Goal: Task Accomplishment & Management: Manage account settings

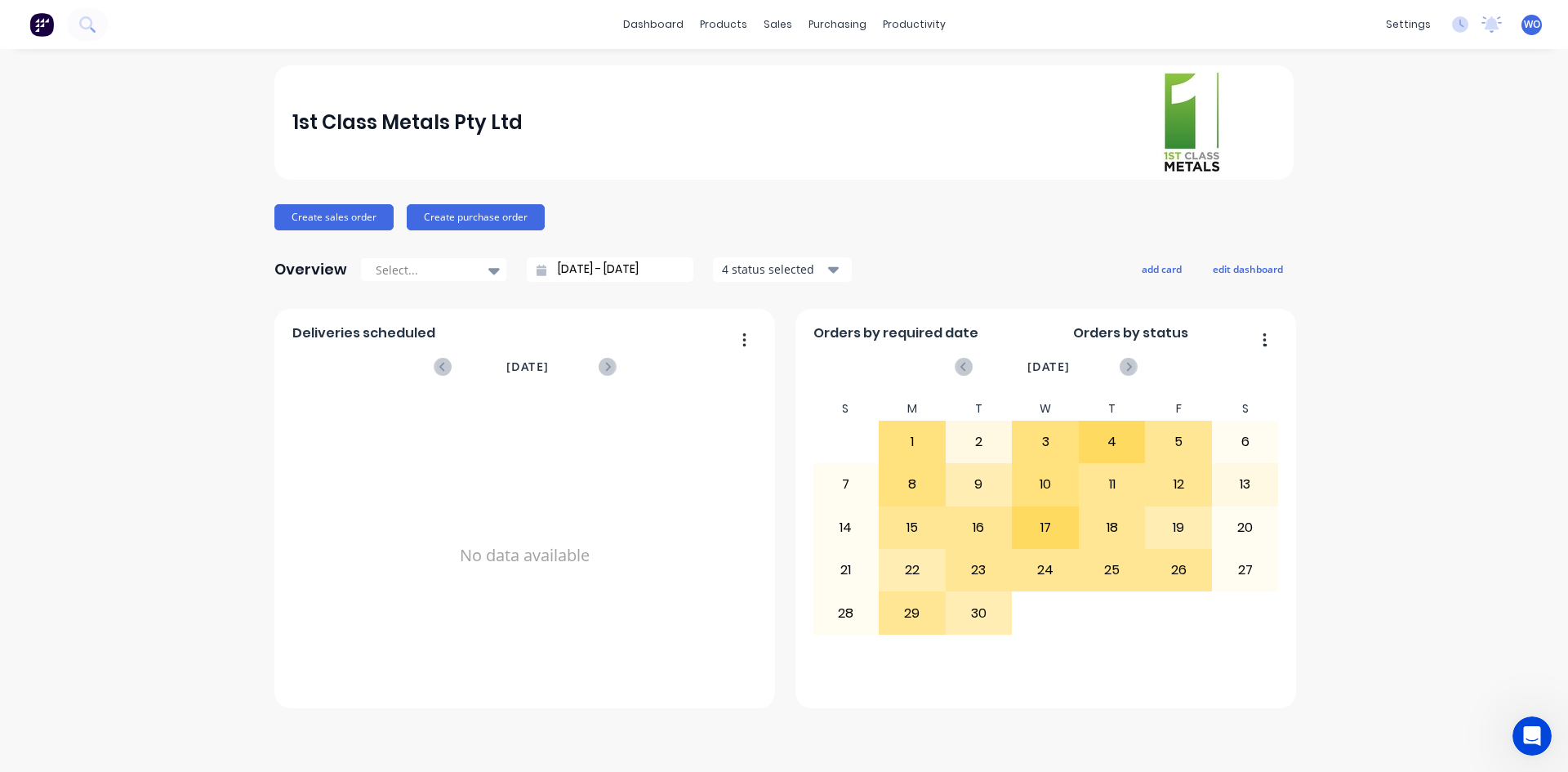
click at [33, 27] on img at bounding box center [42, 25] width 25 height 25
click at [944, 78] on div "Workflow" at bounding box center [942, 78] width 49 height 15
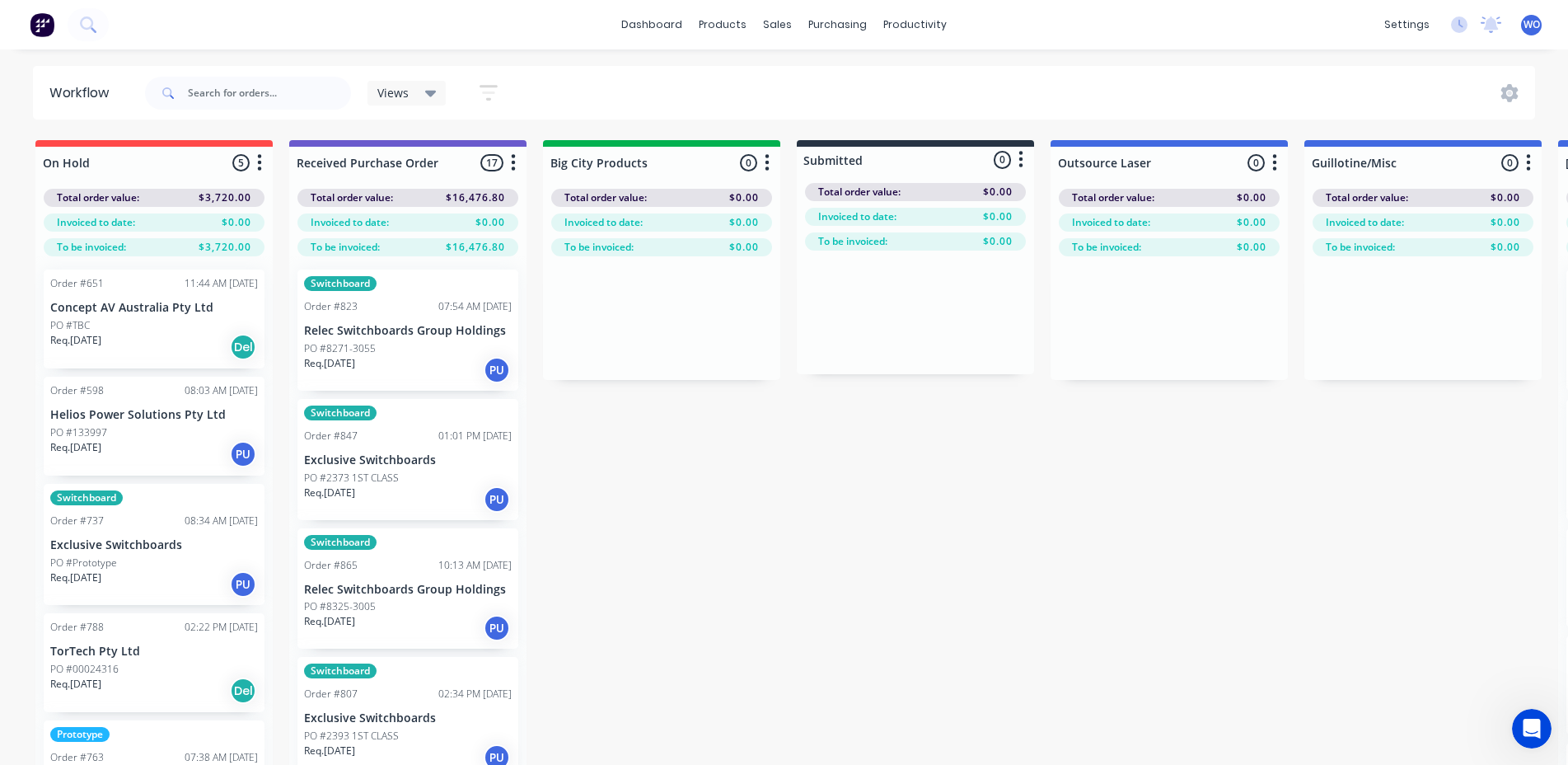
click at [50, 28] on img at bounding box center [42, 25] width 25 height 25
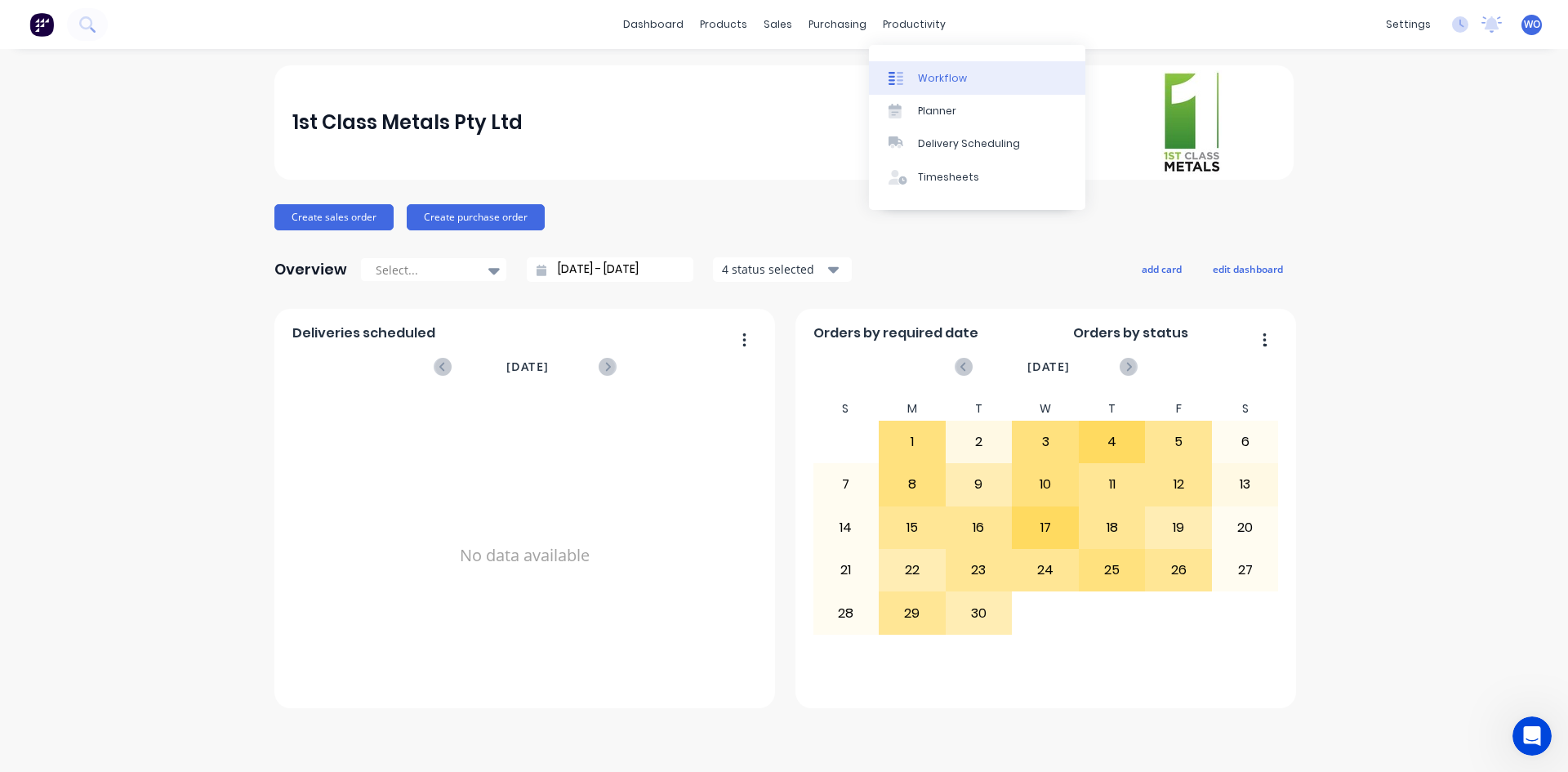
click at [921, 73] on div "Workflow" at bounding box center [942, 78] width 49 height 15
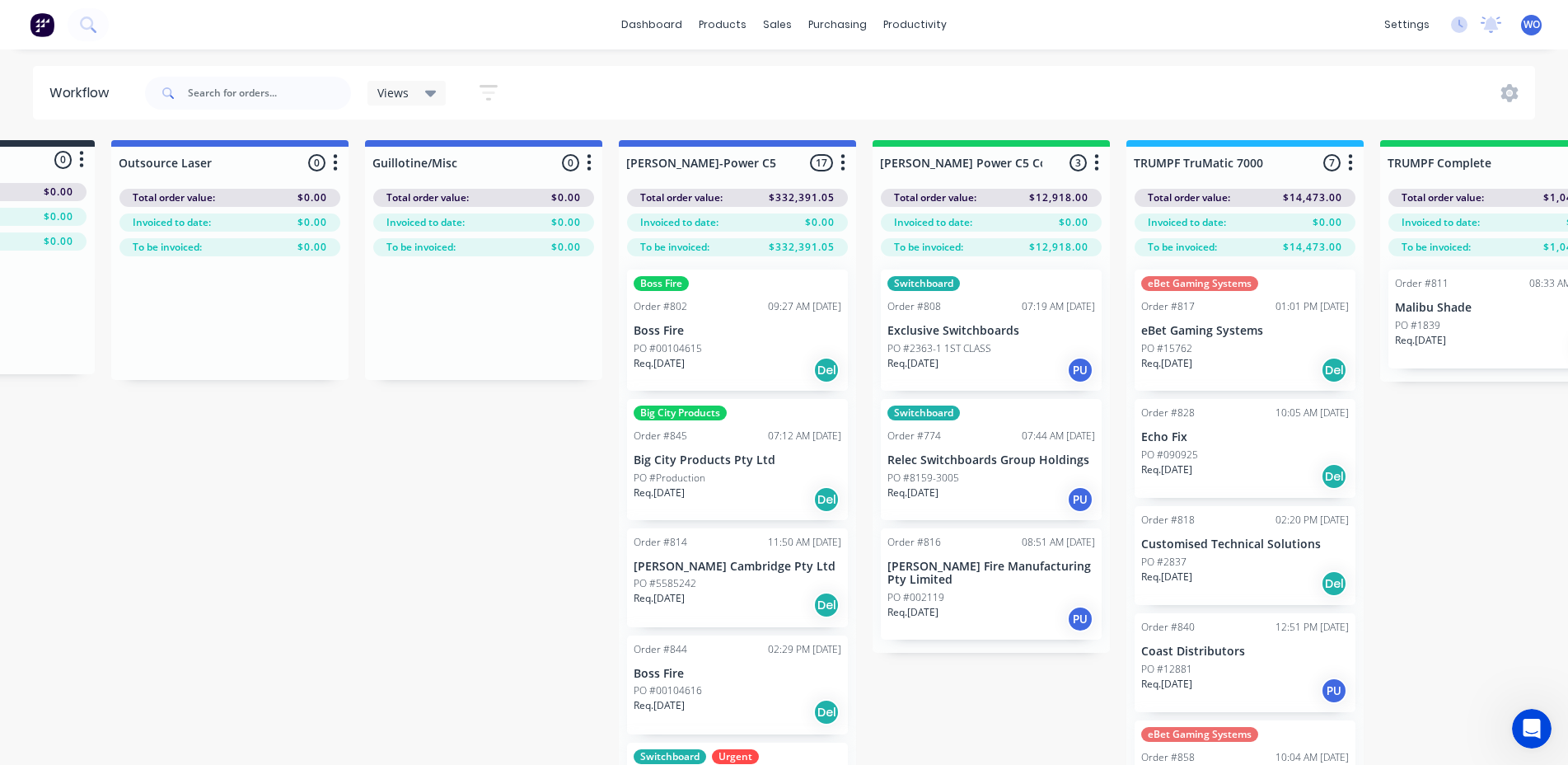
scroll to position [0, 1360]
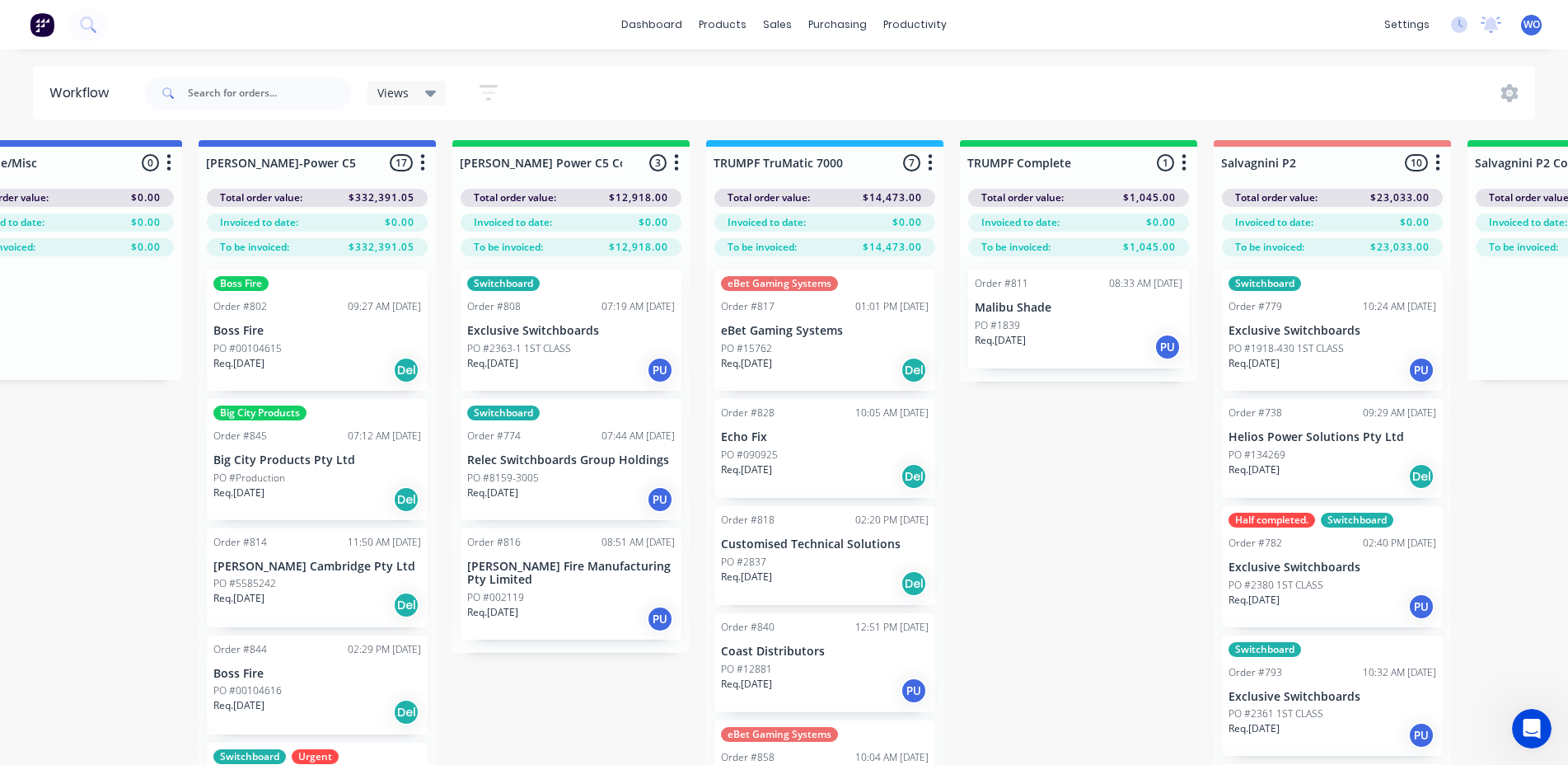
click at [596, 356] on div "Req. [DATE] PU" at bounding box center [571, 369] width 208 height 28
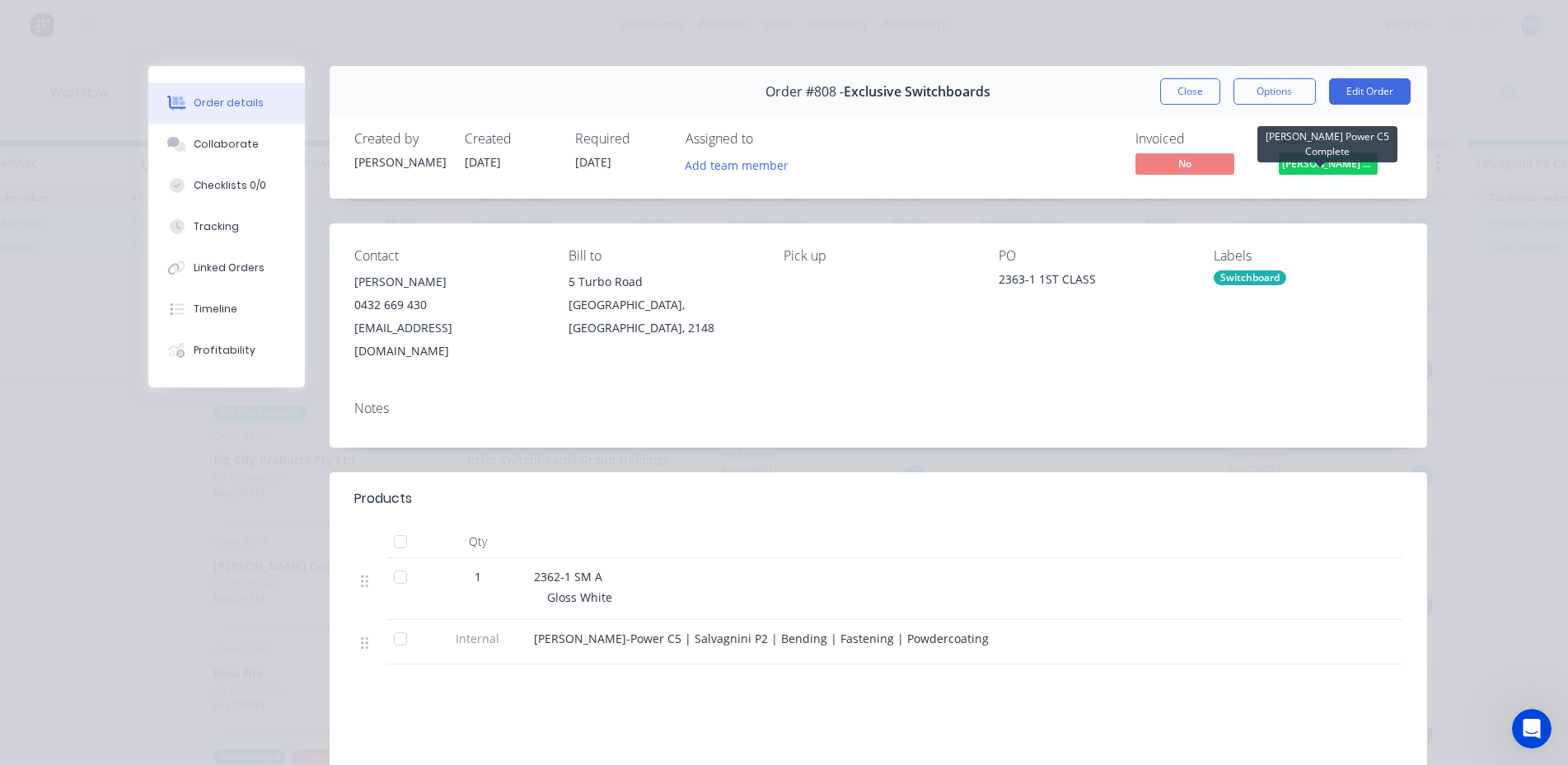
click at [1299, 158] on span "[PERSON_NAME] Power C5 C..." at bounding box center [1328, 163] width 99 height 21
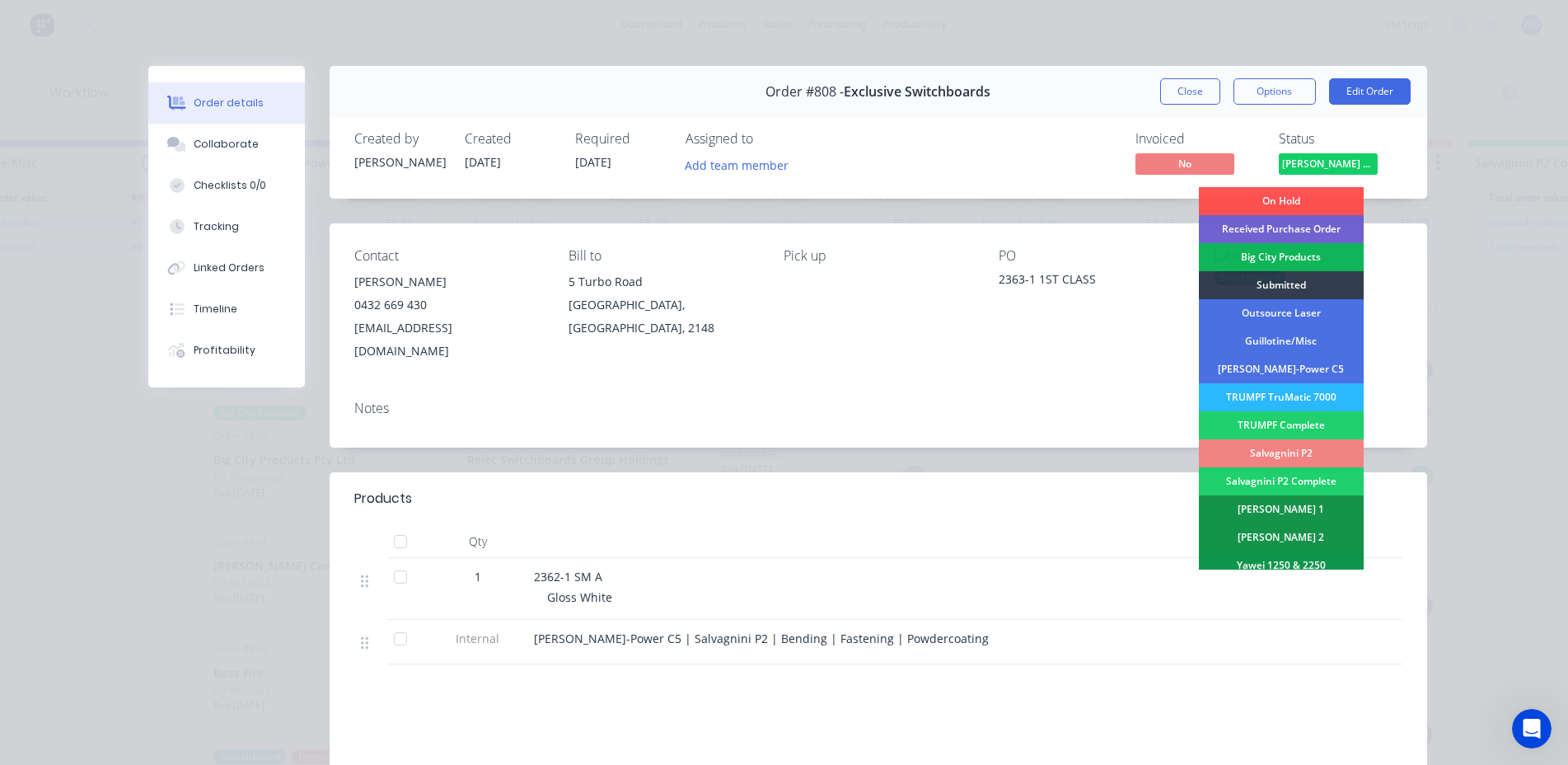
click at [1321, 454] on div "Salvagnini P2" at bounding box center [1281, 453] width 165 height 28
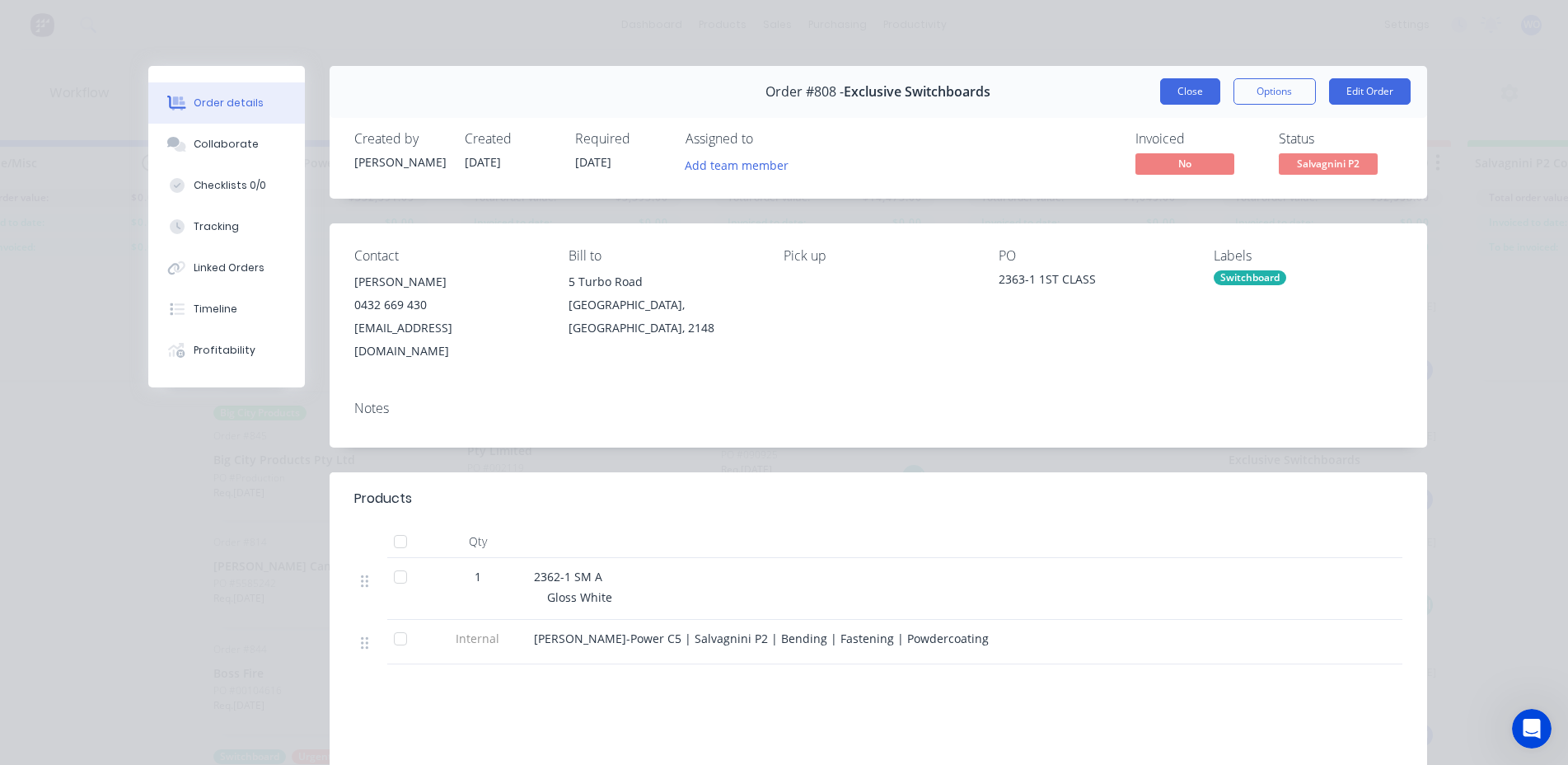
click at [1196, 97] on button "Close" at bounding box center [1190, 91] width 60 height 26
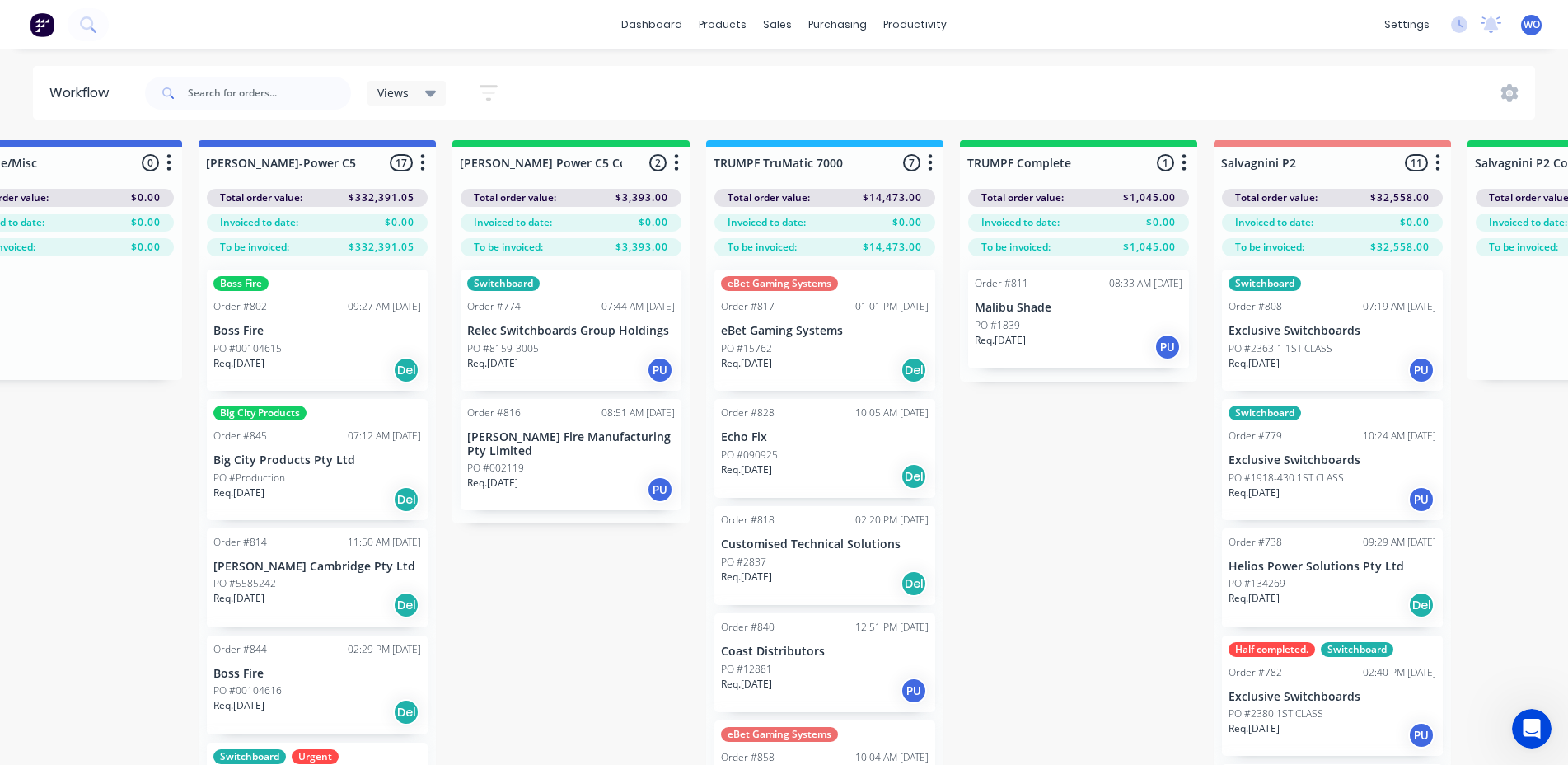
click at [646, 338] on div "Switchboard Order #774 07:44 AM [DATE] Relec Switchboards Group Holdings PO #81…" at bounding box center [571, 330] width 221 height 121
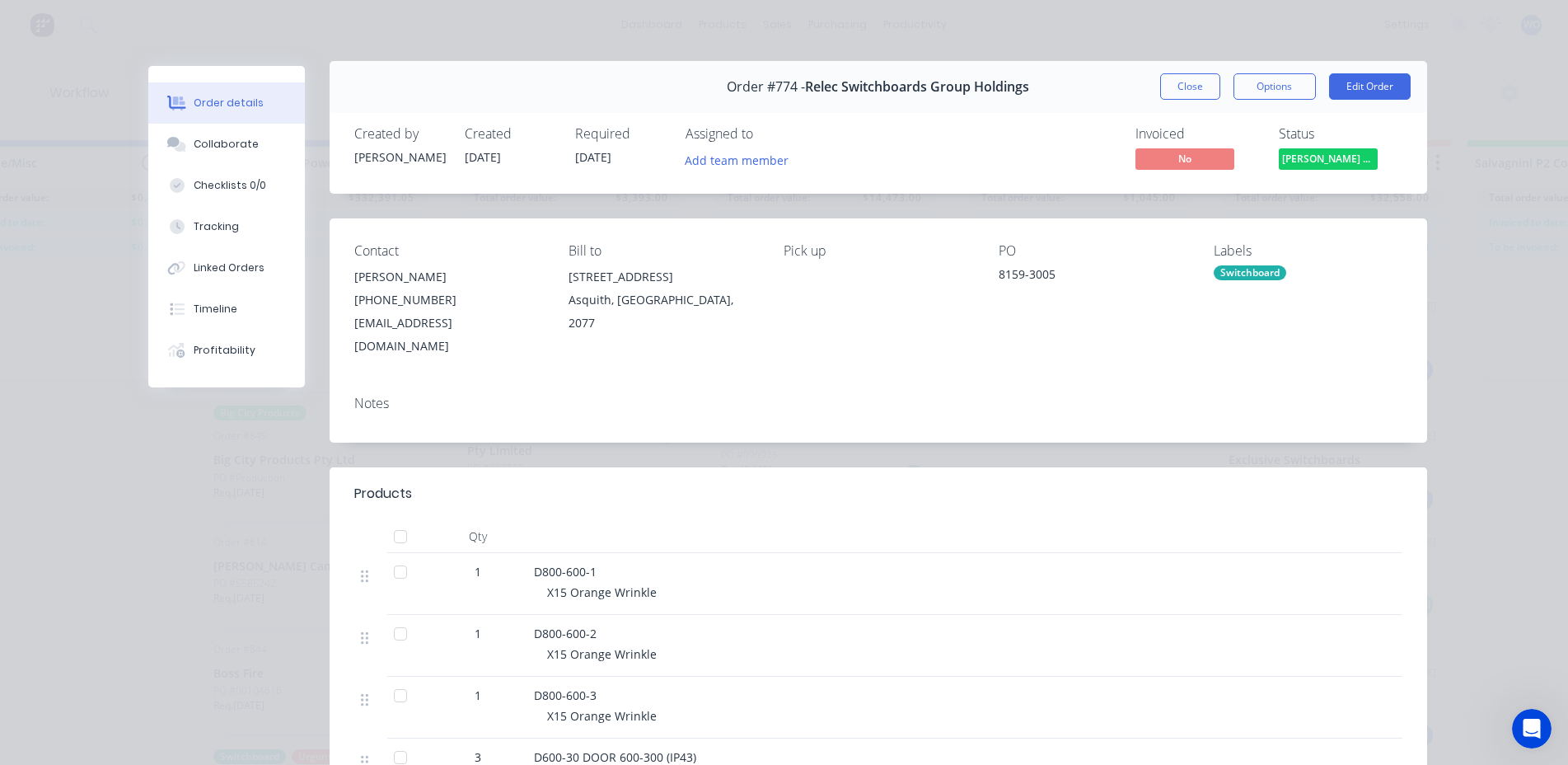
scroll to position [0, 0]
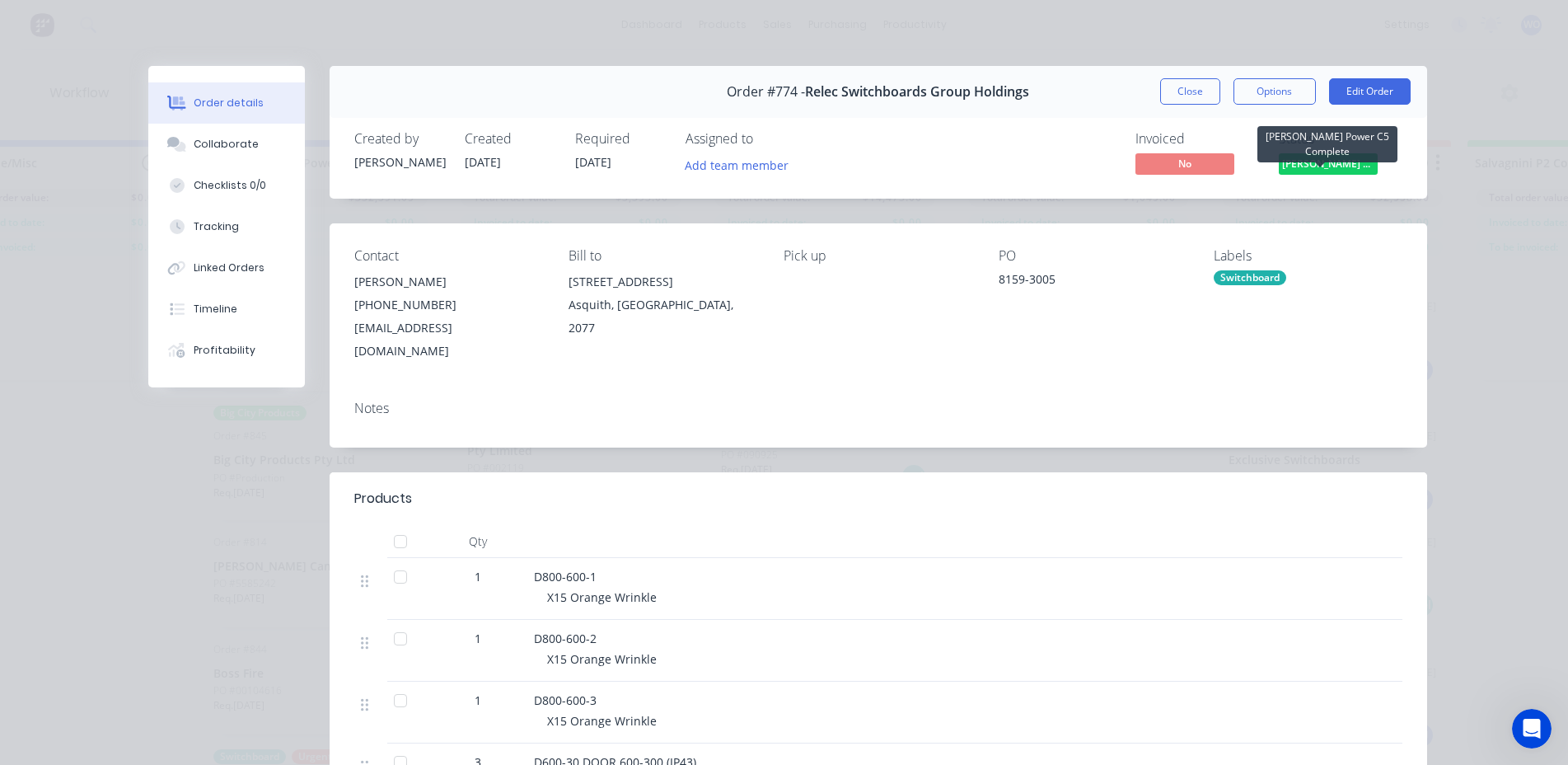
click at [1308, 156] on span "[PERSON_NAME] Power C5 C..." at bounding box center [1328, 163] width 99 height 21
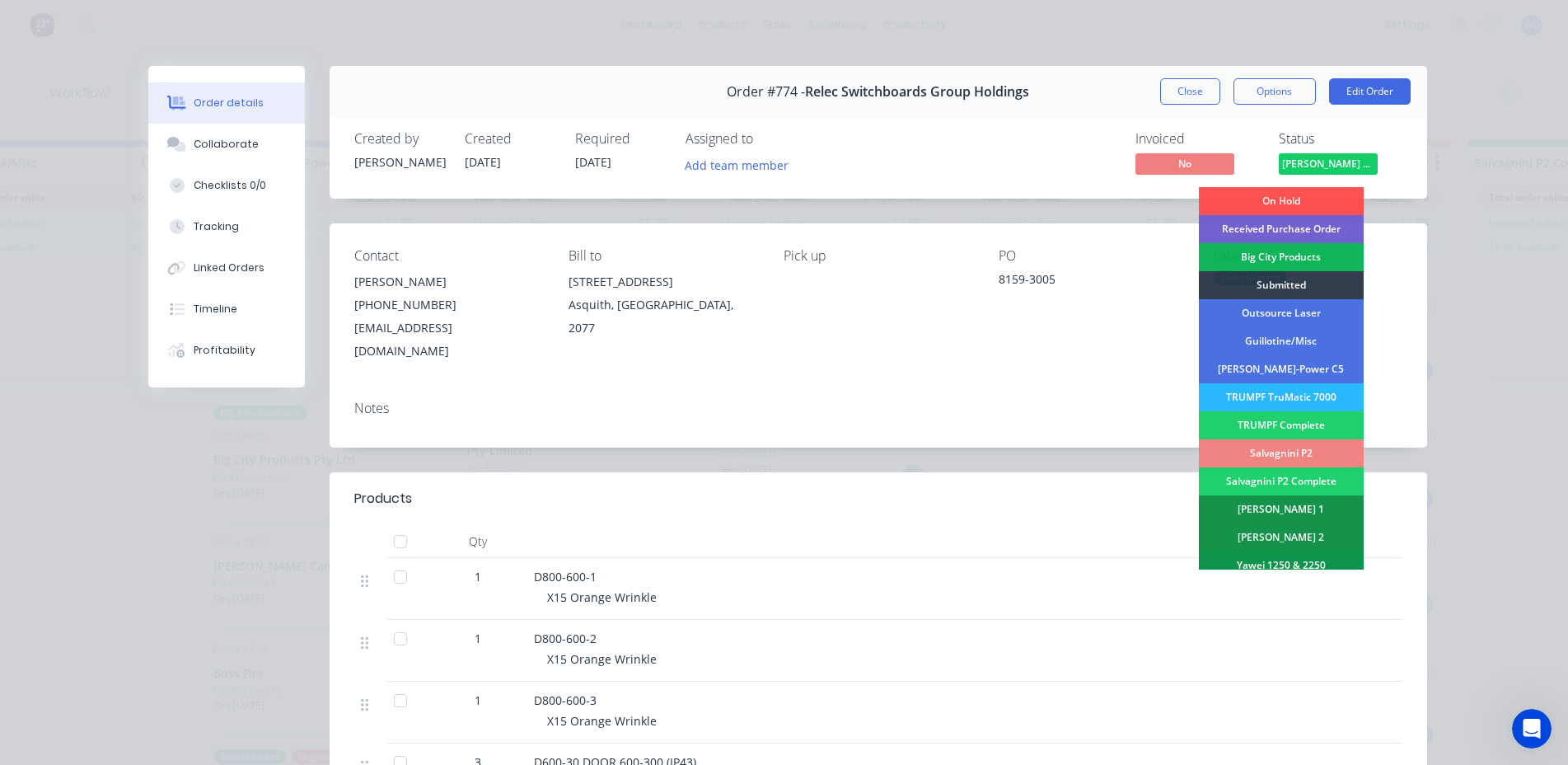
click at [1294, 456] on div "Salvagnini P2" at bounding box center [1281, 453] width 165 height 28
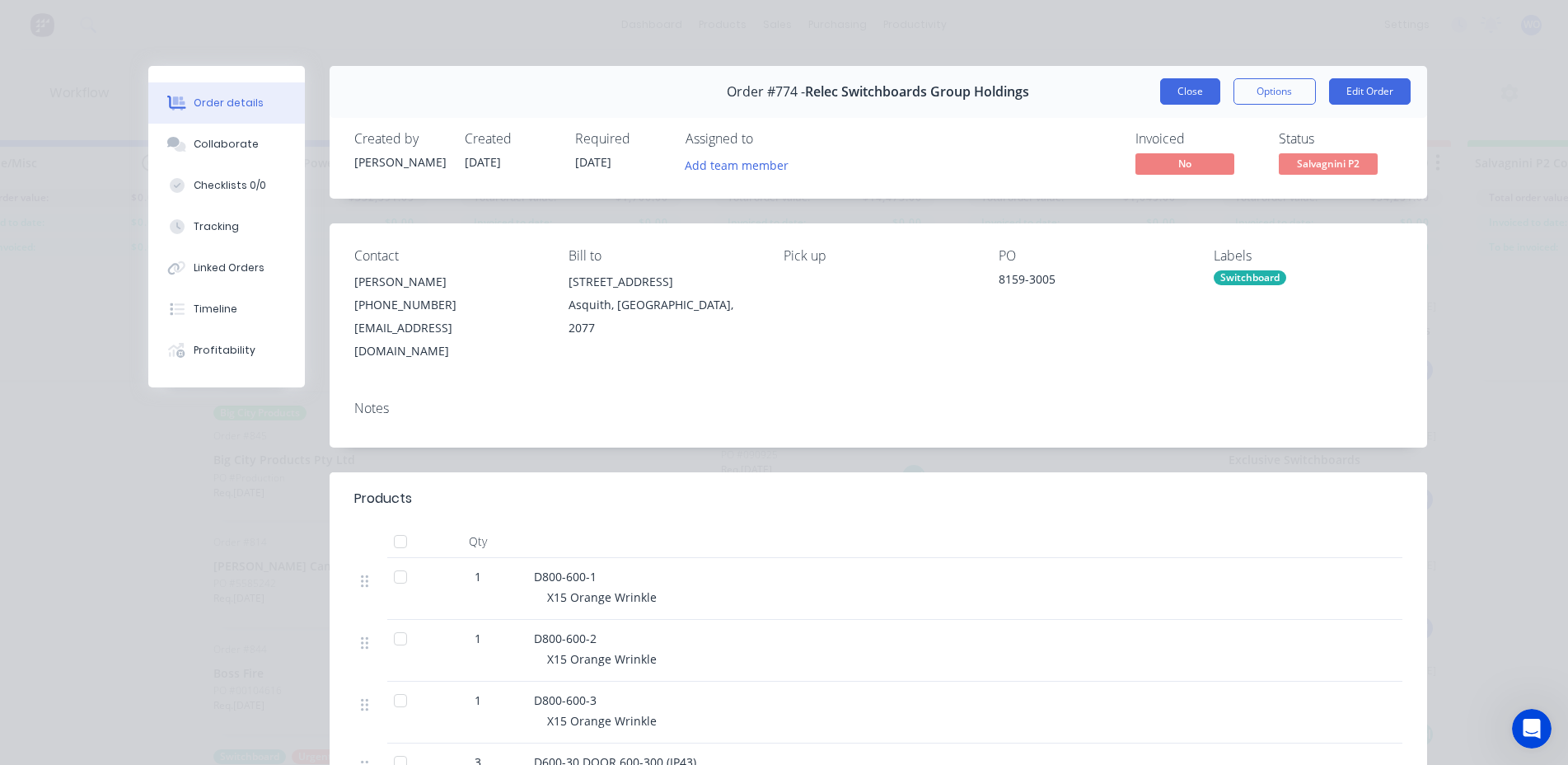
click at [1196, 92] on button "Close" at bounding box center [1190, 91] width 60 height 26
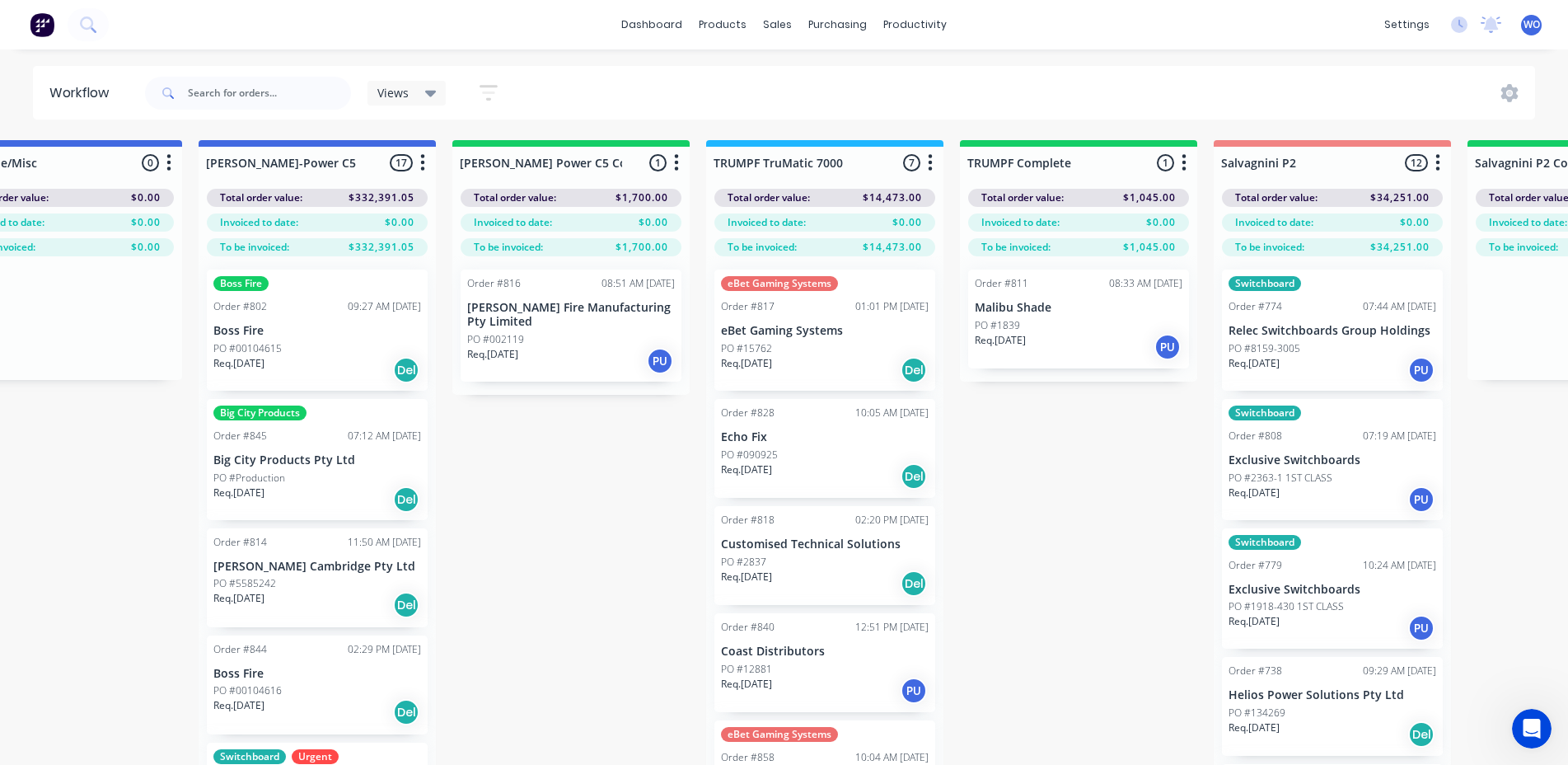
click at [632, 317] on p "[PERSON_NAME] Fire Manufacturing Pty Limited" at bounding box center [571, 314] width 208 height 28
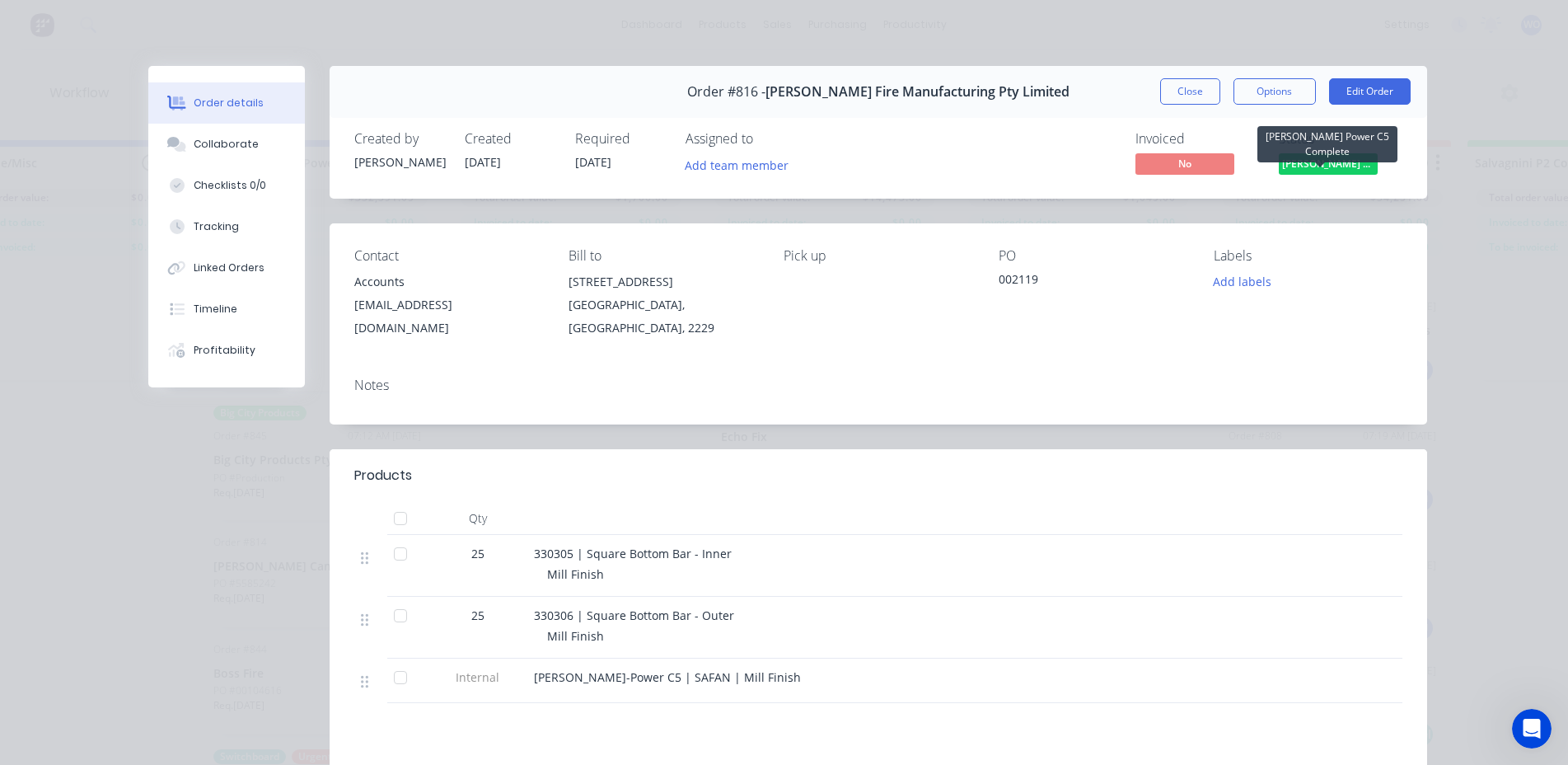
click at [1352, 161] on span "[PERSON_NAME] Power C5 C..." at bounding box center [1328, 163] width 99 height 21
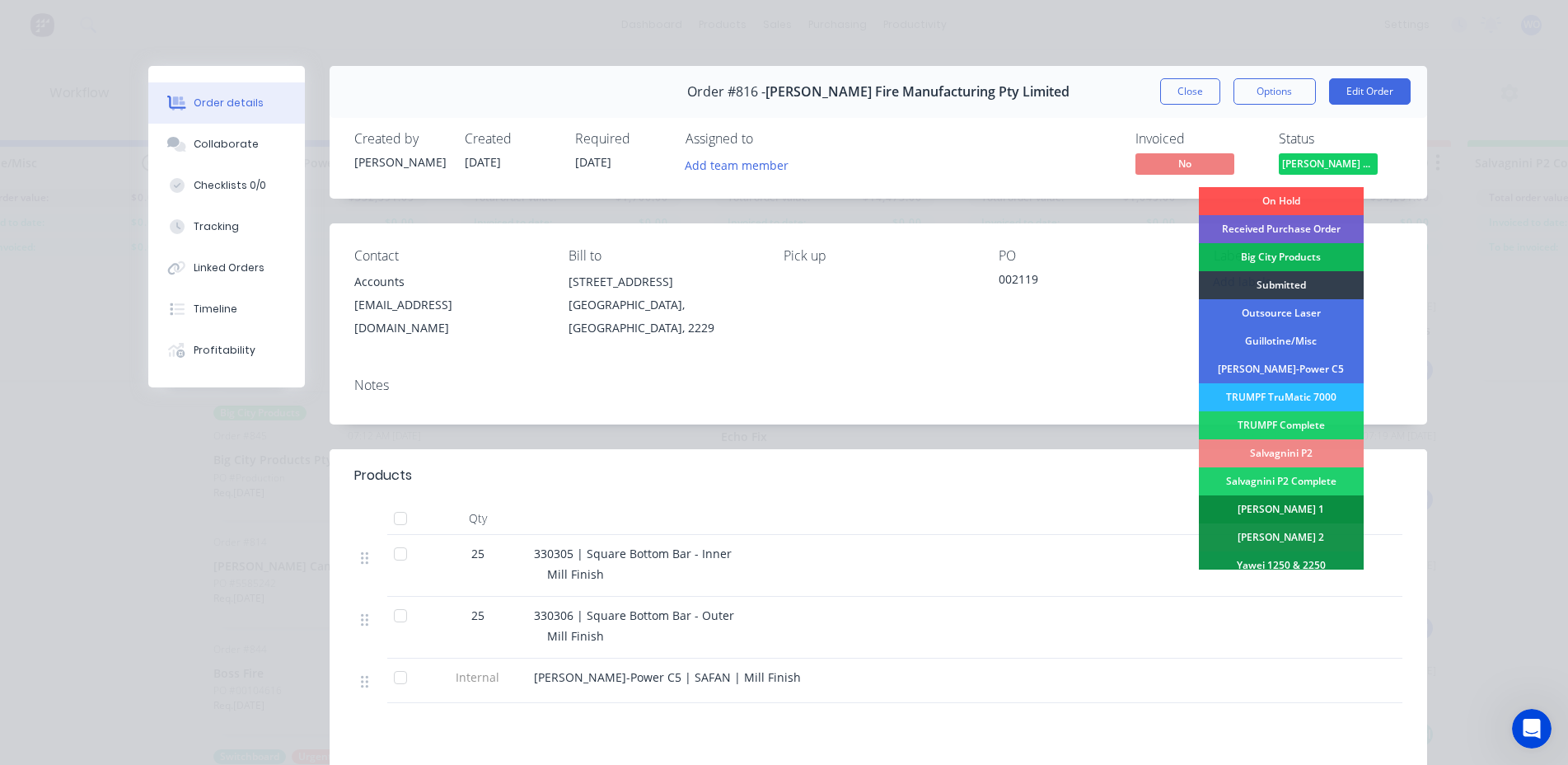
click at [1306, 501] on div "[PERSON_NAME] 1" at bounding box center [1281, 509] width 165 height 28
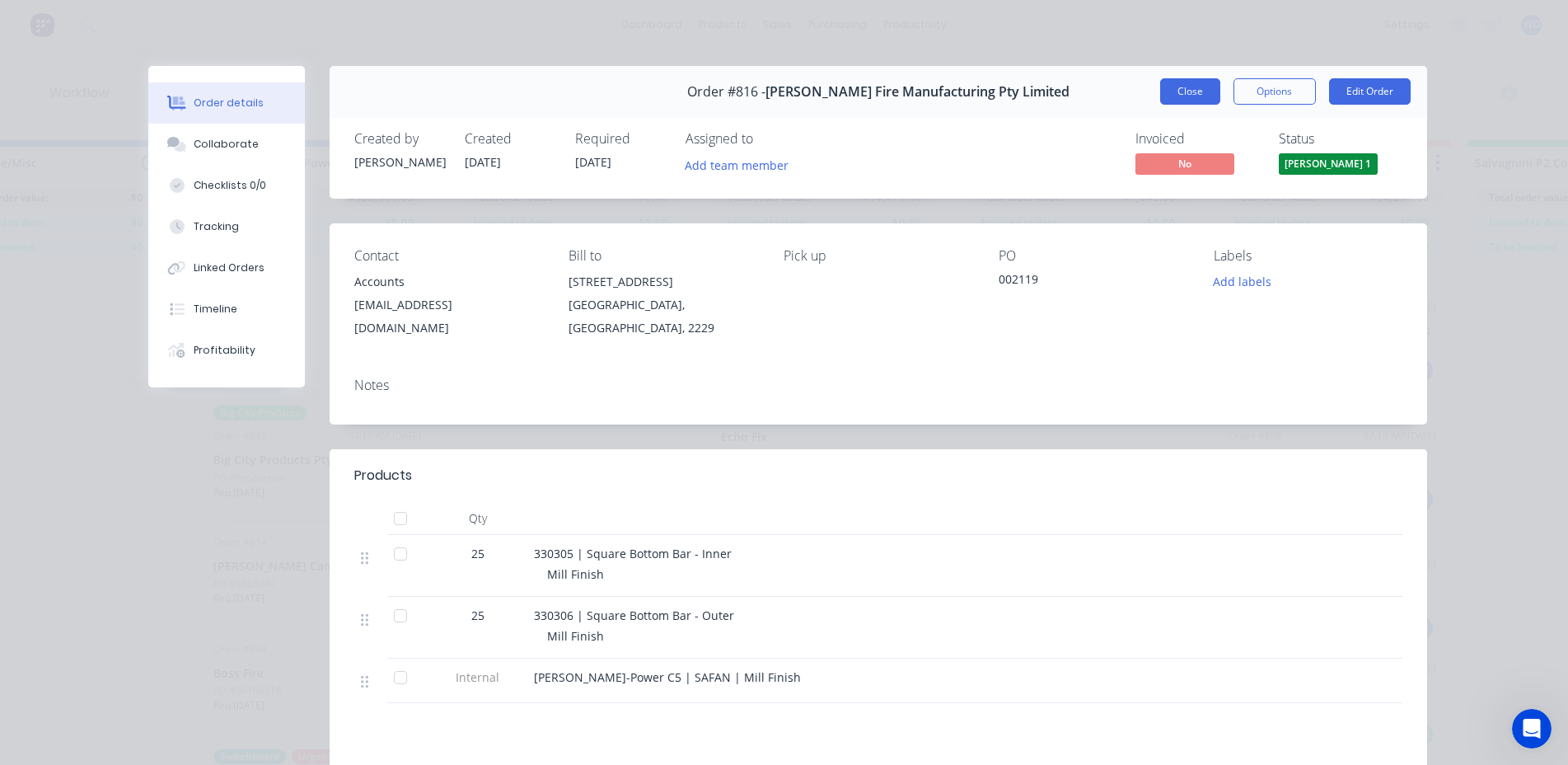
click at [1188, 99] on button "Close" at bounding box center [1190, 91] width 60 height 26
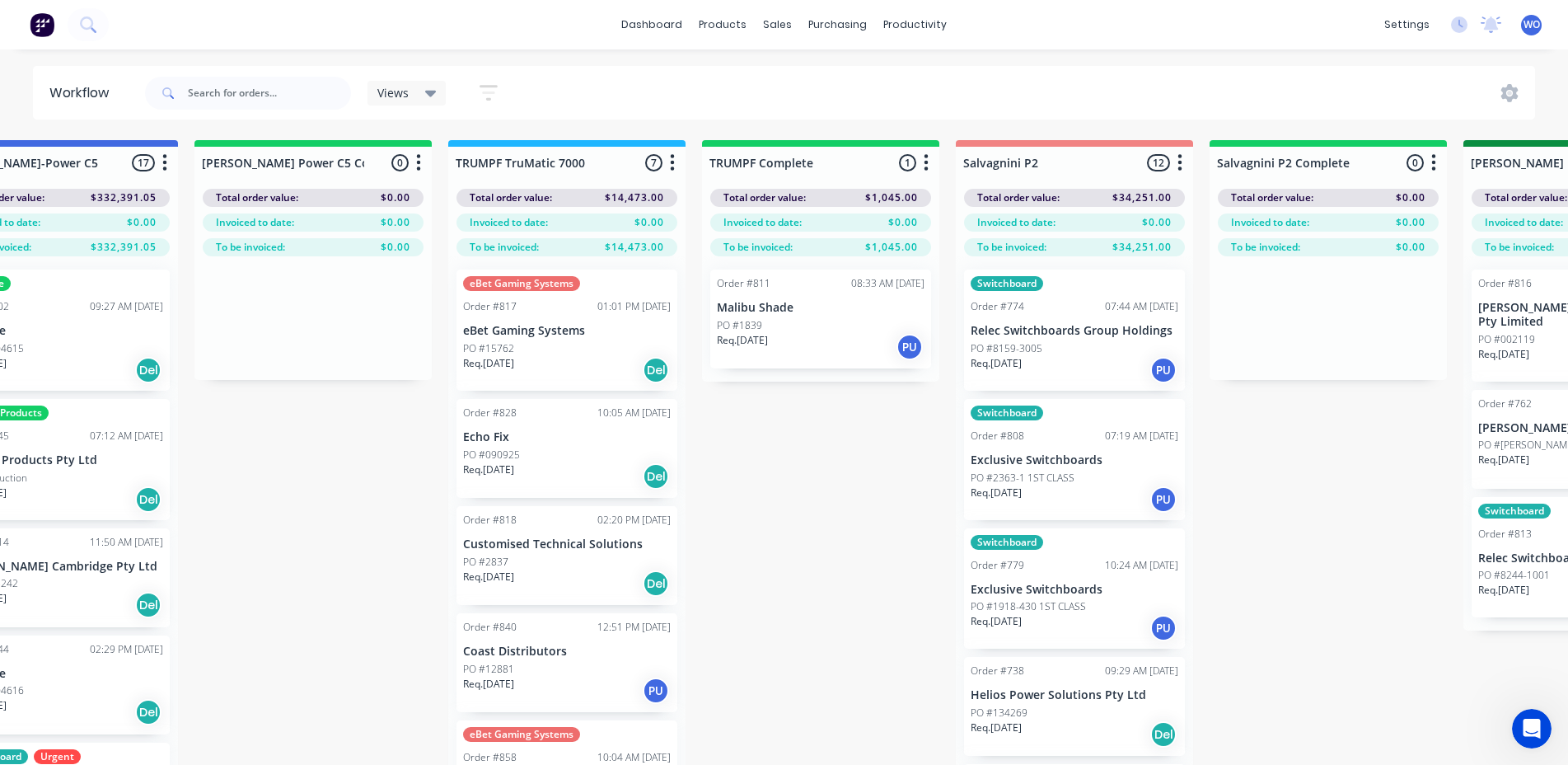
scroll to position [0, 2132]
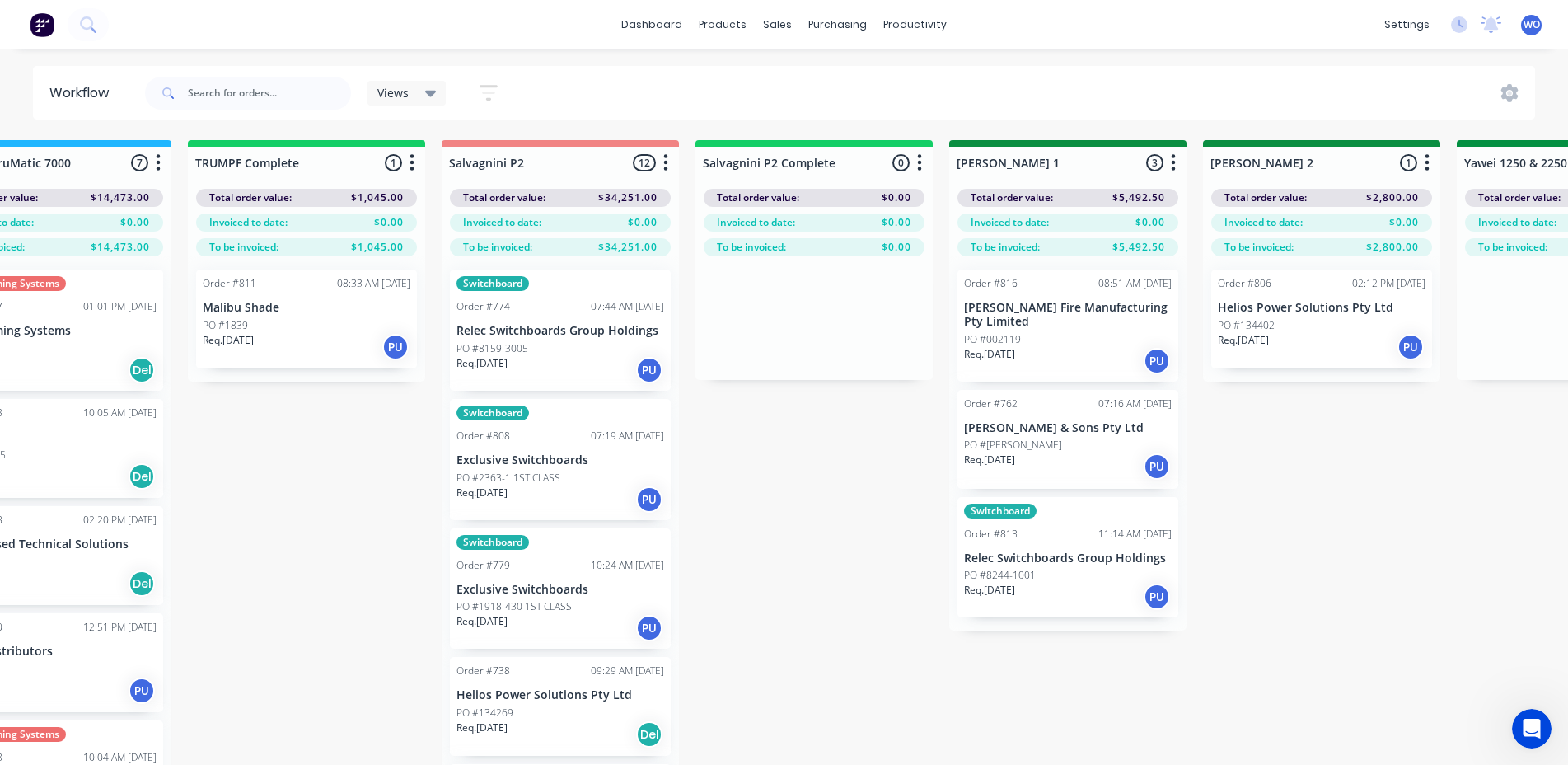
click at [270, 378] on div "Order #811 08:33 AM [DATE] Malibu Shade PO #1839 Req. [DATE] PU" at bounding box center [307, 319] width 238 height 126
click at [259, 331] on div "PO #1839" at bounding box center [307, 326] width 208 height 15
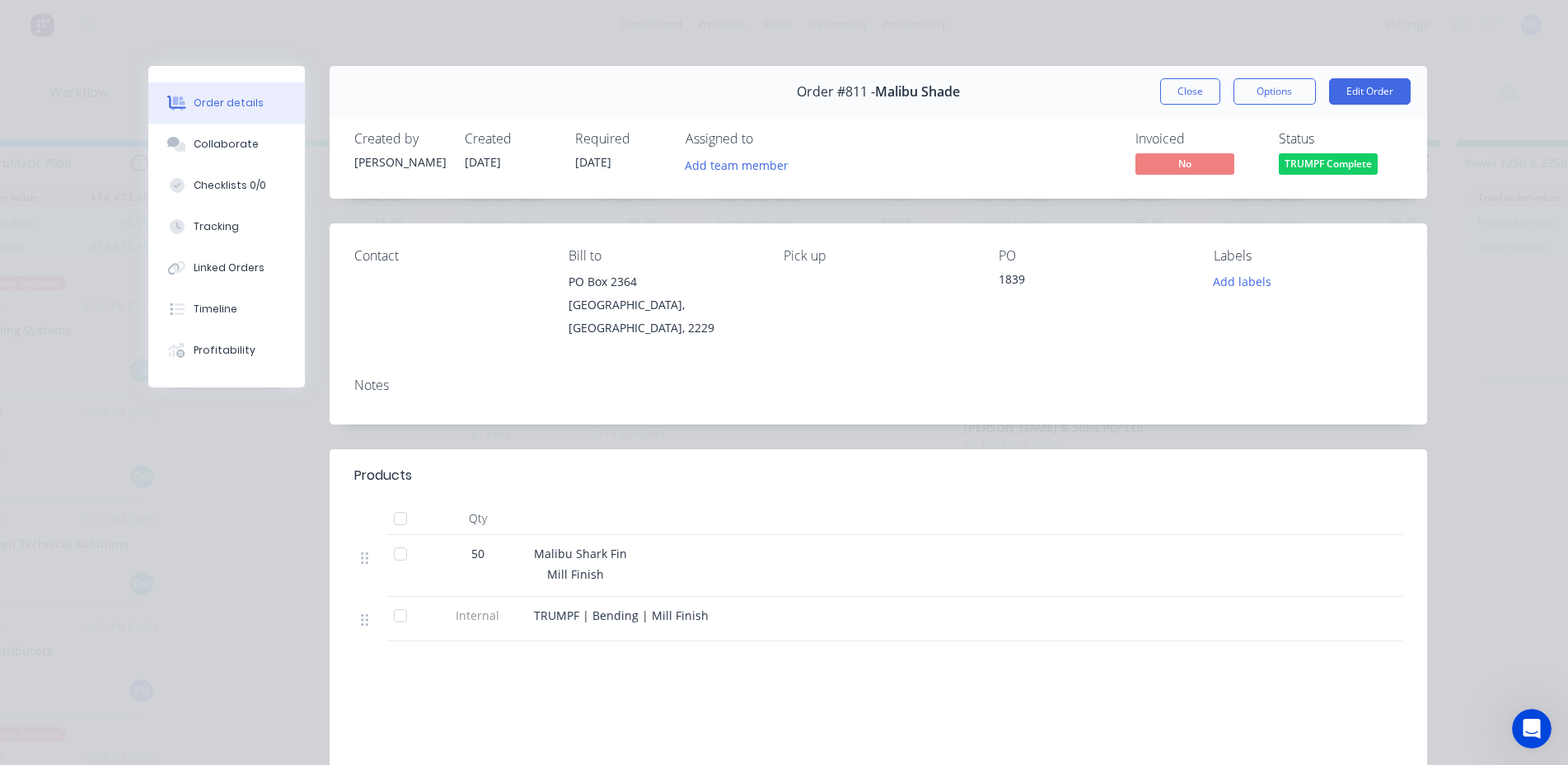
click at [1344, 161] on span "TRUMPF Complete" at bounding box center [1328, 163] width 99 height 21
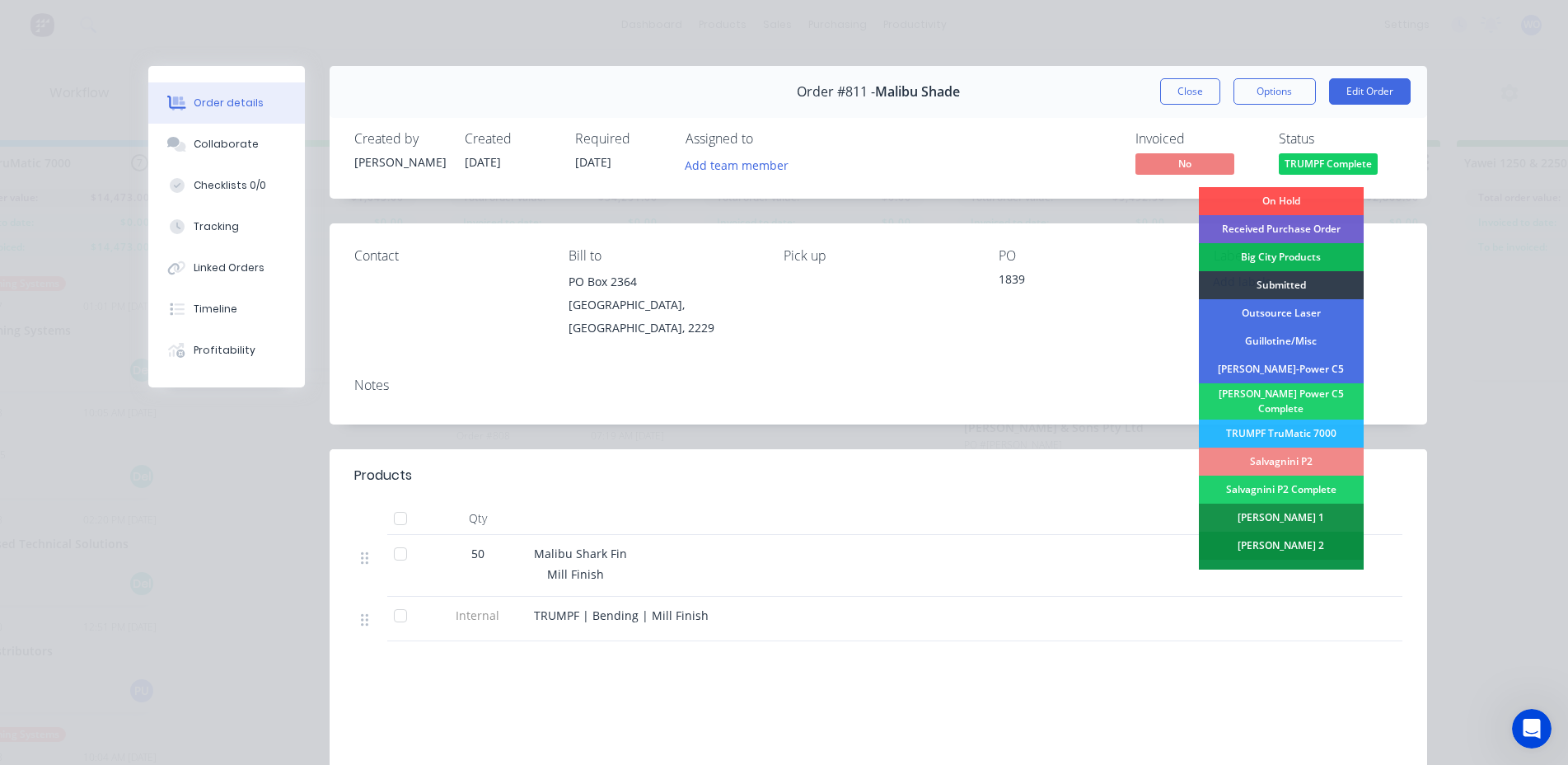
click at [1319, 541] on div "[PERSON_NAME] 2" at bounding box center [1281, 545] width 165 height 28
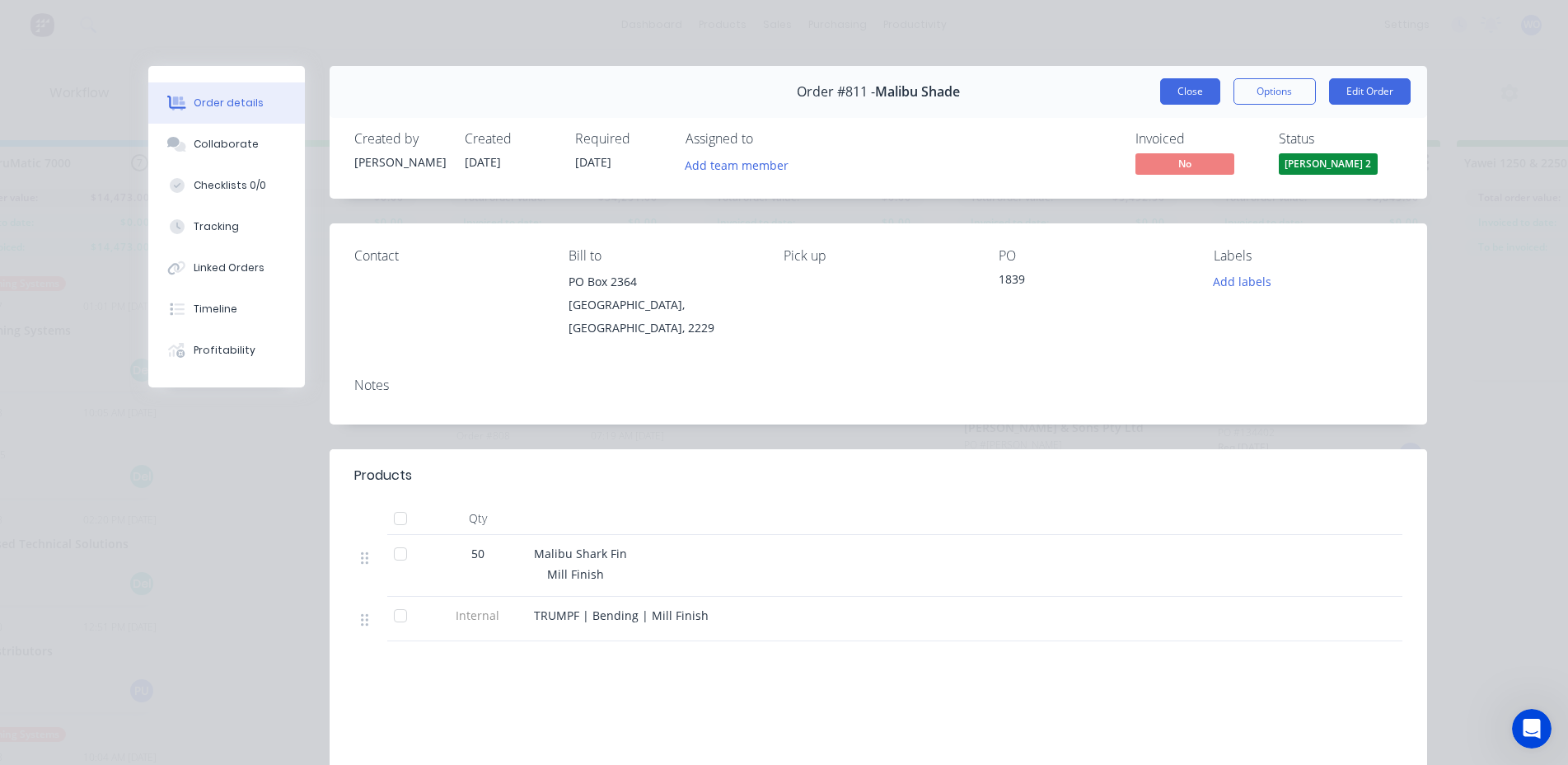
click at [1177, 87] on button "Close" at bounding box center [1190, 91] width 60 height 26
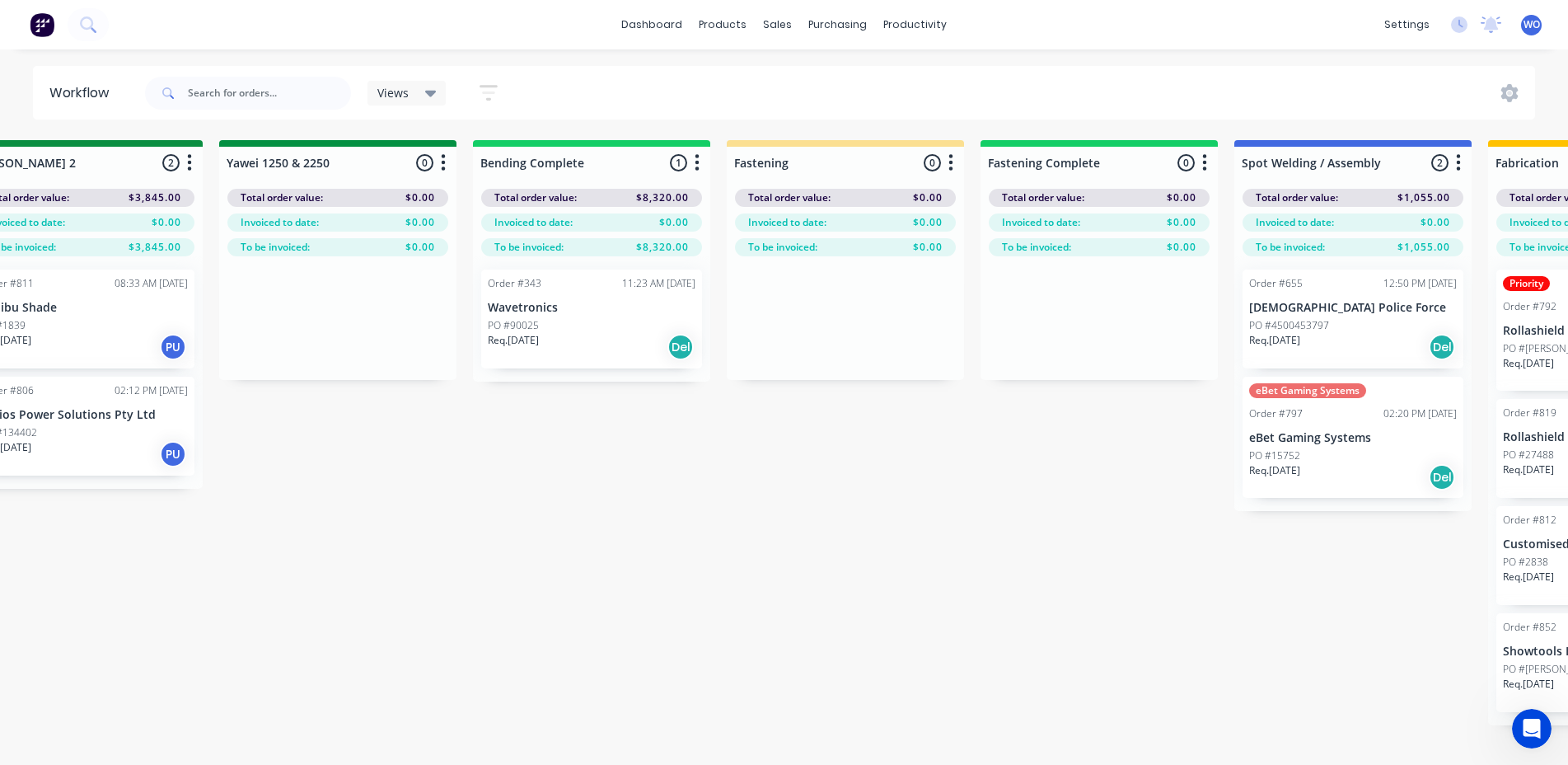
scroll to position [0, 3549]
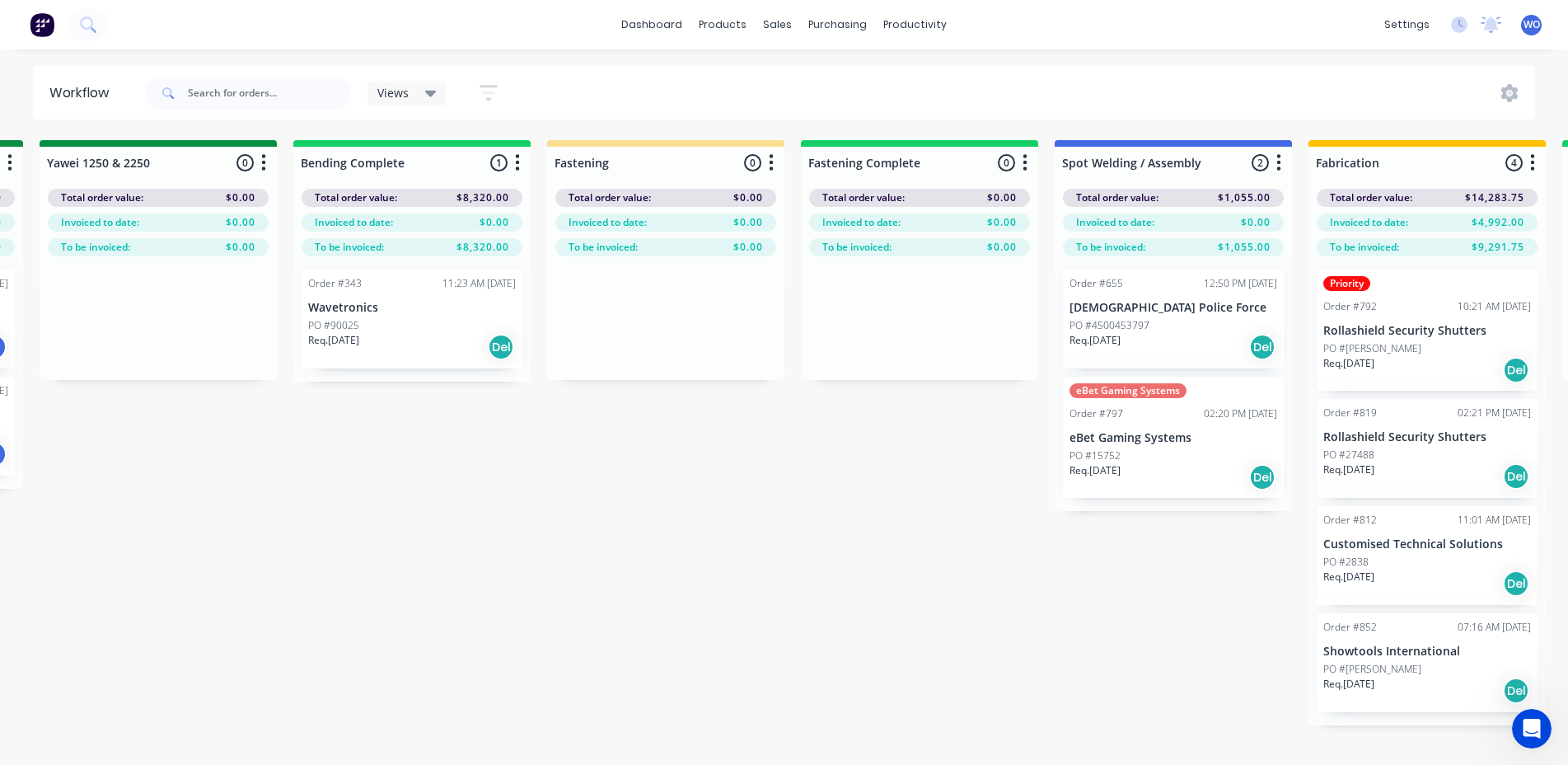
click at [382, 321] on div "PO #90025" at bounding box center [412, 326] width 208 height 15
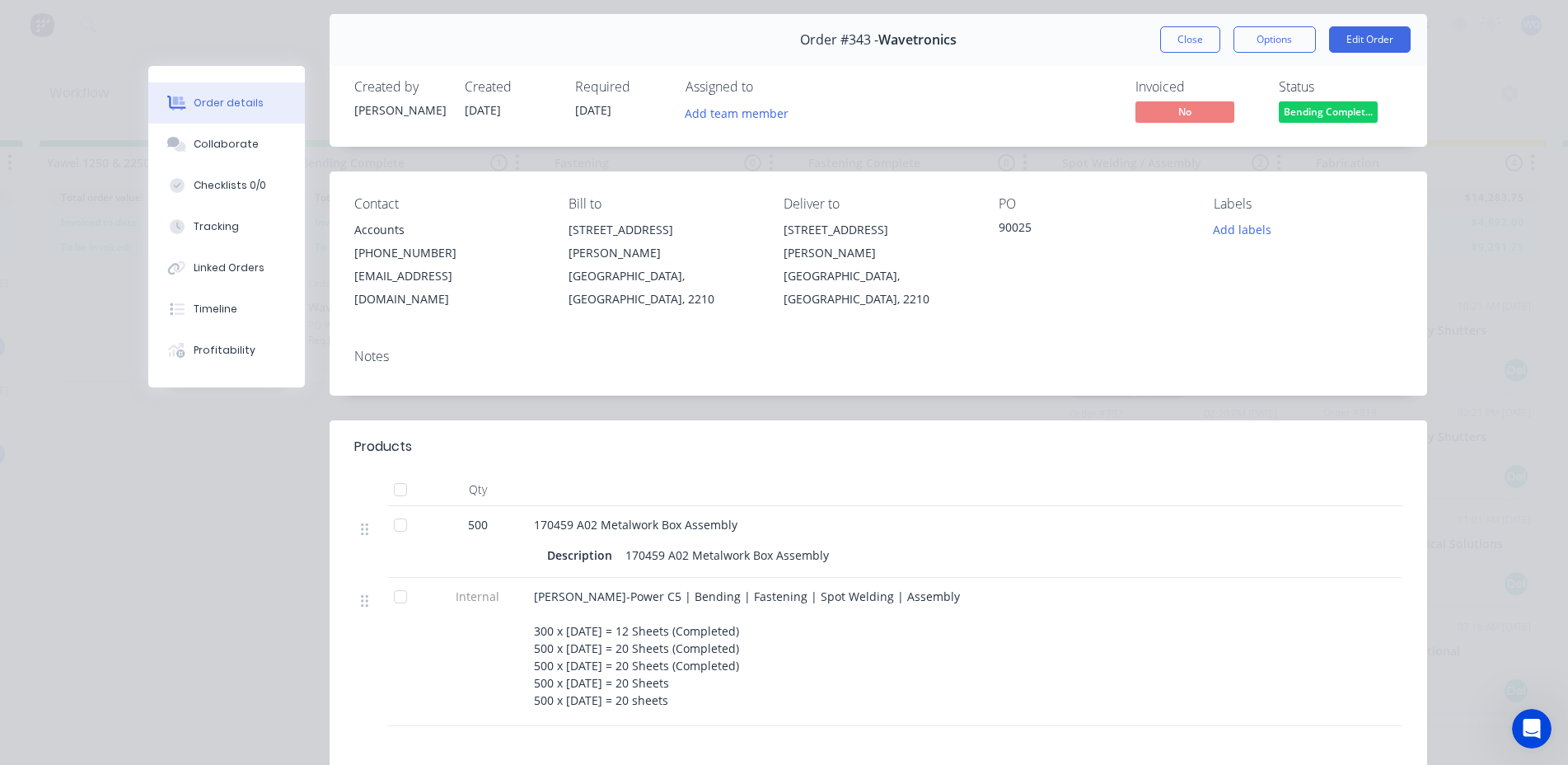
scroll to position [0, 0]
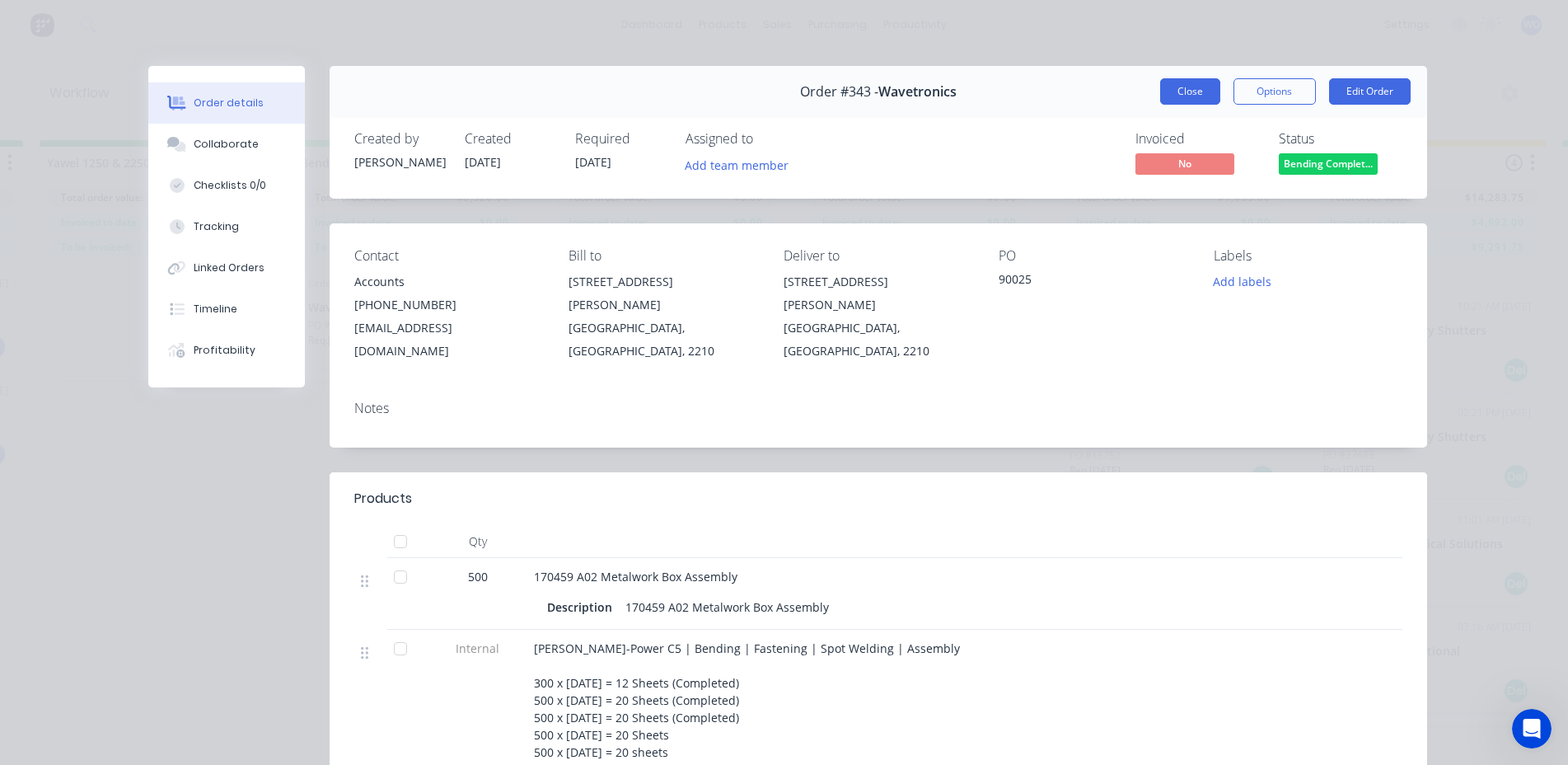
click at [1185, 99] on button "Close" at bounding box center [1190, 91] width 60 height 26
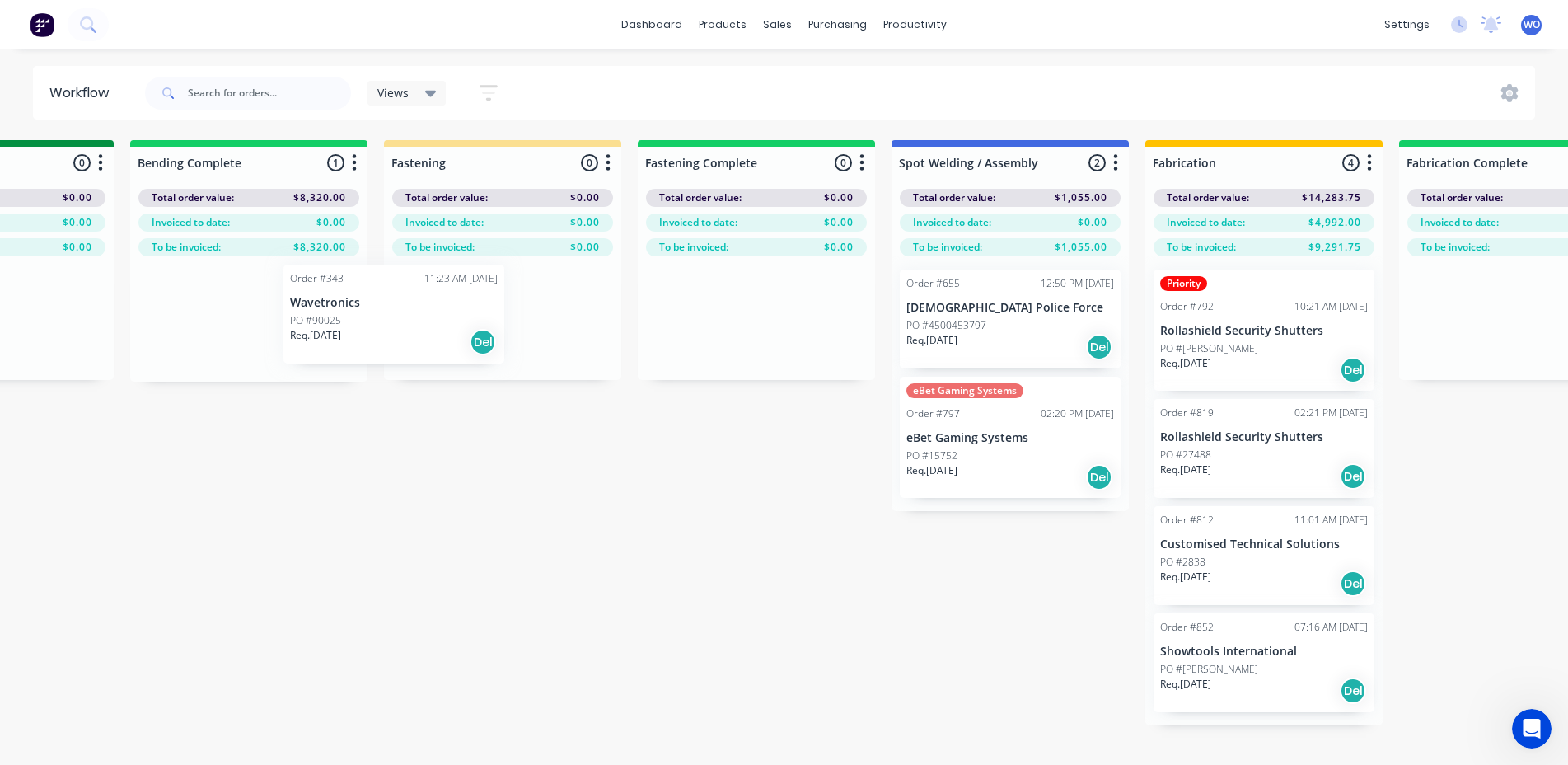
scroll to position [0, 3711]
drag, startPoint x: 208, startPoint y: 338, endPoint x: 454, endPoint y: 330, distance: 246.1
click at [454, 330] on div "On Hold 5 Status colour #FF4949 hex #FF4949 Save Cancel Notifications Email SMS…" at bounding box center [40, 482] width 7527 height 683
click at [523, 507] on div "On Hold 5 Status colour #FF4949 hex #FF4949 Save Cancel Notifications Email SMS…" at bounding box center [40, 482] width 7527 height 683
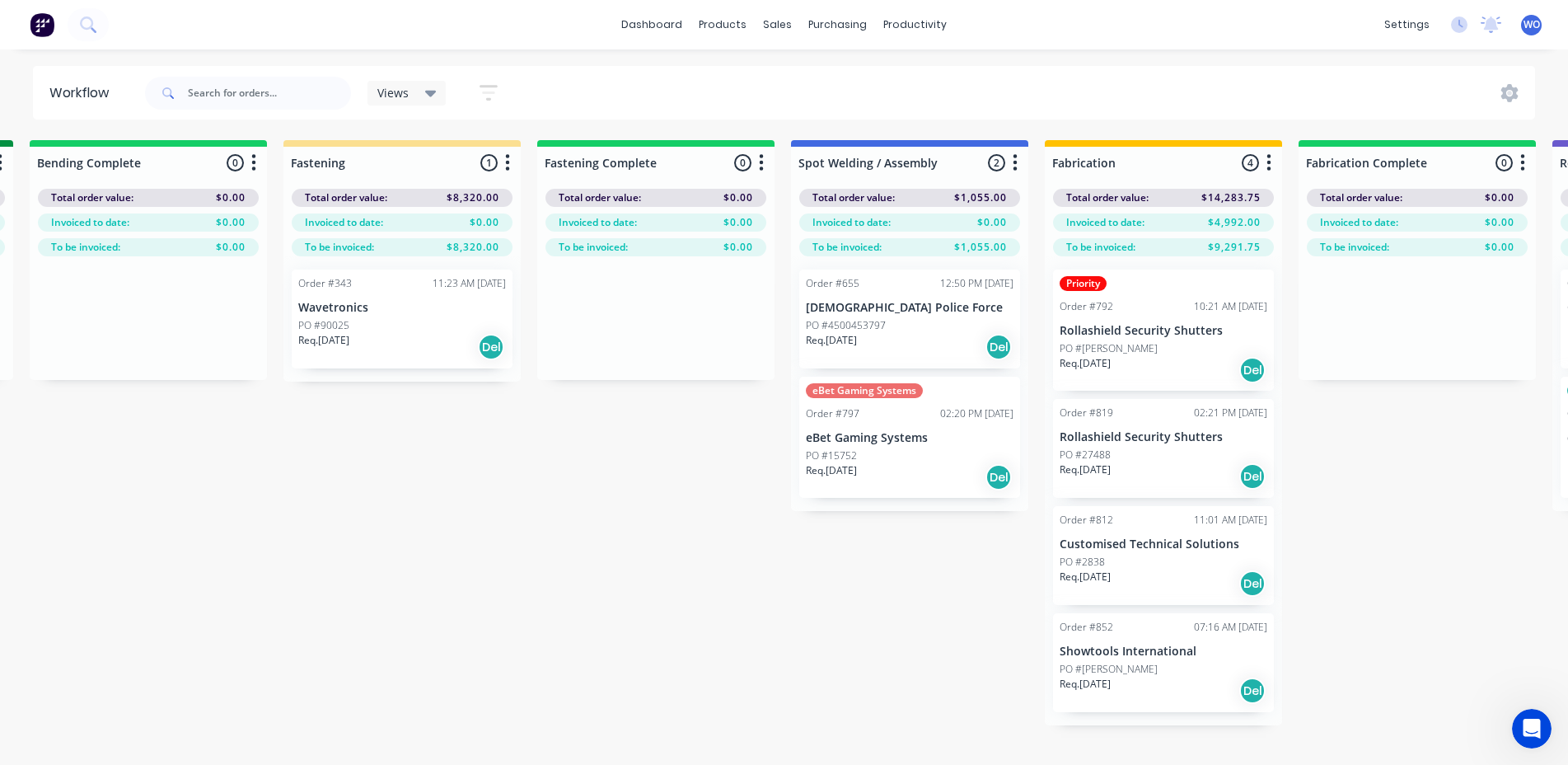
scroll to position [0, 4013]
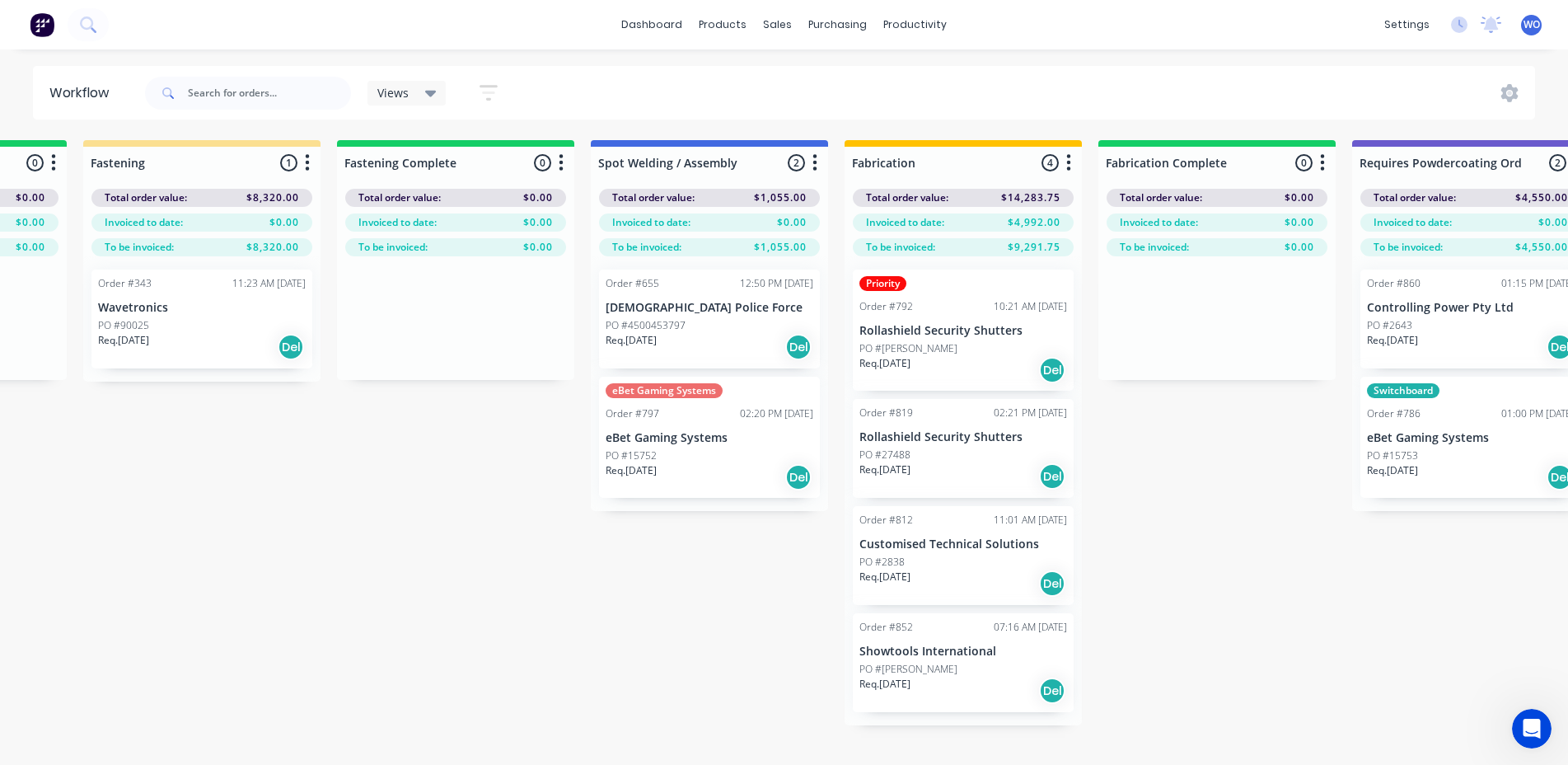
click at [731, 460] on div "PO #15752" at bounding box center [710, 456] width 208 height 15
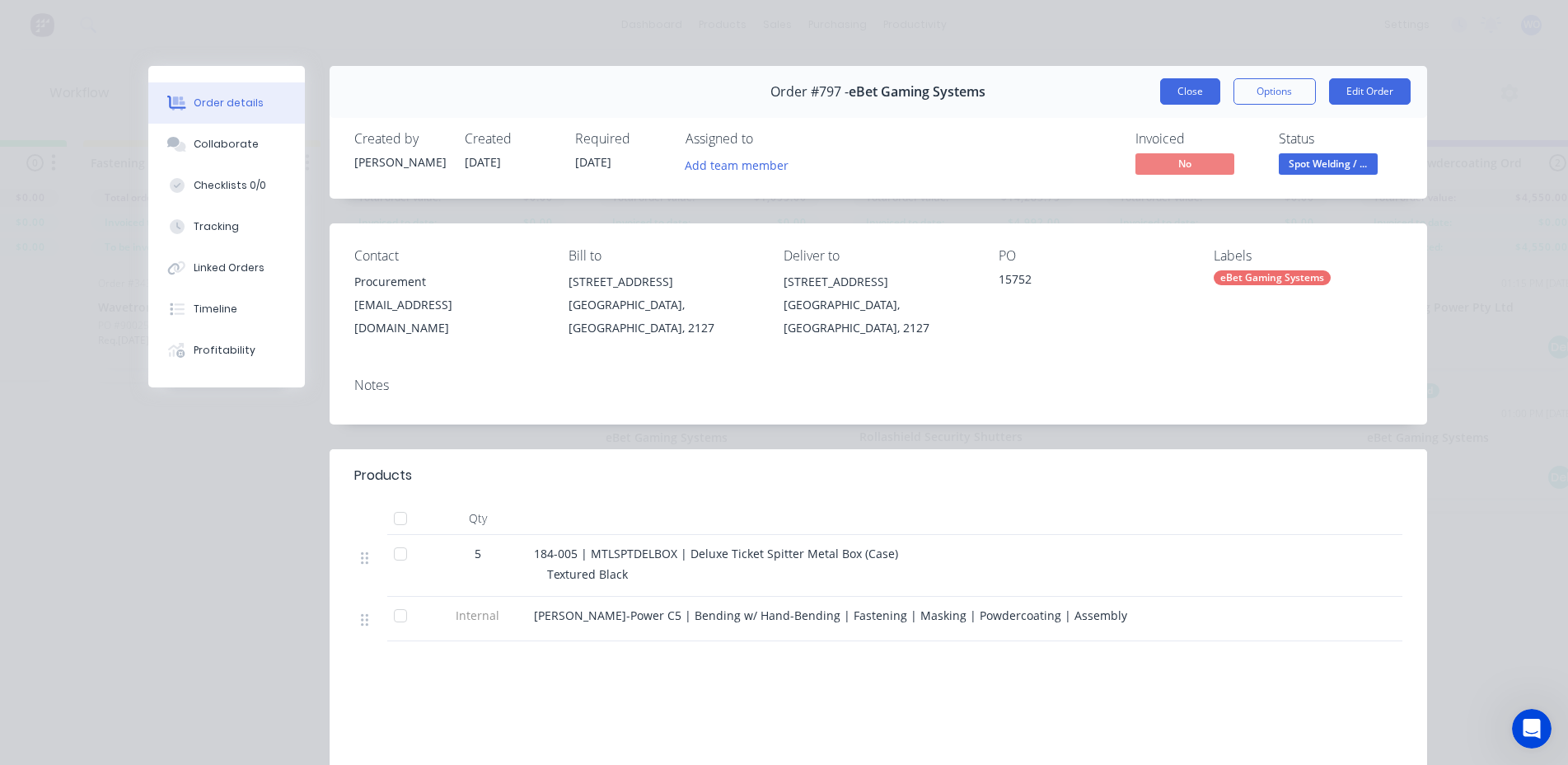
click at [1201, 93] on button "Close" at bounding box center [1190, 91] width 60 height 26
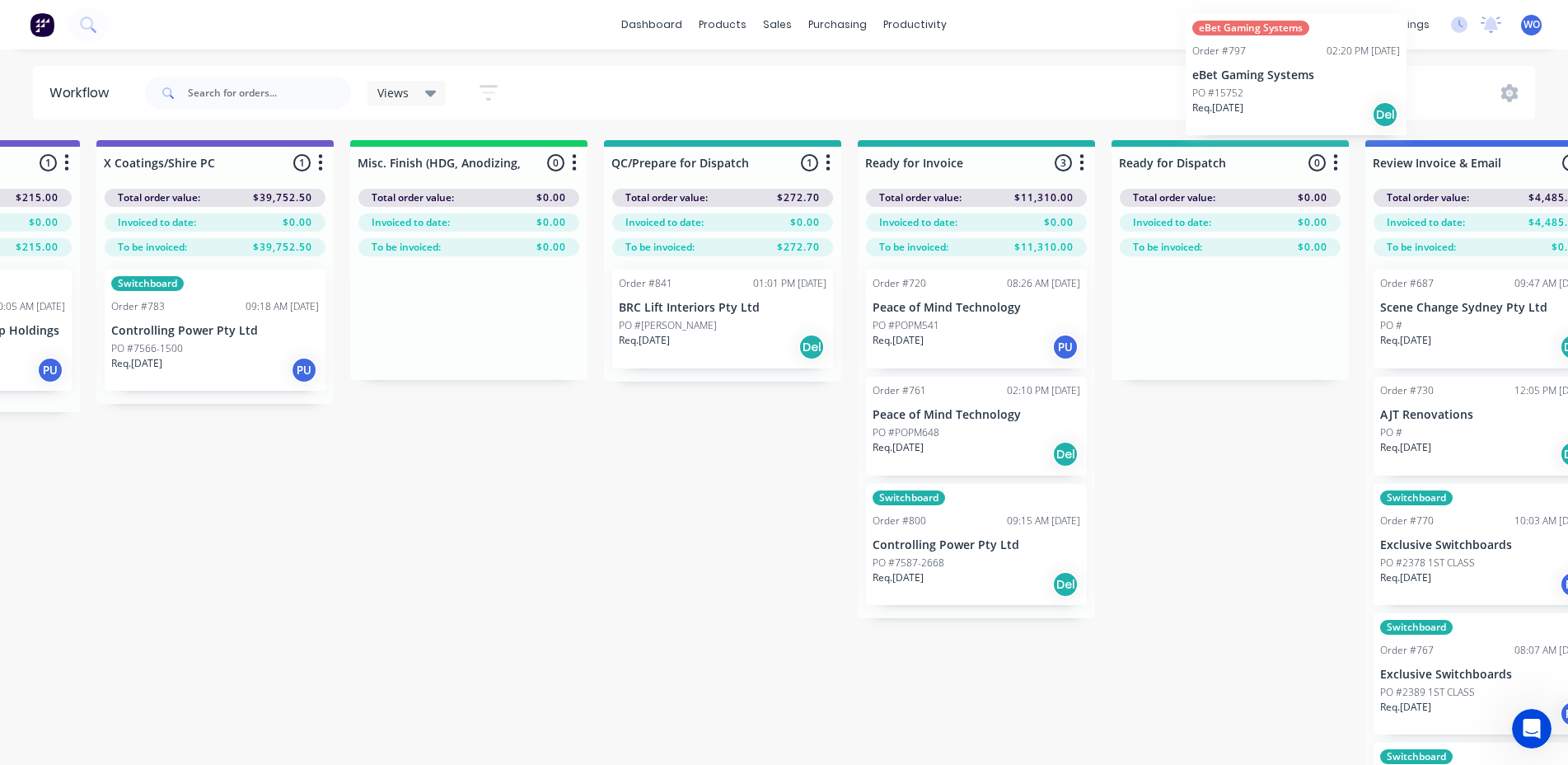
scroll to position [0, 5799]
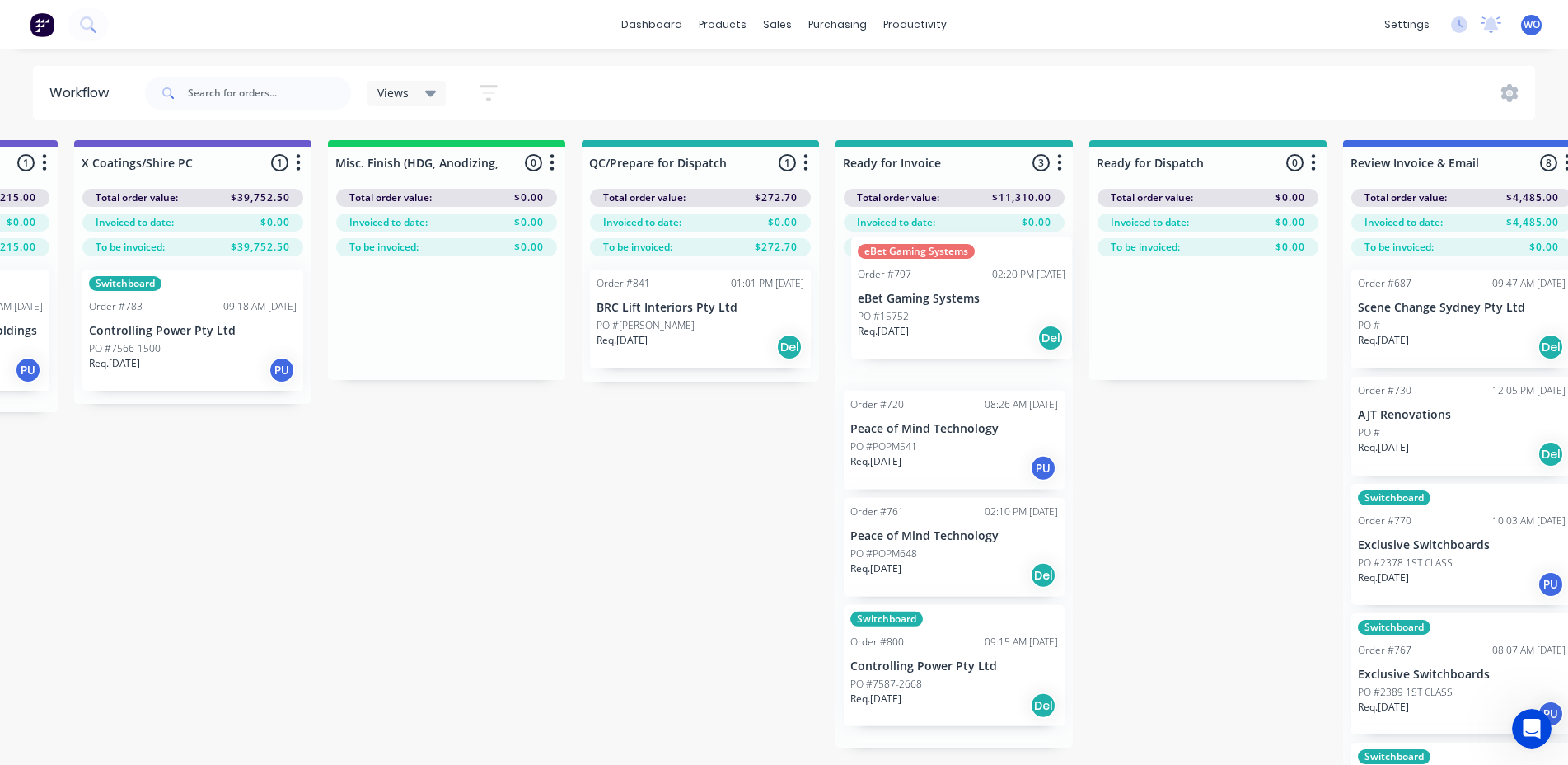
drag, startPoint x: 725, startPoint y: 480, endPoint x: 995, endPoint y: 349, distance: 300.1
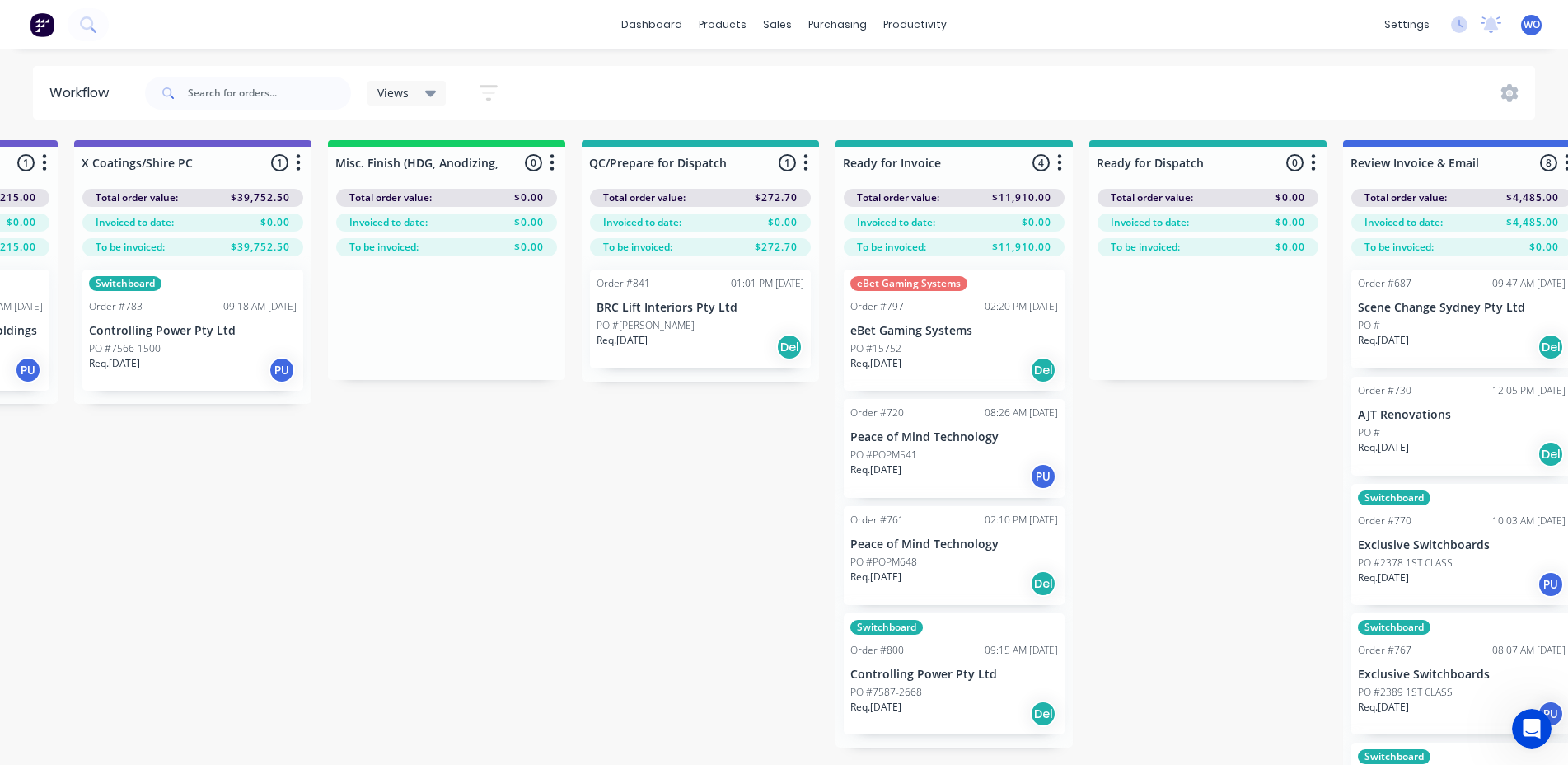
click at [740, 323] on div "PO #[PERSON_NAME]" at bounding box center [700, 326] width 208 height 15
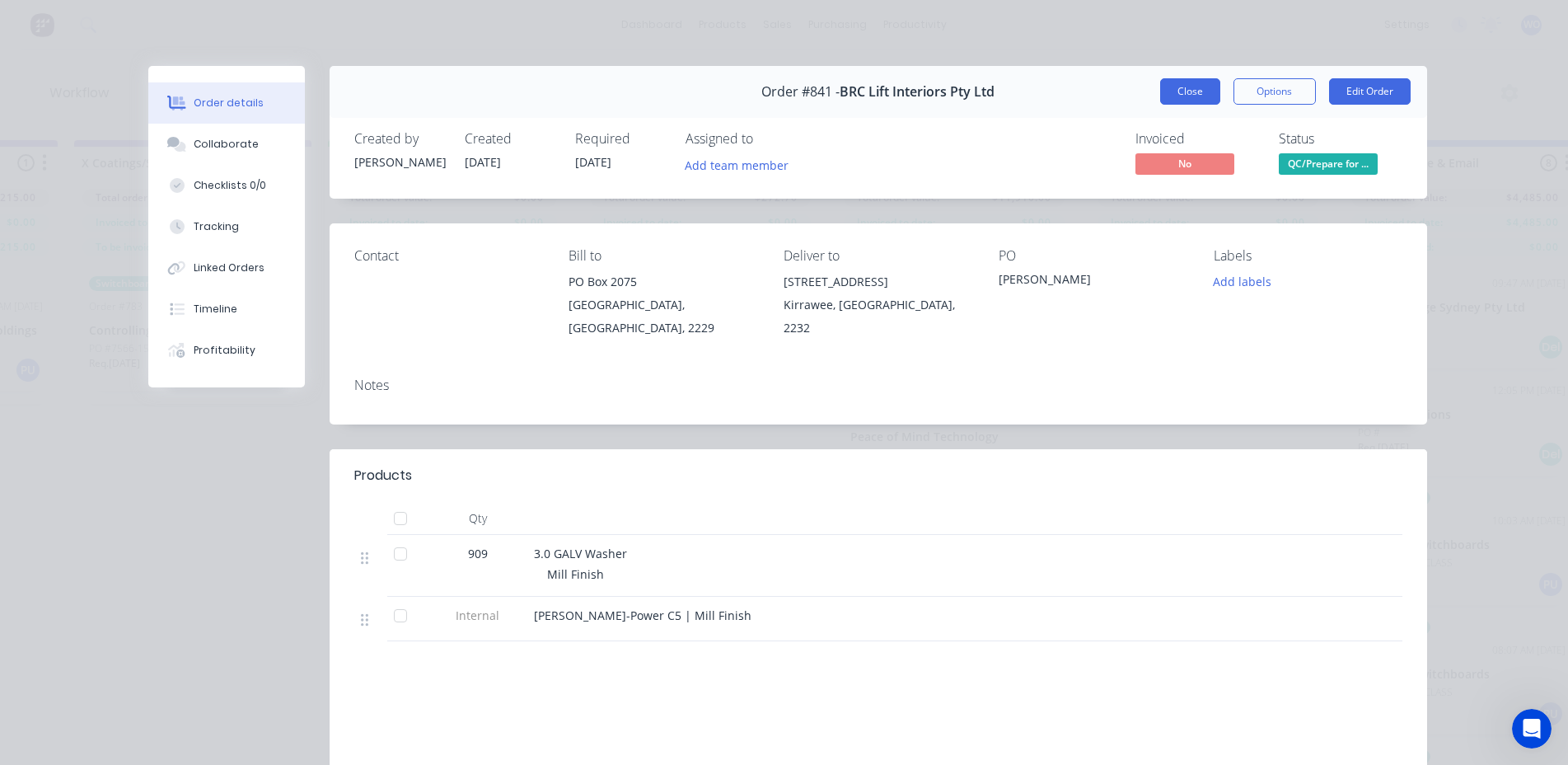
click at [1208, 91] on button "Close" at bounding box center [1190, 91] width 60 height 26
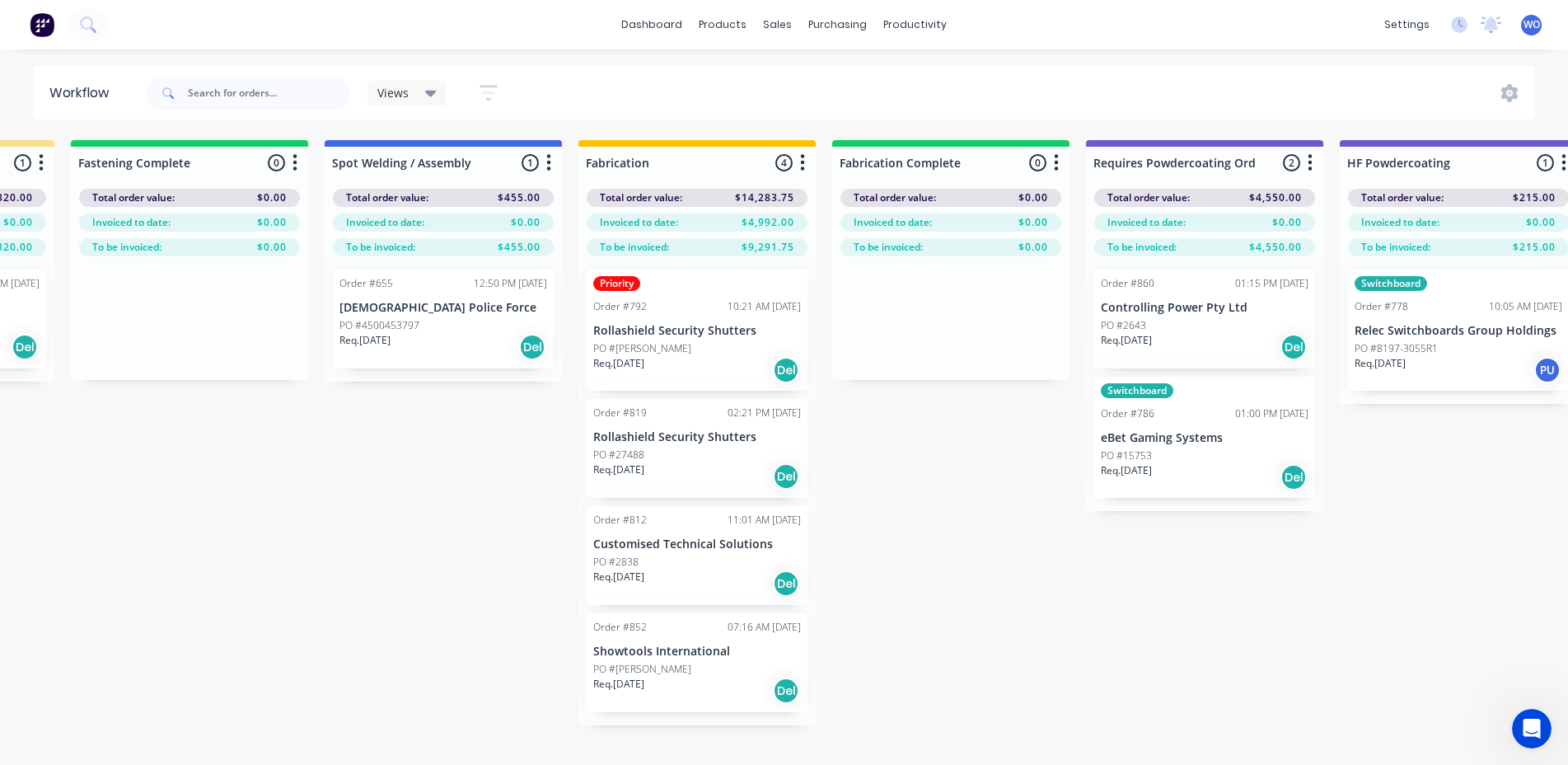
scroll to position [0, 4251]
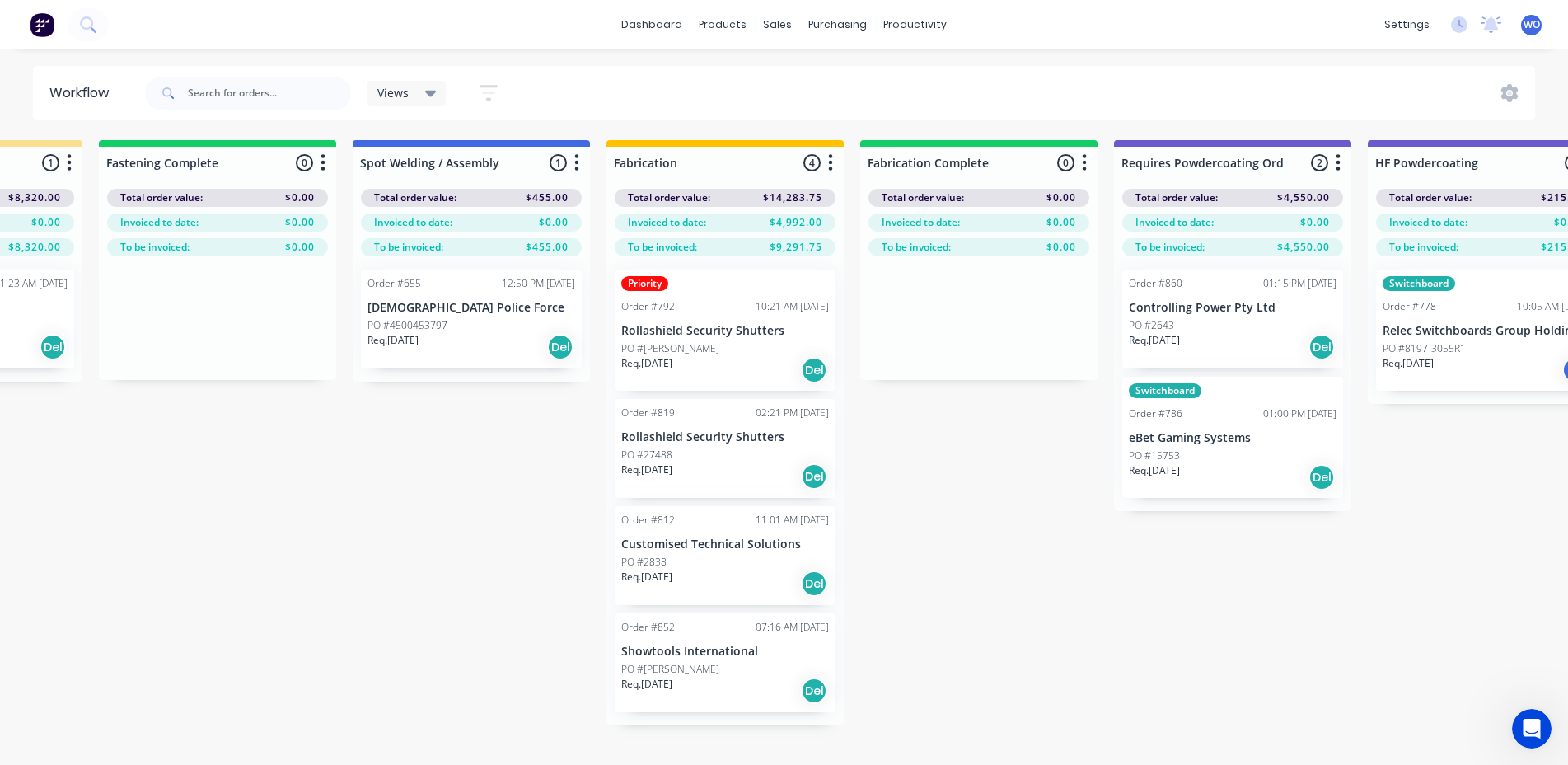
click at [454, 331] on div "PO #4500453797" at bounding box center [472, 326] width 208 height 15
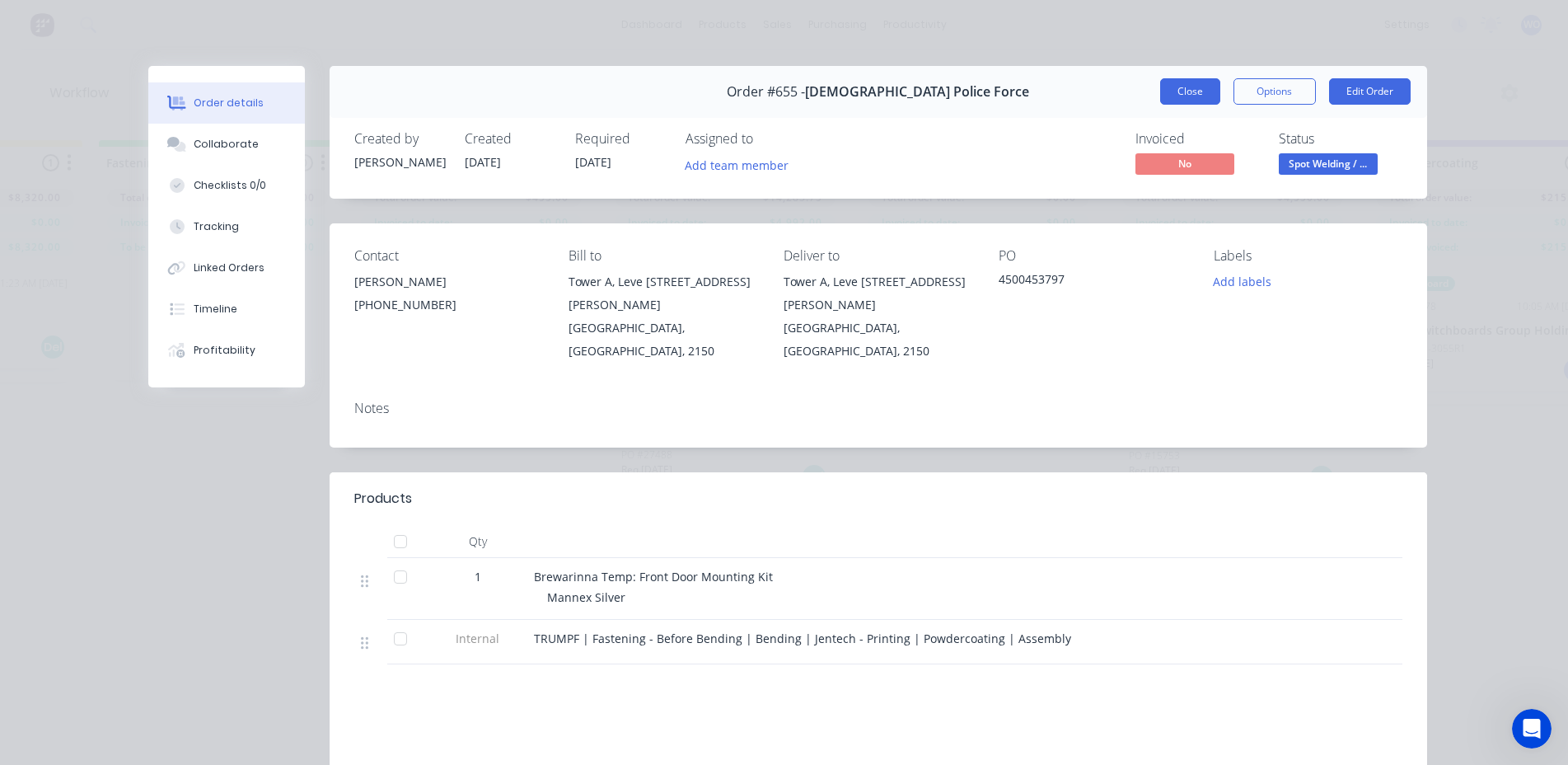
click at [1171, 101] on button "Close" at bounding box center [1190, 91] width 60 height 26
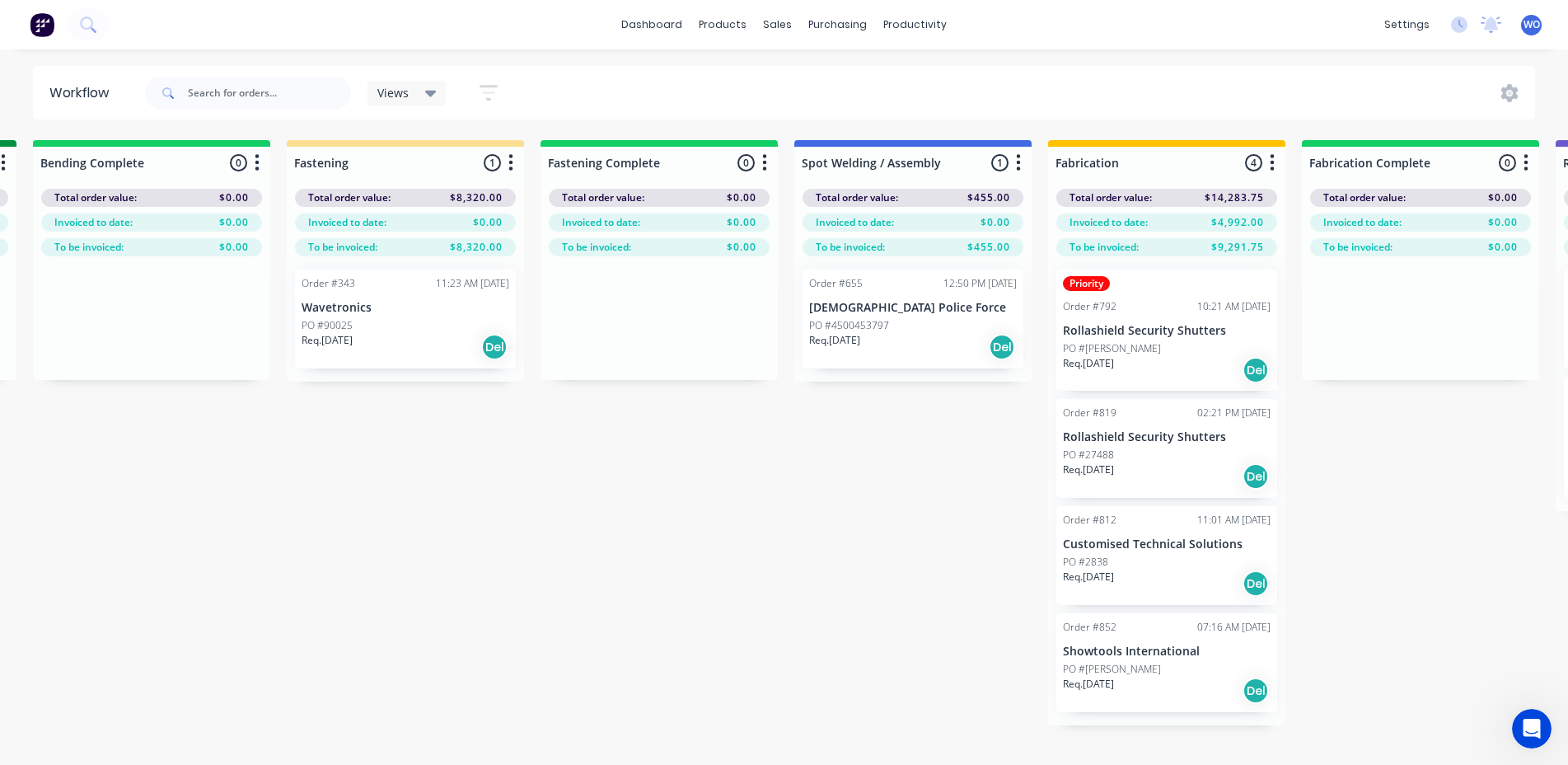
scroll to position [0, 2760]
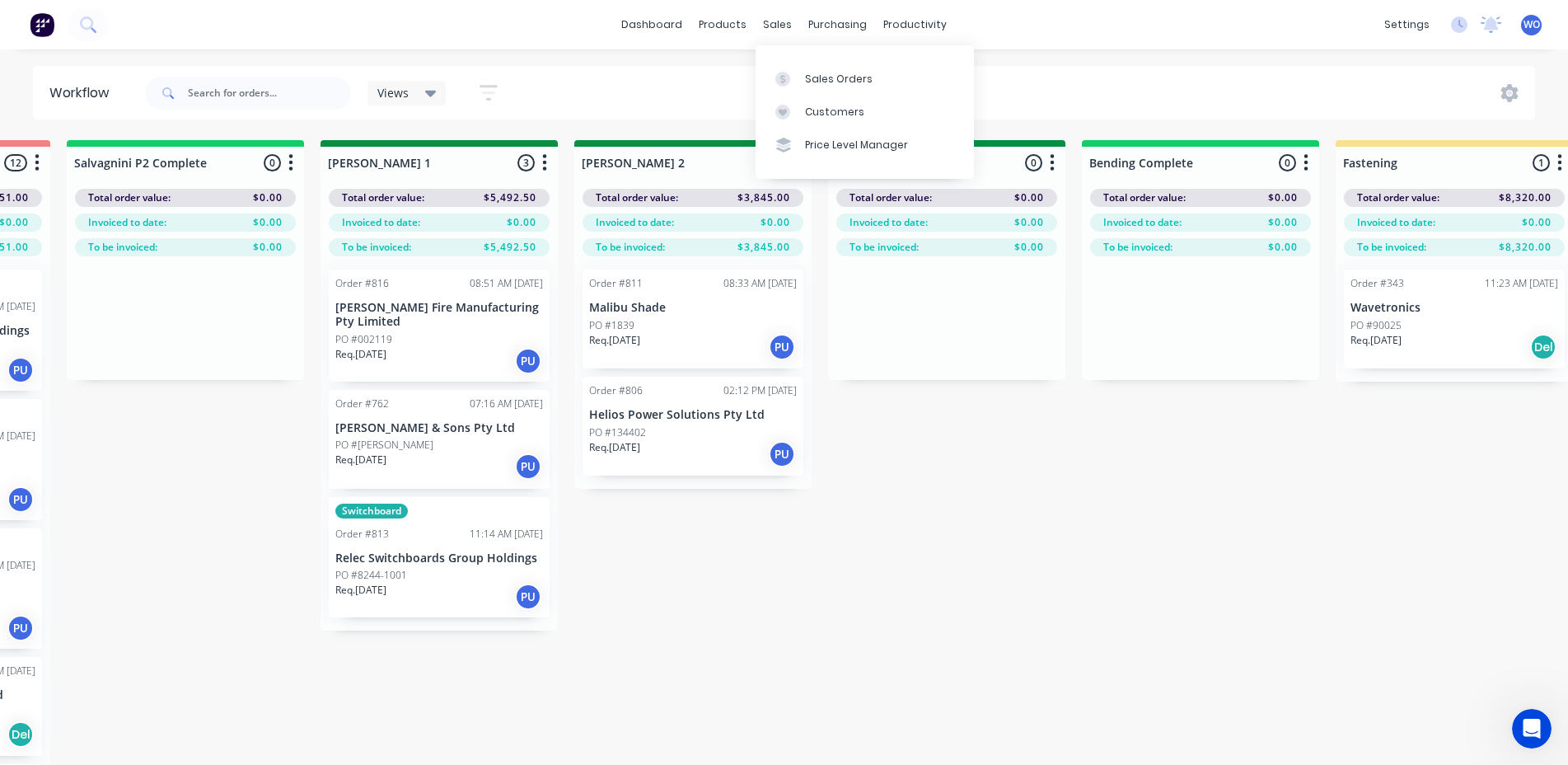
click at [805, 61] on div "Sales Orders Customers Price Level Manager" at bounding box center [865, 112] width 219 height 133
click at [818, 69] on link "Sales Orders" at bounding box center [865, 78] width 219 height 33
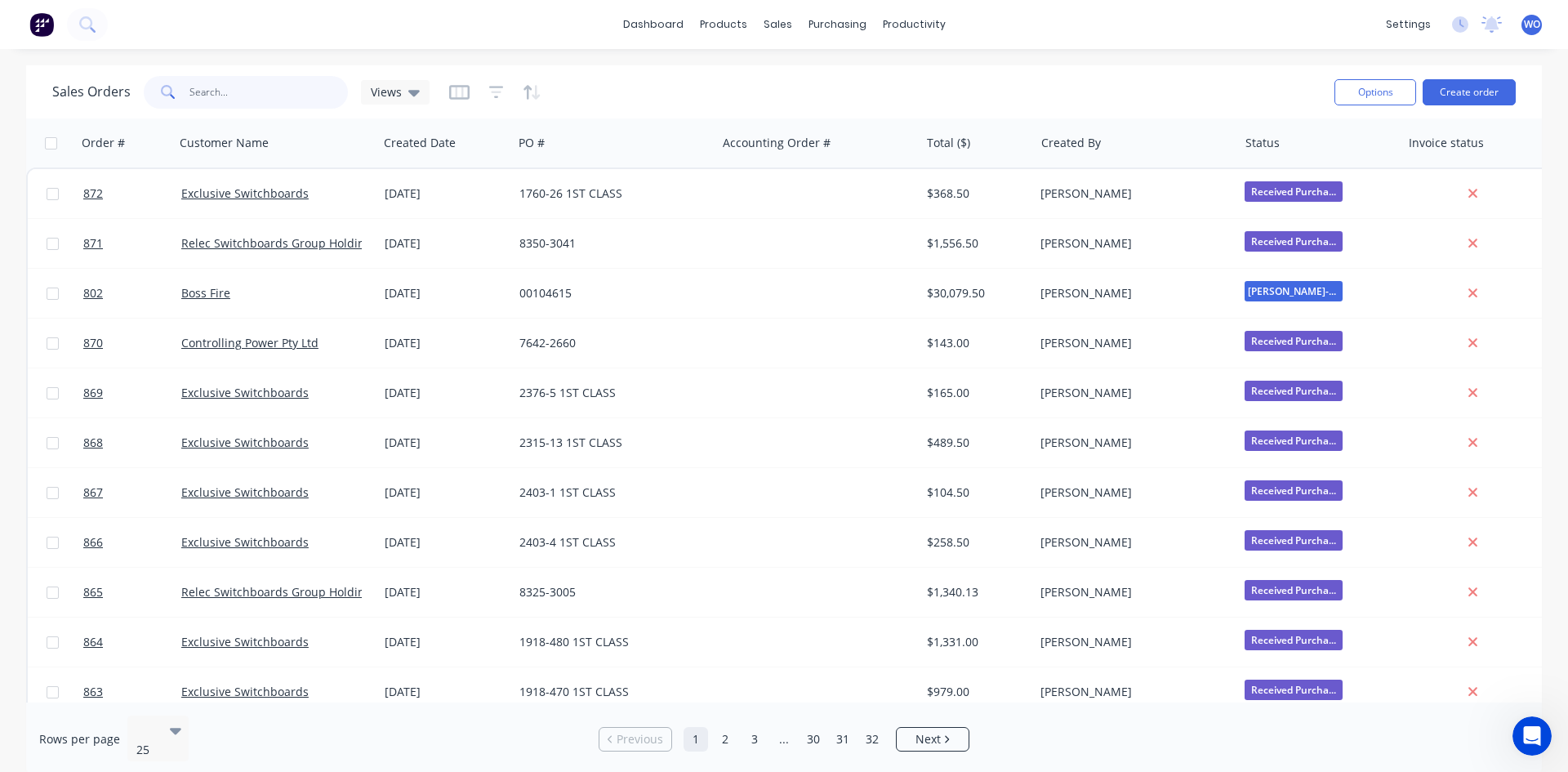
click at [241, 99] on input "text" at bounding box center [268, 92] width 159 height 33
type input "785"
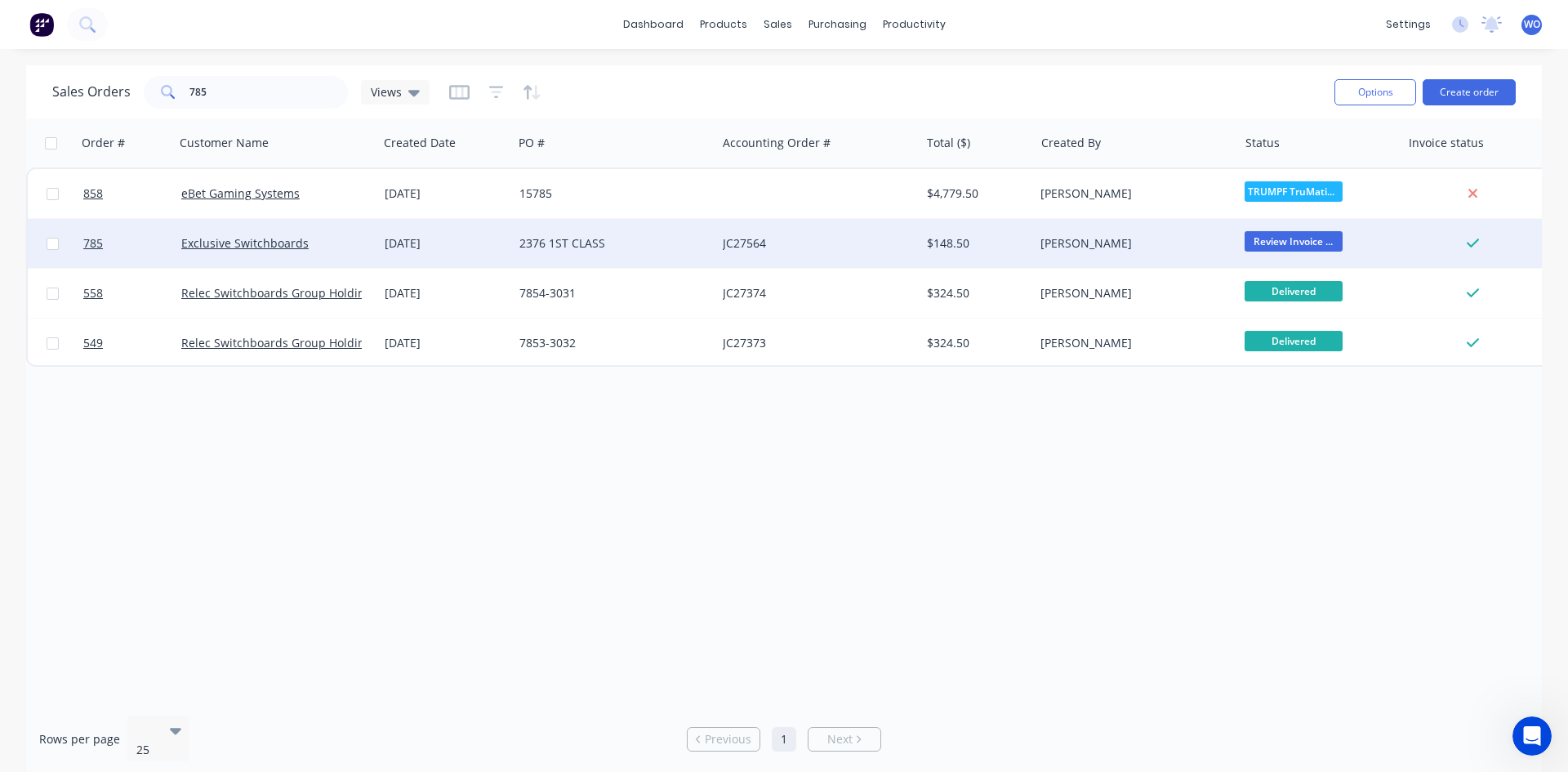
click at [406, 236] on div "[DATE]" at bounding box center [445, 243] width 122 height 16
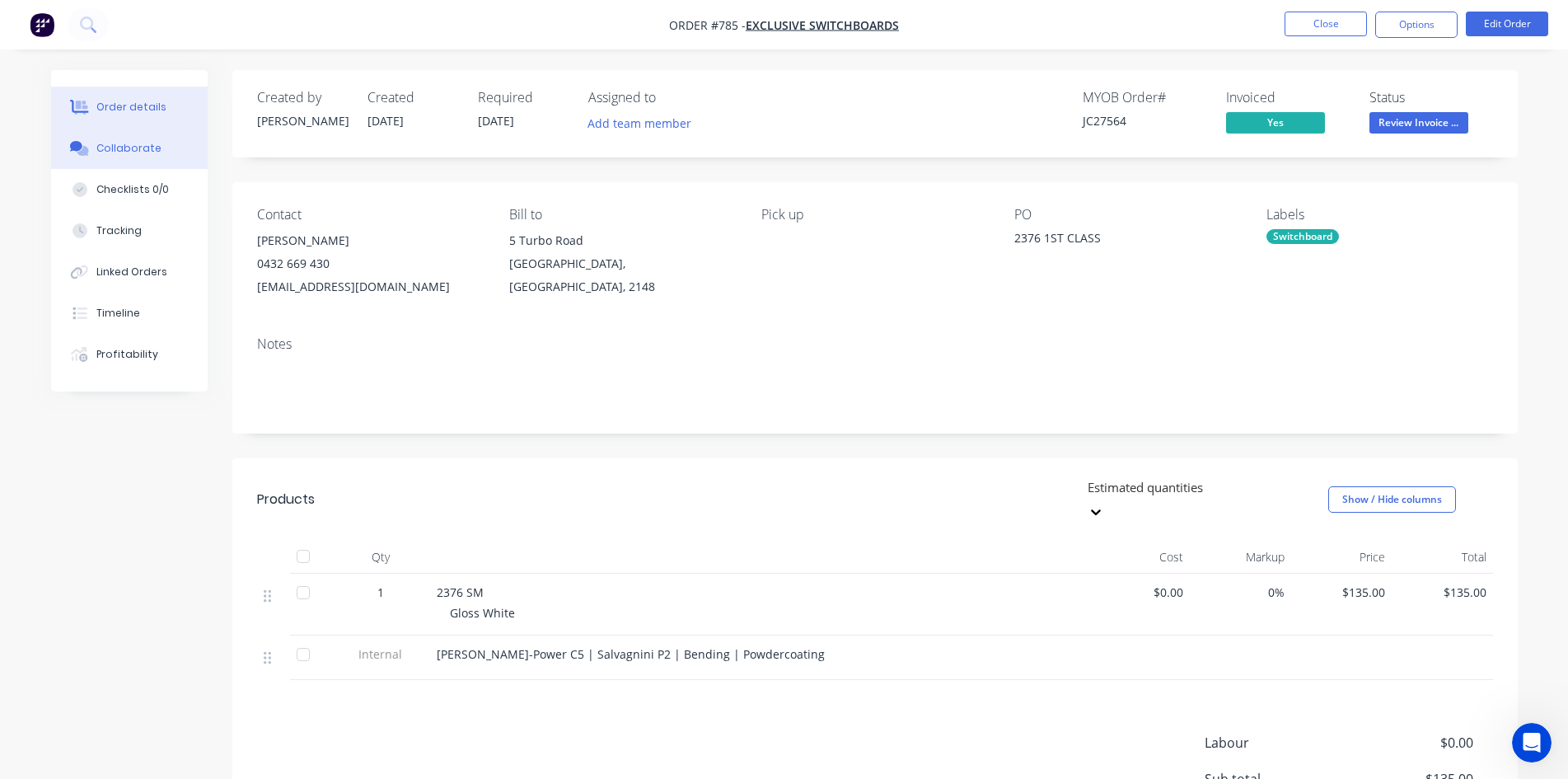
click at [136, 139] on button "Collaborate" at bounding box center [129, 148] width 157 height 41
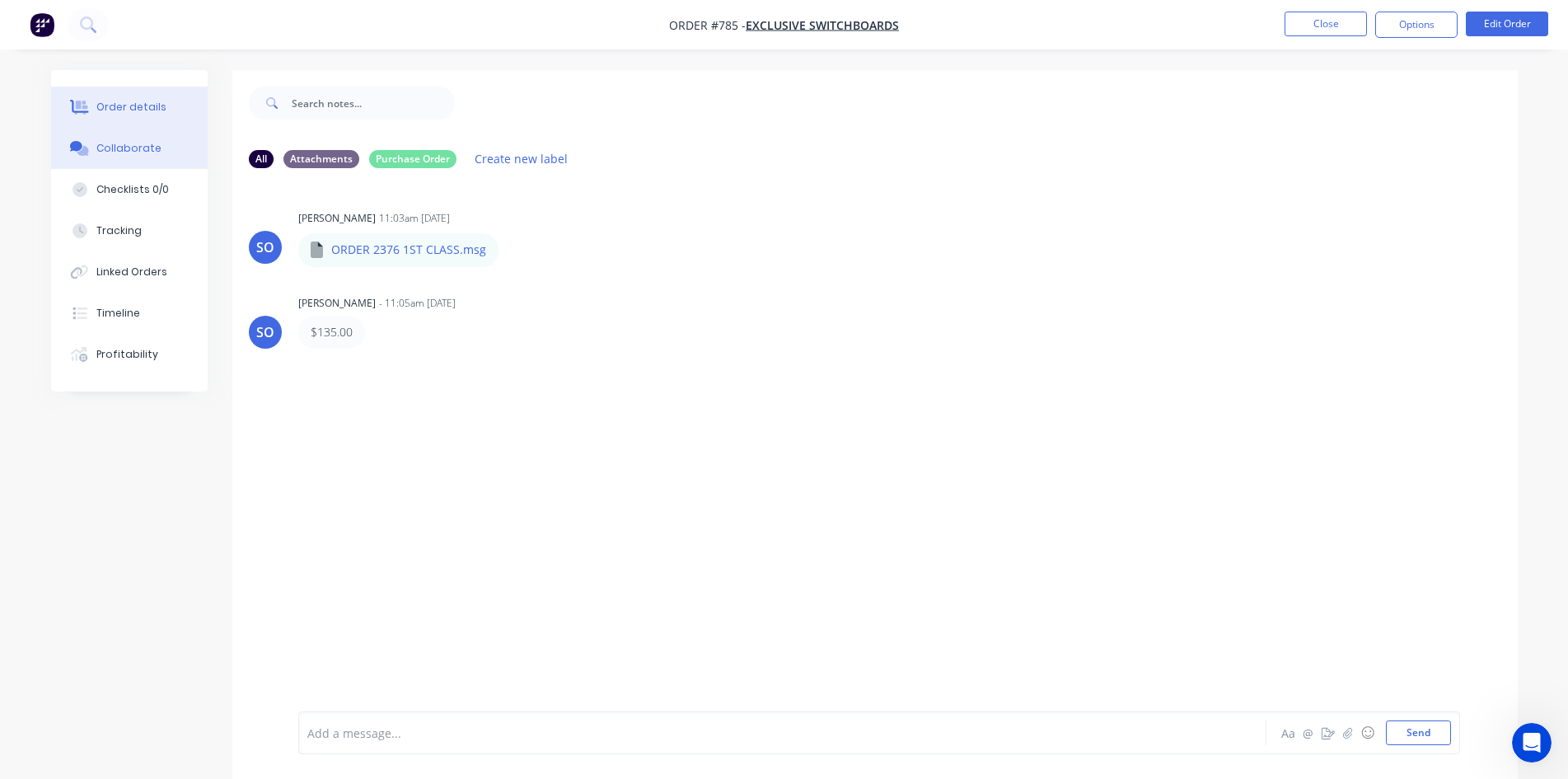
click at [172, 94] on button "Order details" at bounding box center [129, 108] width 157 height 41
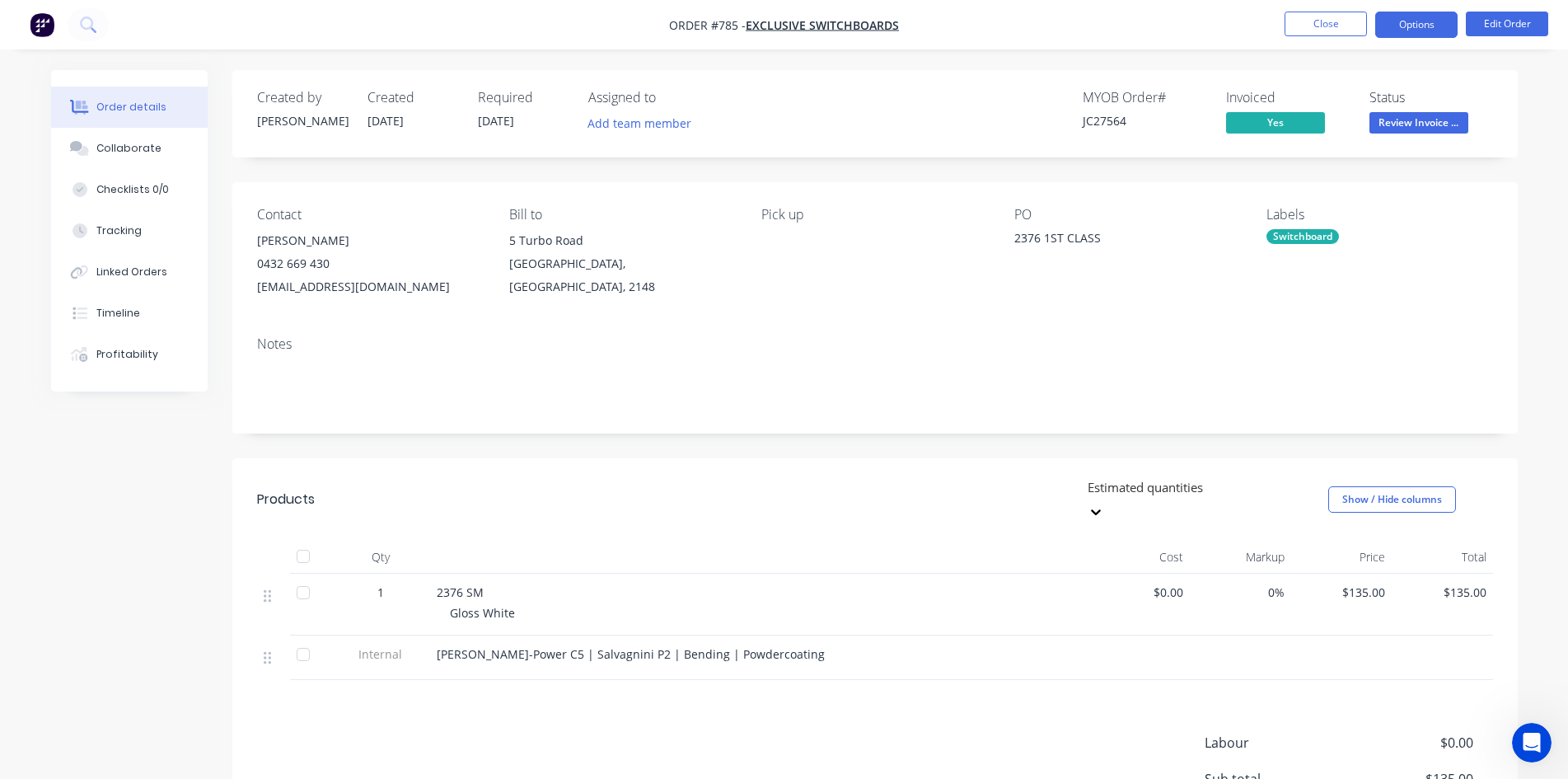
click at [1420, 16] on button "Options" at bounding box center [1416, 24] width 82 height 26
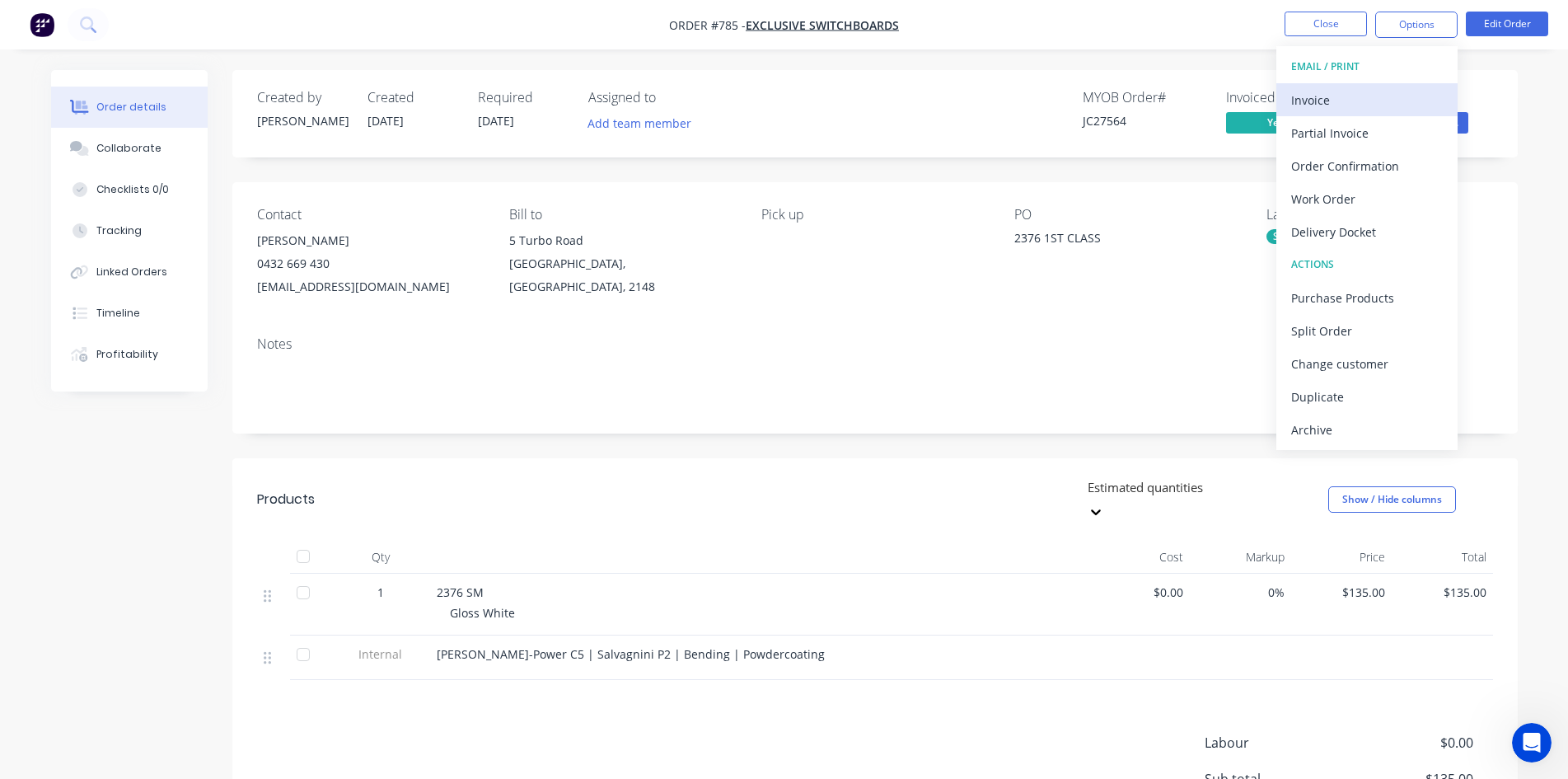
click at [1359, 99] on div "Invoice" at bounding box center [1366, 100] width 152 height 24
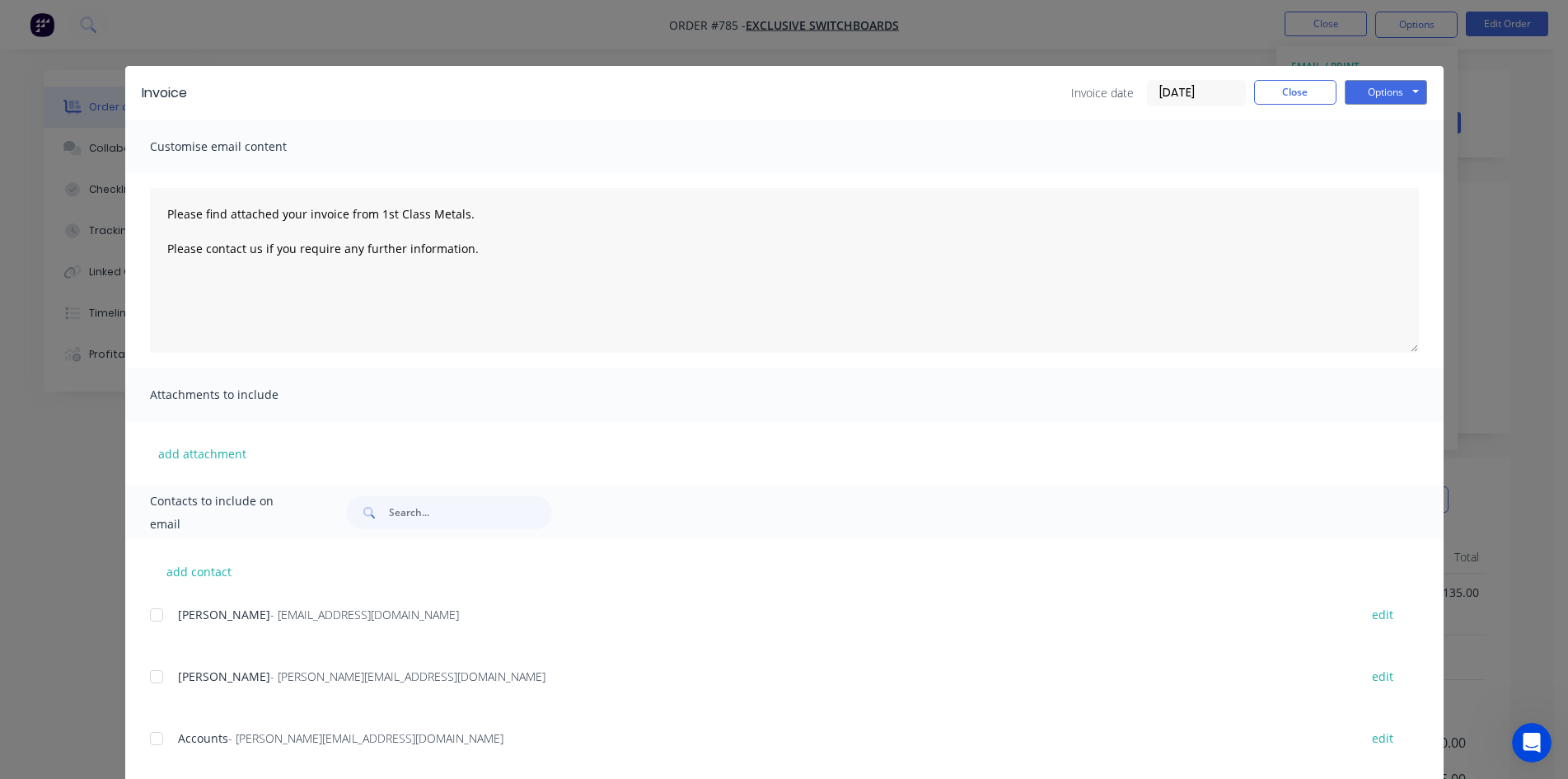
scroll to position [33, 0]
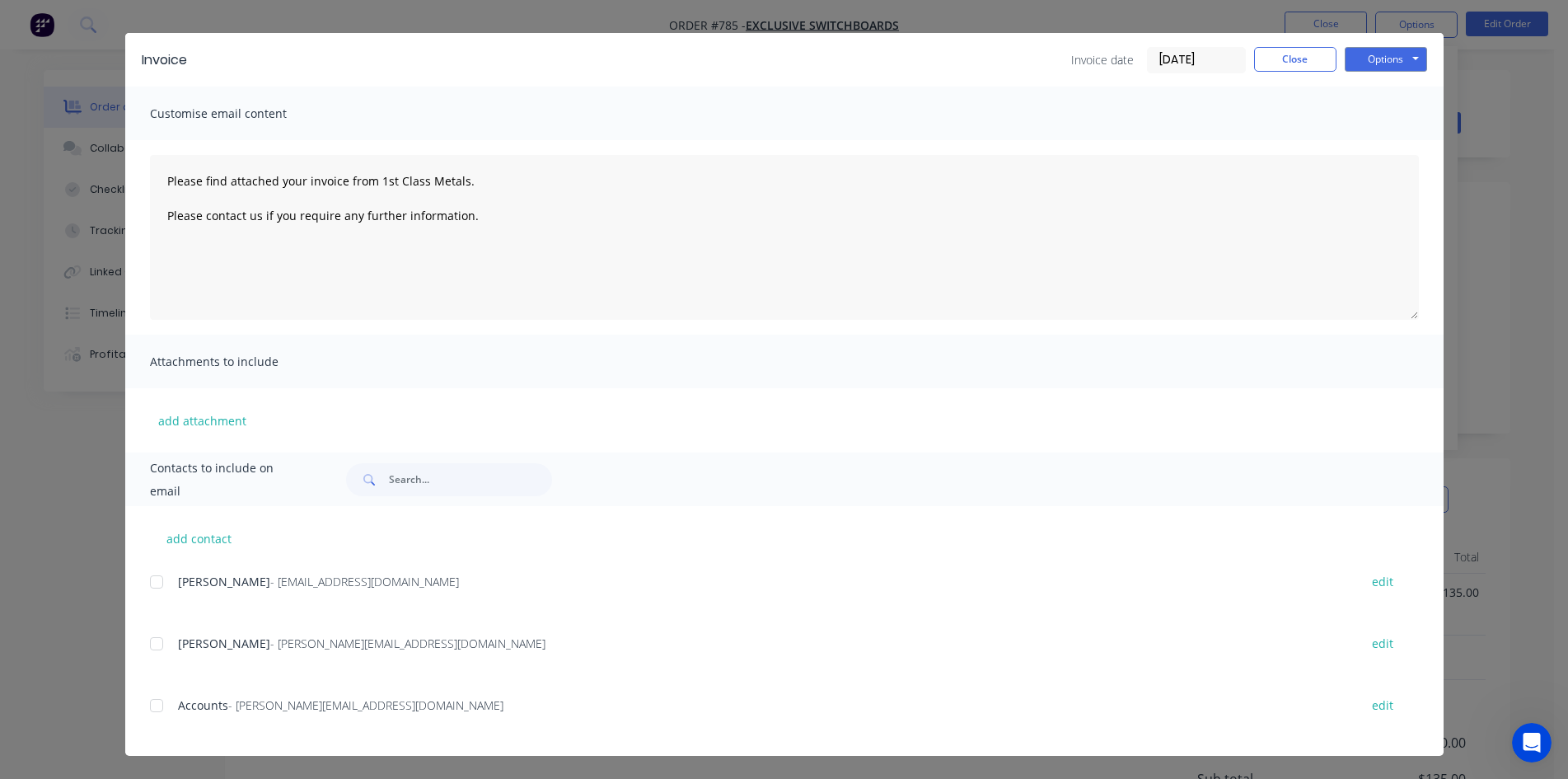
click at [154, 714] on div at bounding box center [156, 705] width 33 height 33
click at [1406, 61] on button "Options" at bounding box center [1386, 59] width 82 height 25
click at [1382, 138] on button "Email" at bounding box center [1398, 143] width 106 height 27
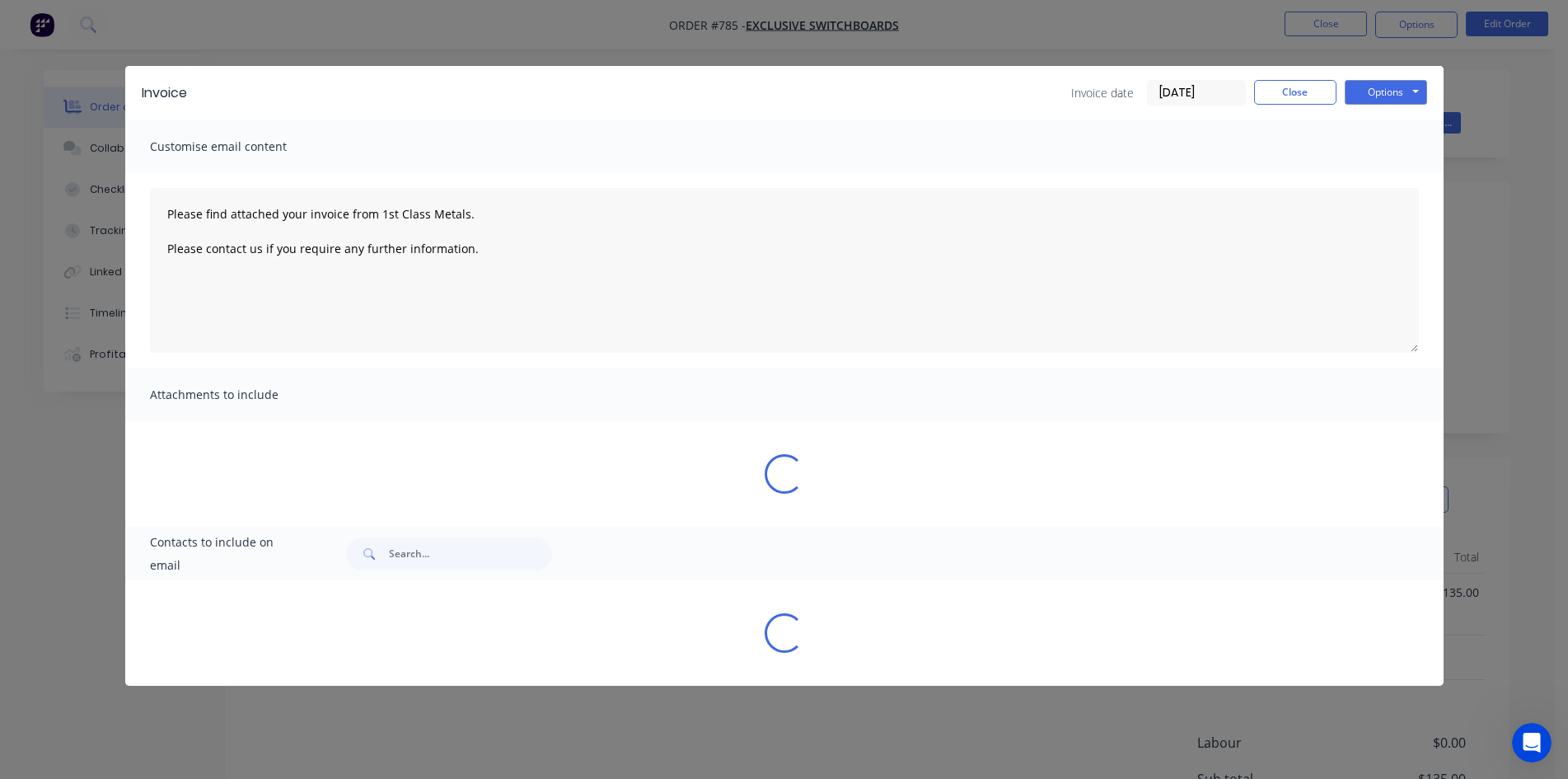
scroll to position [0, 0]
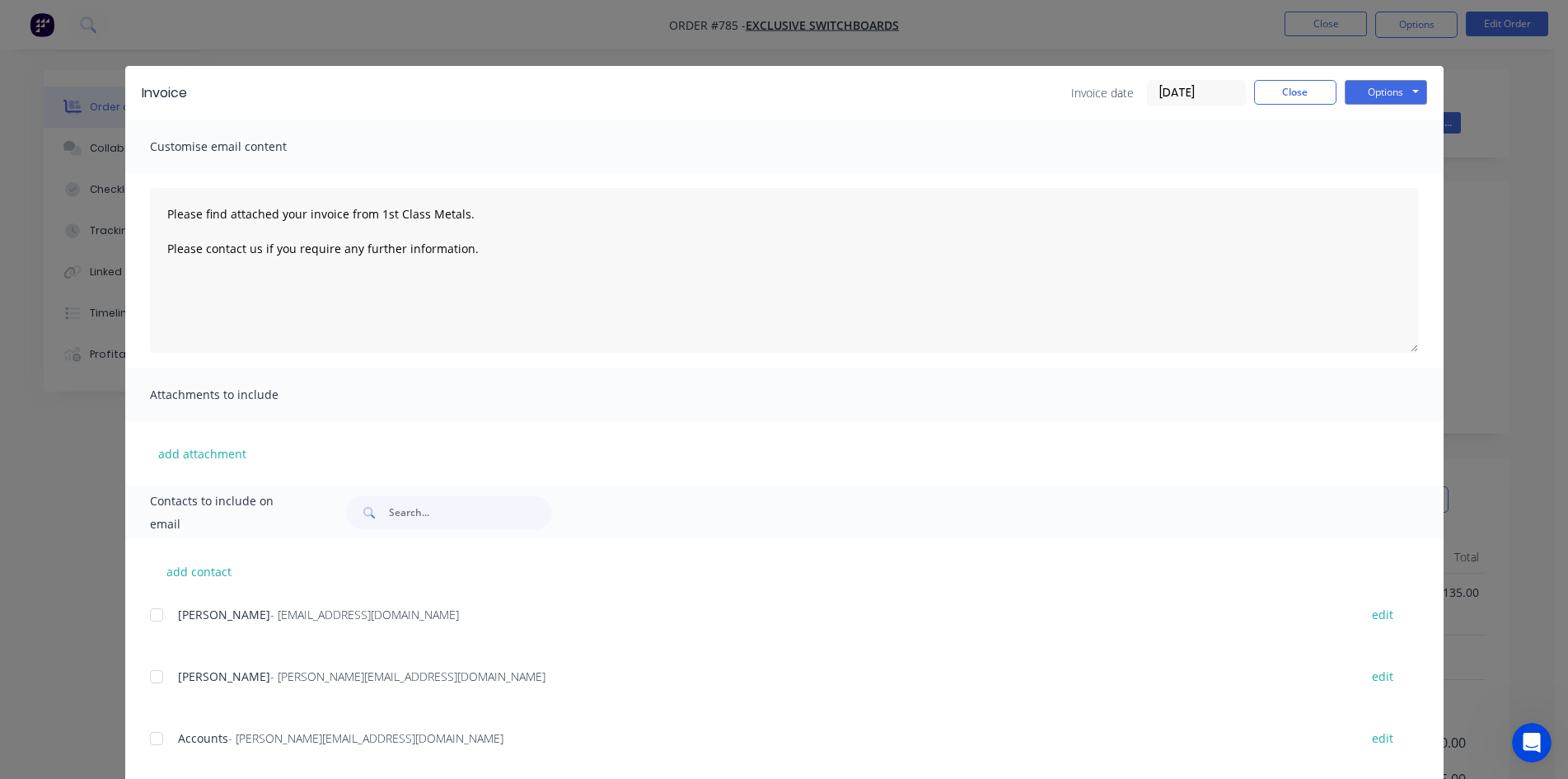
type textarea "Please find attached your invoice from 1st Class Metals. Please contact us if y…"
click at [1278, 90] on button "Close" at bounding box center [1295, 92] width 82 height 25
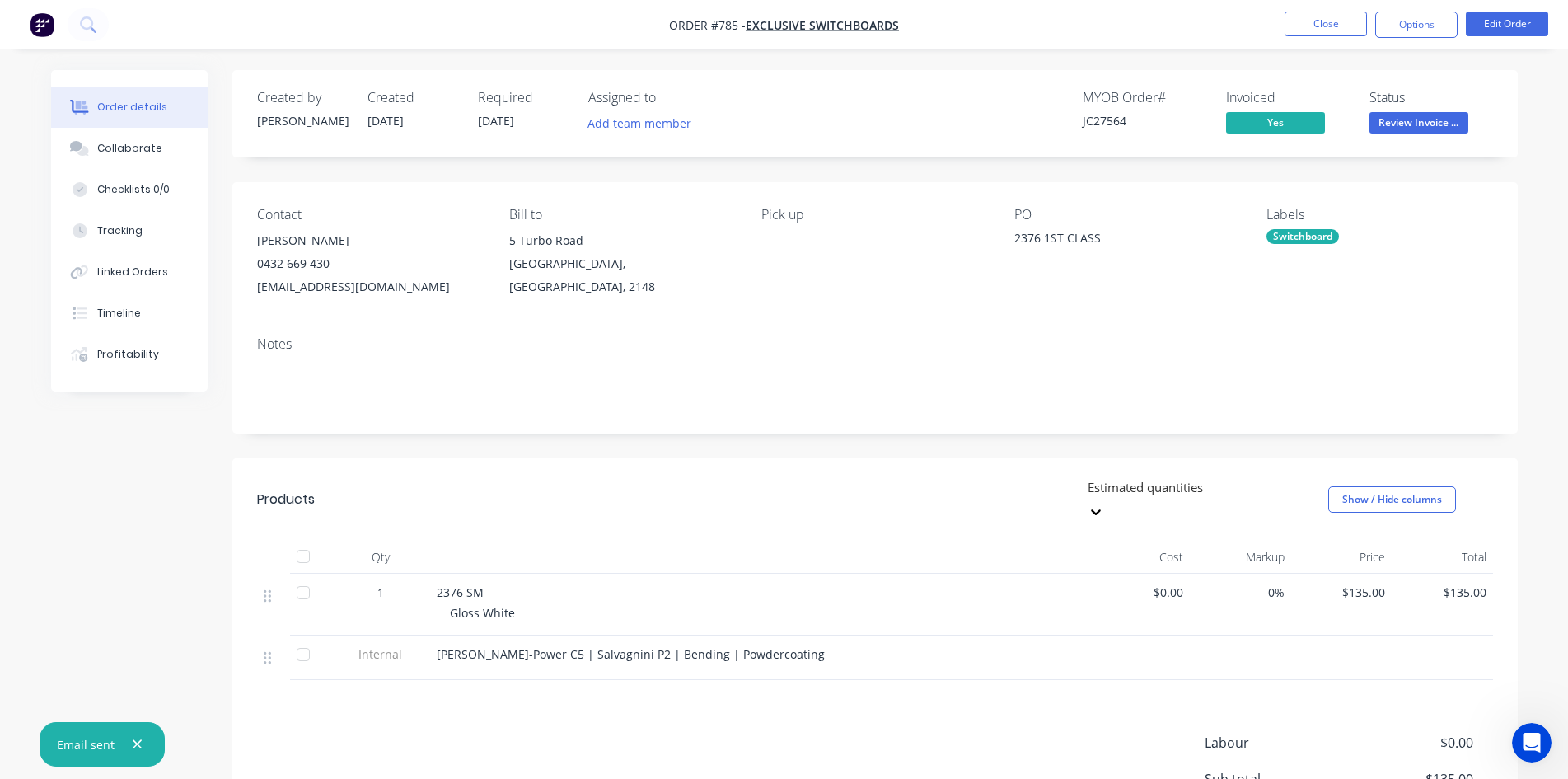
click at [1453, 129] on span "Review Invoice ..." at bounding box center [1419, 122] width 99 height 21
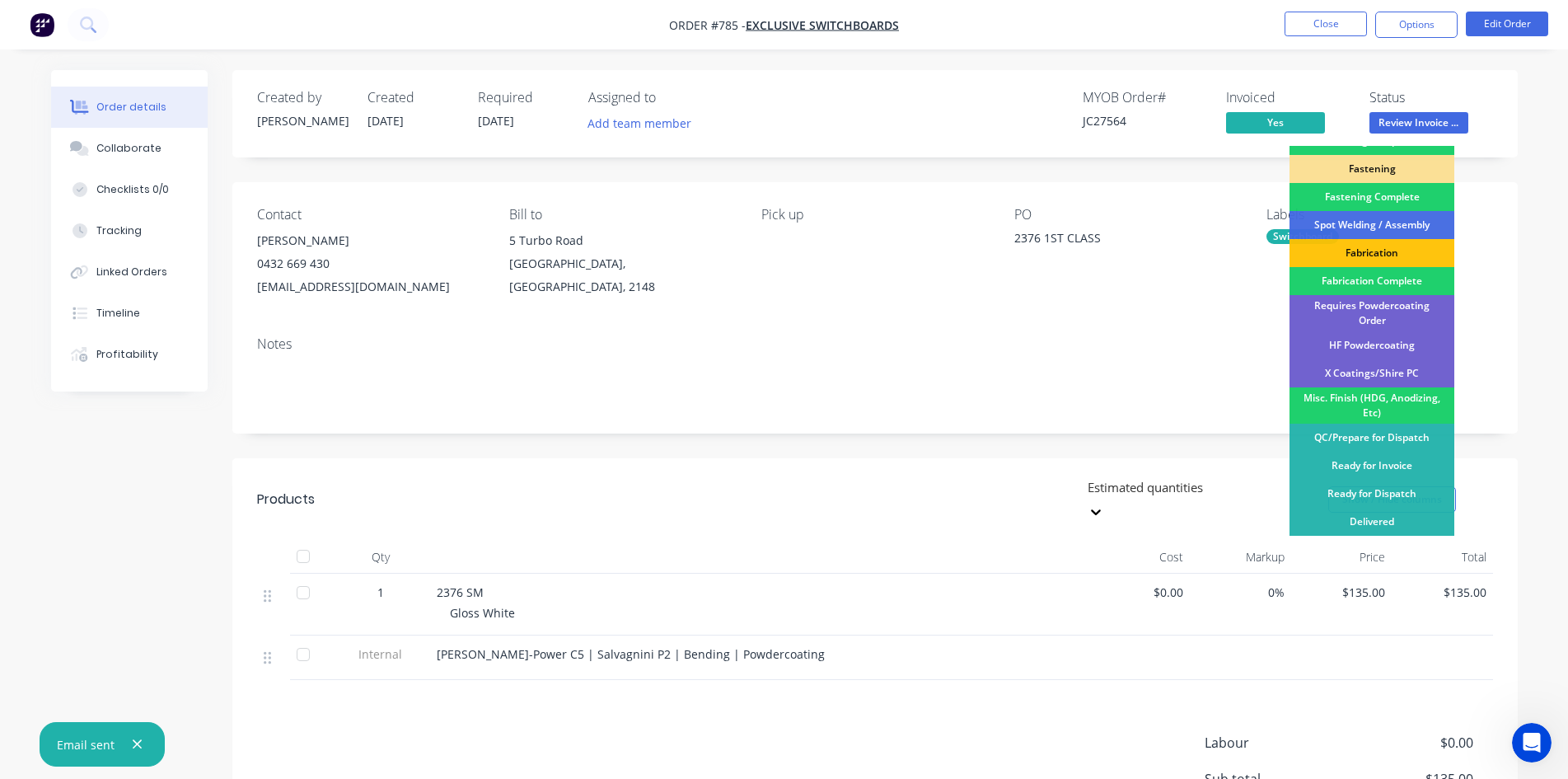
scroll to position [467, 0]
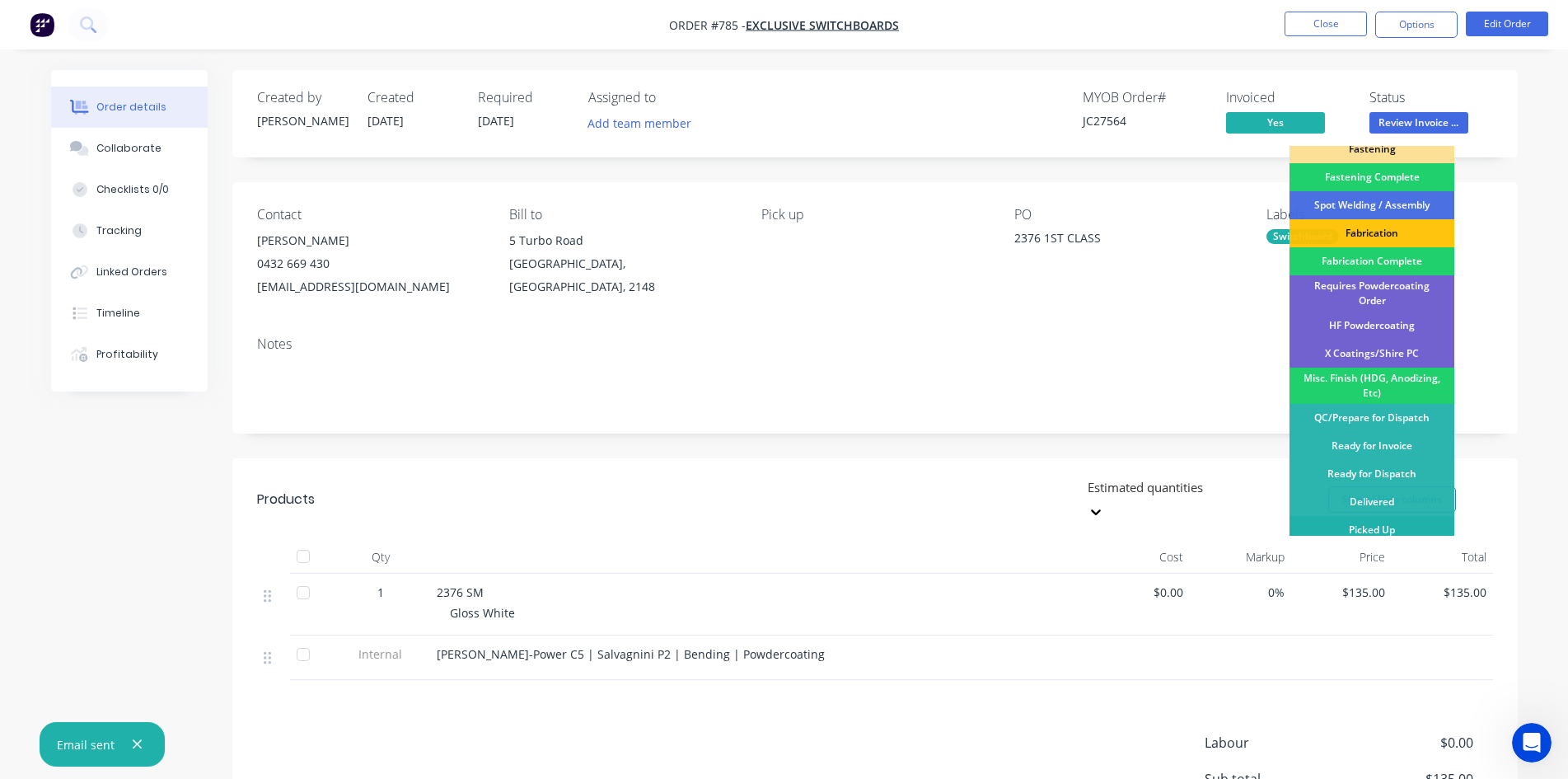
click at [1403, 531] on div "Picked Up" at bounding box center [1372, 529] width 165 height 28
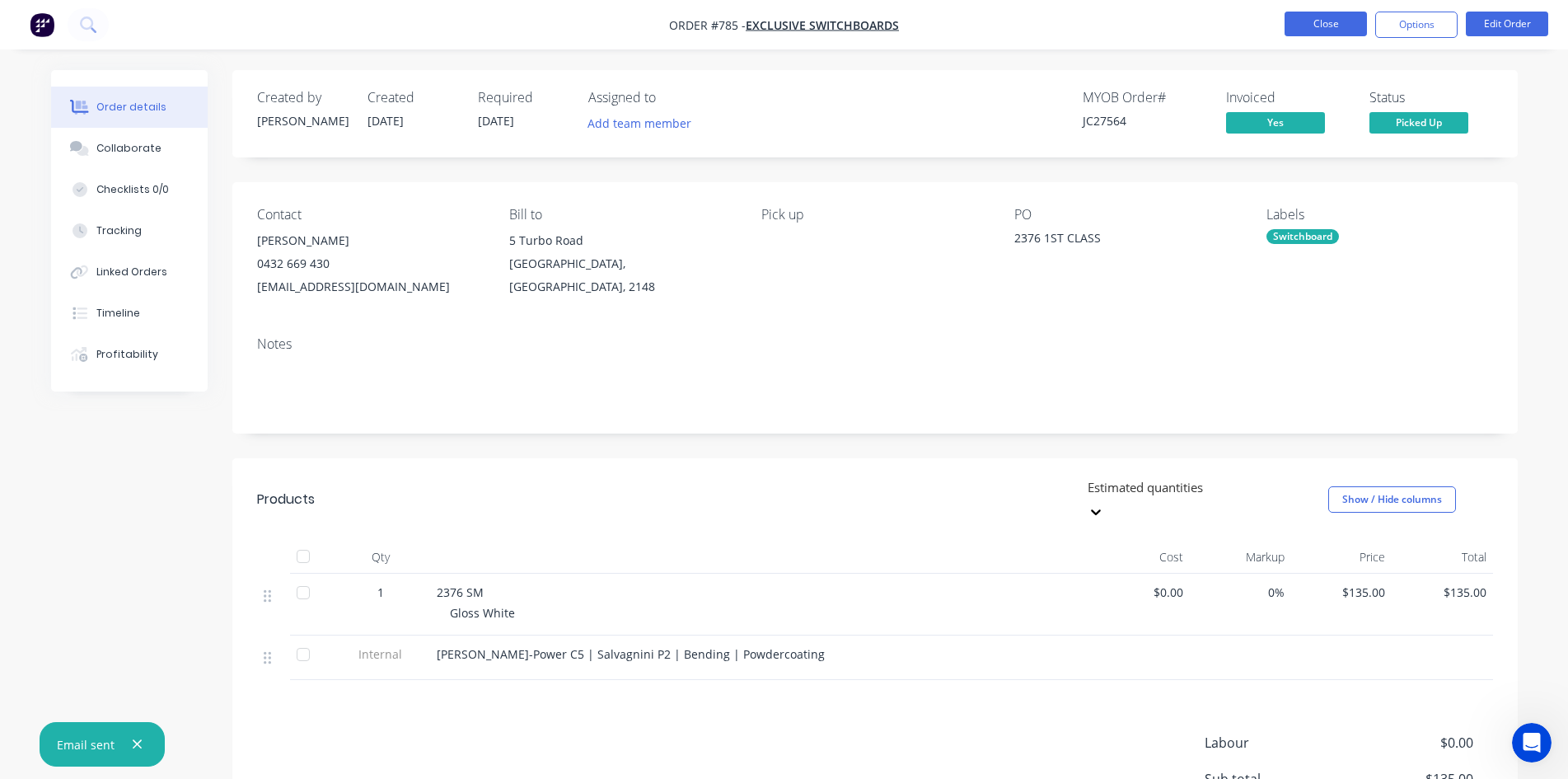
click at [1340, 30] on button "Close" at bounding box center [1326, 24] width 82 height 25
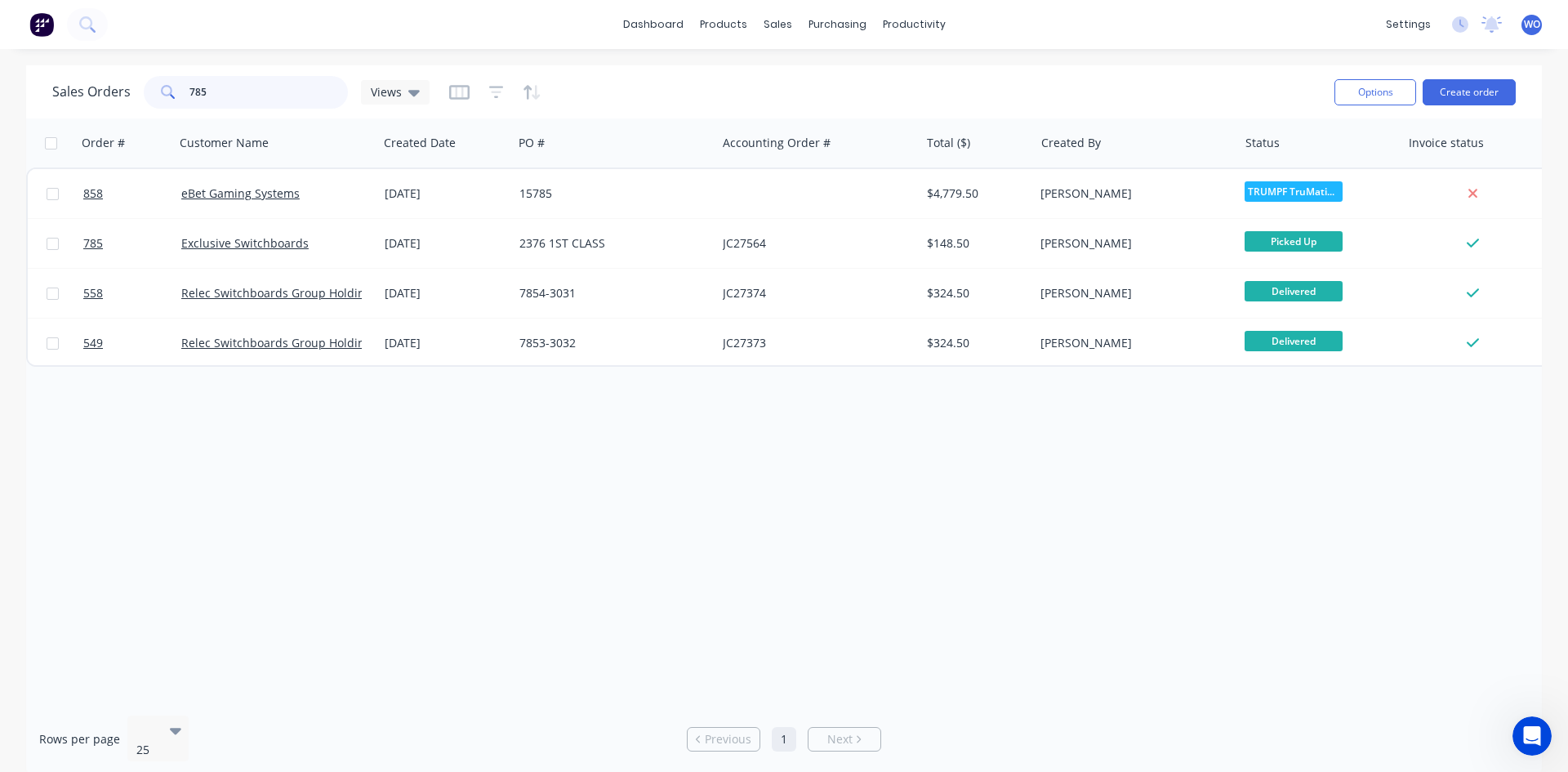
drag, startPoint x: 231, startPoint y: 88, endPoint x: 0, endPoint y: 105, distance: 231.6
click at [0, 116] on div "Sales Orders 785 Views Options Create order Order # Customer Name Created Date …" at bounding box center [784, 421] width 1568 height 711
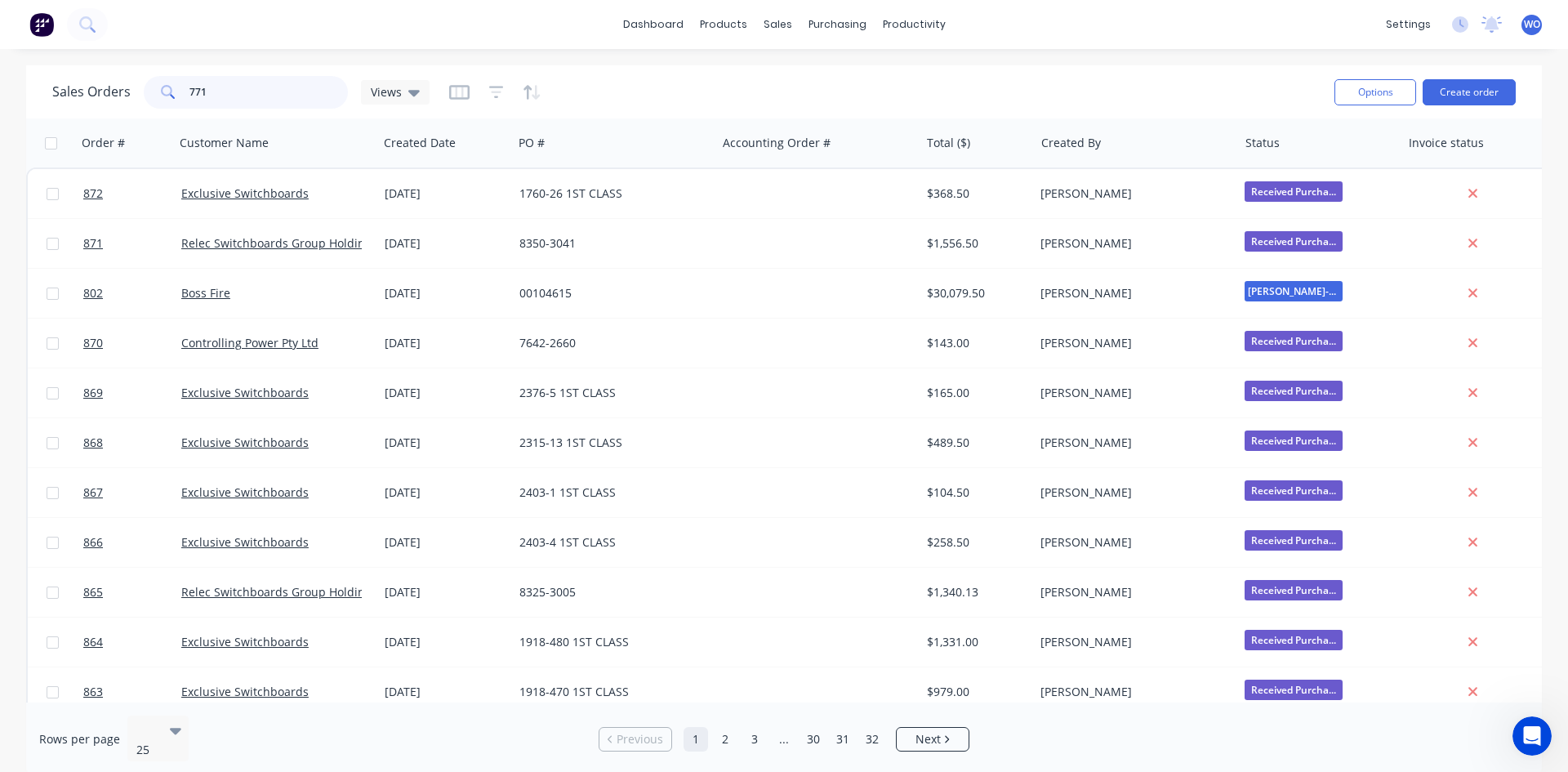
type input "771"
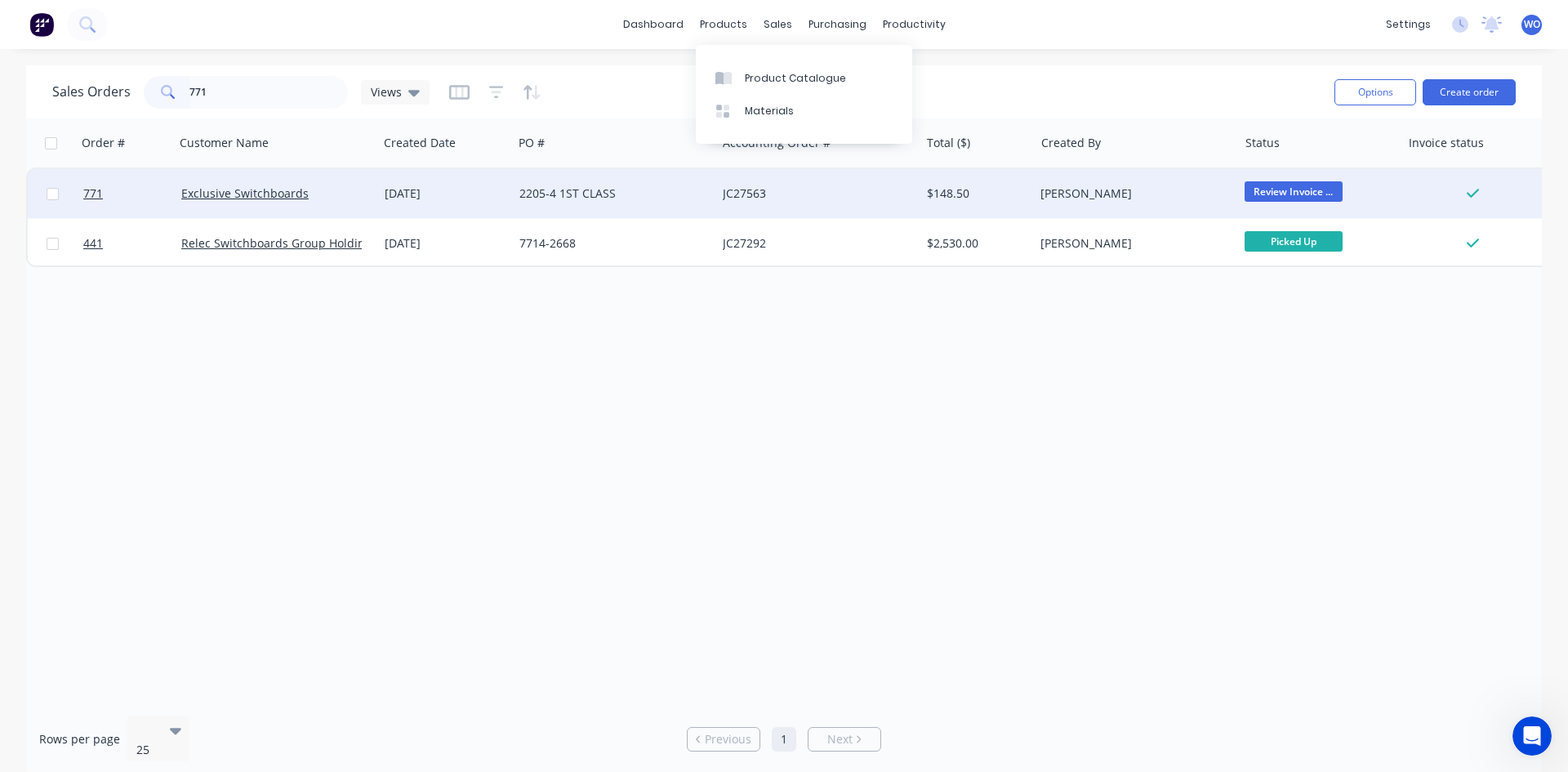
click at [771, 201] on div "JC27563" at bounding box center [813, 194] width 181 height 16
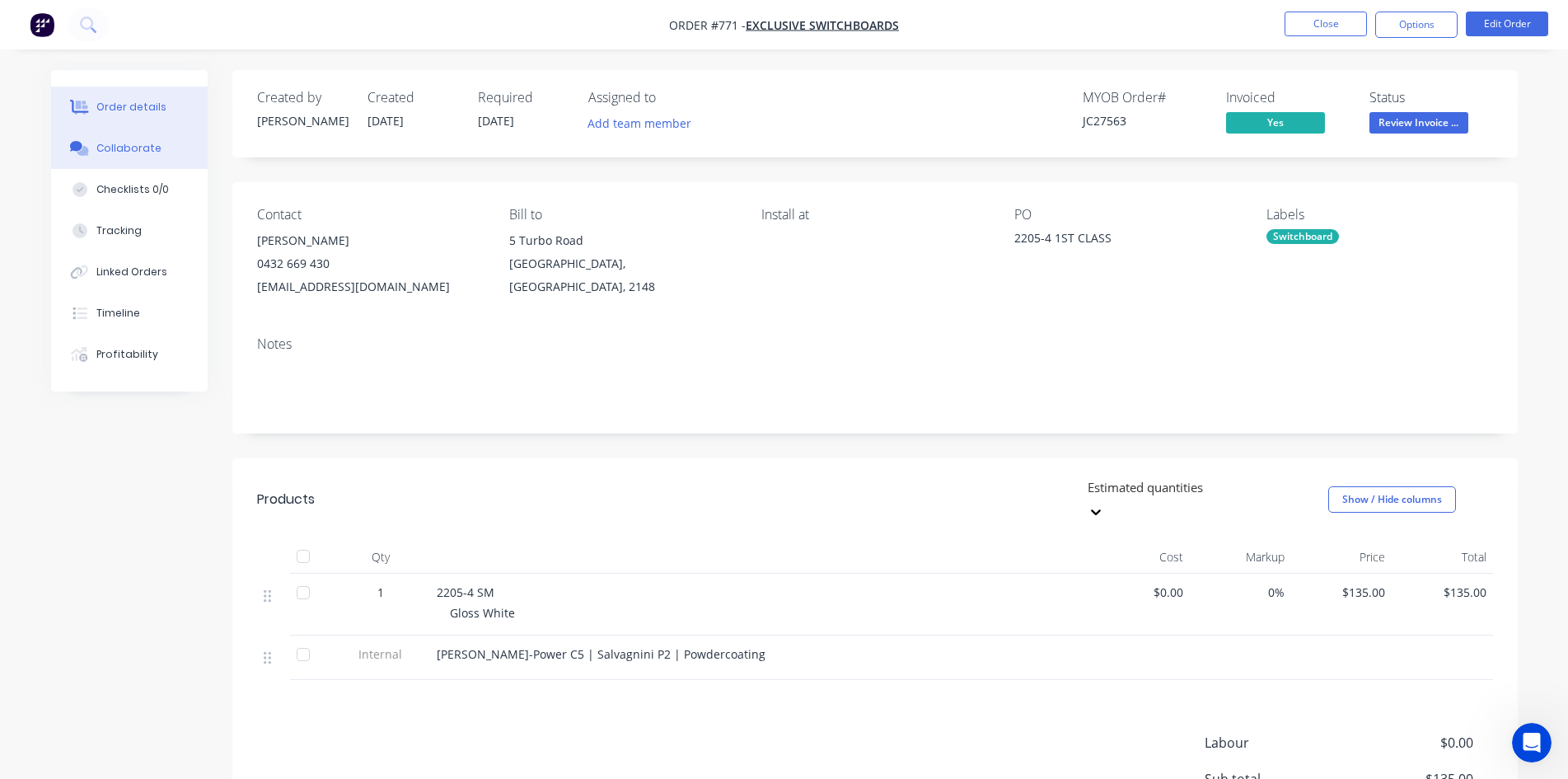
click at [127, 161] on button "Collaborate" at bounding box center [129, 148] width 157 height 41
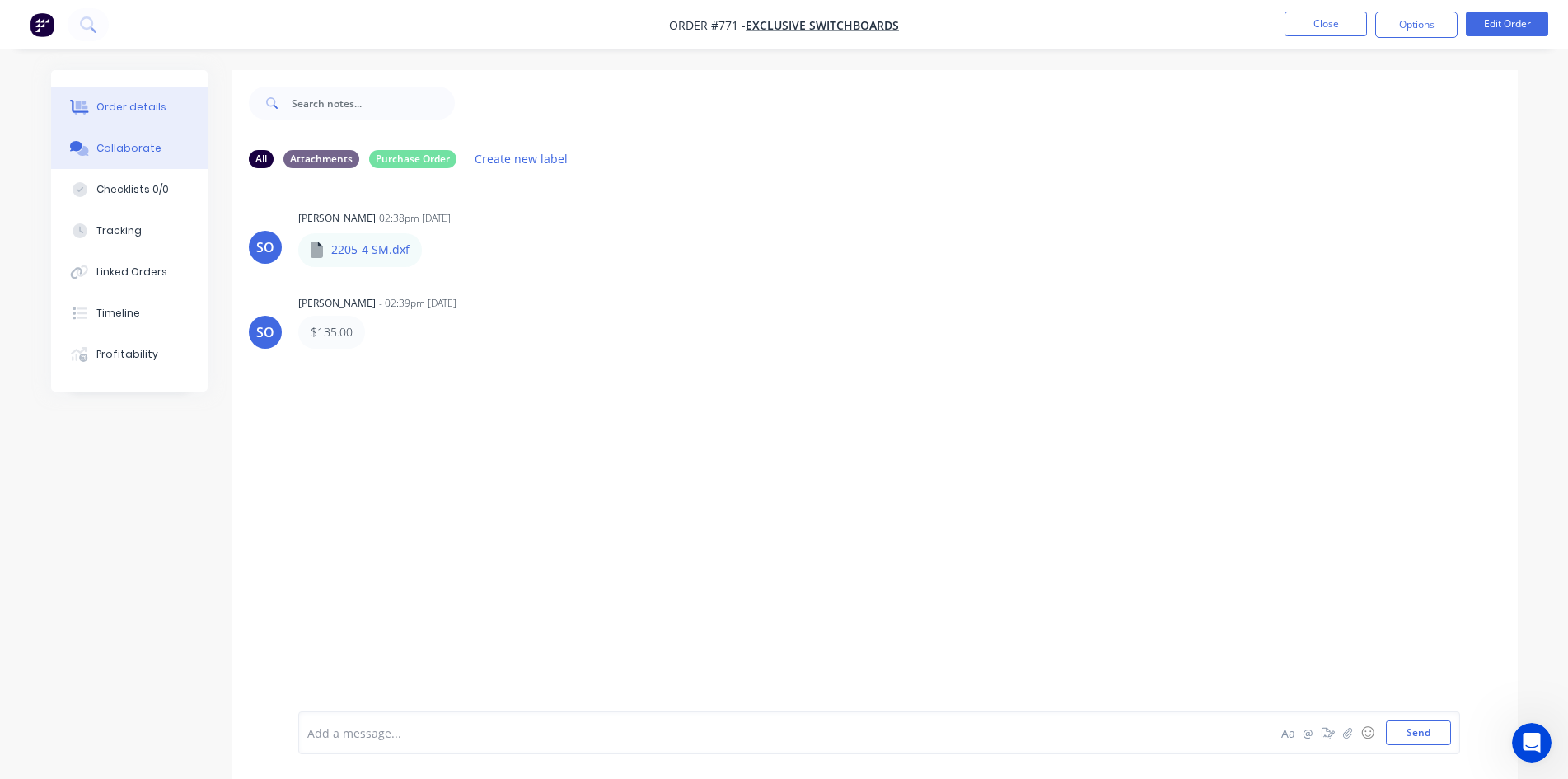
click at [127, 111] on div "Order details" at bounding box center [132, 107] width 70 height 15
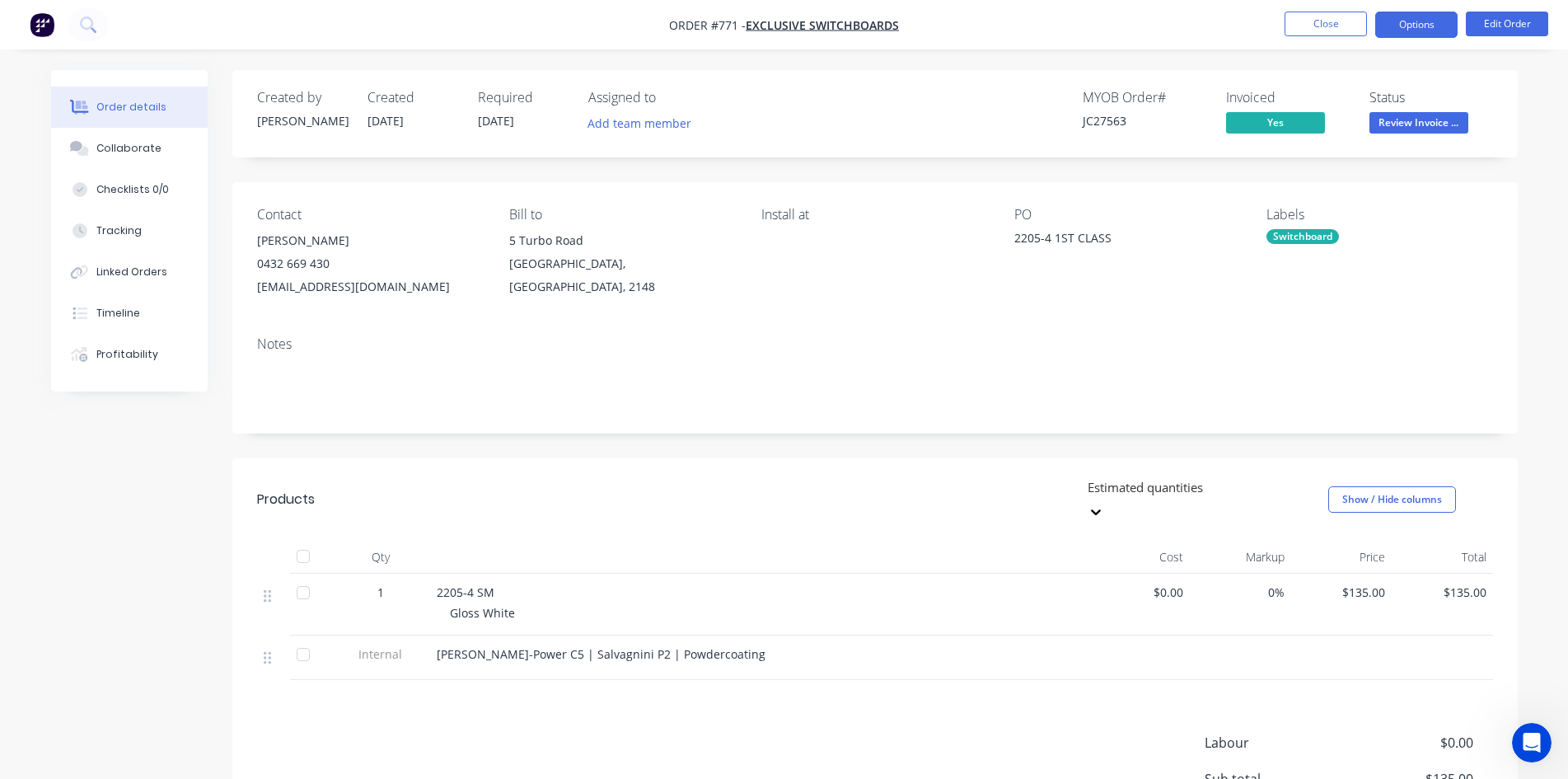
click at [1433, 21] on button "Options" at bounding box center [1416, 24] width 82 height 26
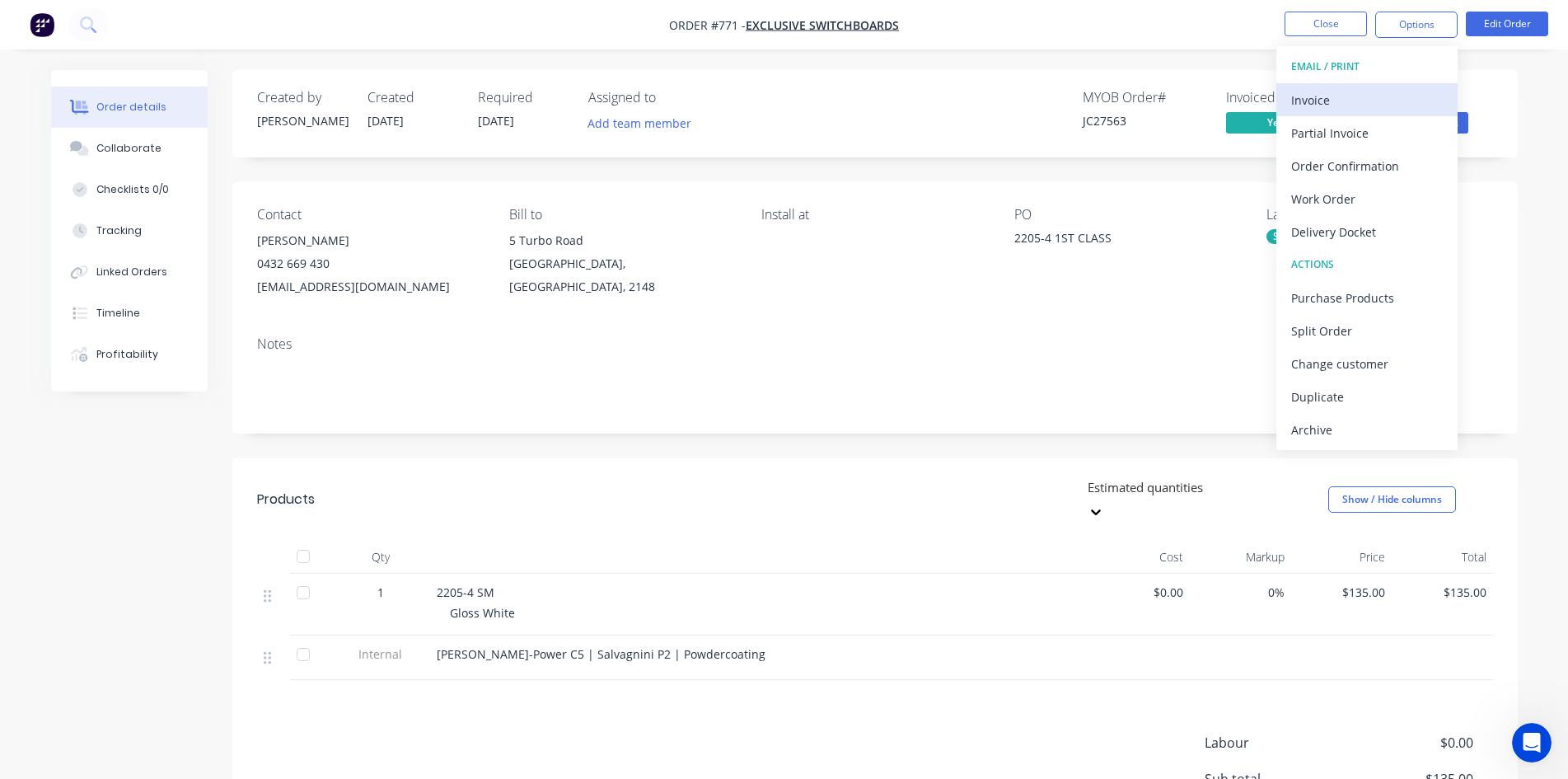
click at [1332, 98] on div "Invoice" at bounding box center [1366, 100] width 152 height 24
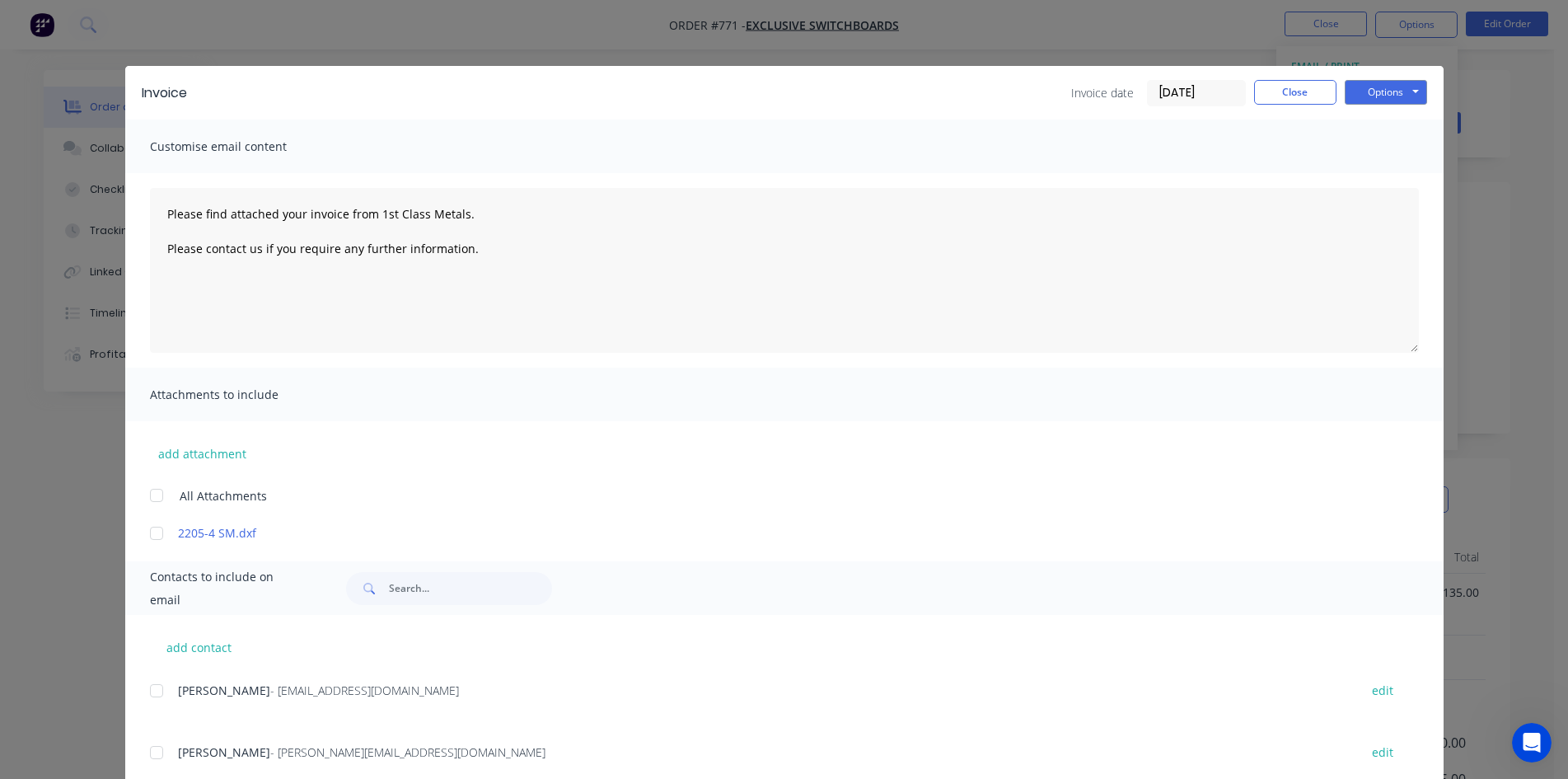
scroll to position [108, 0]
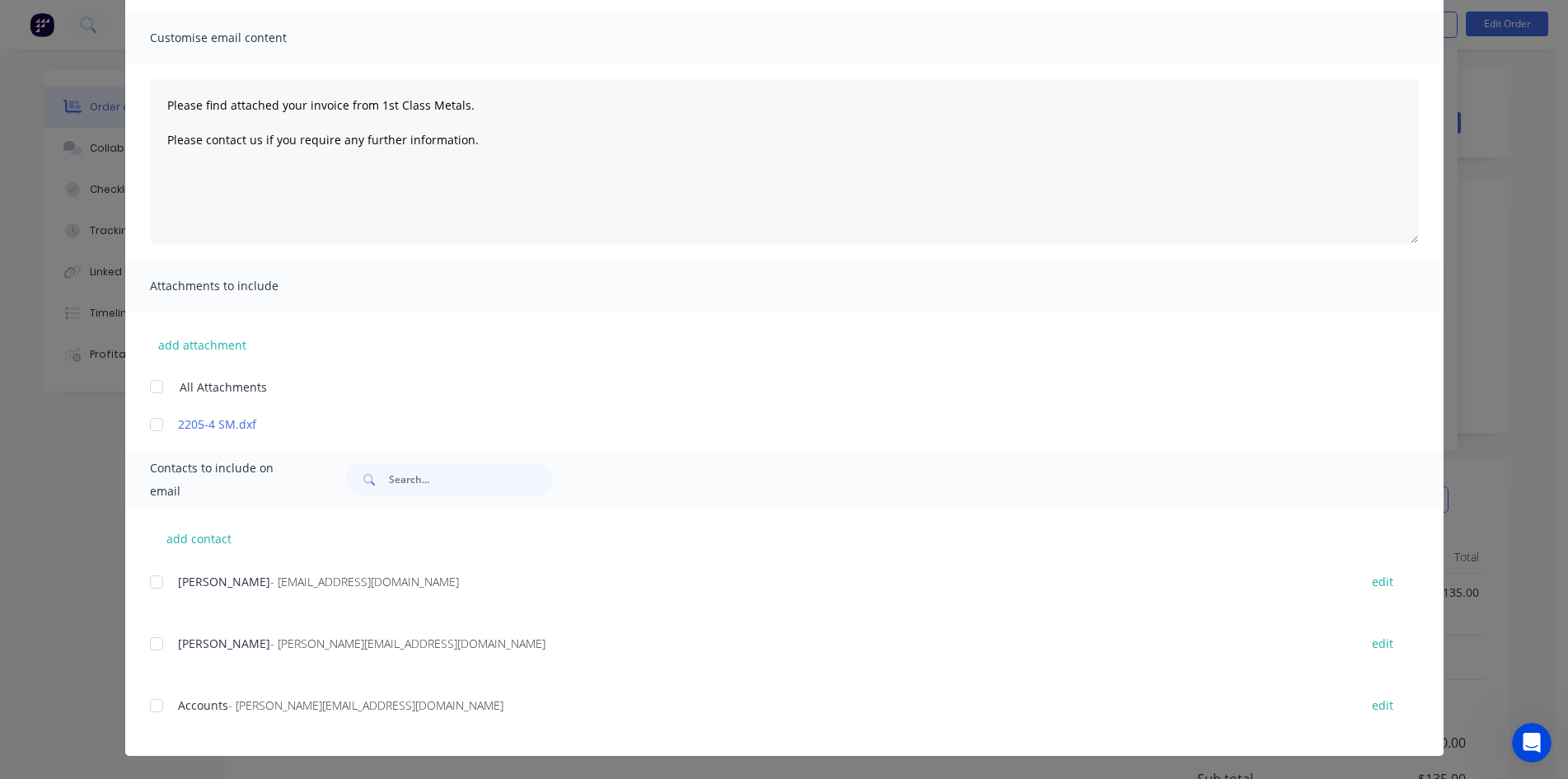
click at [152, 709] on div at bounding box center [156, 705] width 33 height 33
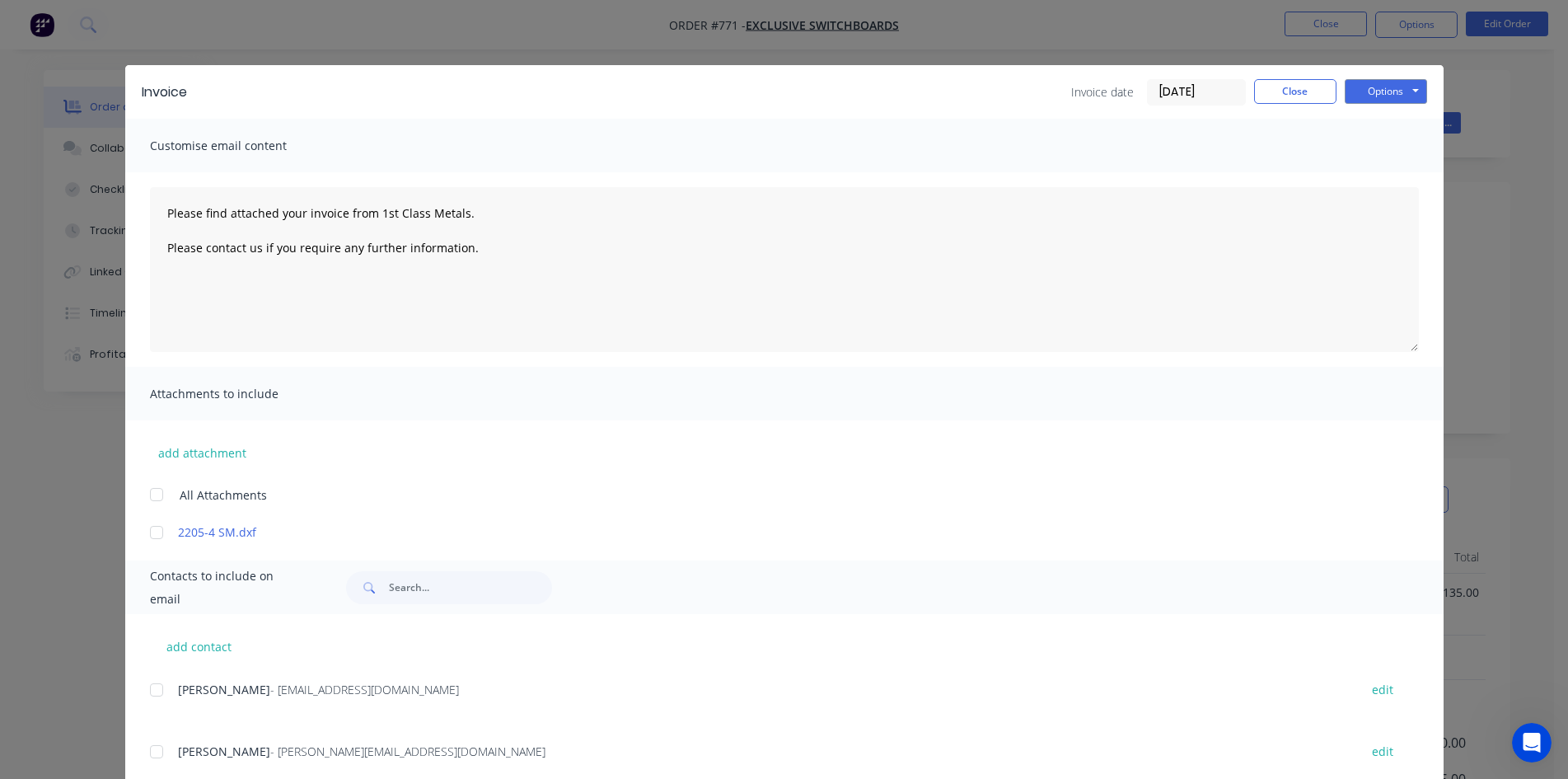
scroll to position [0, 0]
click at [1377, 101] on button "Options" at bounding box center [1386, 92] width 82 height 25
click at [1366, 187] on button "Email" at bounding box center [1398, 176] width 106 height 27
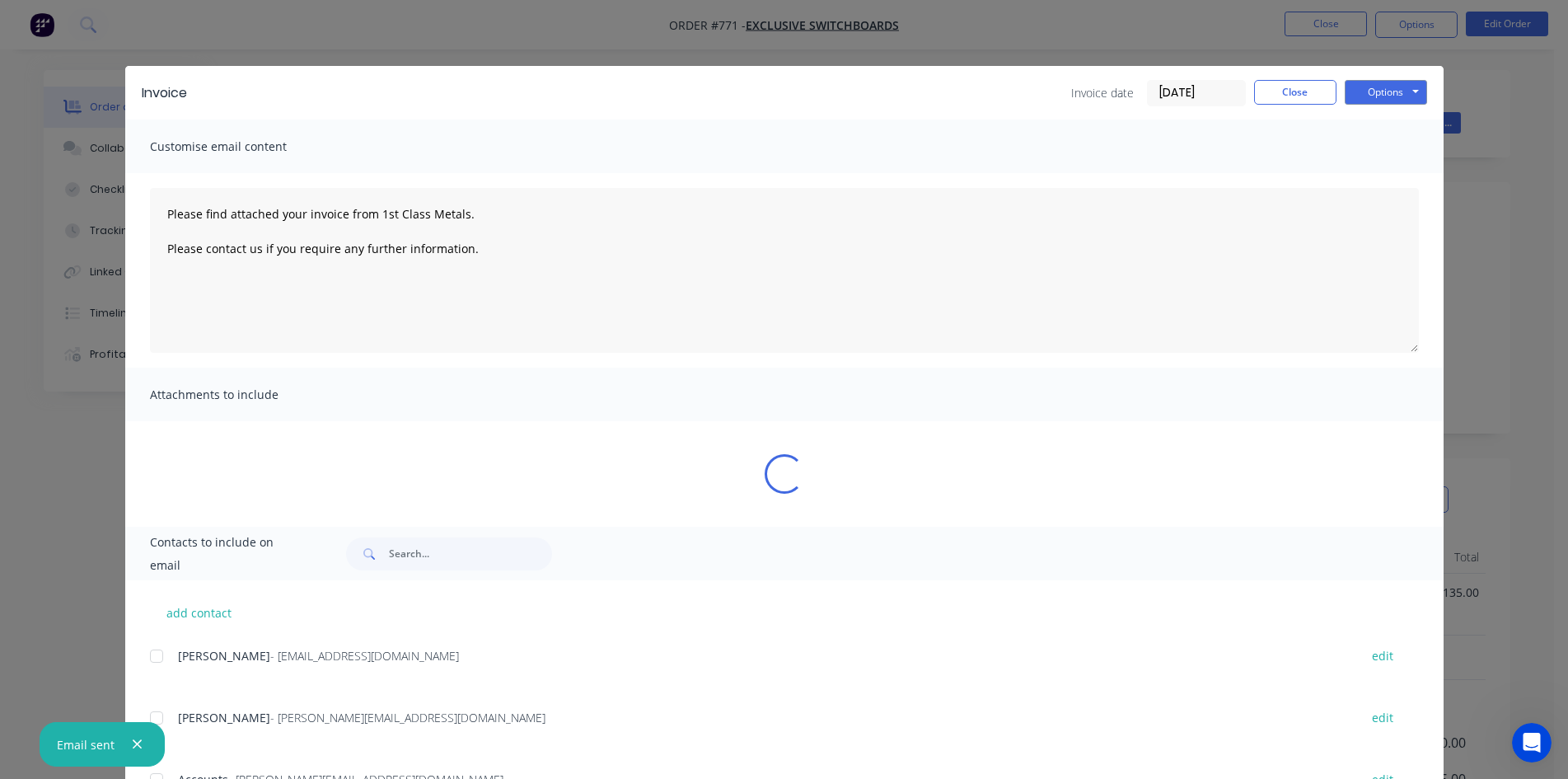
type textarea "Please find attached your invoice from 1st Class Metals. Please contact us if y…"
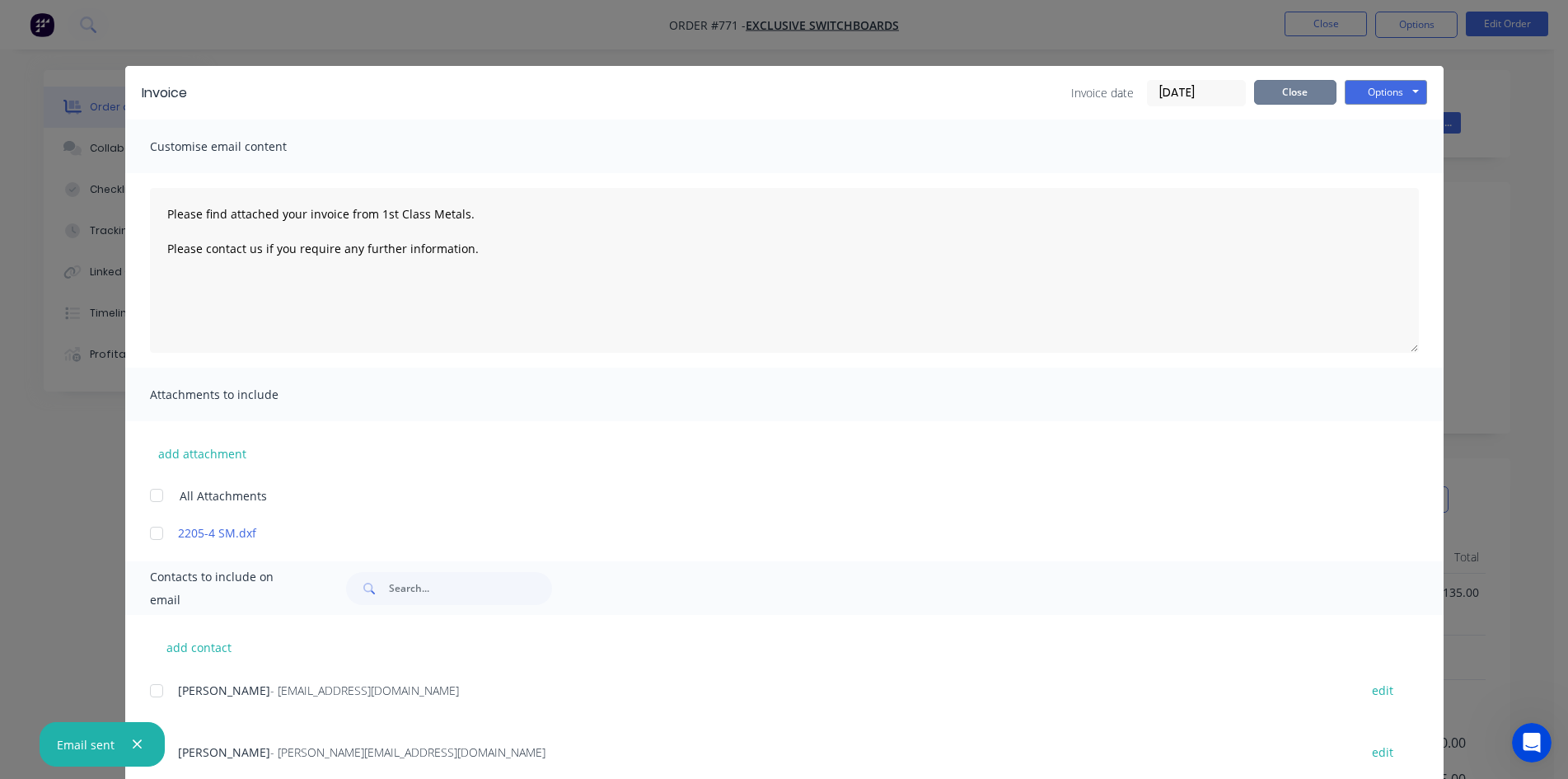
click at [1289, 97] on button "Close" at bounding box center [1295, 92] width 82 height 25
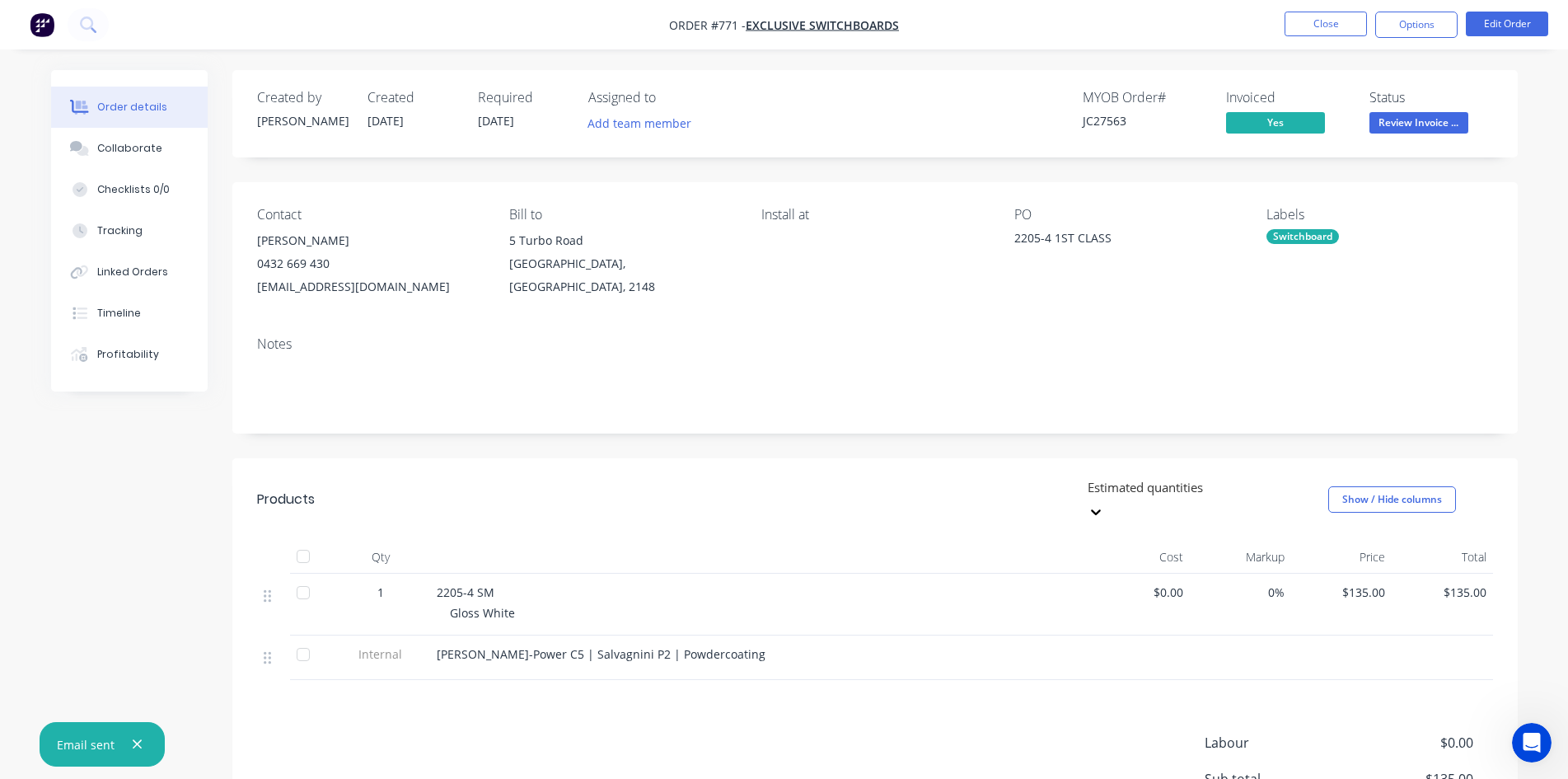
click at [1451, 118] on span "Review Invoice ..." at bounding box center [1419, 122] width 99 height 21
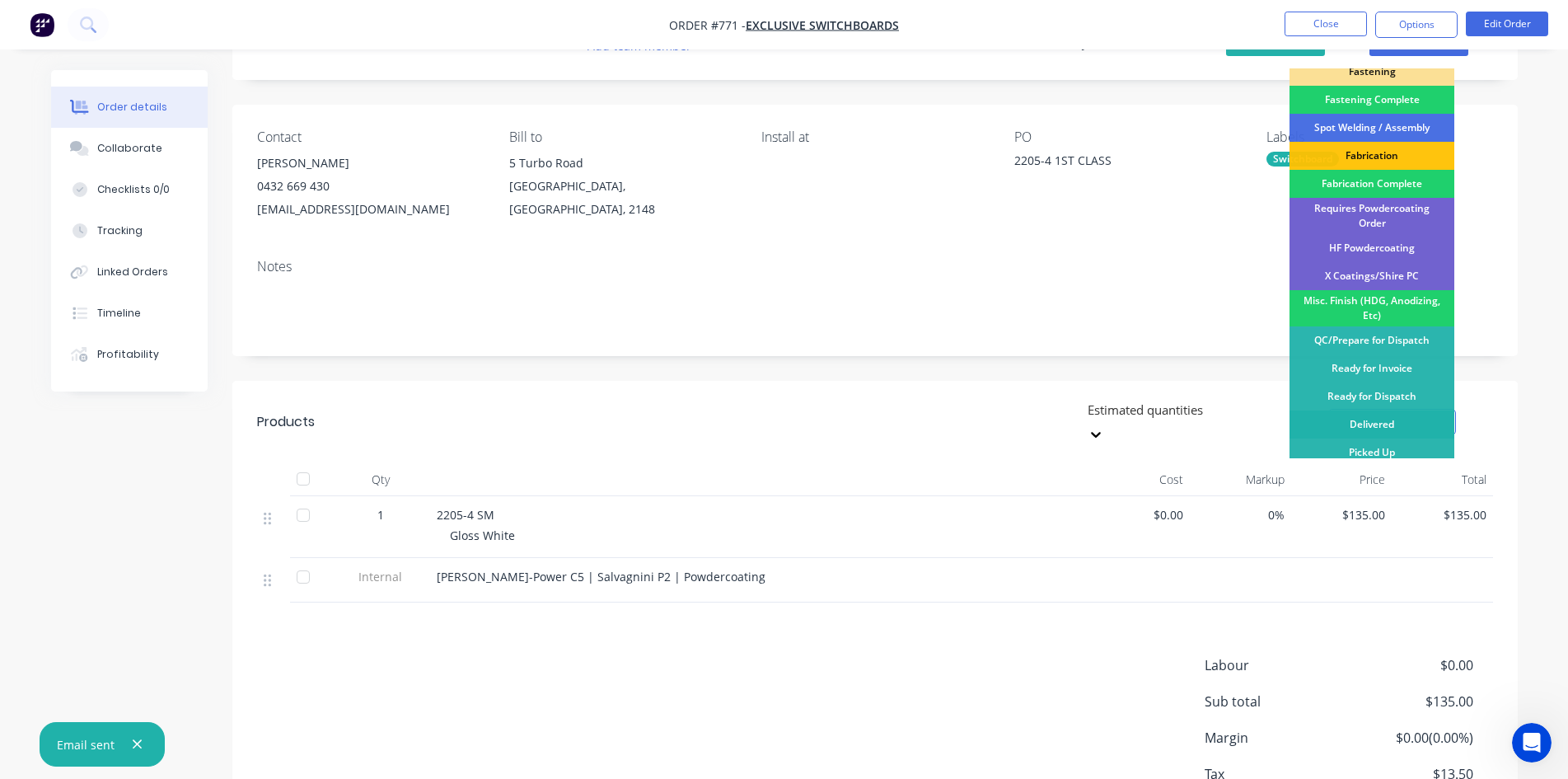
scroll to position [165, 0]
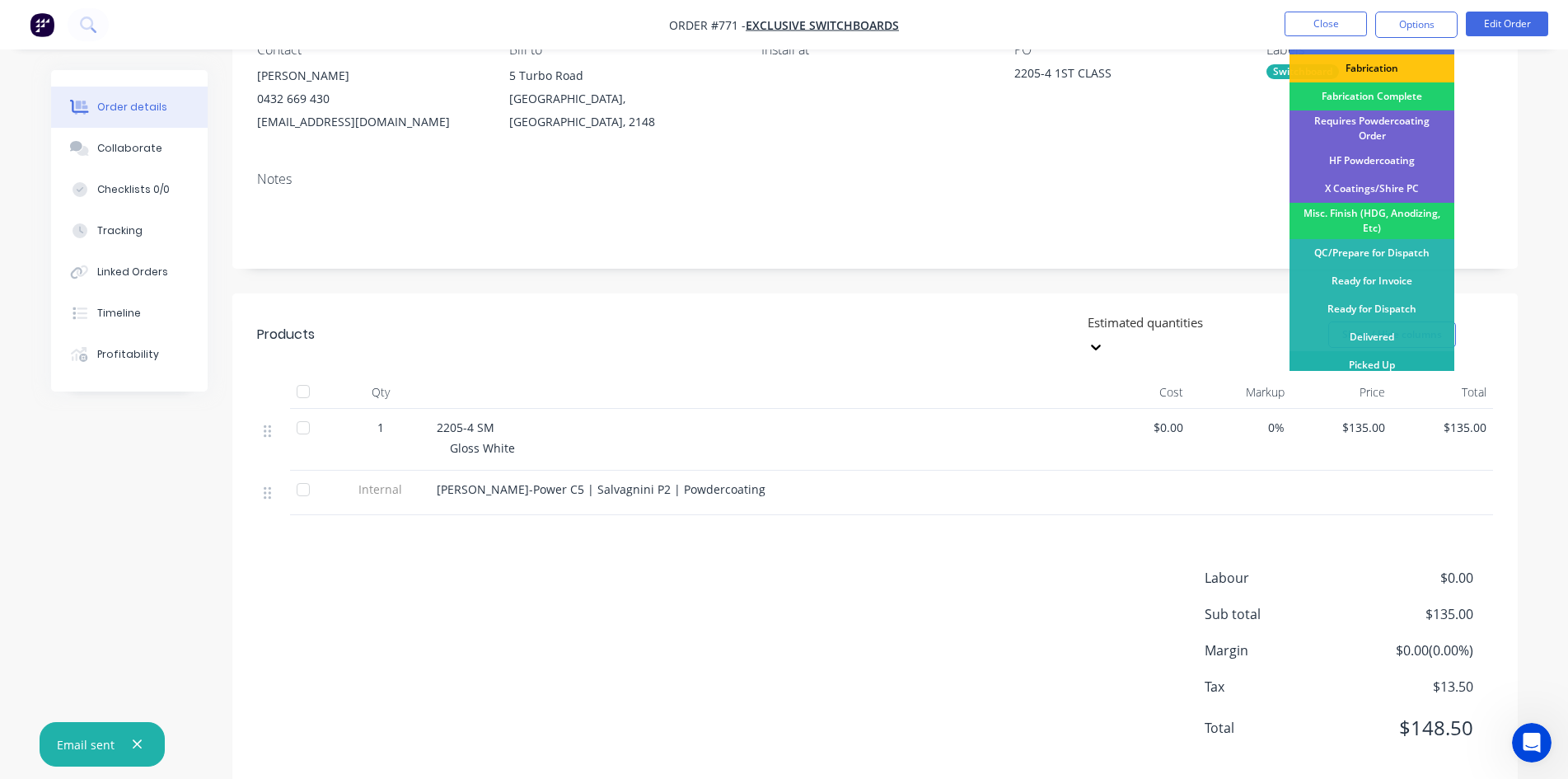
click at [1402, 369] on div "Picked Up" at bounding box center [1372, 365] width 165 height 28
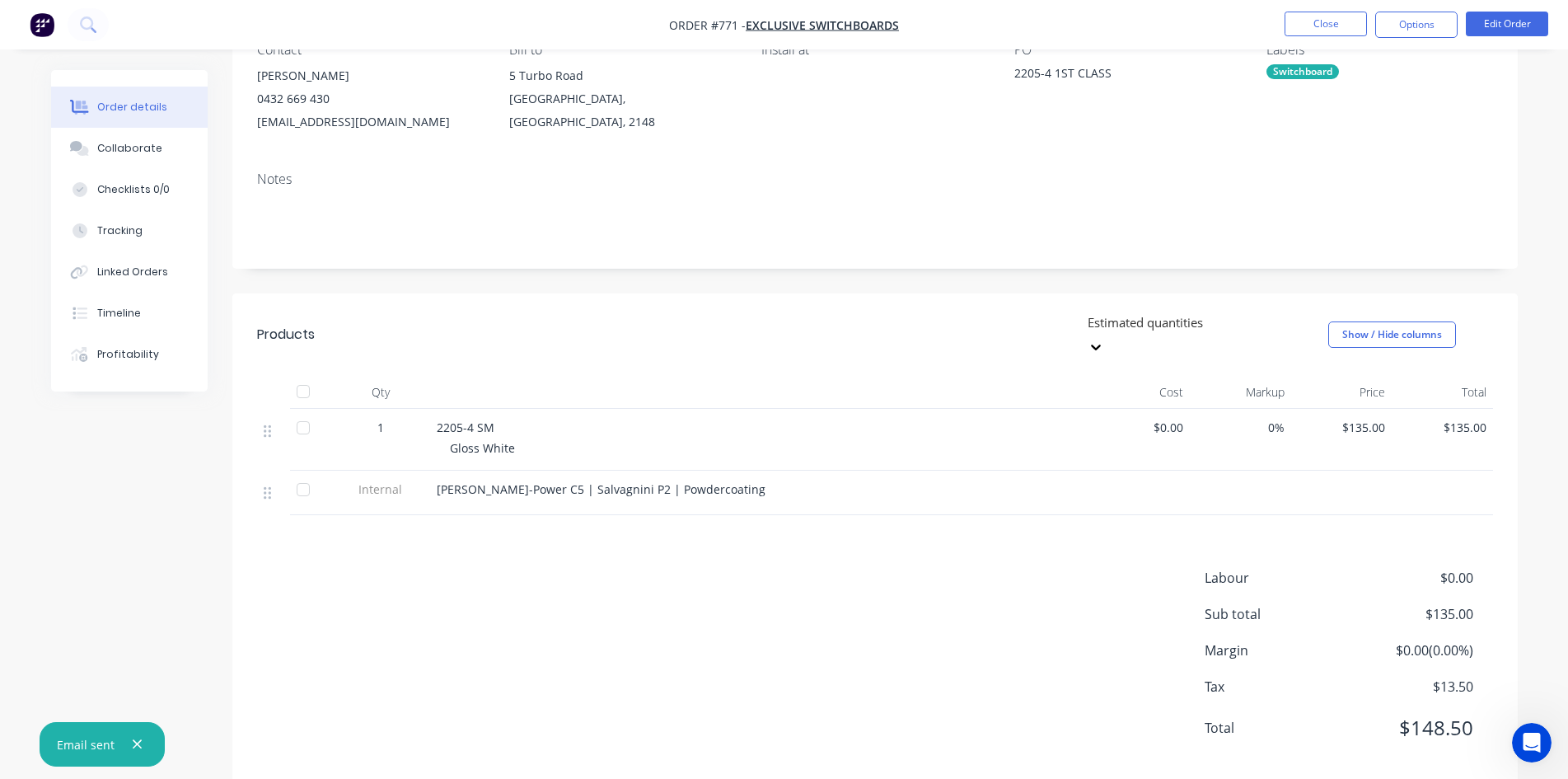
scroll to position [0, 0]
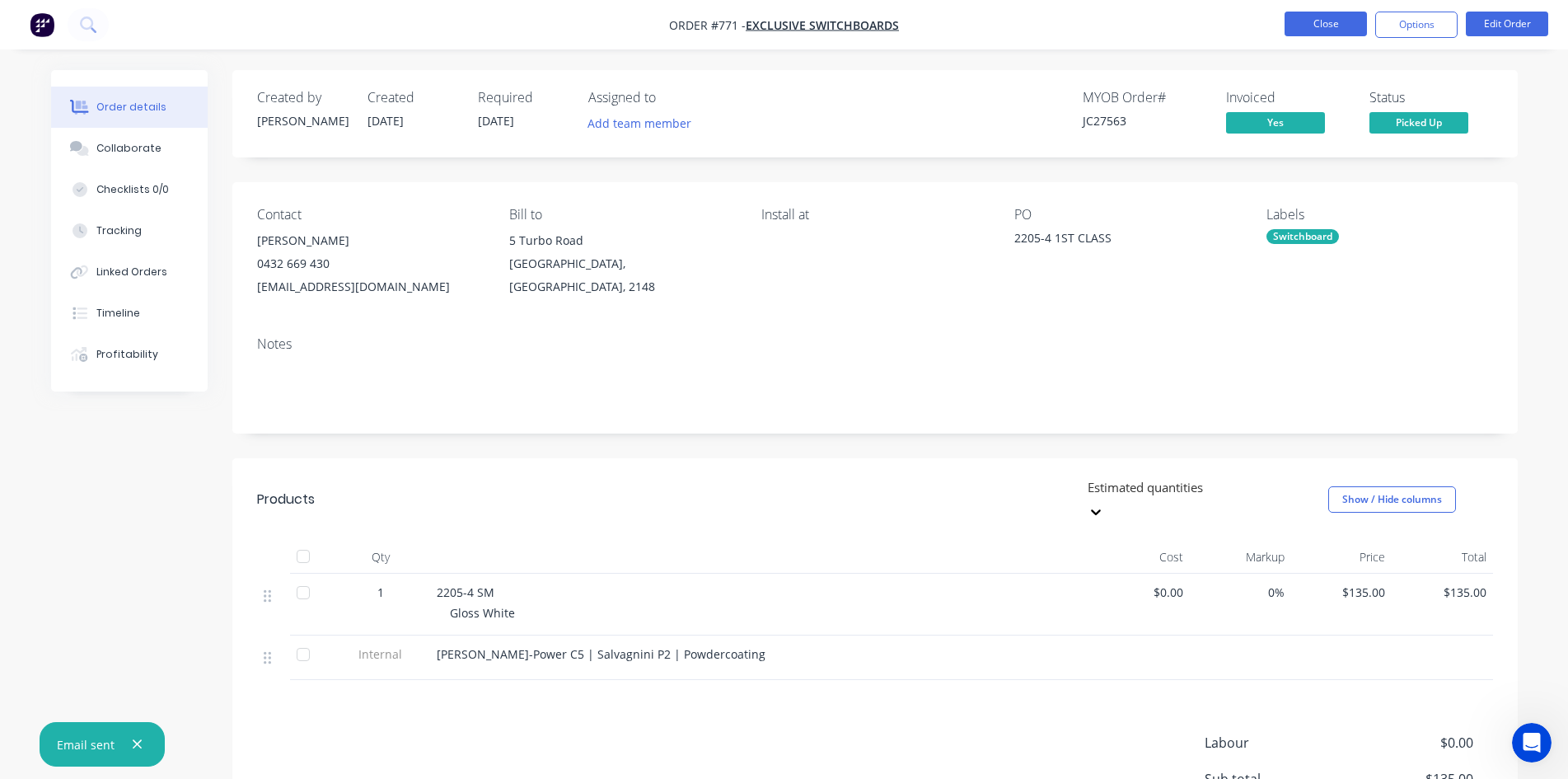
click at [1343, 17] on button "Close" at bounding box center [1326, 24] width 82 height 25
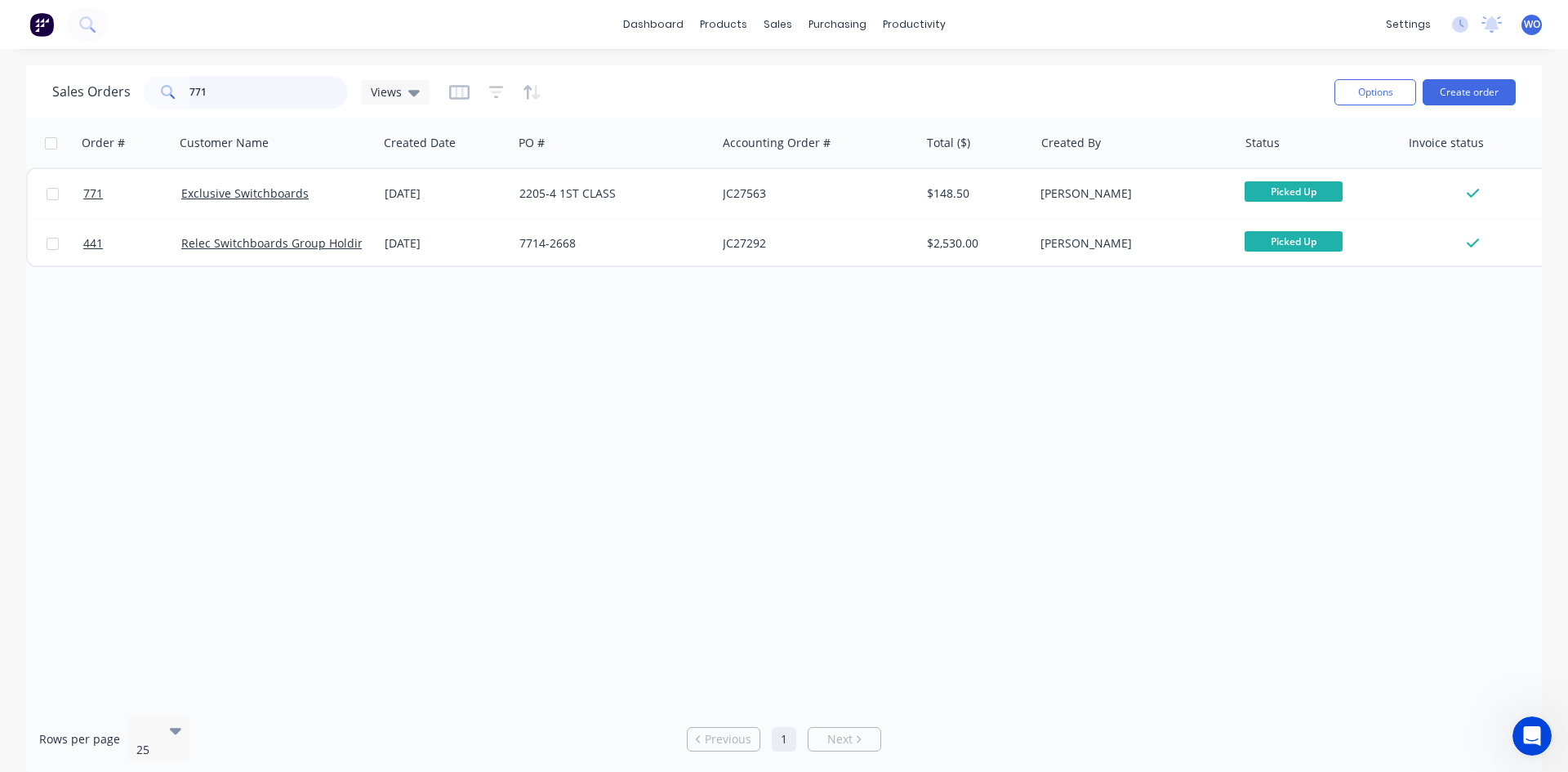
click at [0, 56] on div "dashboard products sales purchasing productivity dashboard products Product Cat…" at bounding box center [784, 386] width 1568 height 772
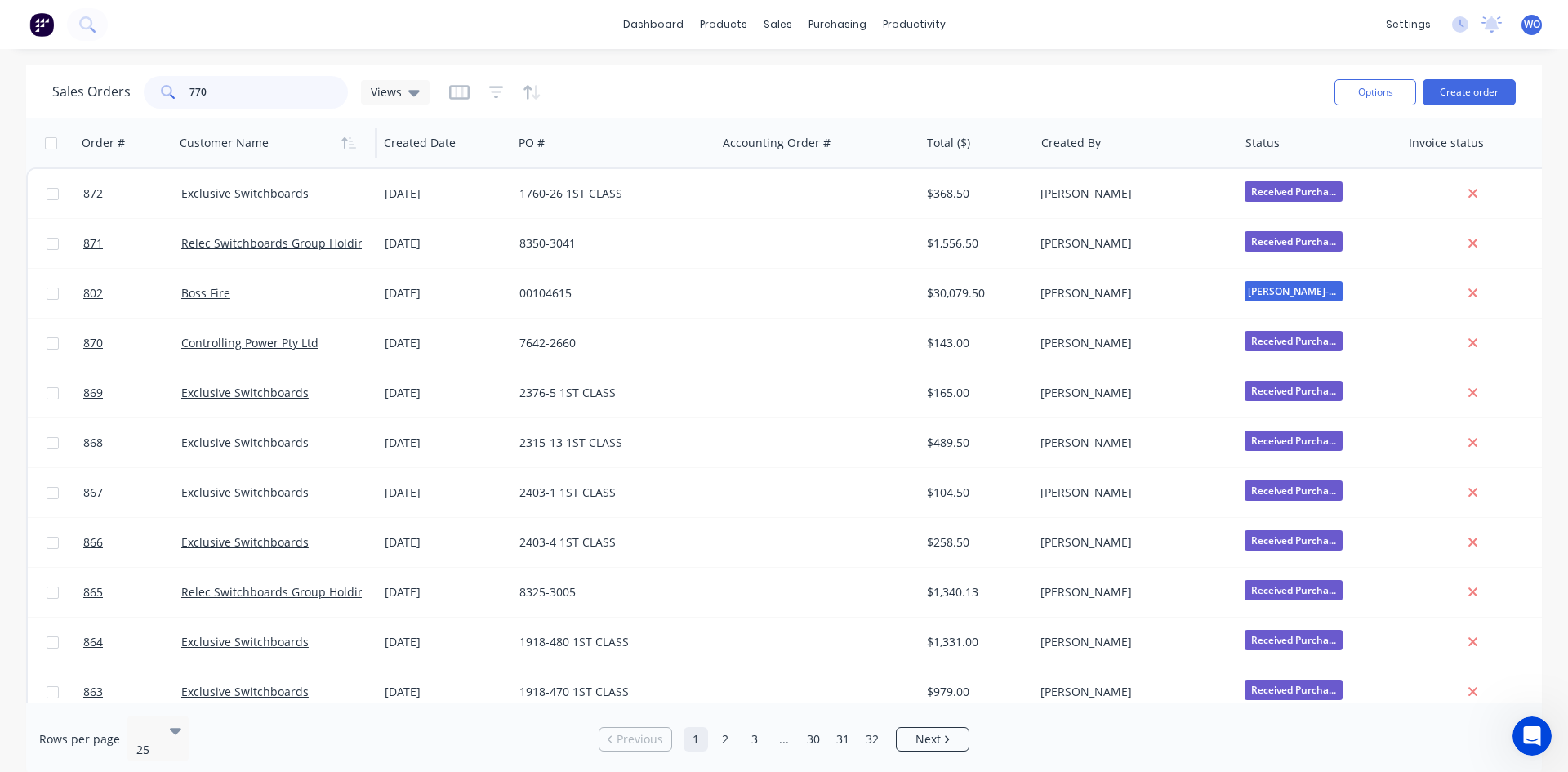
type input "770"
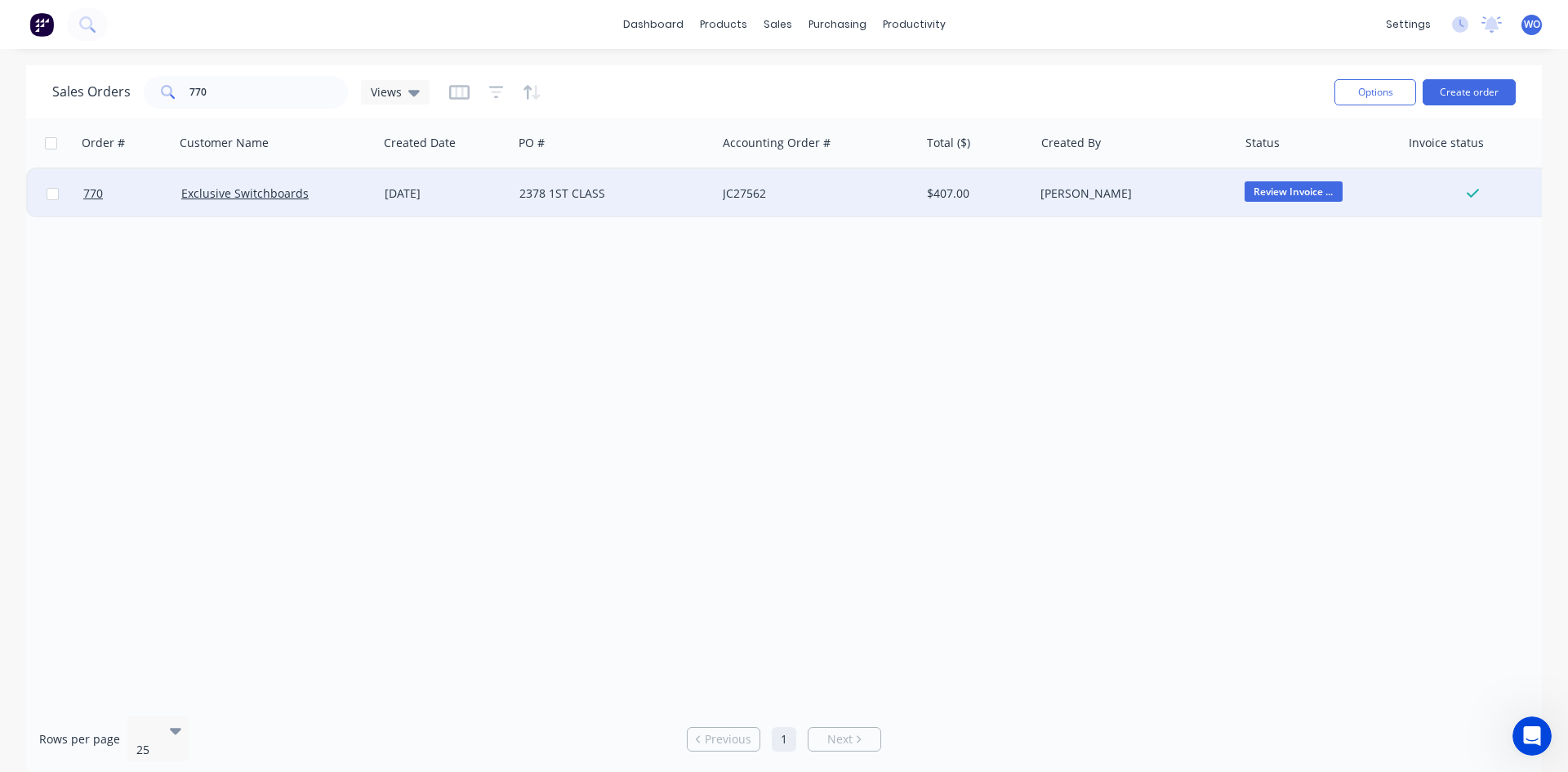
click at [731, 210] on div "JC27562" at bounding box center [817, 193] width 203 height 49
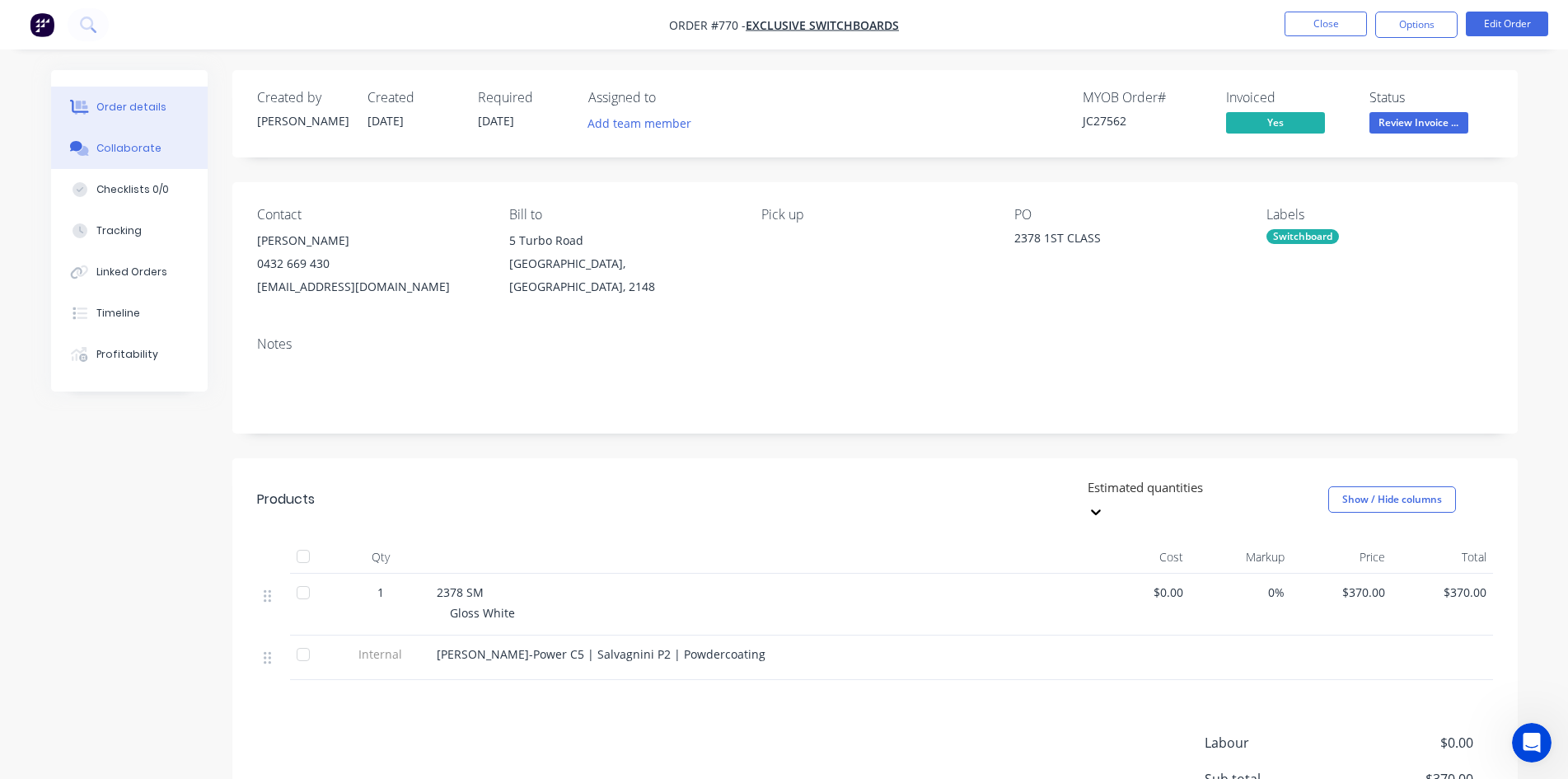
click at [135, 148] on div "Collaborate" at bounding box center [129, 148] width 65 height 15
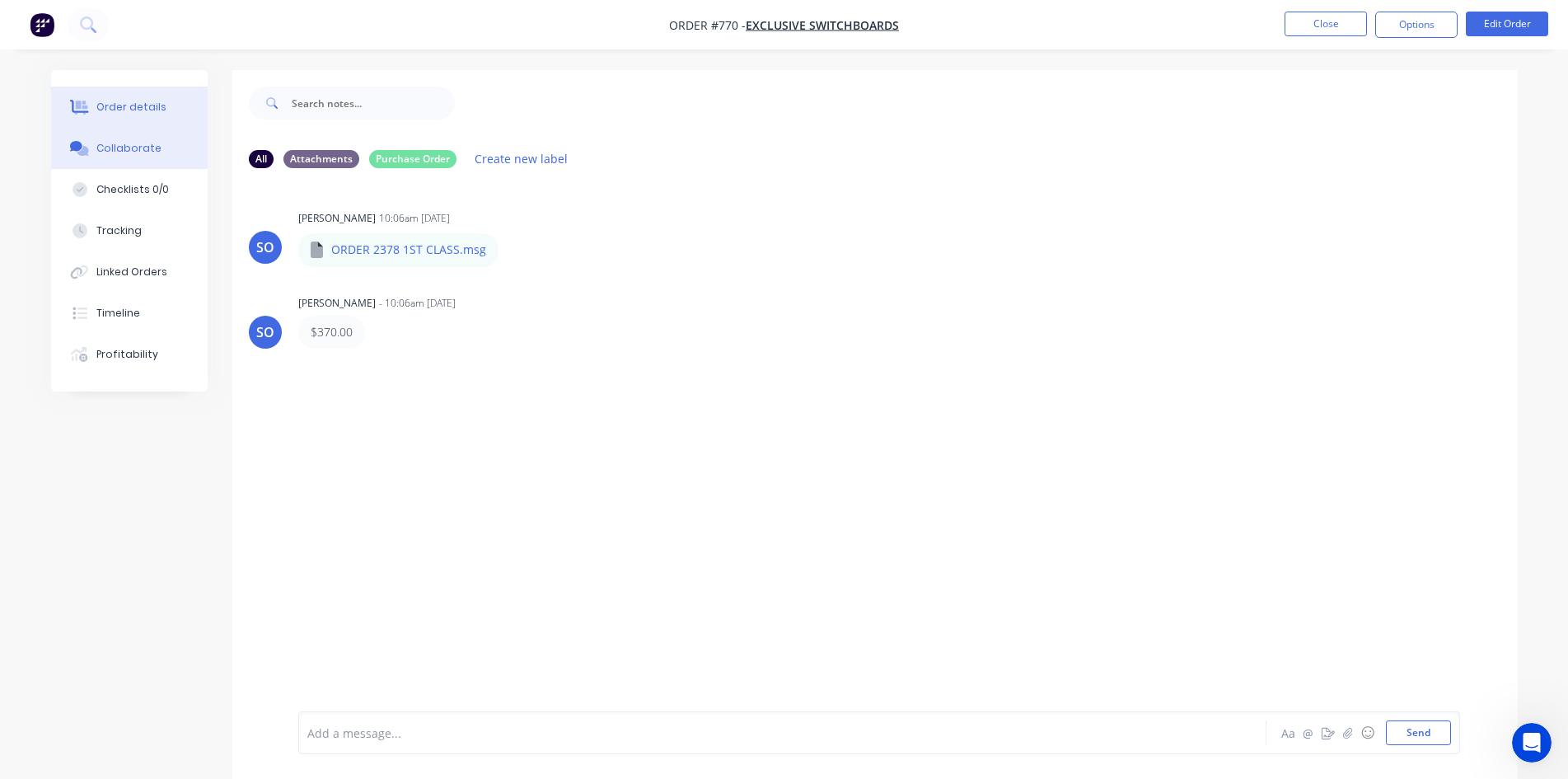
click at [159, 94] on button "Order details" at bounding box center [129, 108] width 157 height 41
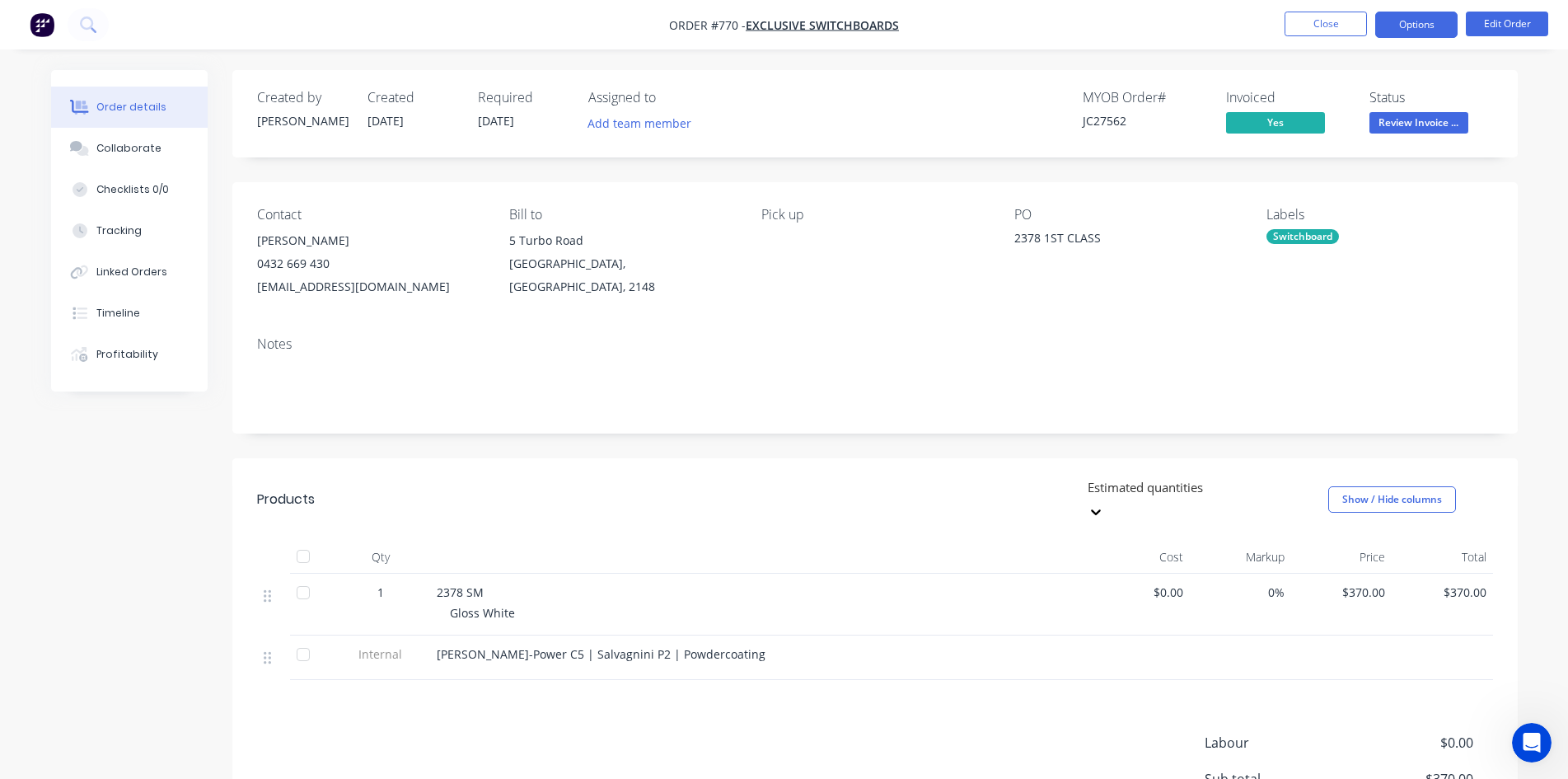
click at [1388, 36] on button "Options" at bounding box center [1416, 24] width 82 height 26
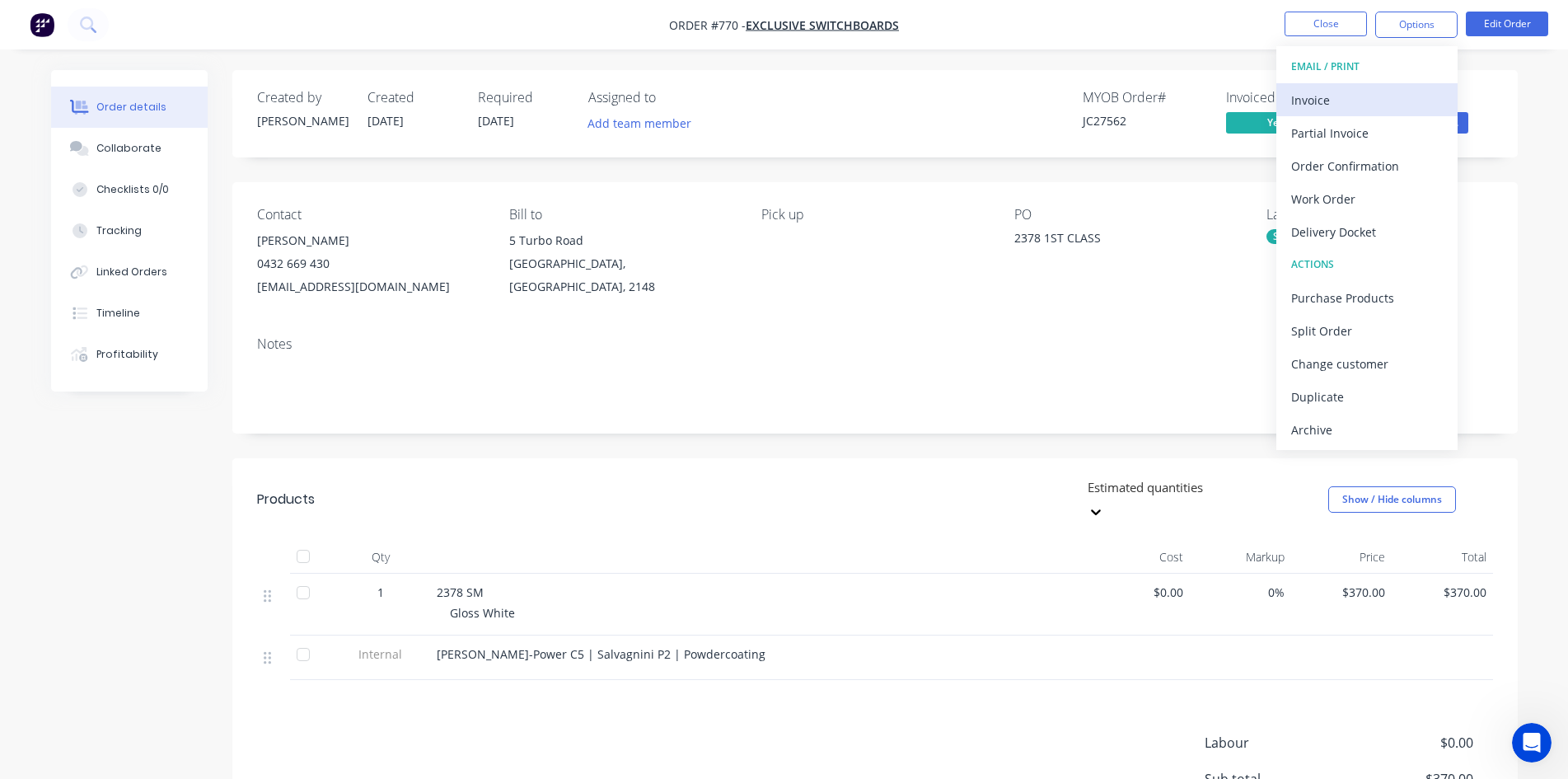
click at [1347, 103] on div "Invoice" at bounding box center [1366, 100] width 152 height 24
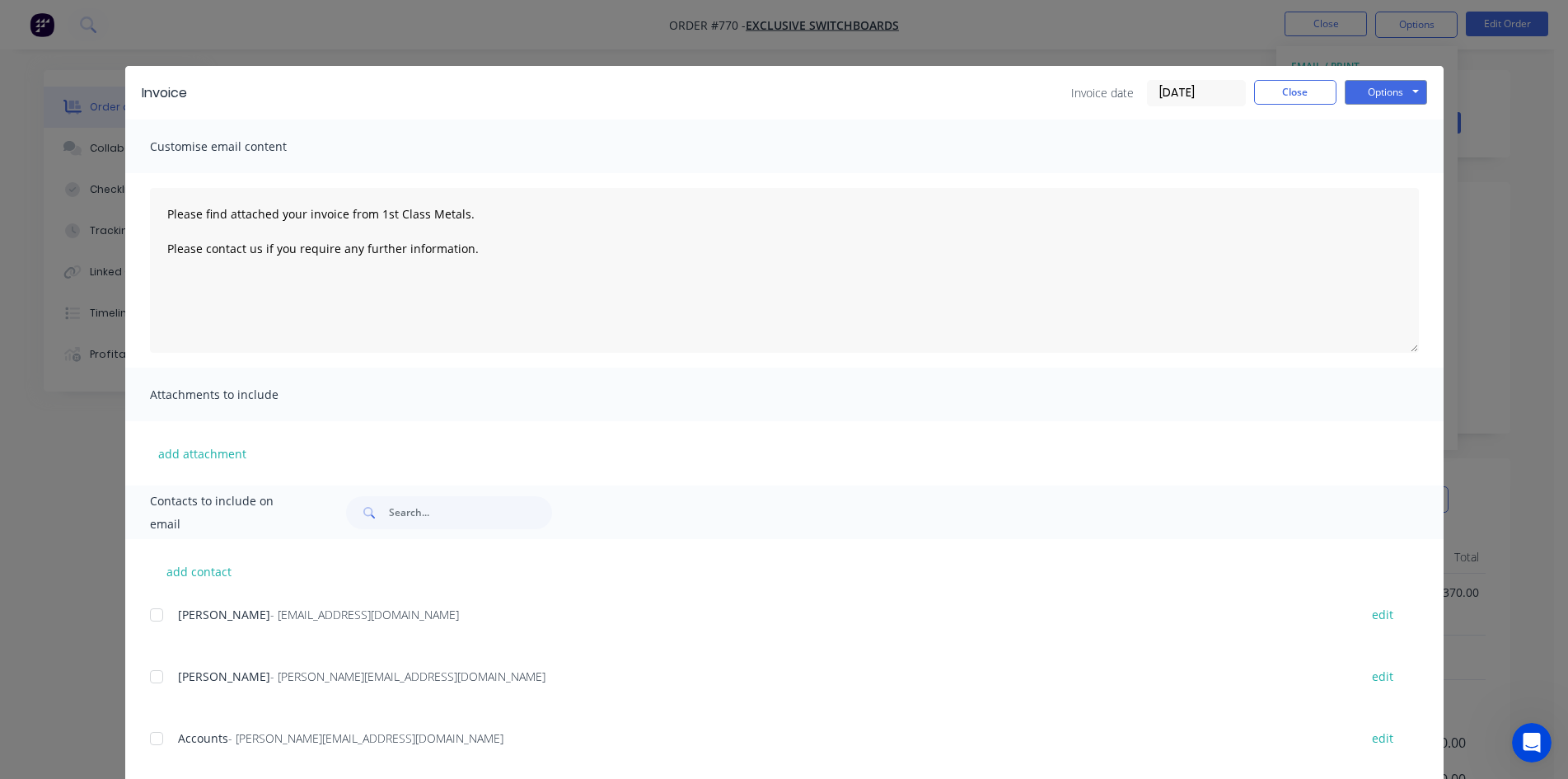
click at [144, 742] on div at bounding box center [156, 738] width 33 height 33
click at [1368, 100] on button "Options" at bounding box center [1386, 92] width 82 height 25
click at [1369, 181] on button "Email" at bounding box center [1398, 176] width 106 height 27
type textarea "Please find attached your invoice from 1st Class Metals. Please contact us if y…"
click at [1307, 99] on button "Close" at bounding box center [1295, 92] width 82 height 25
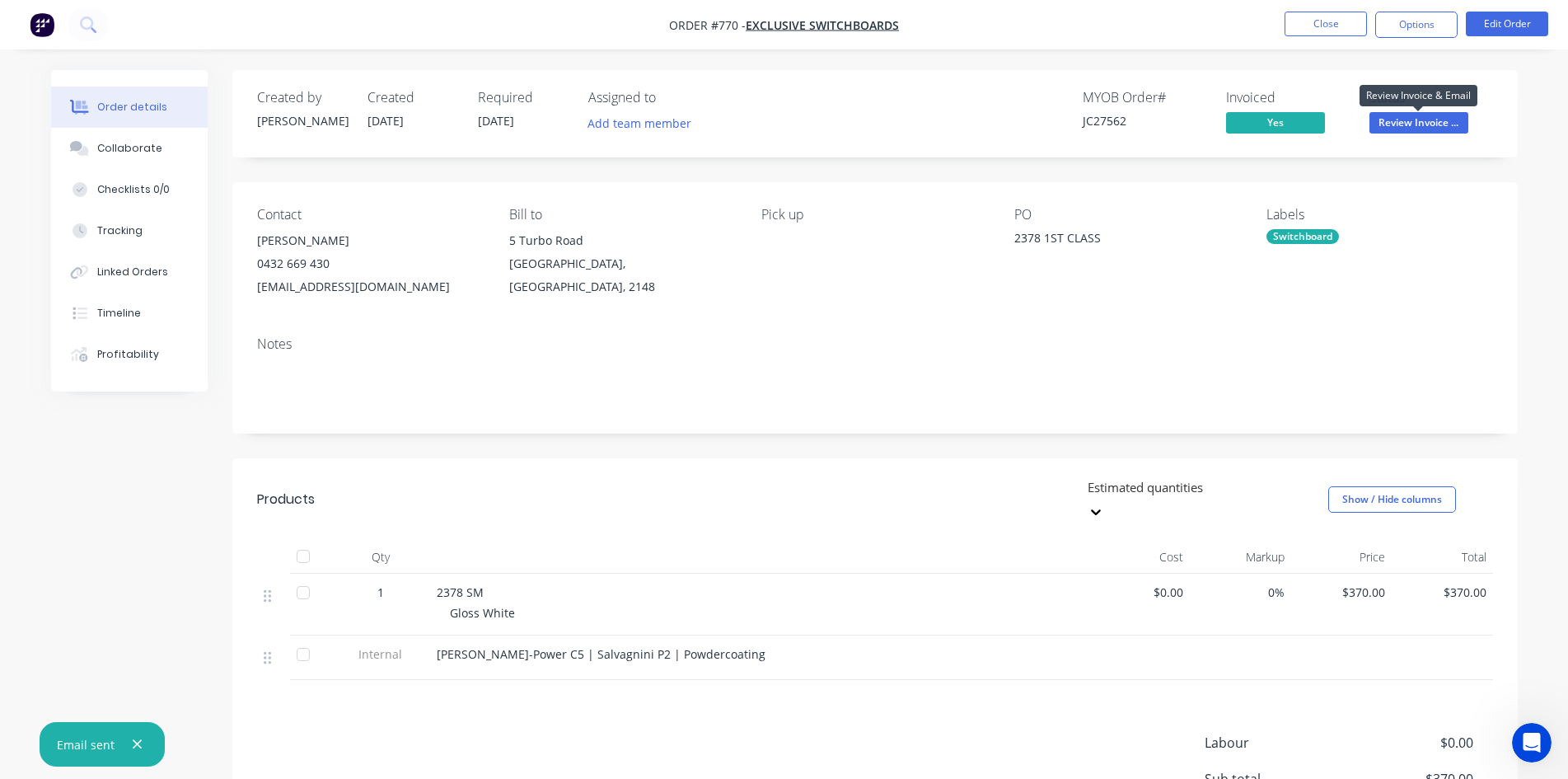
click at [1423, 112] on span "Review Invoice ..." at bounding box center [1419, 122] width 99 height 21
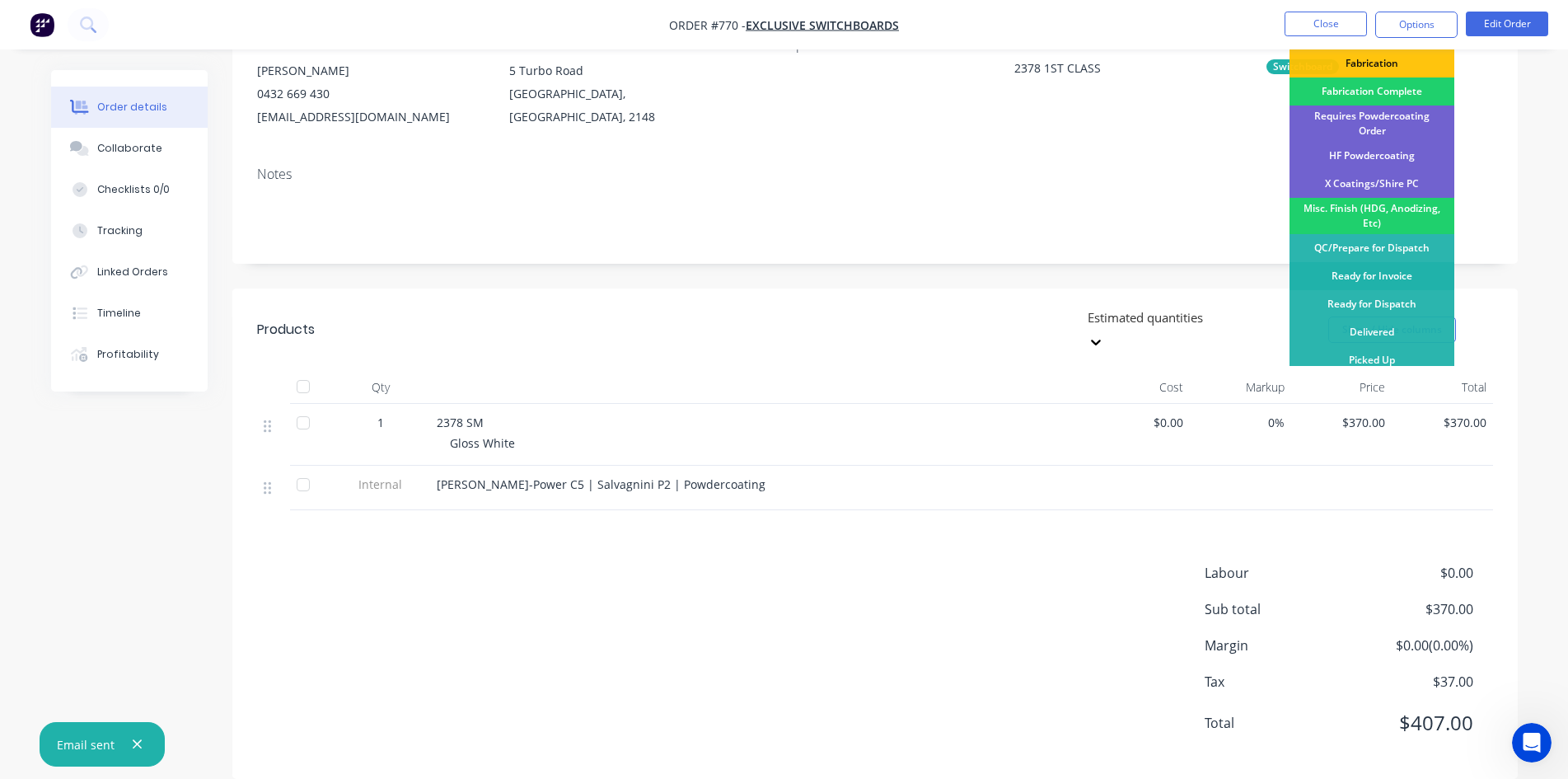
scroll to position [171, 0]
click at [1388, 355] on div "Picked Up" at bounding box center [1372, 358] width 165 height 28
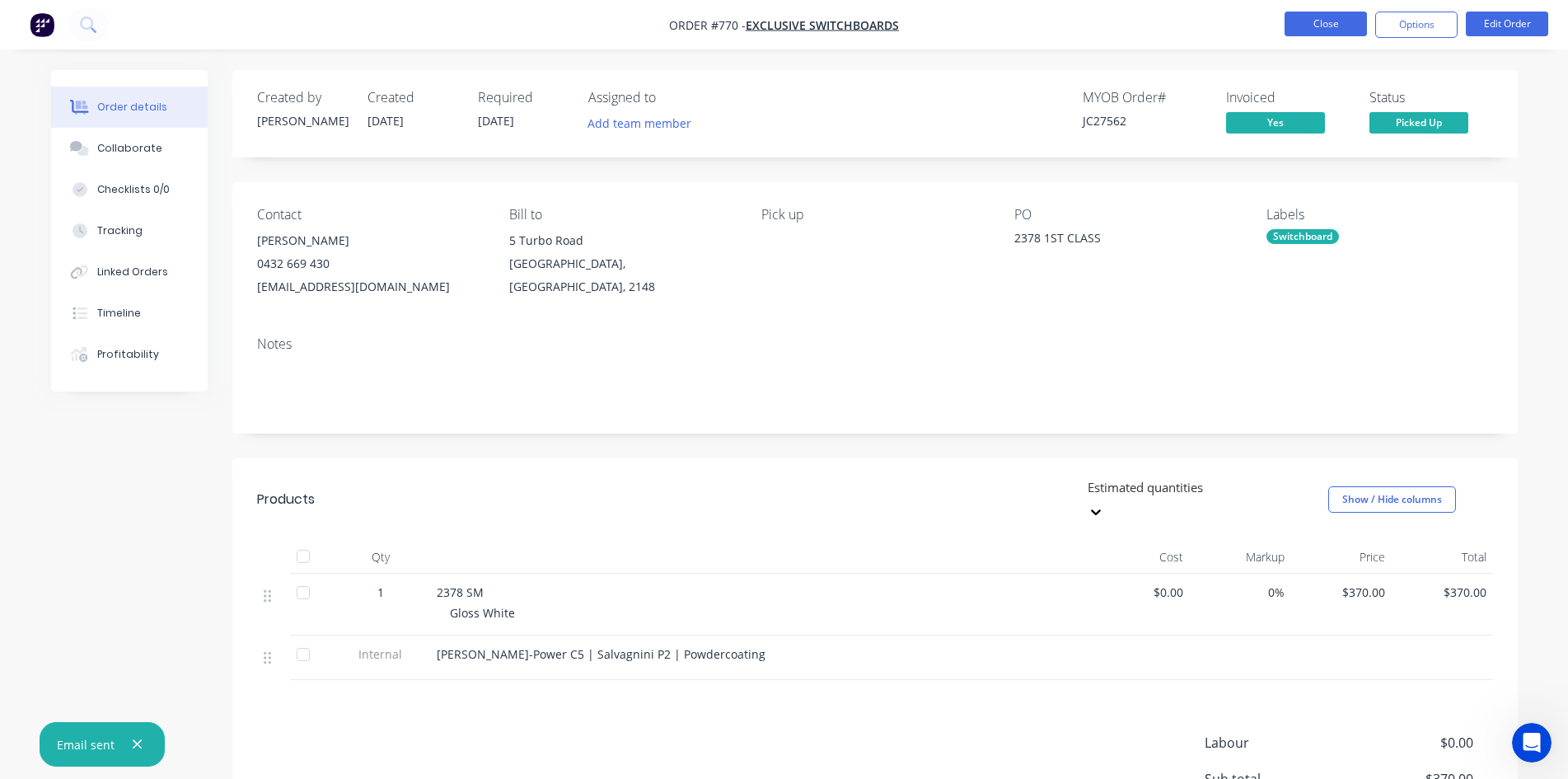
click at [1338, 21] on button "Close" at bounding box center [1326, 24] width 82 height 25
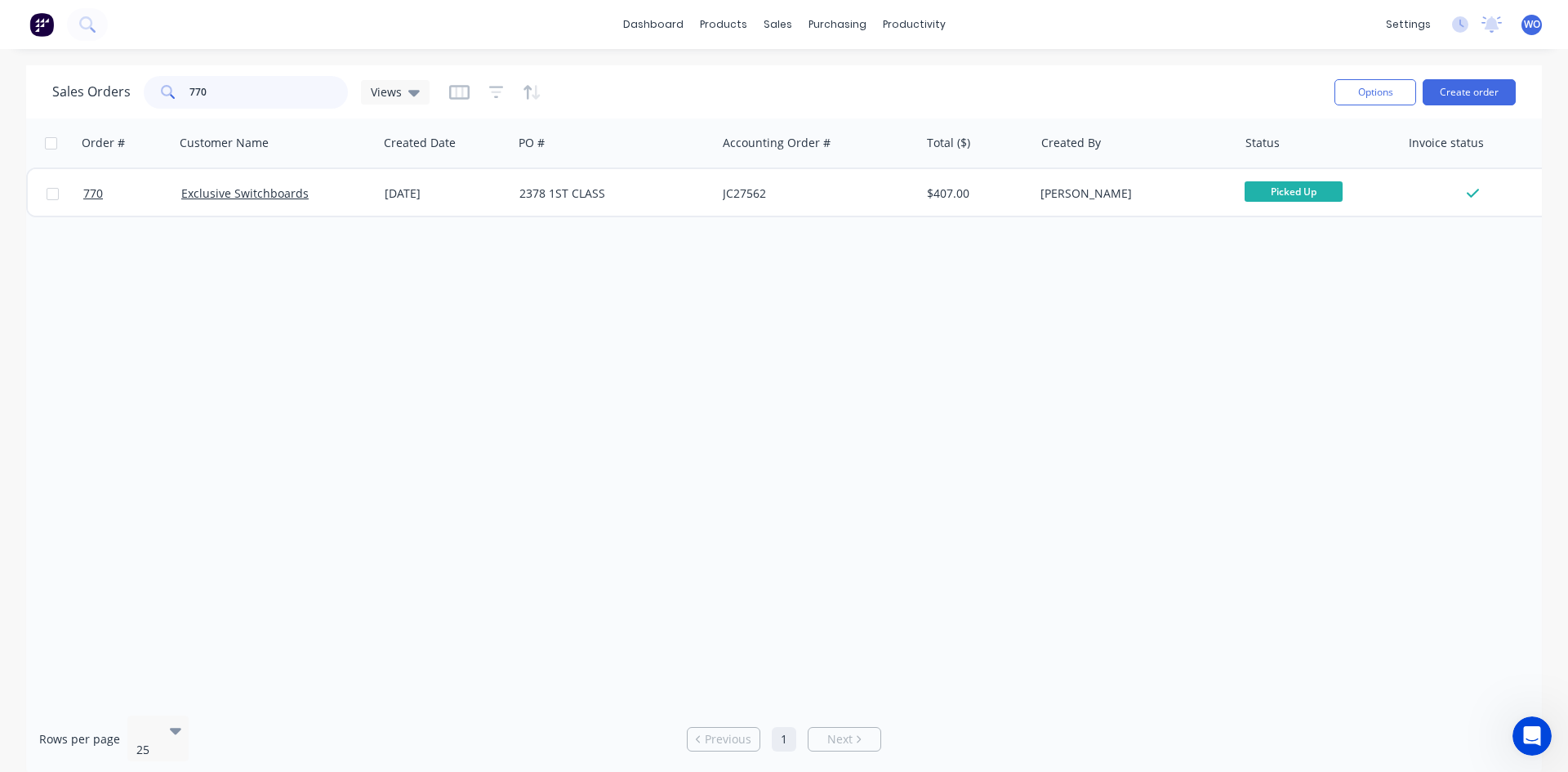
drag, startPoint x: 235, startPoint y: 102, endPoint x: 0, endPoint y: 123, distance: 235.9
click at [0, 122] on div "Sales Orders 770 Views Options Create order Order # Customer Name Created Date …" at bounding box center [784, 421] width 1568 height 711
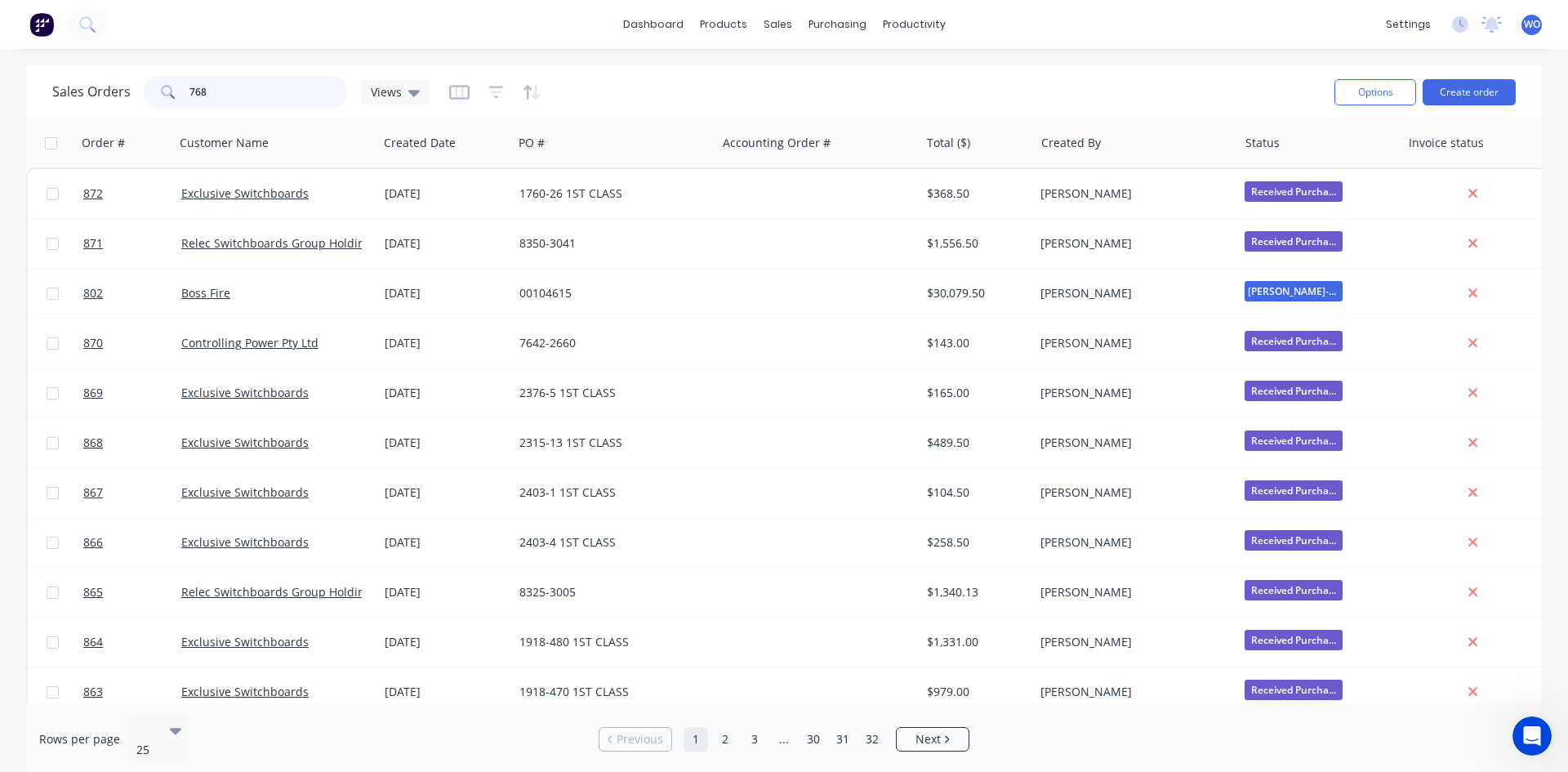
type input "768"
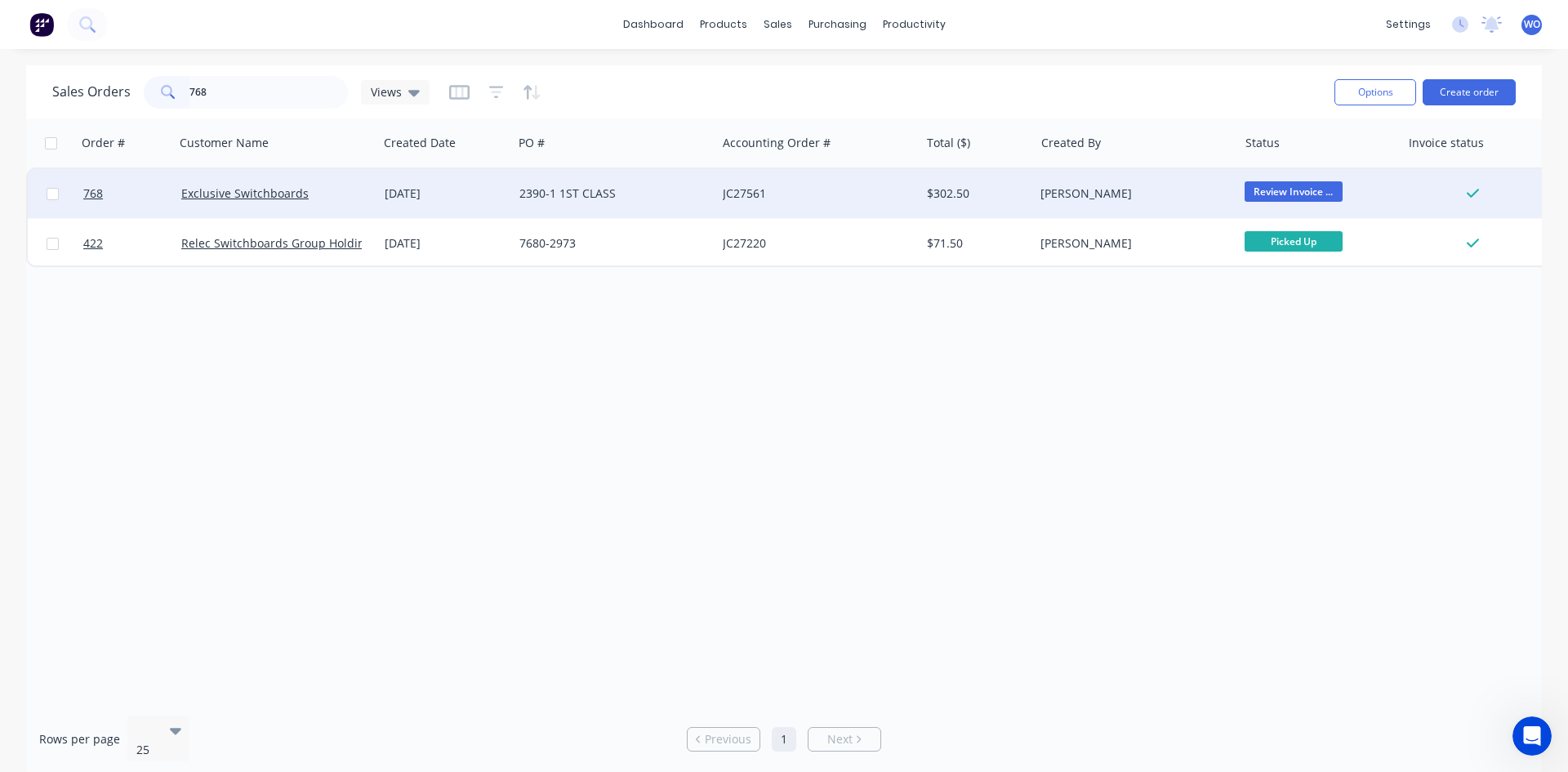
click at [620, 201] on div "2390-1 1ST CLASS" at bounding box center [610, 194] width 181 height 16
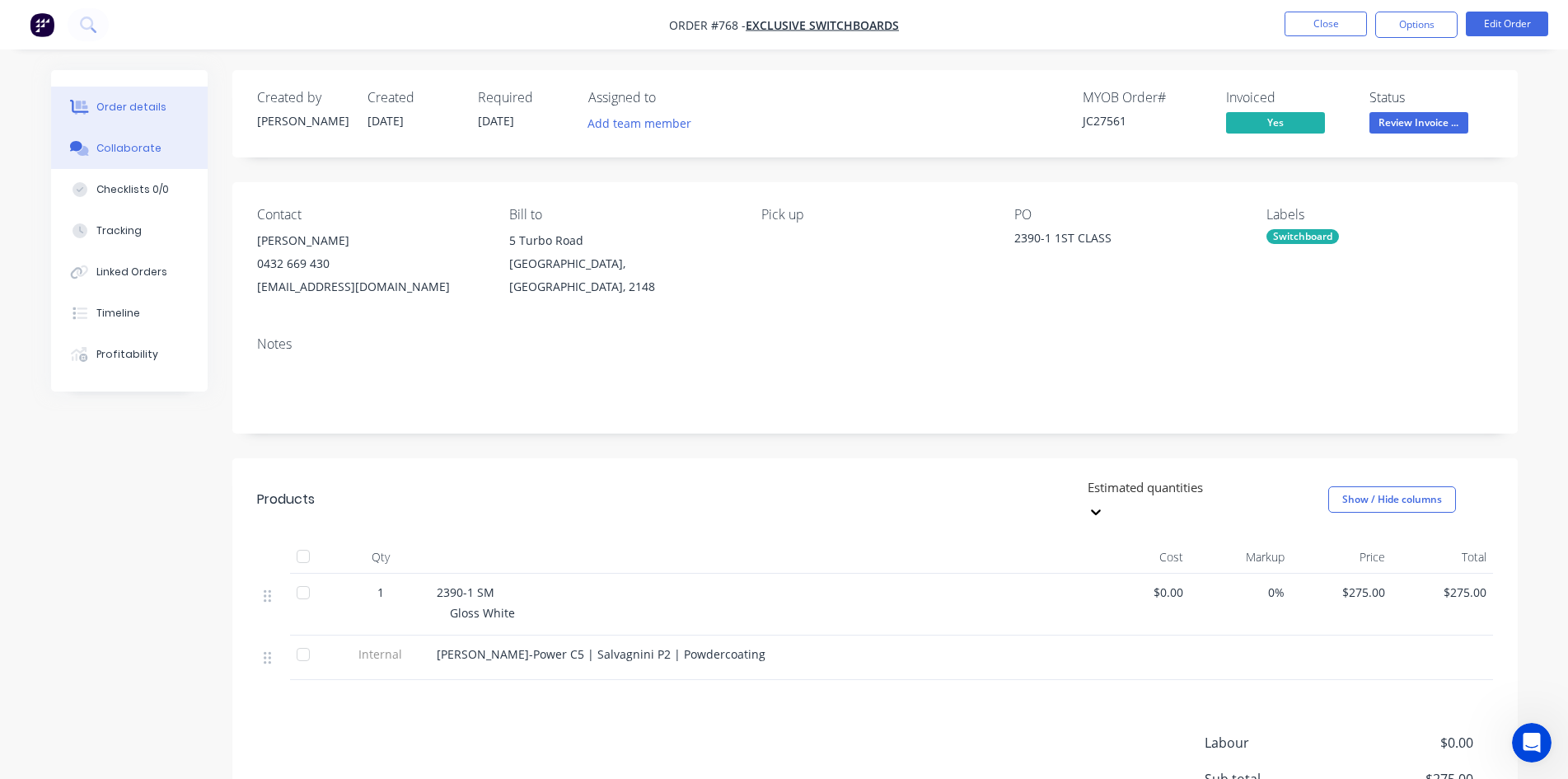
click at [143, 152] on div "Collaborate" at bounding box center [129, 148] width 65 height 15
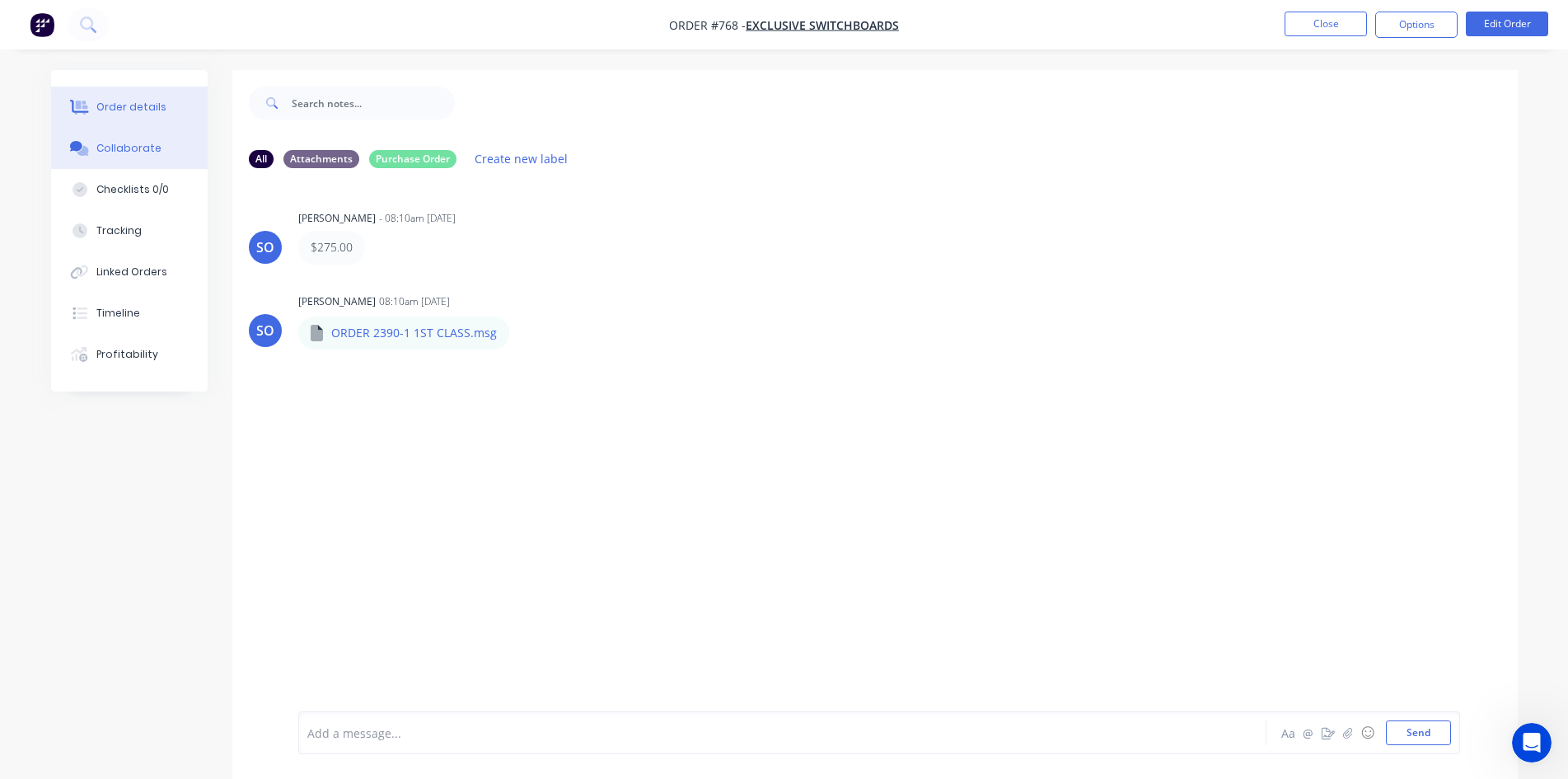
click at [178, 99] on button "Order details" at bounding box center [129, 108] width 157 height 41
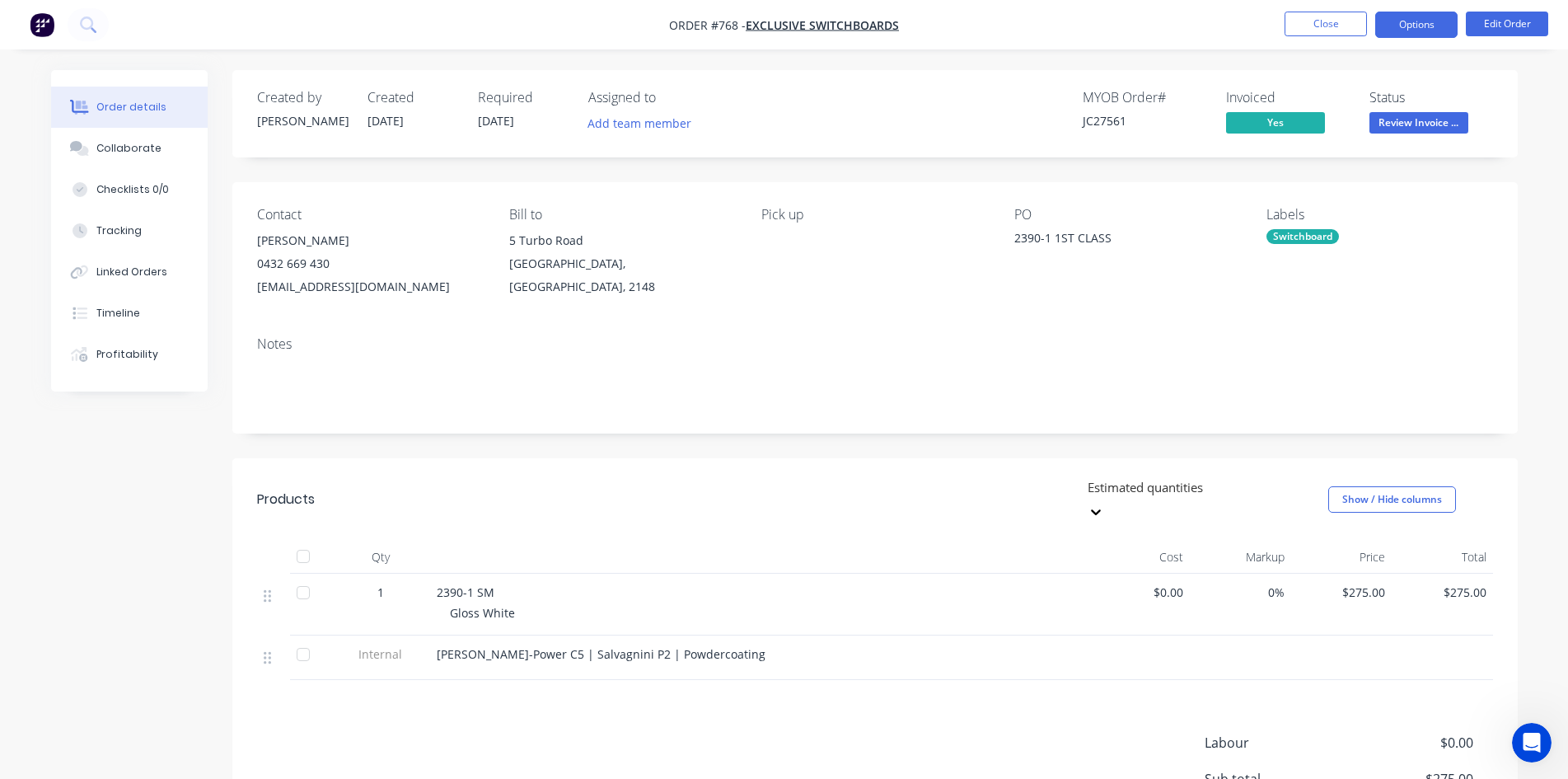
click at [1396, 30] on button "Options" at bounding box center [1416, 24] width 82 height 26
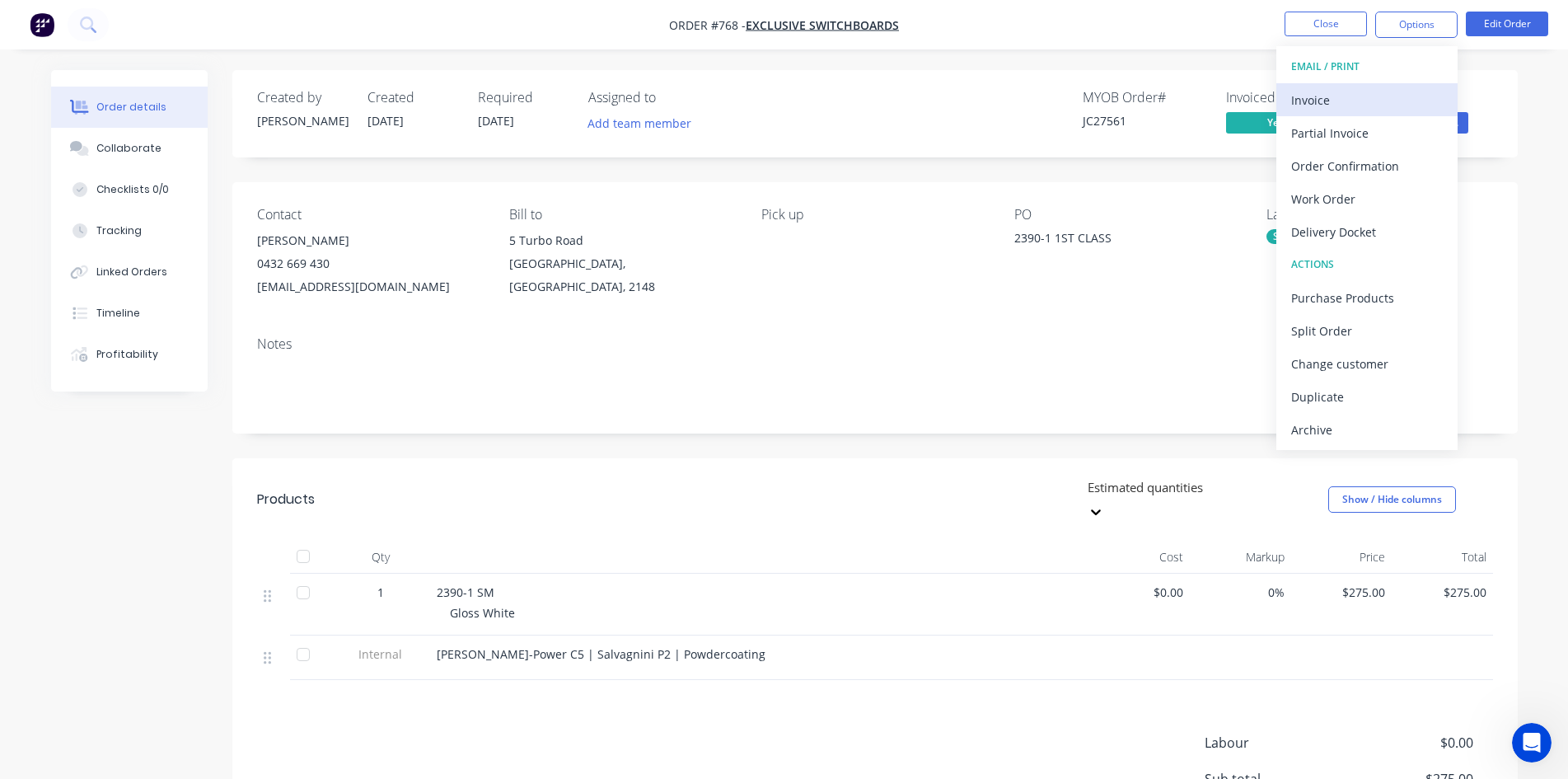
click at [1369, 98] on div "Invoice" at bounding box center [1366, 100] width 152 height 24
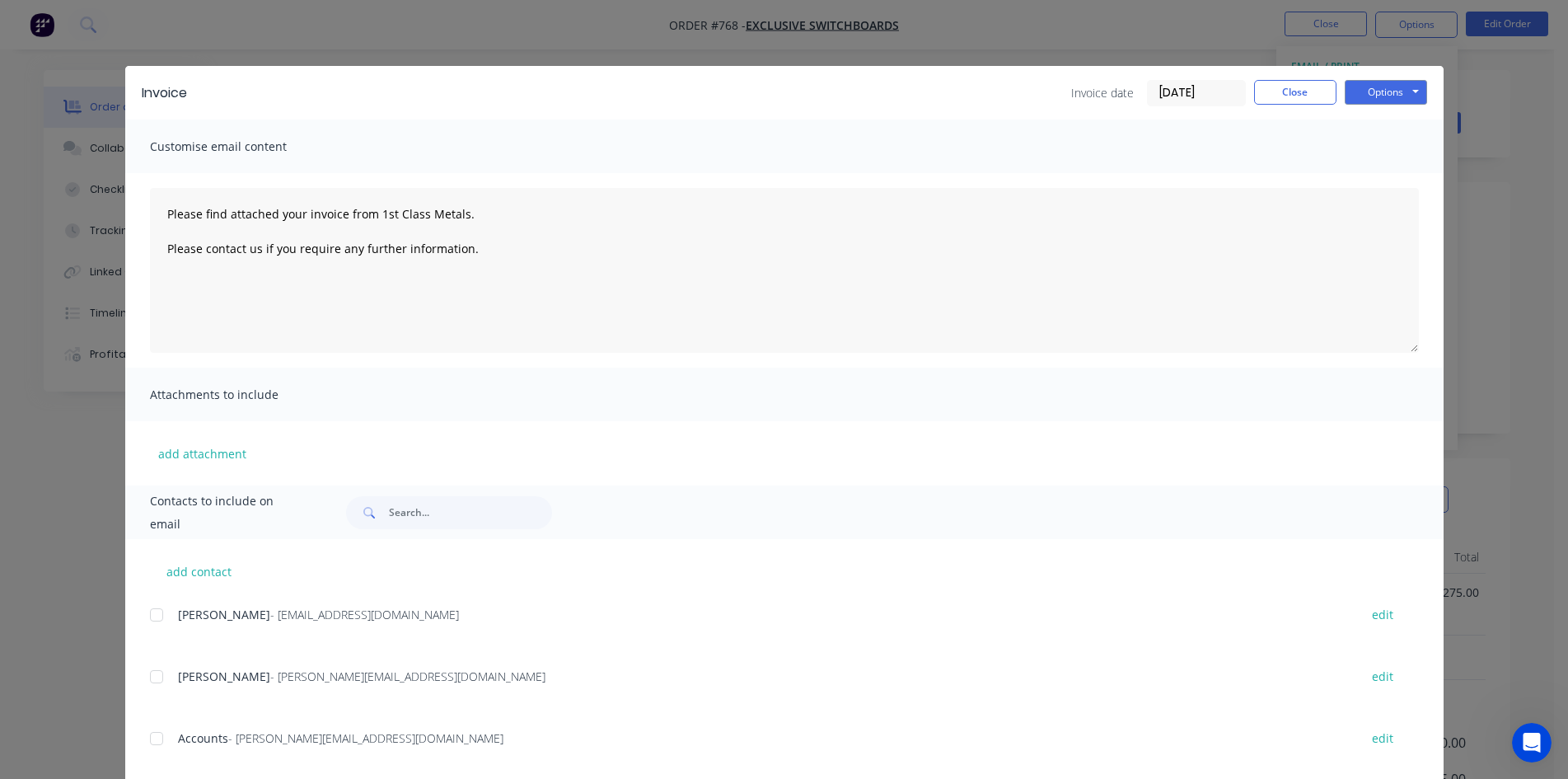
click at [157, 739] on div at bounding box center [156, 738] width 33 height 33
click at [1367, 103] on button "Options" at bounding box center [1386, 92] width 82 height 25
click at [1403, 188] on button "Email" at bounding box center [1398, 176] width 106 height 27
type textarea "Please find attached your invoice from 1st Class Metals. Please contact us if y…"
click at [1294, 100] on button "Close" at bounding box center [1295, 92] width 82 height 25
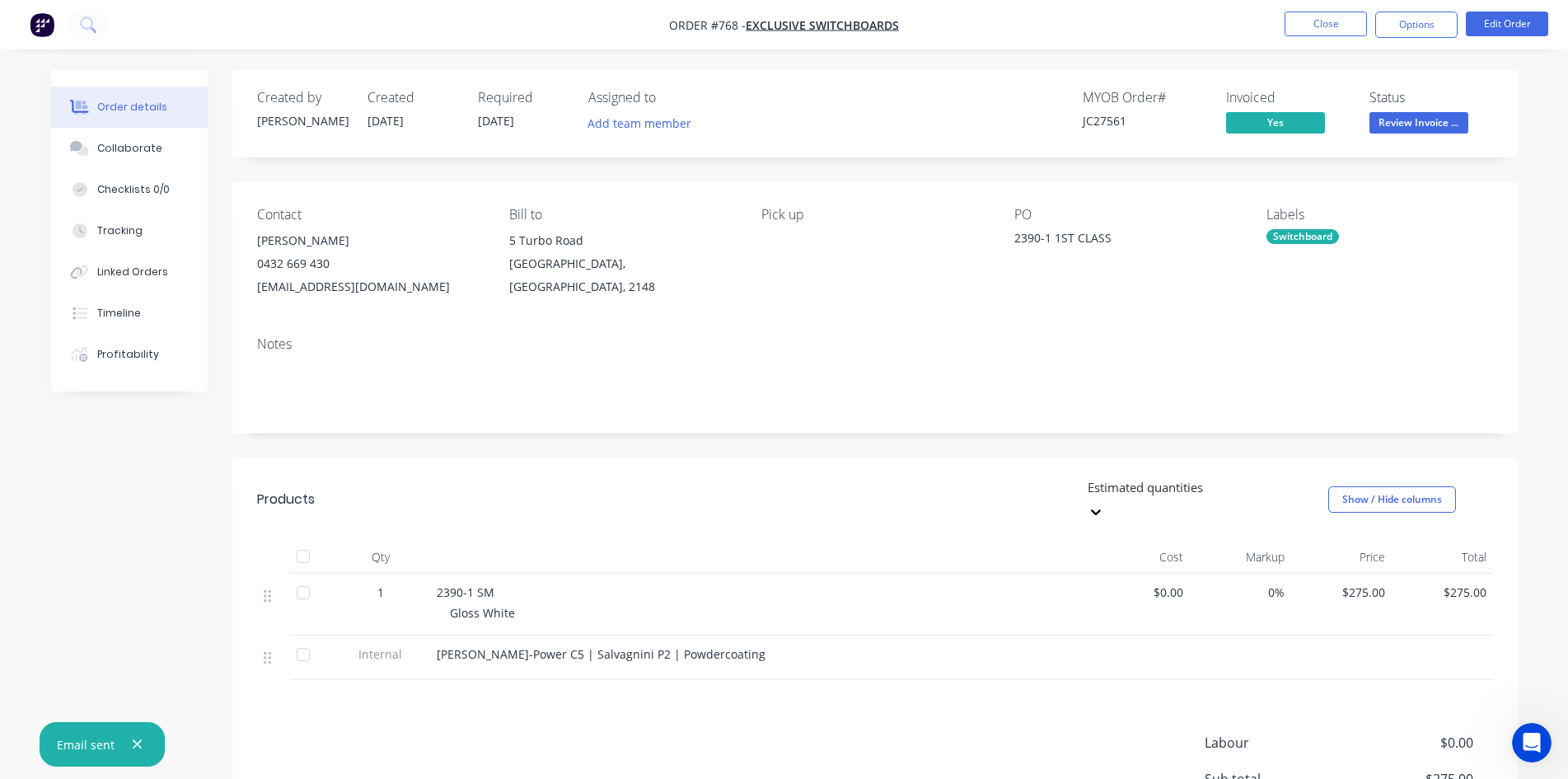
click at [1418, 125] on span "Review Invoice ..." at bounding box center [1419, 122] width 99 height 21
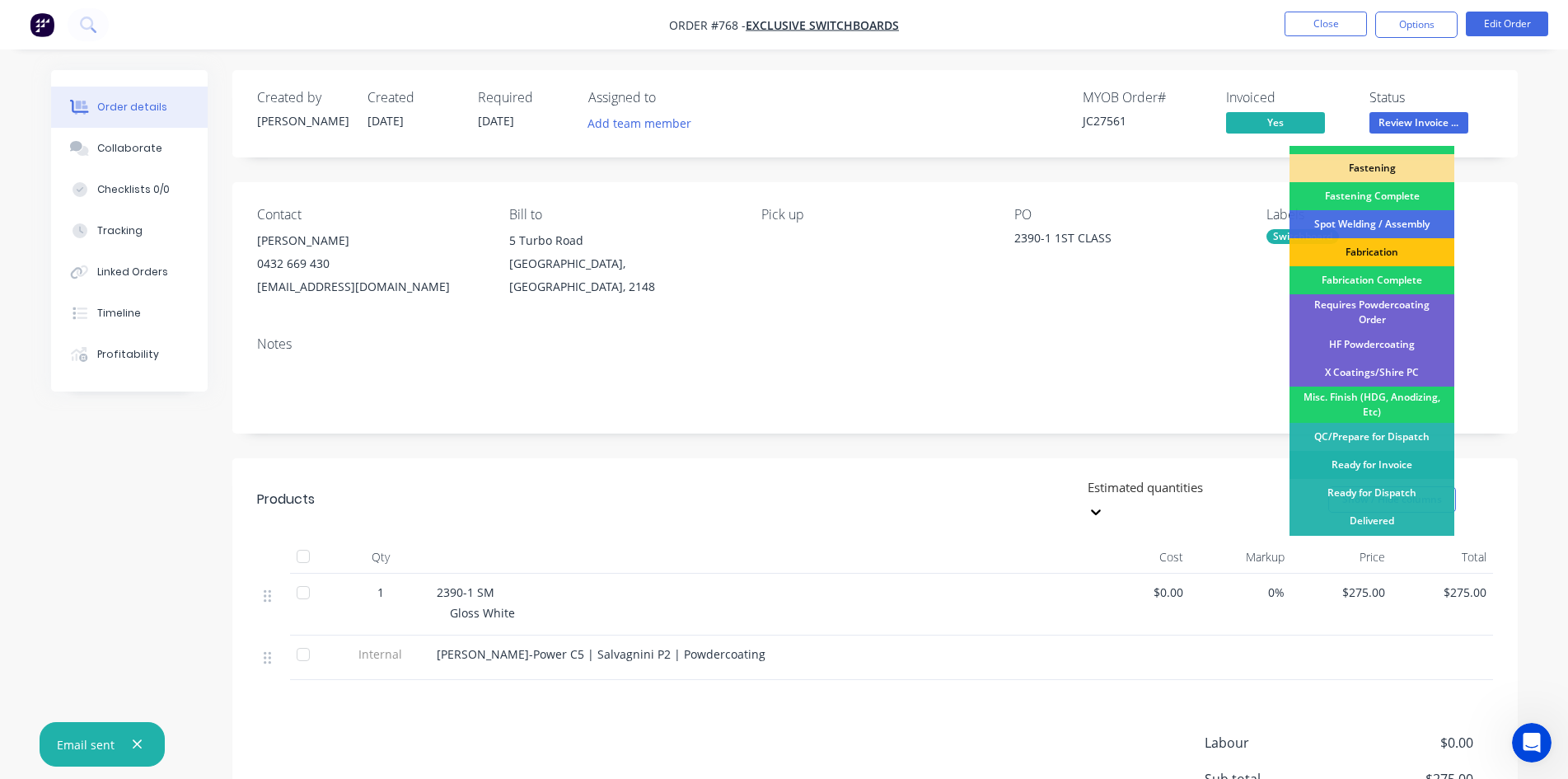
scroll to position [467, 0]
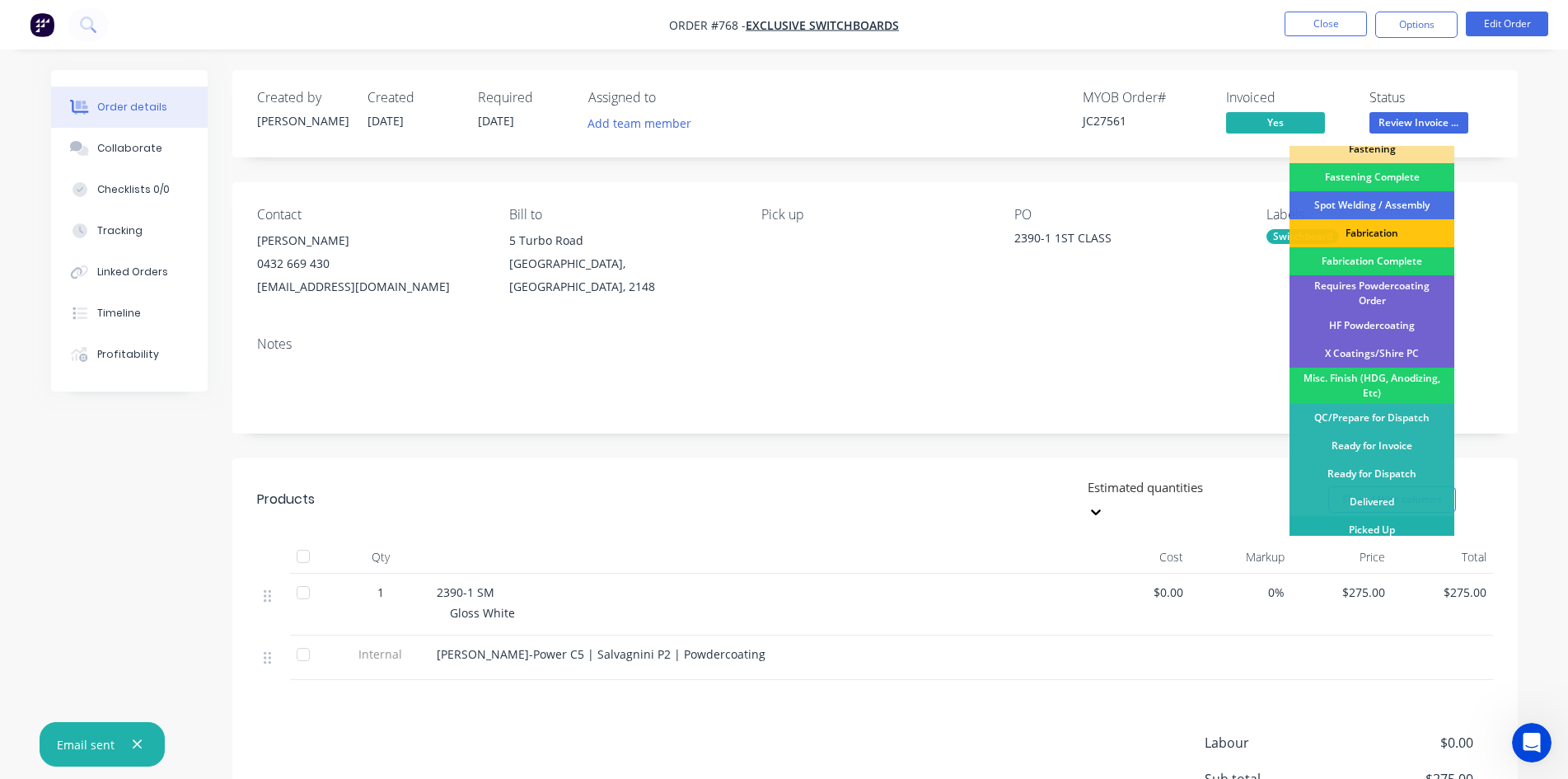
click at [1354, 526] on div "Picked Up" at bounding box center [1372, 529] width 165 height 28
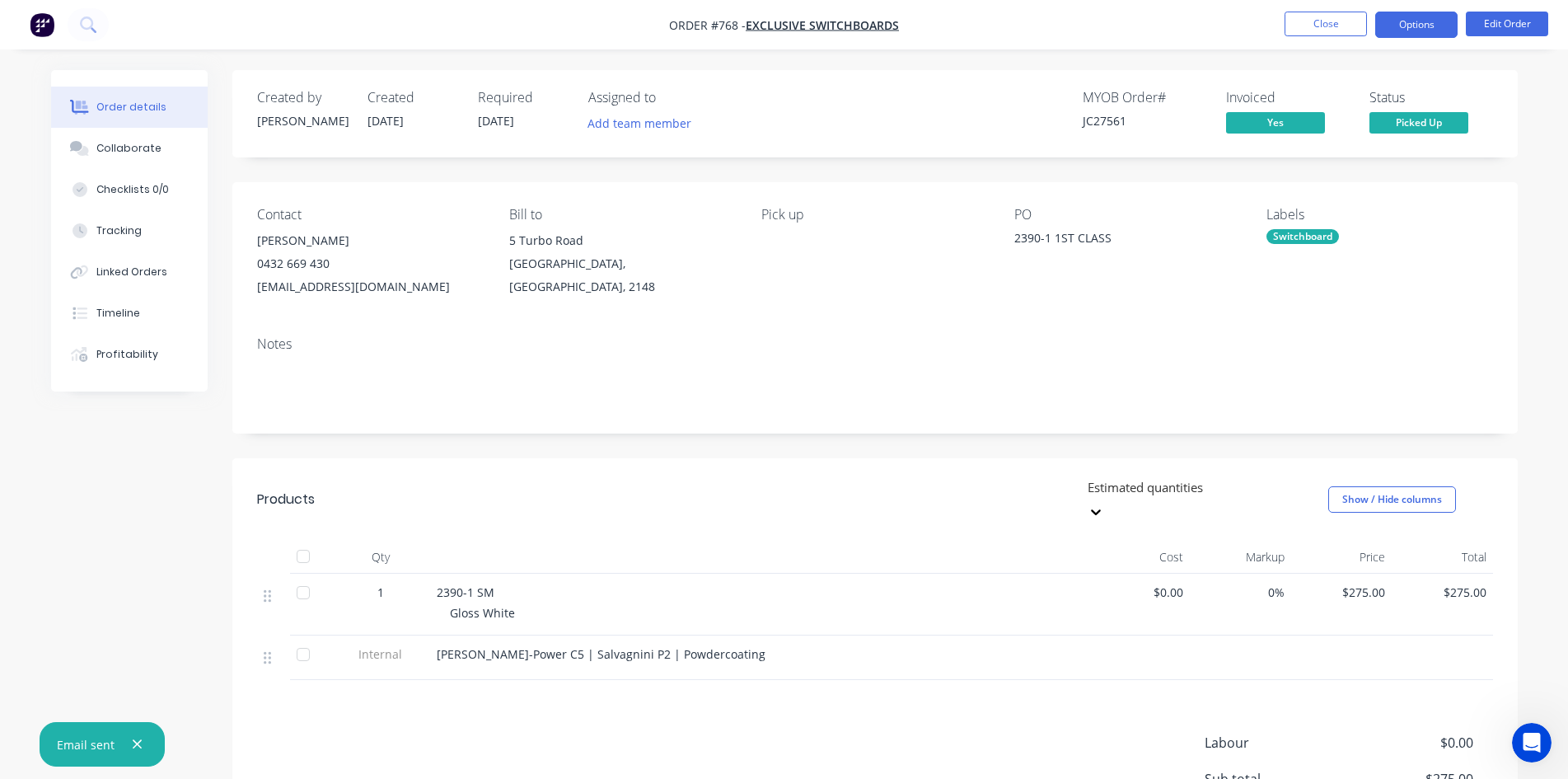
click at [1428, 21] on button "Options" at bounding box center [1416, 24] width 82 height 26
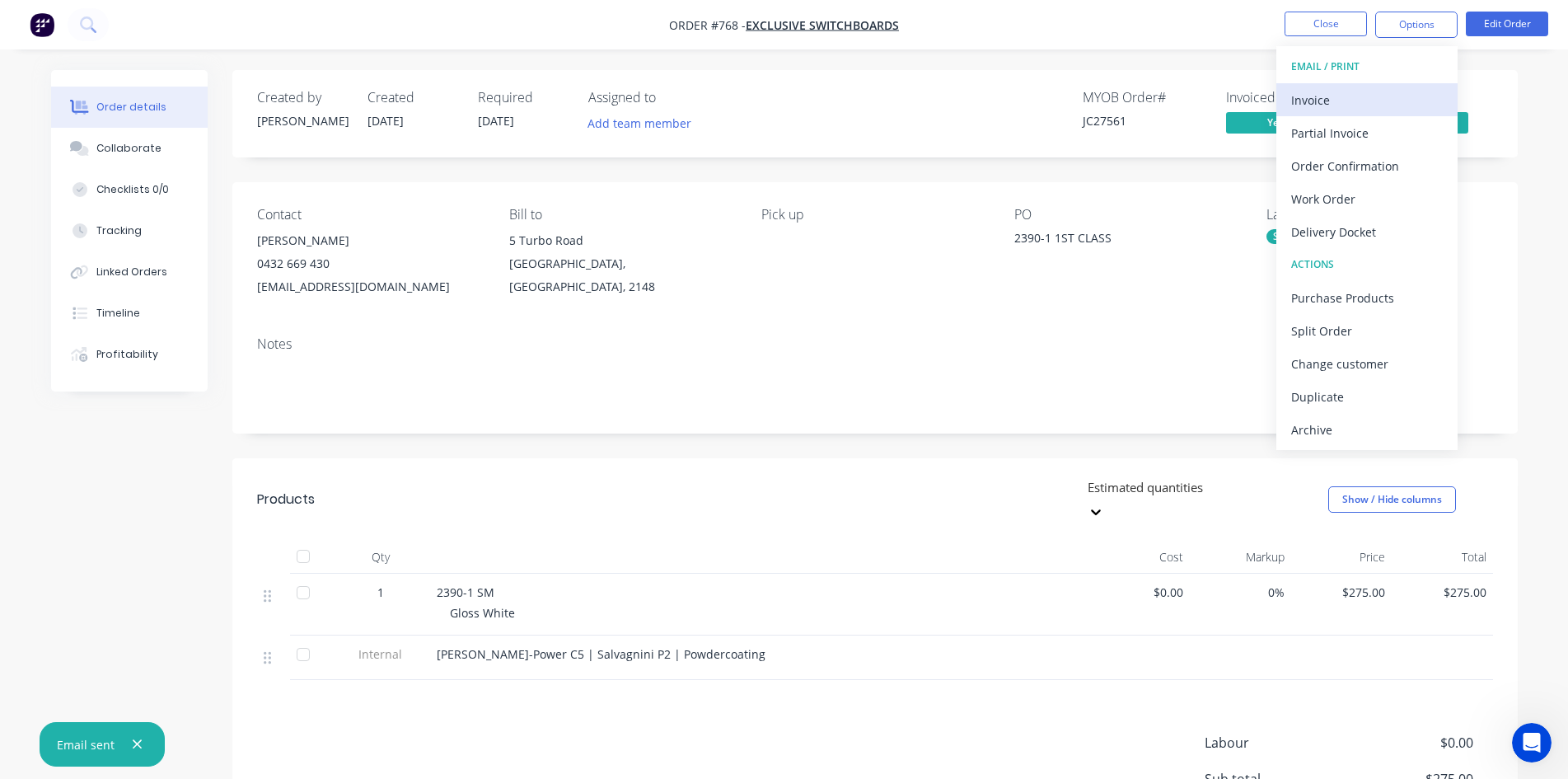
click at [1368, 90] on div "Invoice" at bounding box center [1366, 100] width 152 height 24
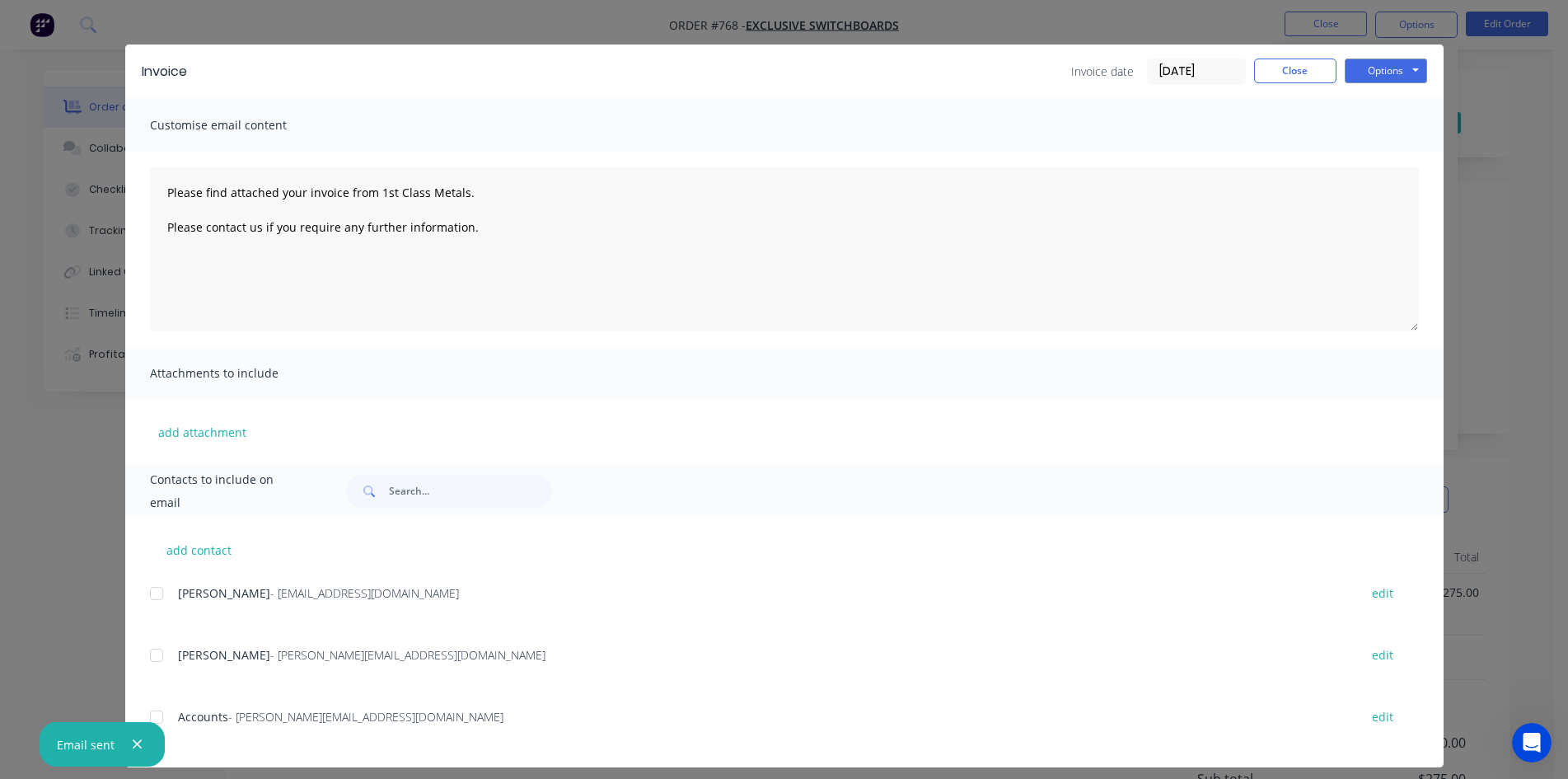
scroll to position [33, 0]
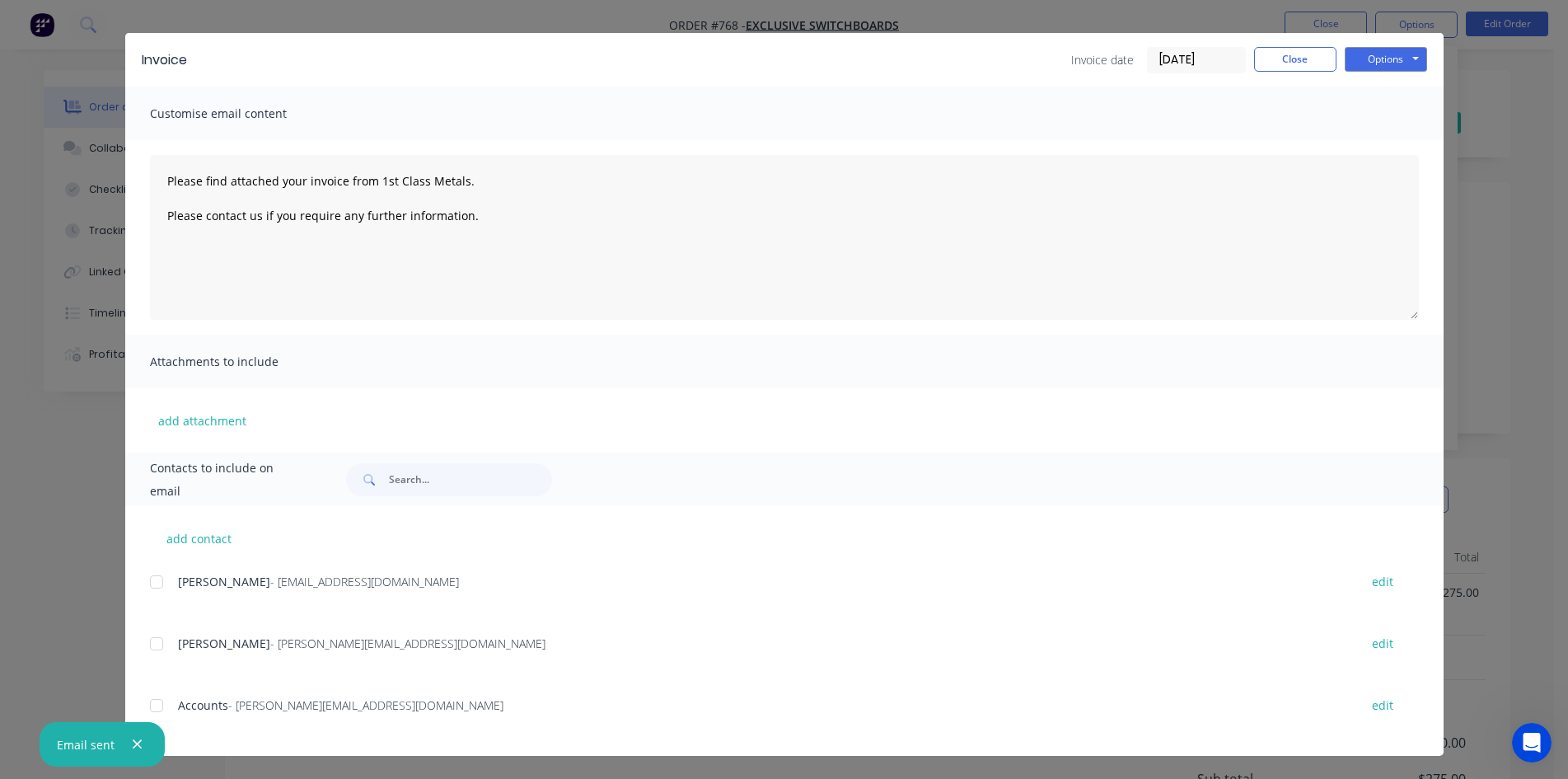
click at [133, 697] on div "add contact [PERSON_NAME] - [EMAIL_ADDRESS][DOMAIN_NAME] edit [PERSON_NAME] - […" at bounding box center [784, 630] width 1319 height 249
click at [145, 704] on div at bounding box center [156, 705] width 33 height 33
click at [1368, 70] on button "Options" at bounding box center [1386, 59] width 82 height 25
click at [1392, 139] on button "Email" at bounding box center [1398, 143] width 106 height 27
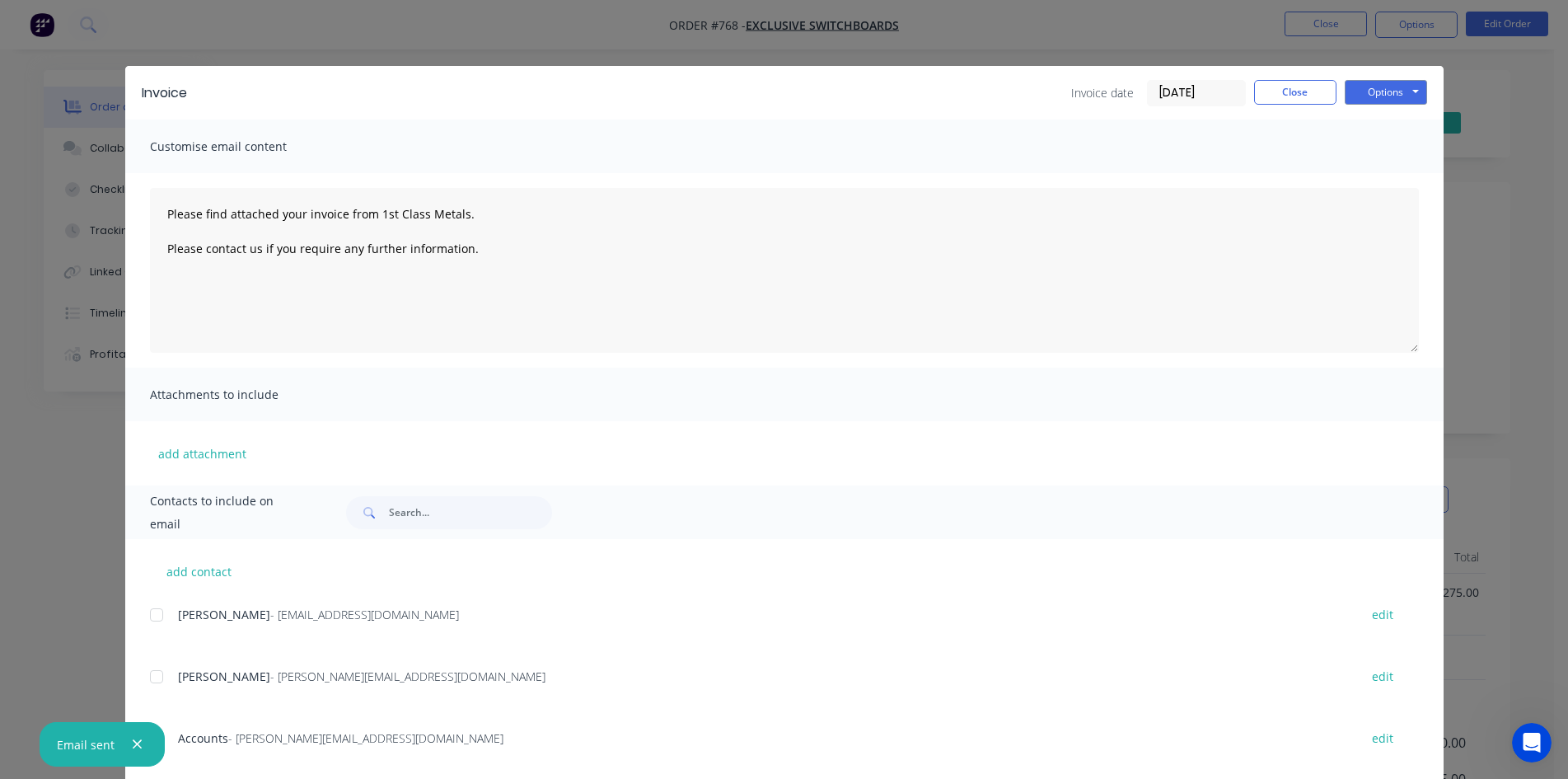
type textarea "Please find attached your invoice from 1st Class Metals. Please contact us if y…"
click at [1289, 89] on button "Close" at bounding box center [1295, 92] width 82 height 25
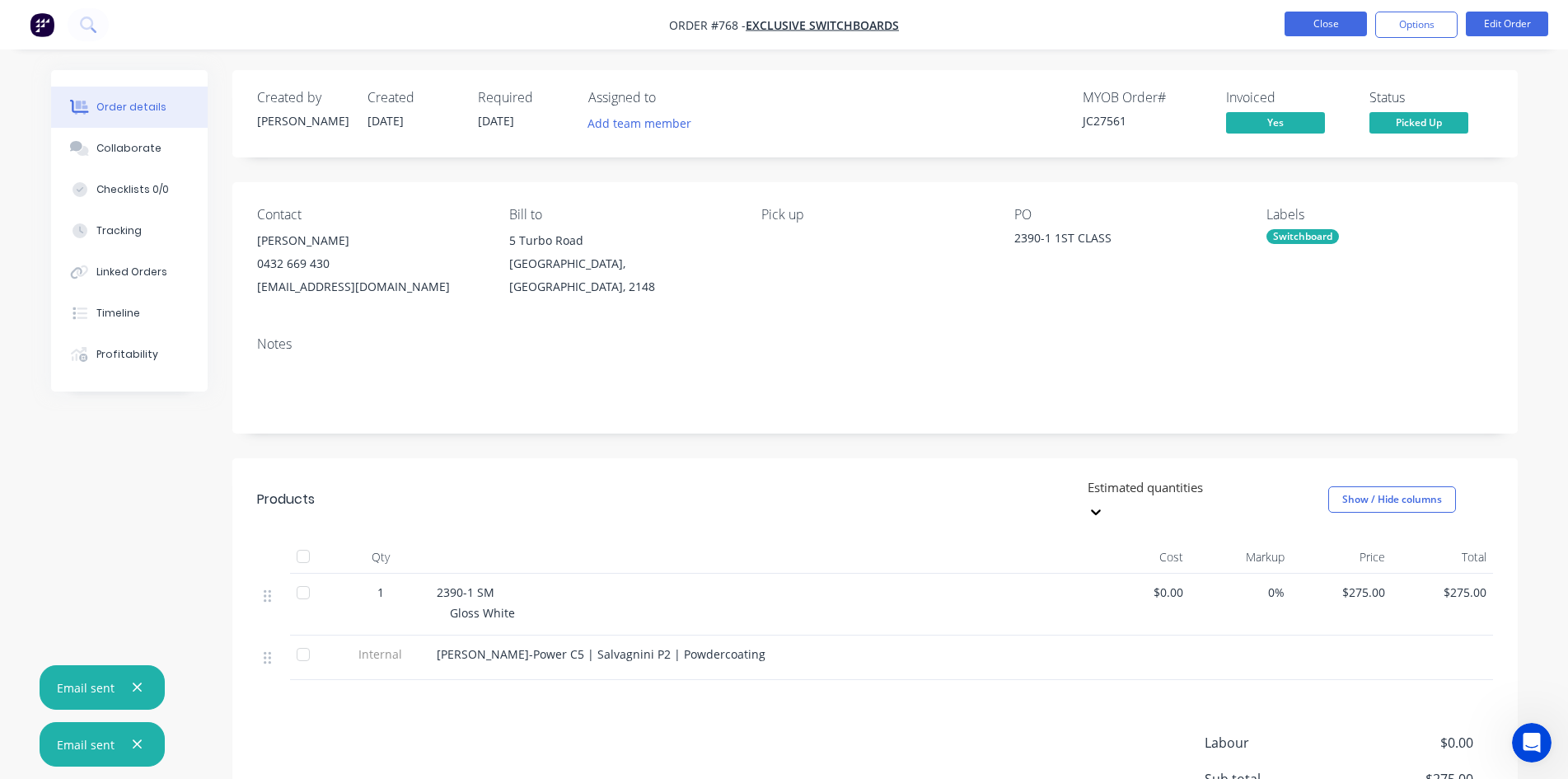
click at [1339, 30] on button "Close" at bounding box center [1326, 24] width 82 height 25
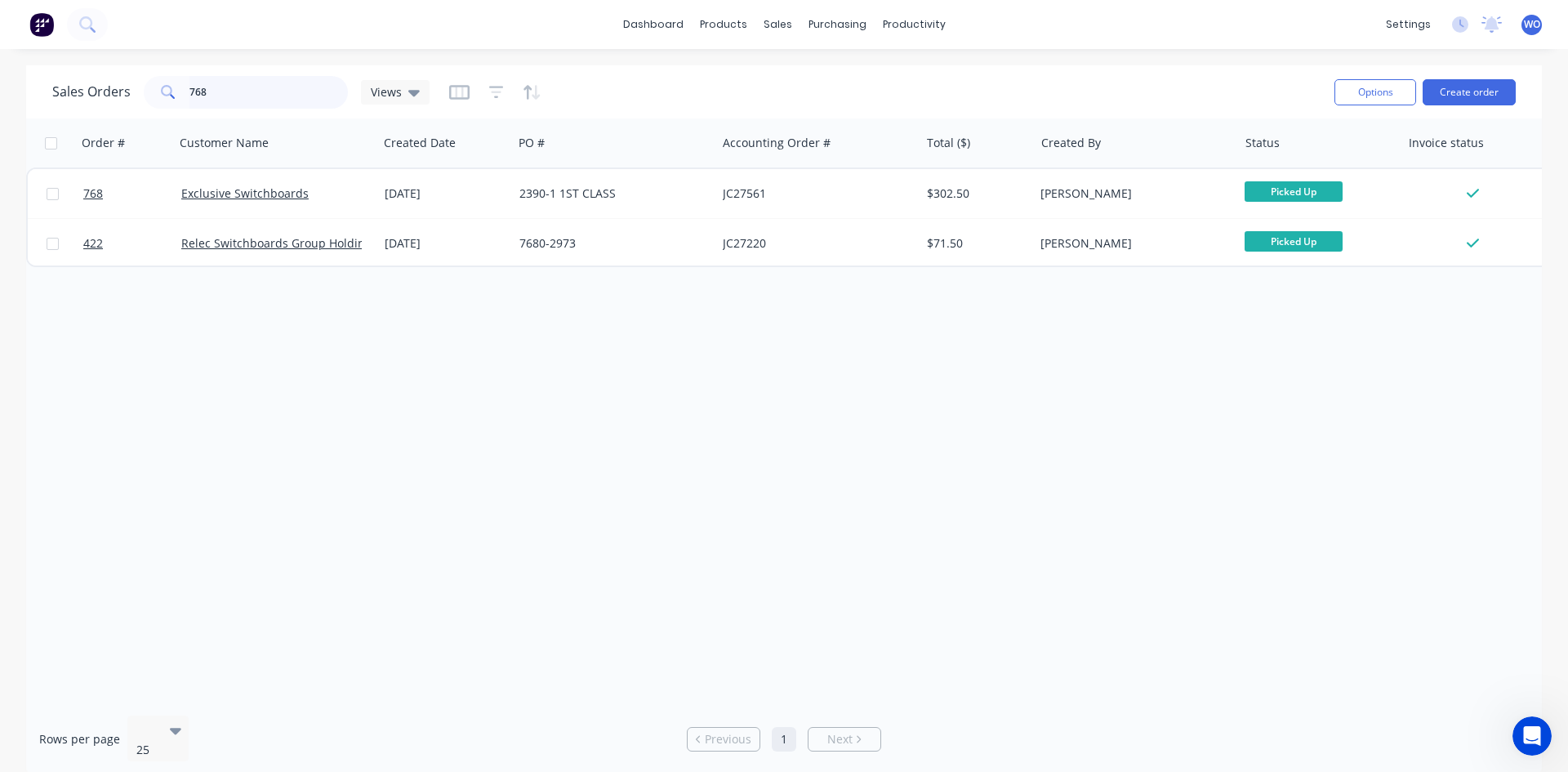
drag, startPoint x: 252, startPoint y: 84, endPoint x: 0, endPoint y: 96, distance: 252.3
click at [0, 96] on div "Sales Orders 768 Views Options Create order Order # Customer Name Created Date …" at bounding box center [784, 421] width 1568 height 711
type input "767"
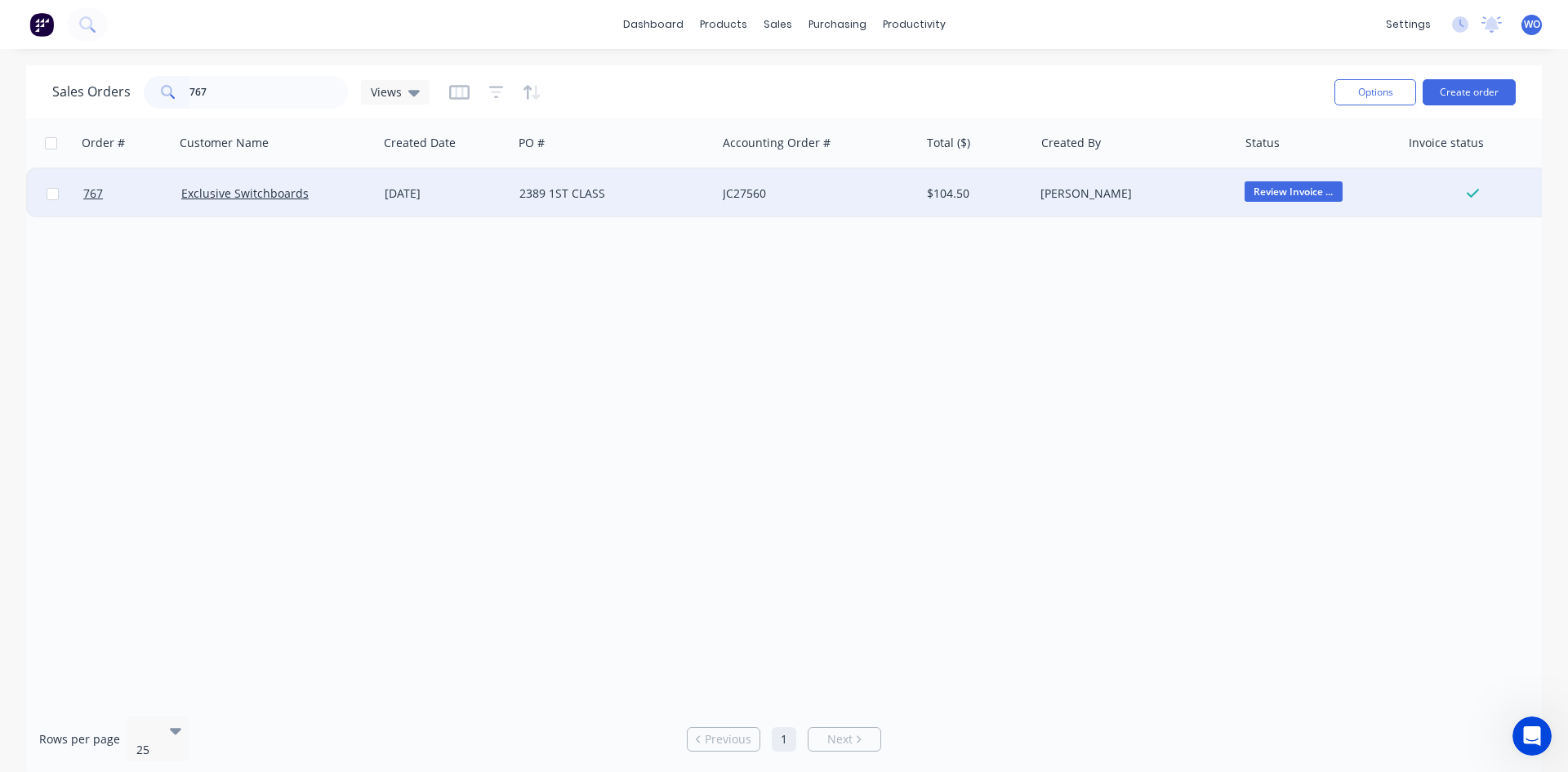
click at [427, 179] on div "[DATE]" at bounding box center [446, 193] width 135 height 49
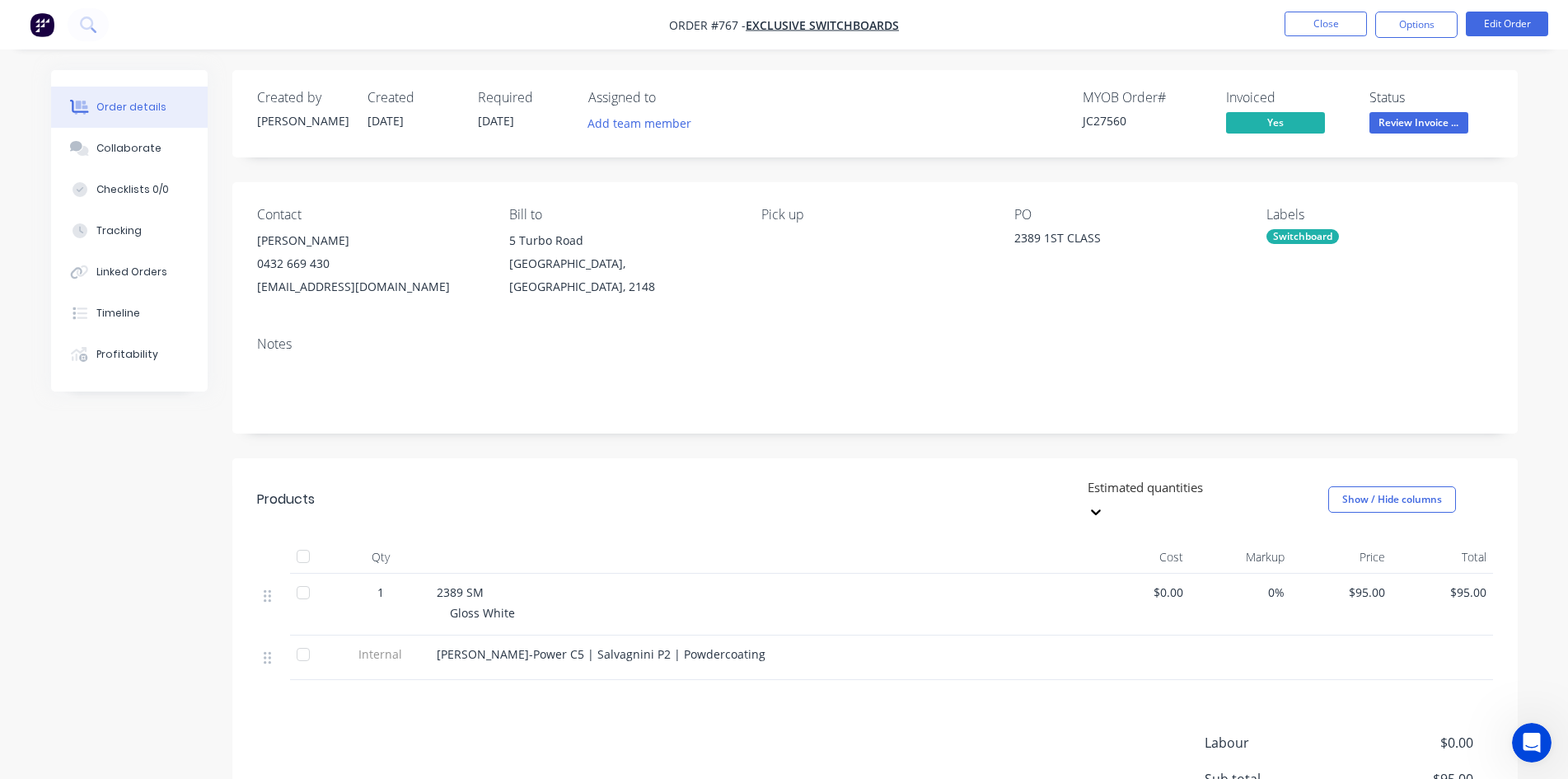
click at [1426, 39] on nav "Order #767 - Exclusive Switchboards Close Options Edit Order" at bounding box center [784, 24] width 1568 height 49
click at [1426, 31] on button "Options" at bounding box center [1416, 24] width 82 height 26
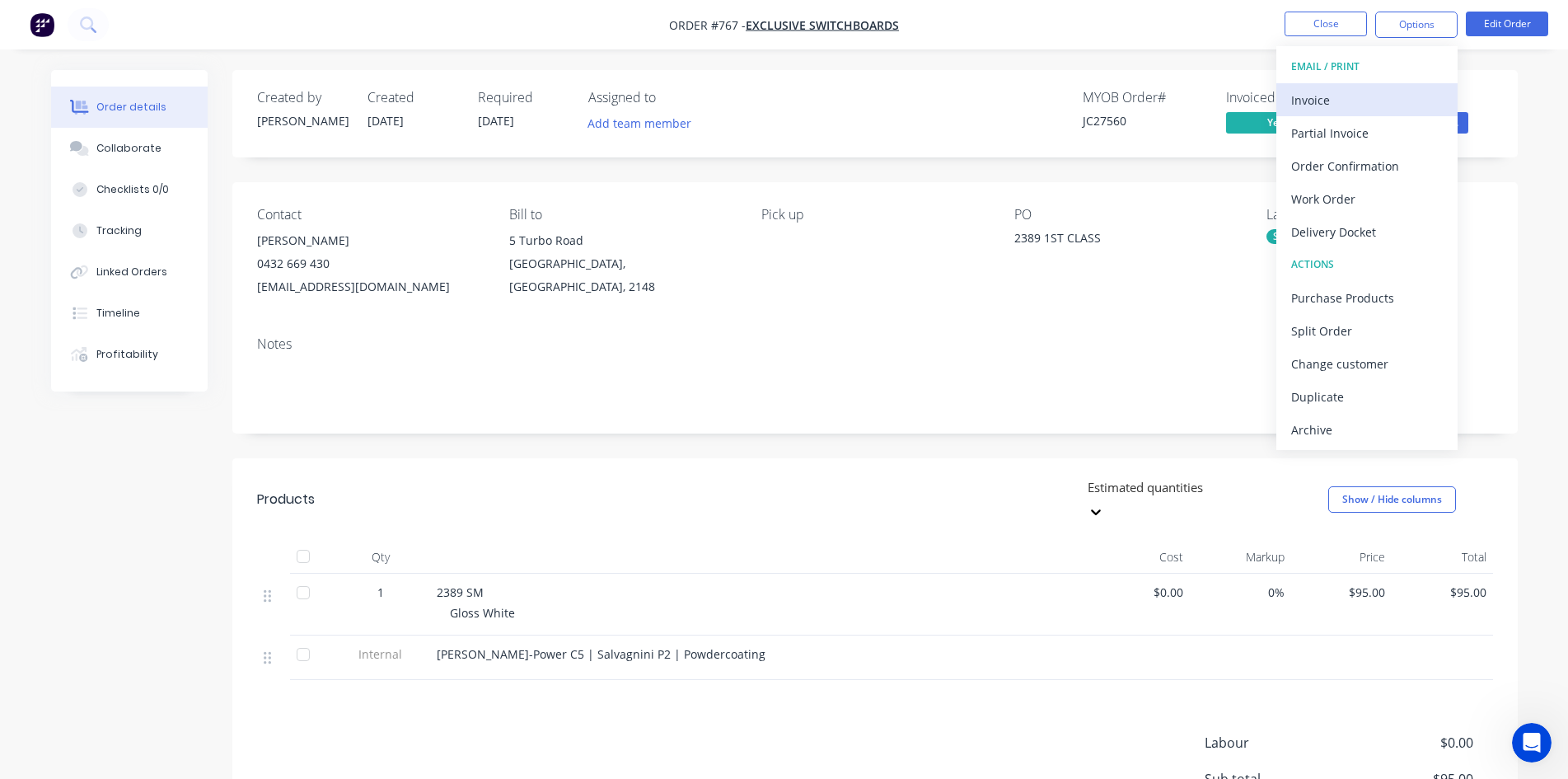
click at [1341, 115] on button "Invoice" at bounding box center [1367, 100] width 181 height 33
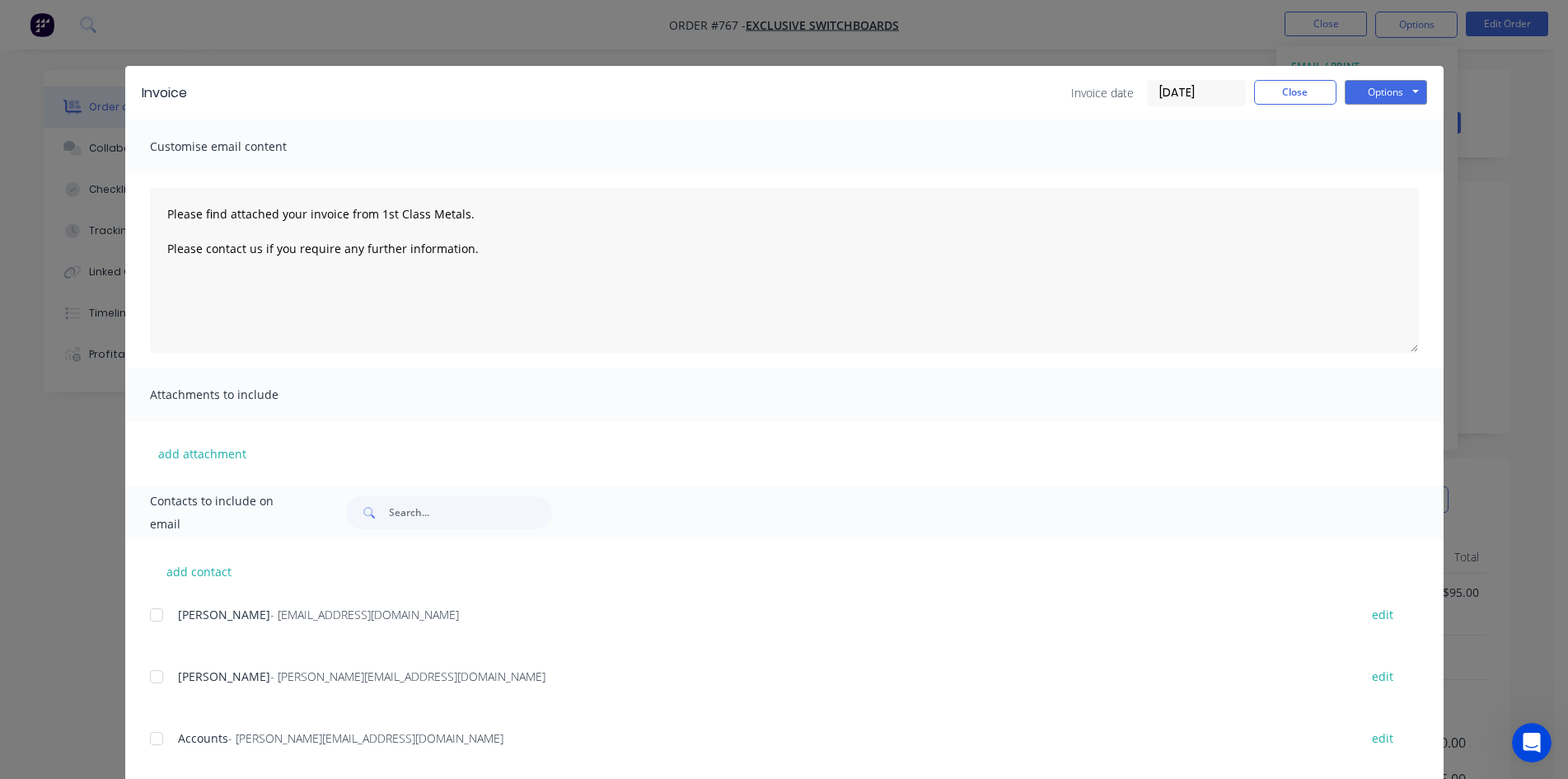
click at [153, 749] on div at bounding box center [156, 738] width 33 height 33
click at [1382, 76] on div "Invoice Invoice date [DATE] Close Options Preview Print Email" at bounding box center [784, 93] width 1319 height 54
click at [1387, 82] on button "Options" at bounding box center [1386, 92] width 82 height 25
click at [1390, 184] on button "Email" at bounding box center [1398, 176] width 106 height 27
type textarea "Please find attached your invoice from 1st Class Metals. Please contact us if y…"
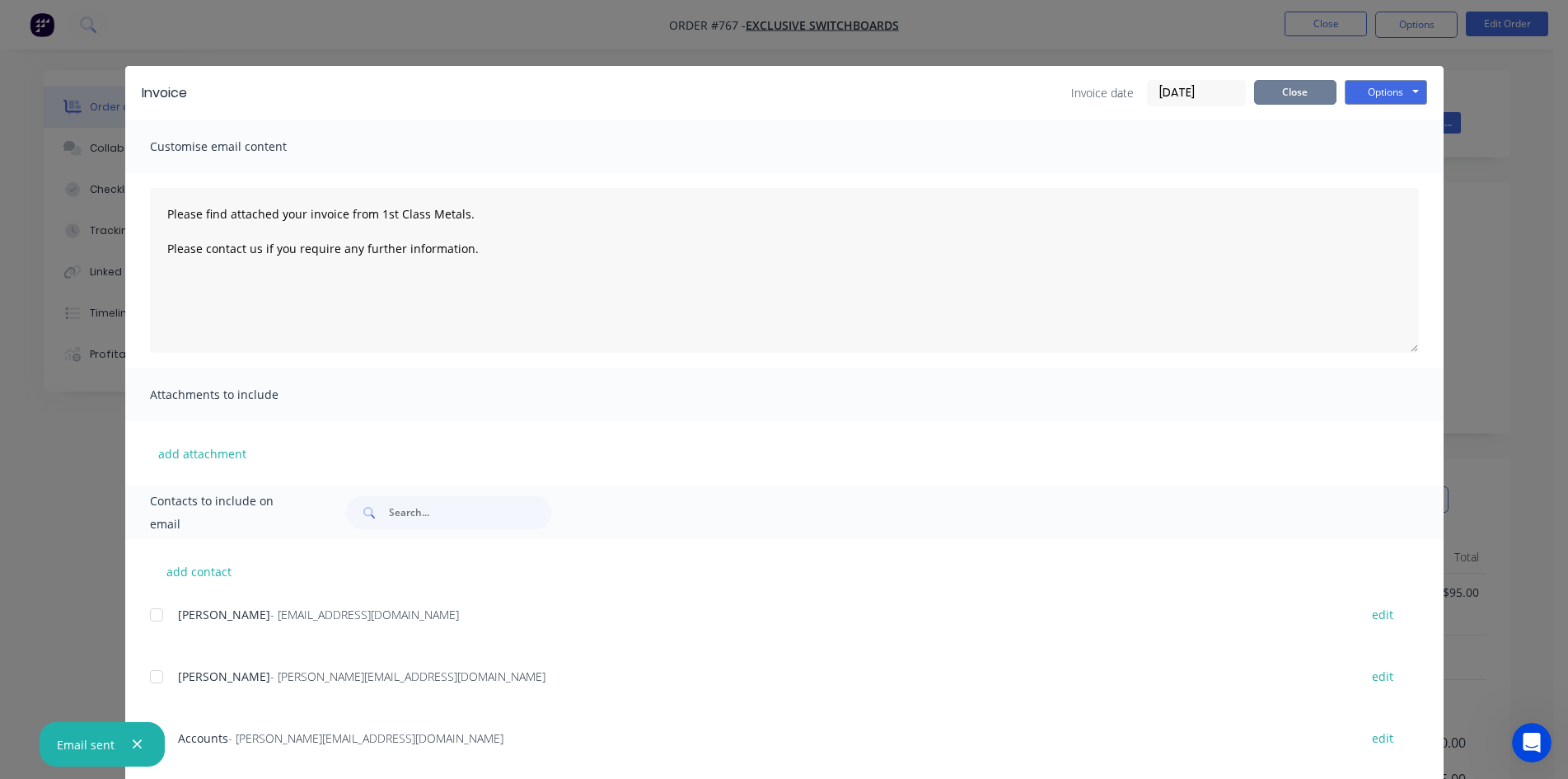
drag, startPoint x: 1262, startPoint y: 91, endPoint x: 1318, endPoint y: 108, distance: 58.5
click at [1265, 91] on button "Close" at bounding box center [1295, 92] width 82 height 25
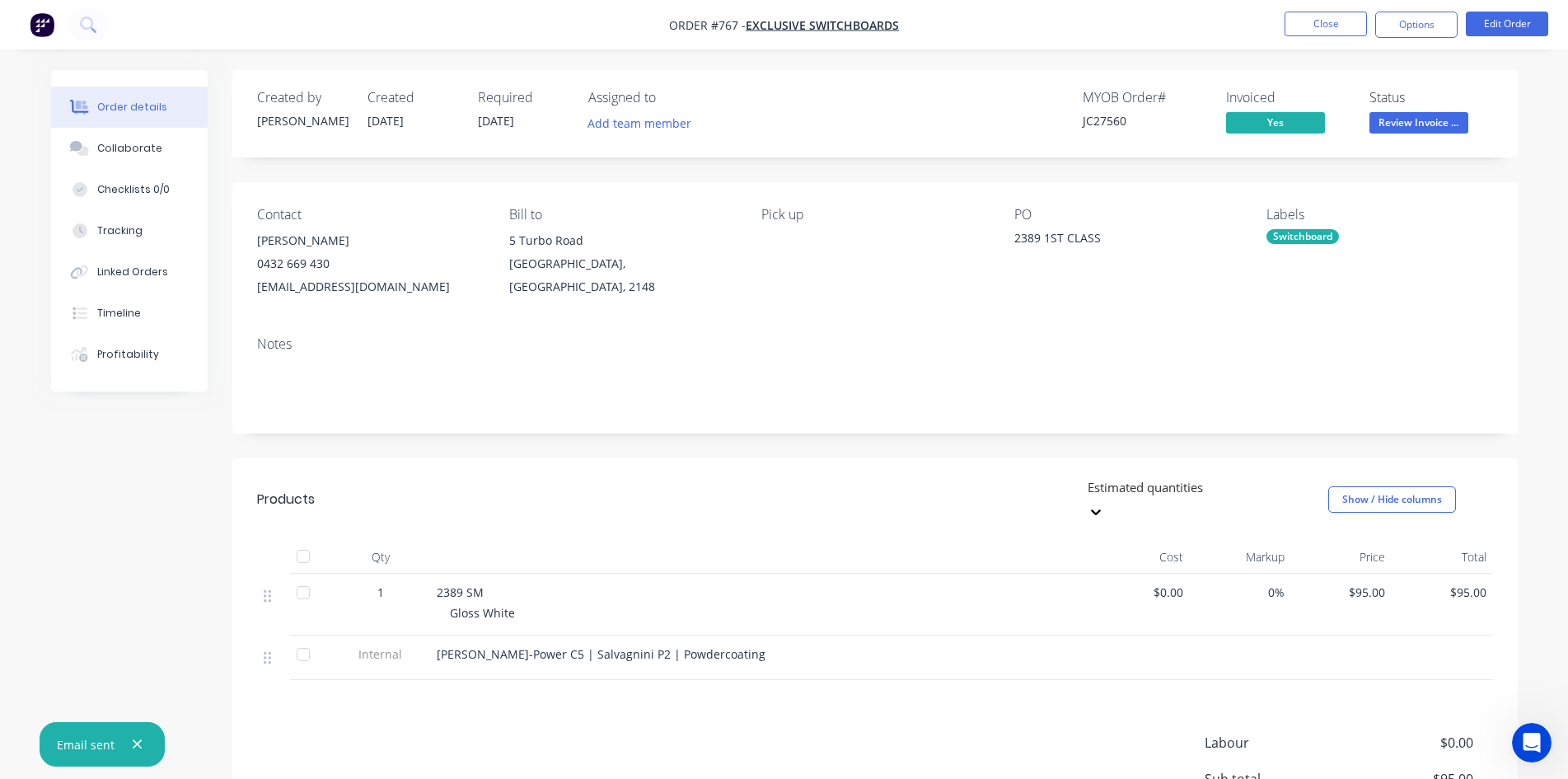
click at [1418, 126] on span "Review Invoice ..." at bounding box center [1419, 122] width 99 height 21
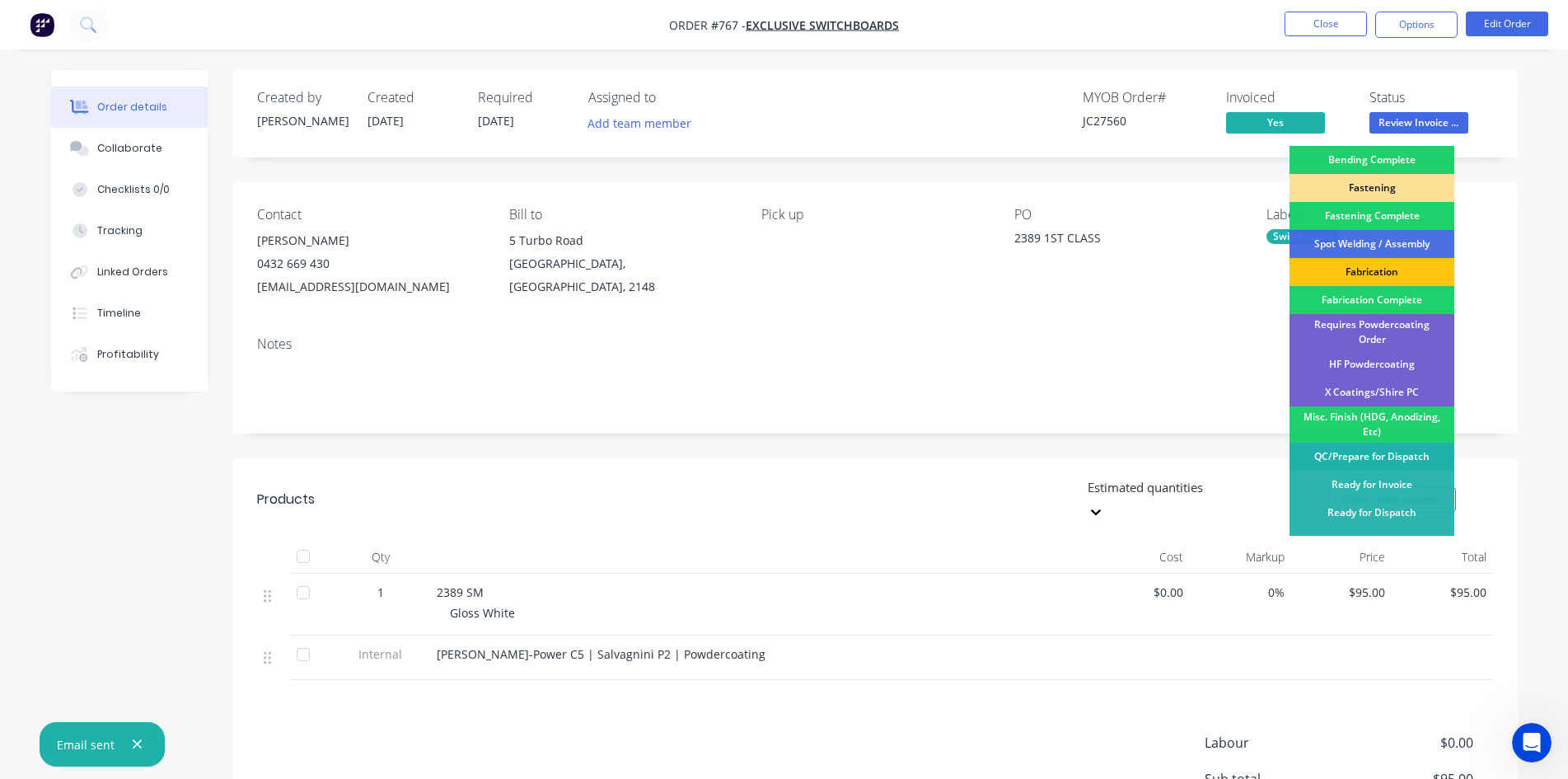
scroll to position [467, 0]
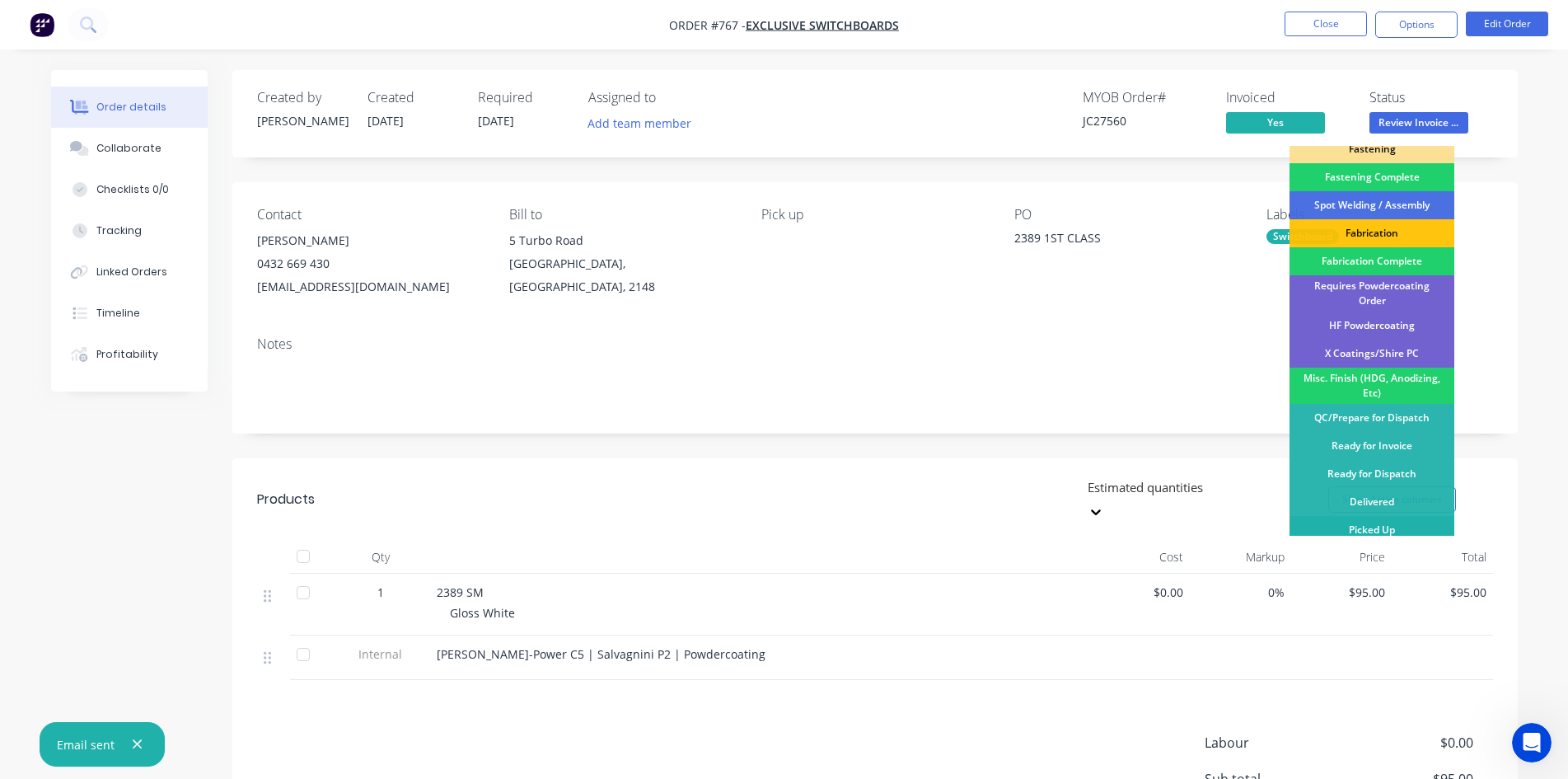
click at [1386, 520] on div "Picked Up" at bounding box center [1372, 529] width 165 height 28
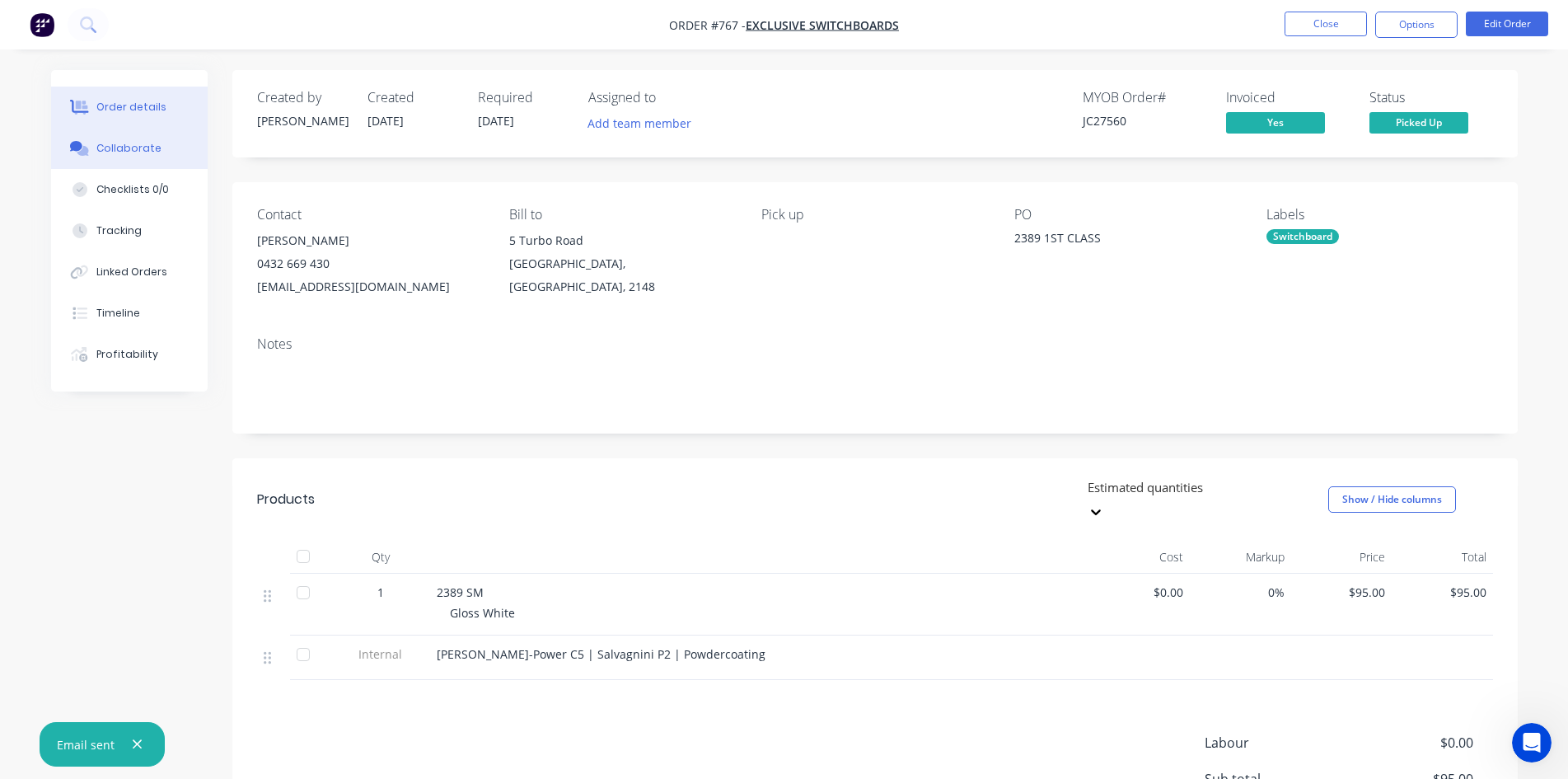
click at [134, 155] on div "Collaborate" at bounding box center [129, 148] width 65 height 15
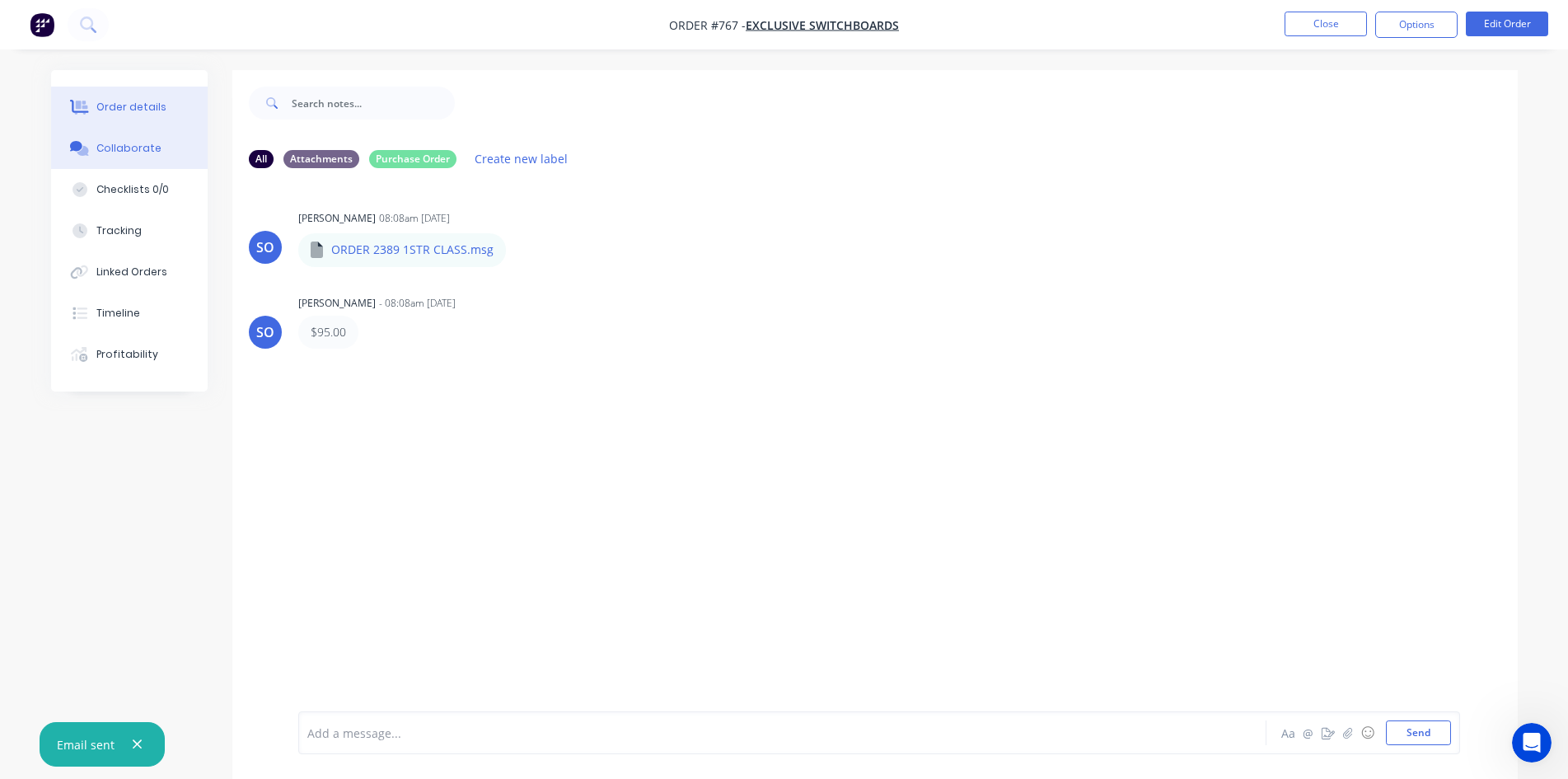
click at [154, 96] on button "Order details" at bounding box center [129, 108] width 157 height 41
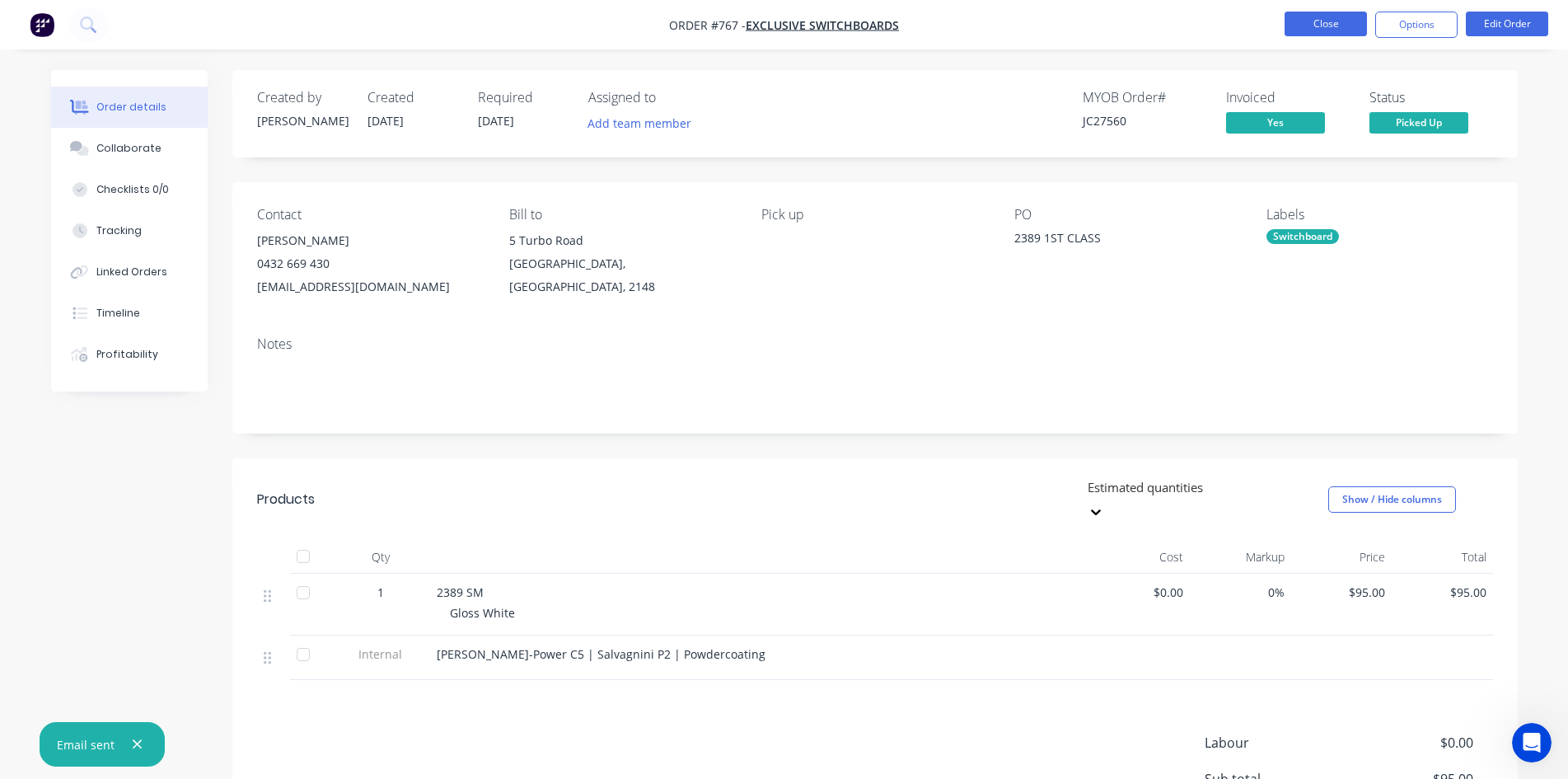
click at [1342, 16] on button "Close" at bounding box center [1326, 24] width 82 height 25
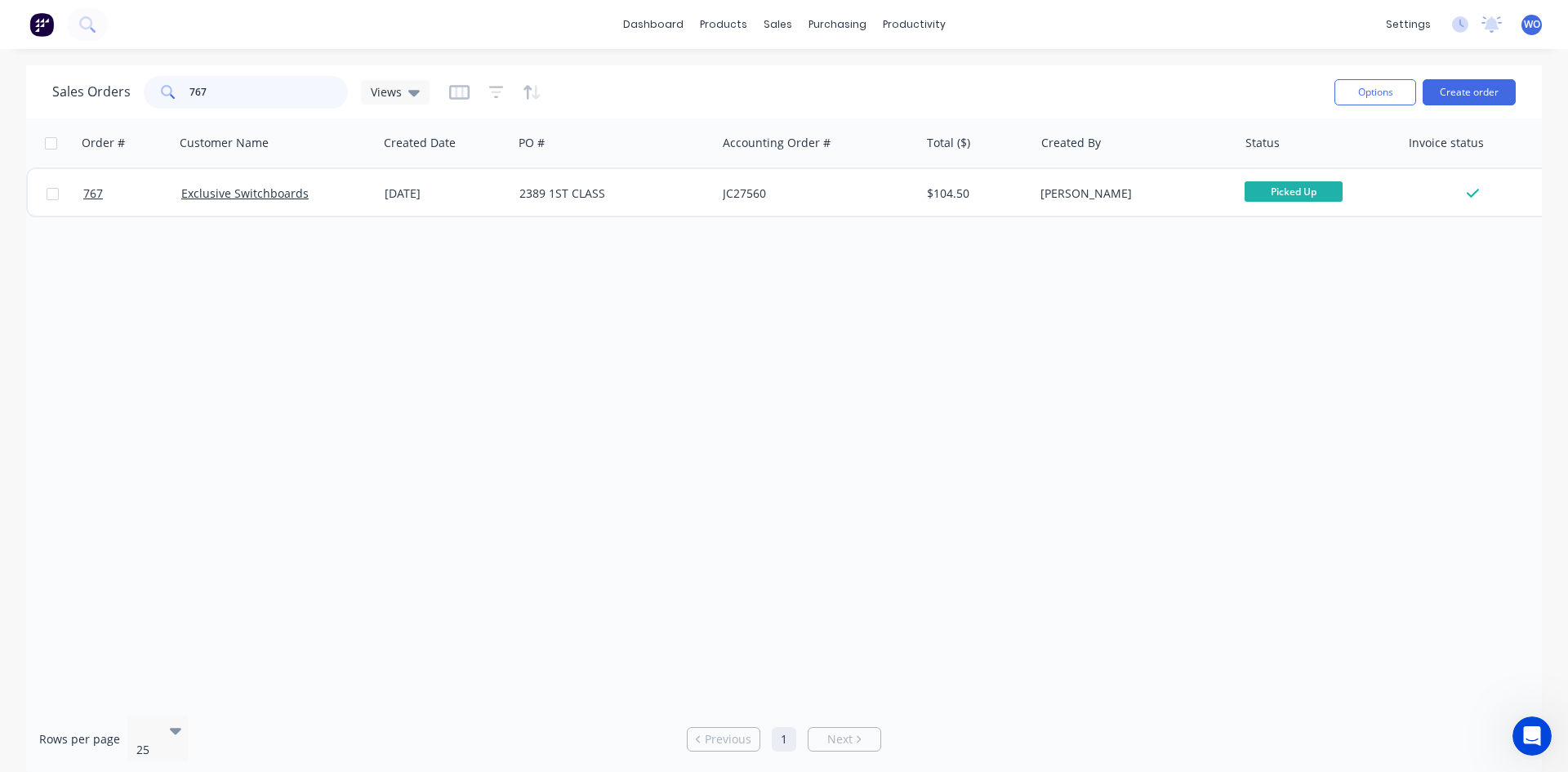
drag, startPoint x: 244, startPoint y: 99, endPoint x: 0, endPoint y: 127, distance: 245.6
click at [0, 127] on div "Sales Orders 767 Views Options Create order Order # Customer Name Created Date …" at bounding box center [784, 421] width 1568 height 711
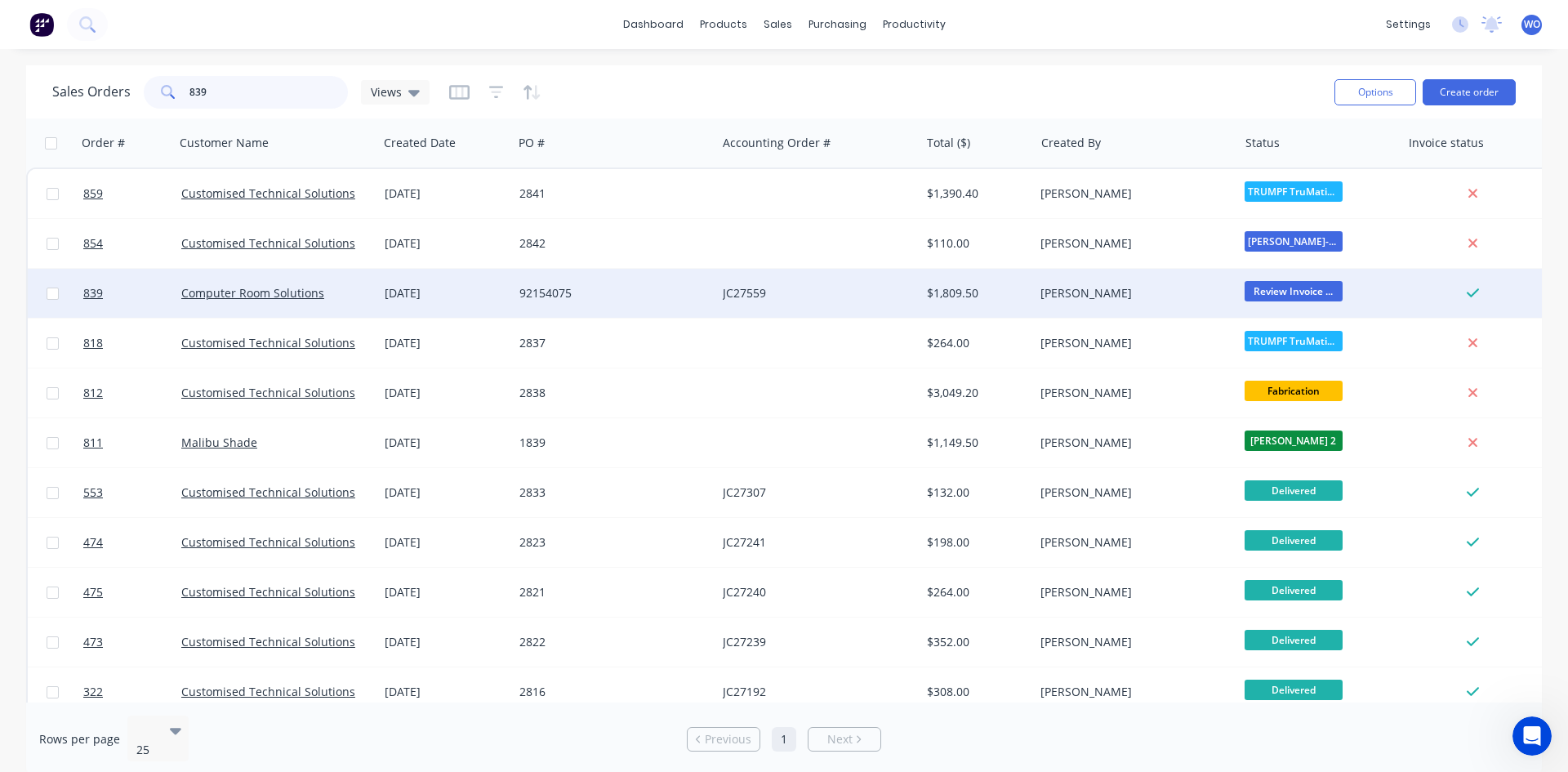
type input "839"
click at [489, 298] on div "[DATE]" at bounding box center [445, 293] width 122 height 16
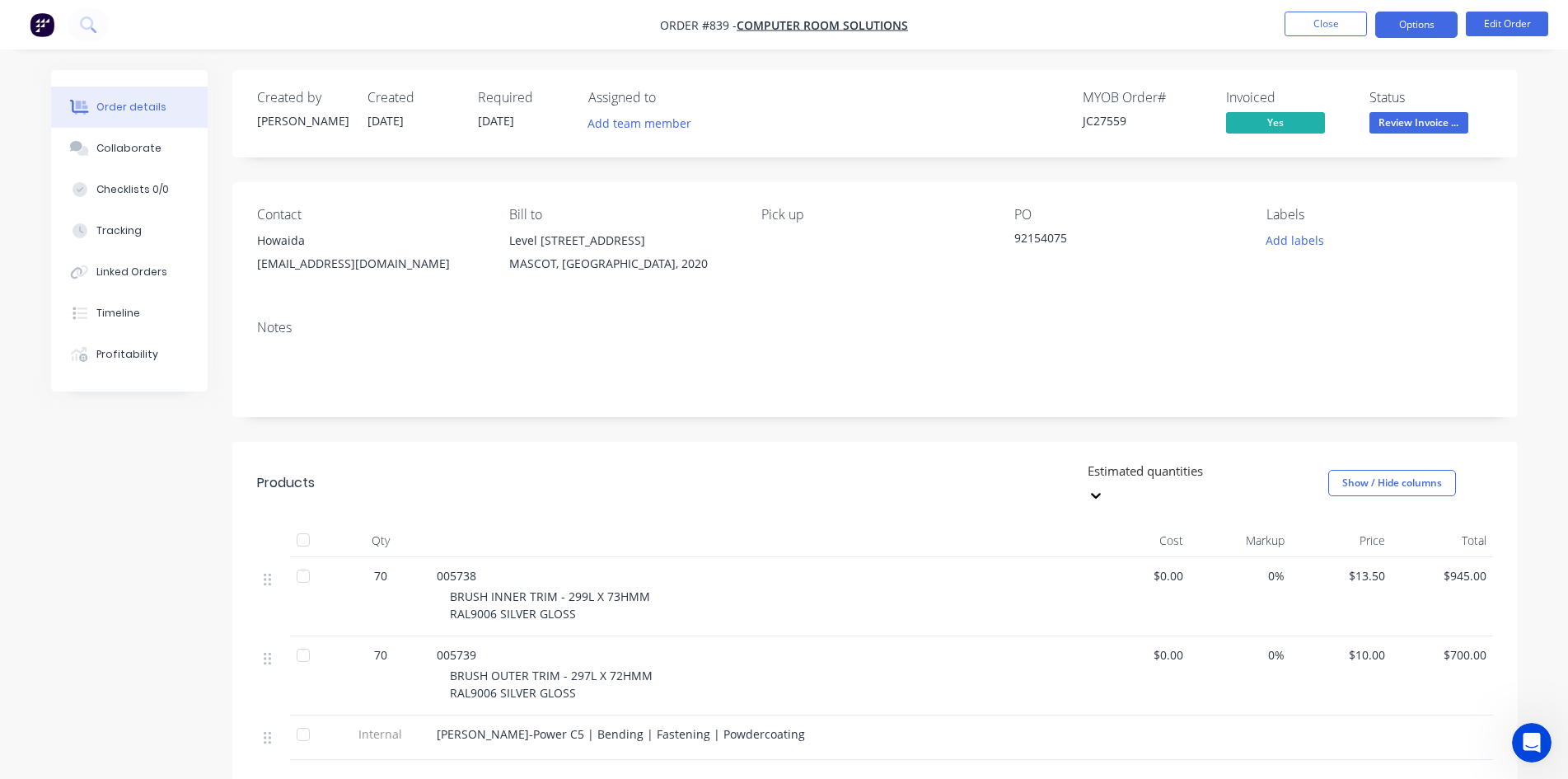
click at [1397, 22] on button "Options" at bounding box center [1416, 24] width 82 height 26
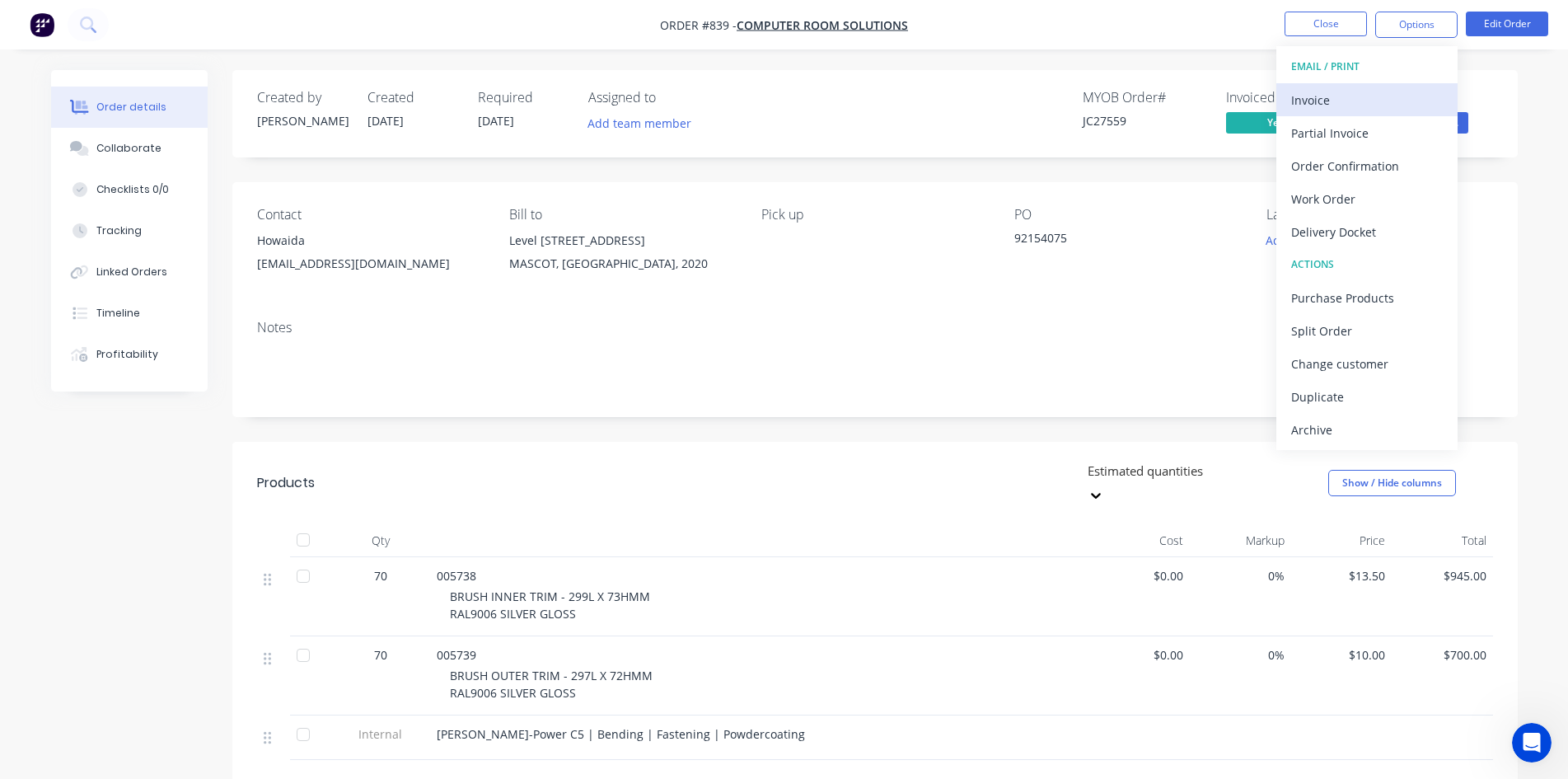
click at [1382, 91] on div "Invoice" at bounding box center [1366, 100] width 152 height 24
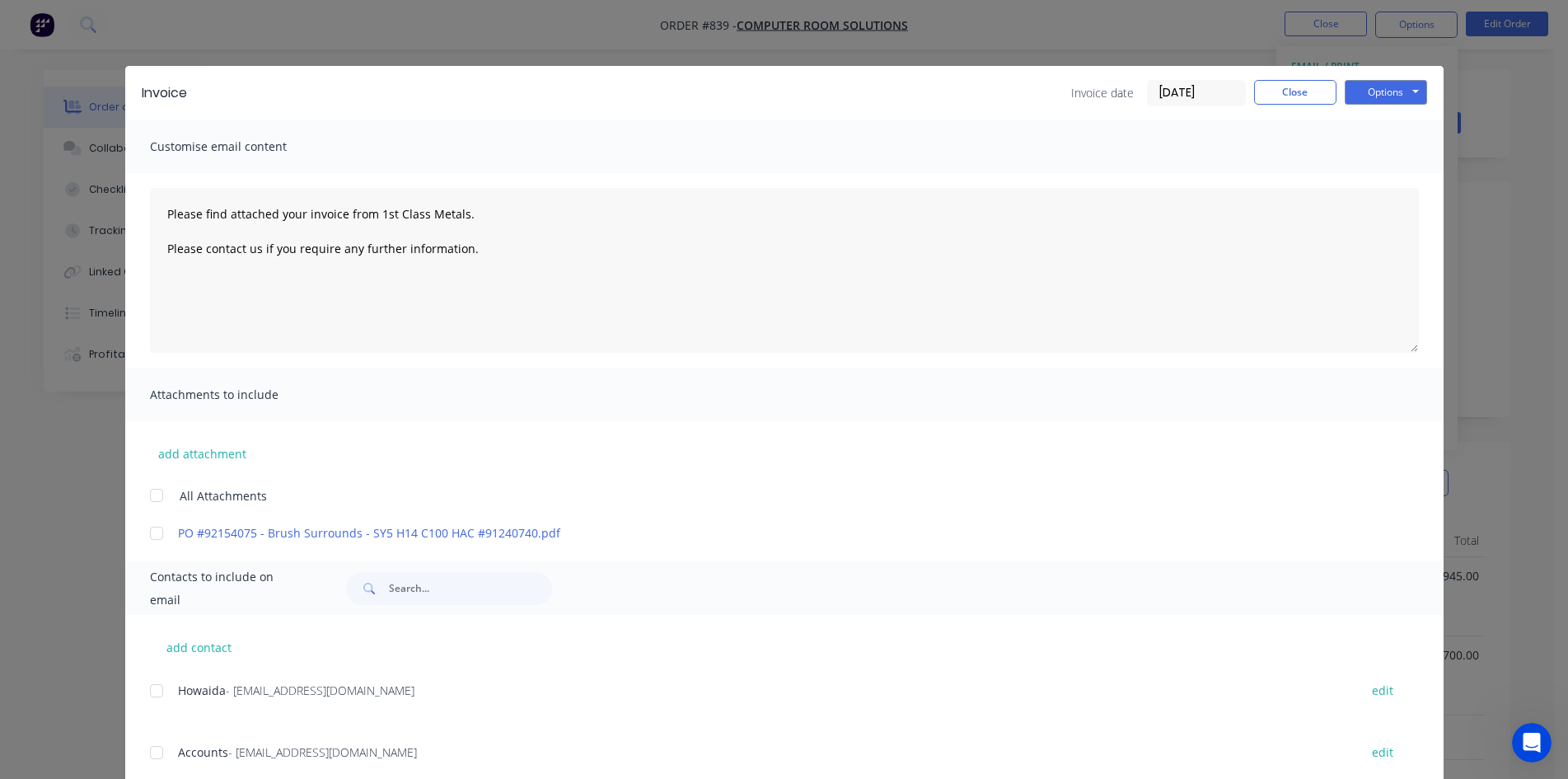
scroll to position [47, 0]
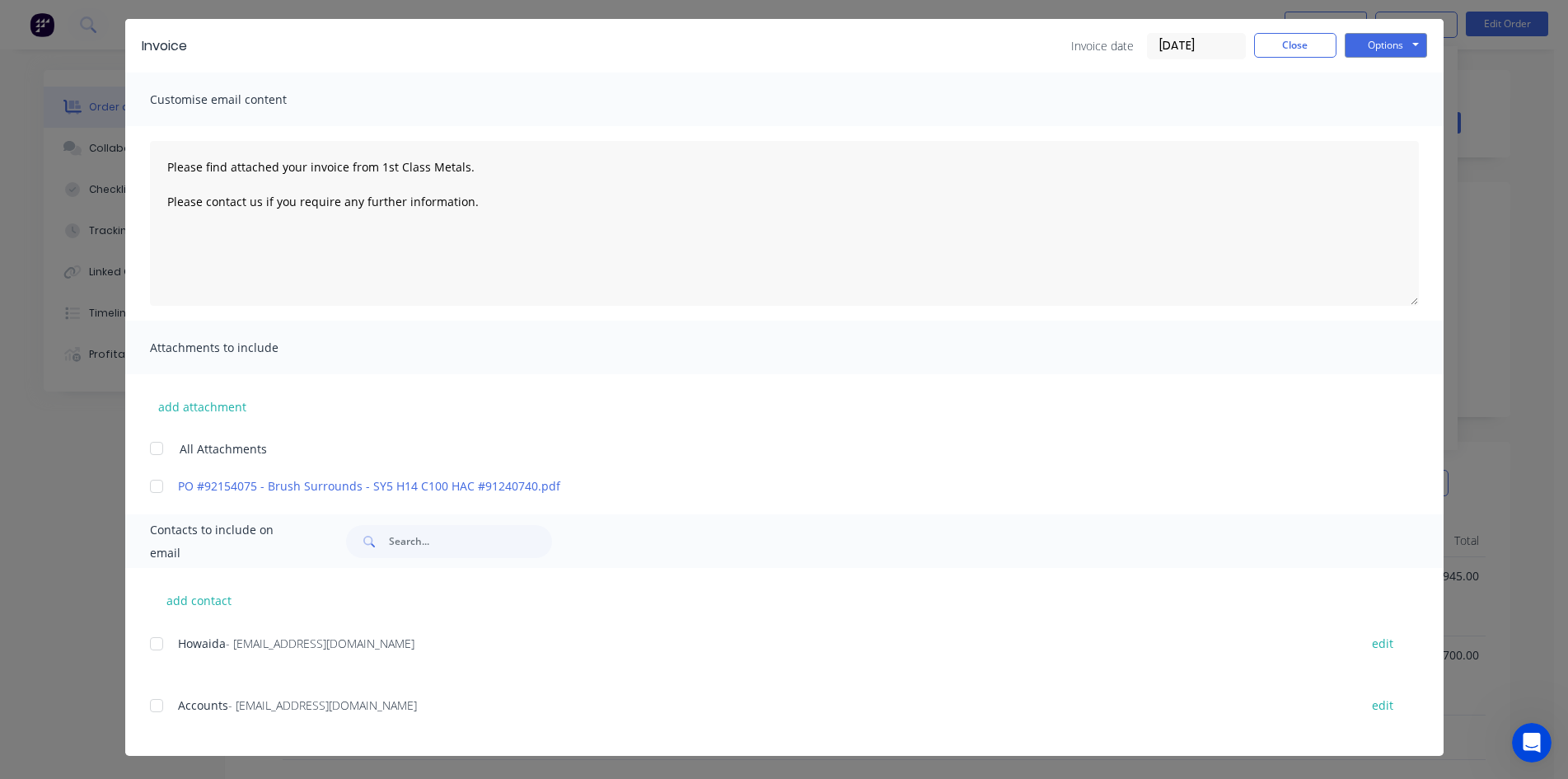
click at [149, 701] on div at bounding box center [156, 705] width 33 height 33
click at [1375, 46] on button "Options" at bounding box center [1386, 46] width 82 height 25
click at [1409, 127] on button "Email" at bounding box center [1398, 129] width 106 height 27
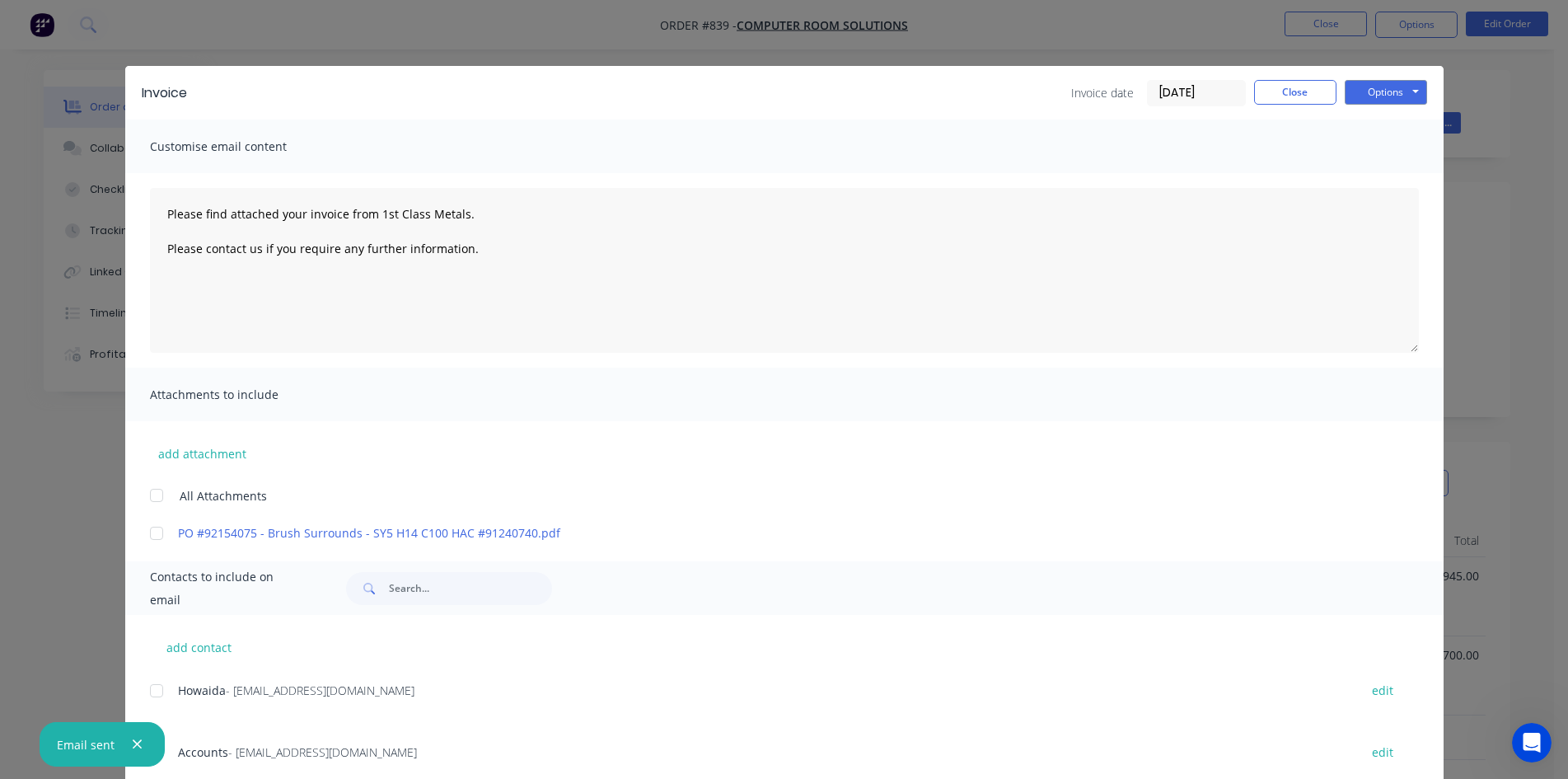
type textarea "Please find attached your invoice from 1st Class Metals. Please contact us if y…"
click at [1306, 84] on button "Close" at bounding box center [1295, 92] width 82 height 25
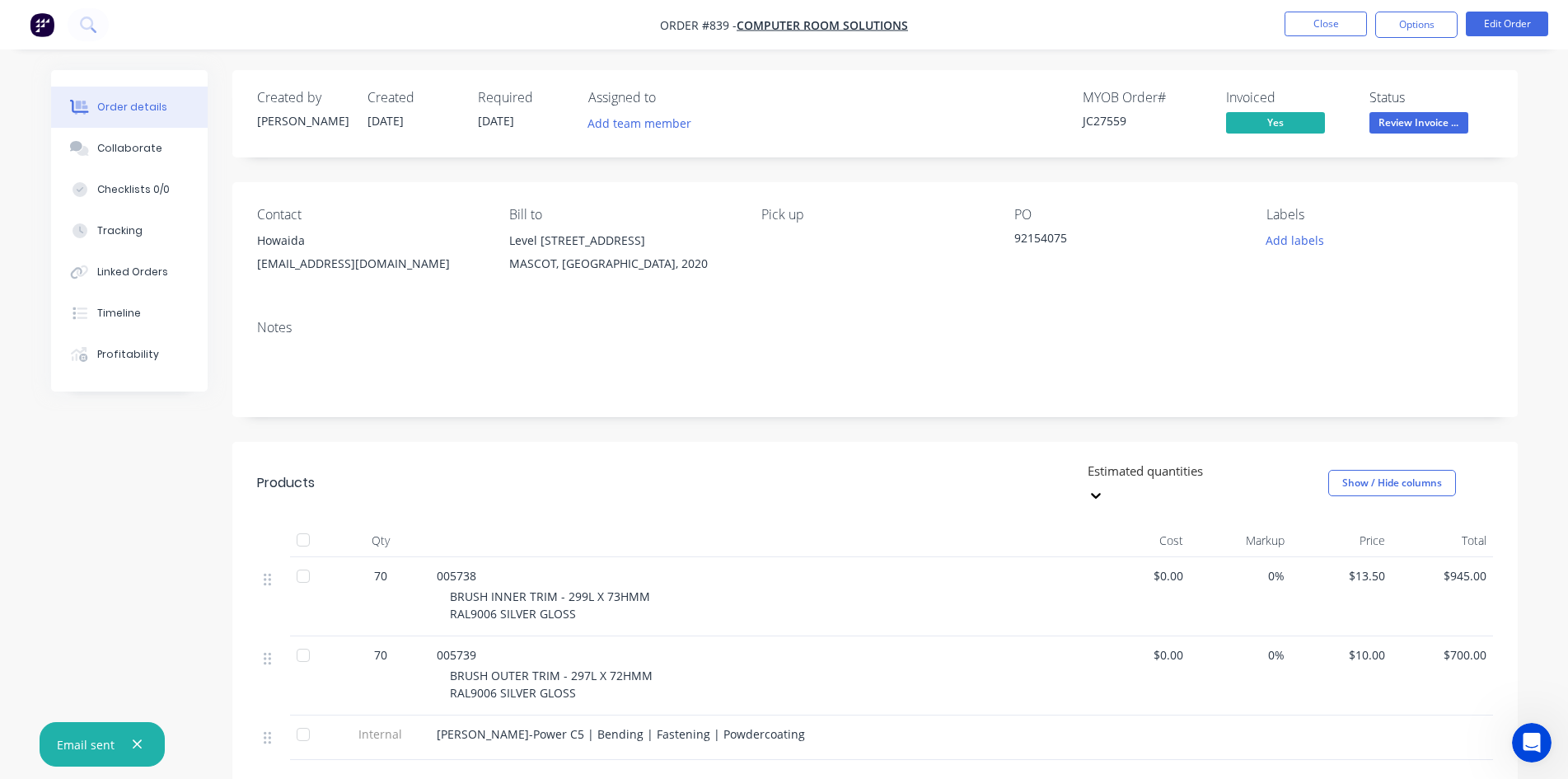
click at [1423, 123] on span "Review Invoice ..." at bounding box center [1419, 122] width 99 height 21
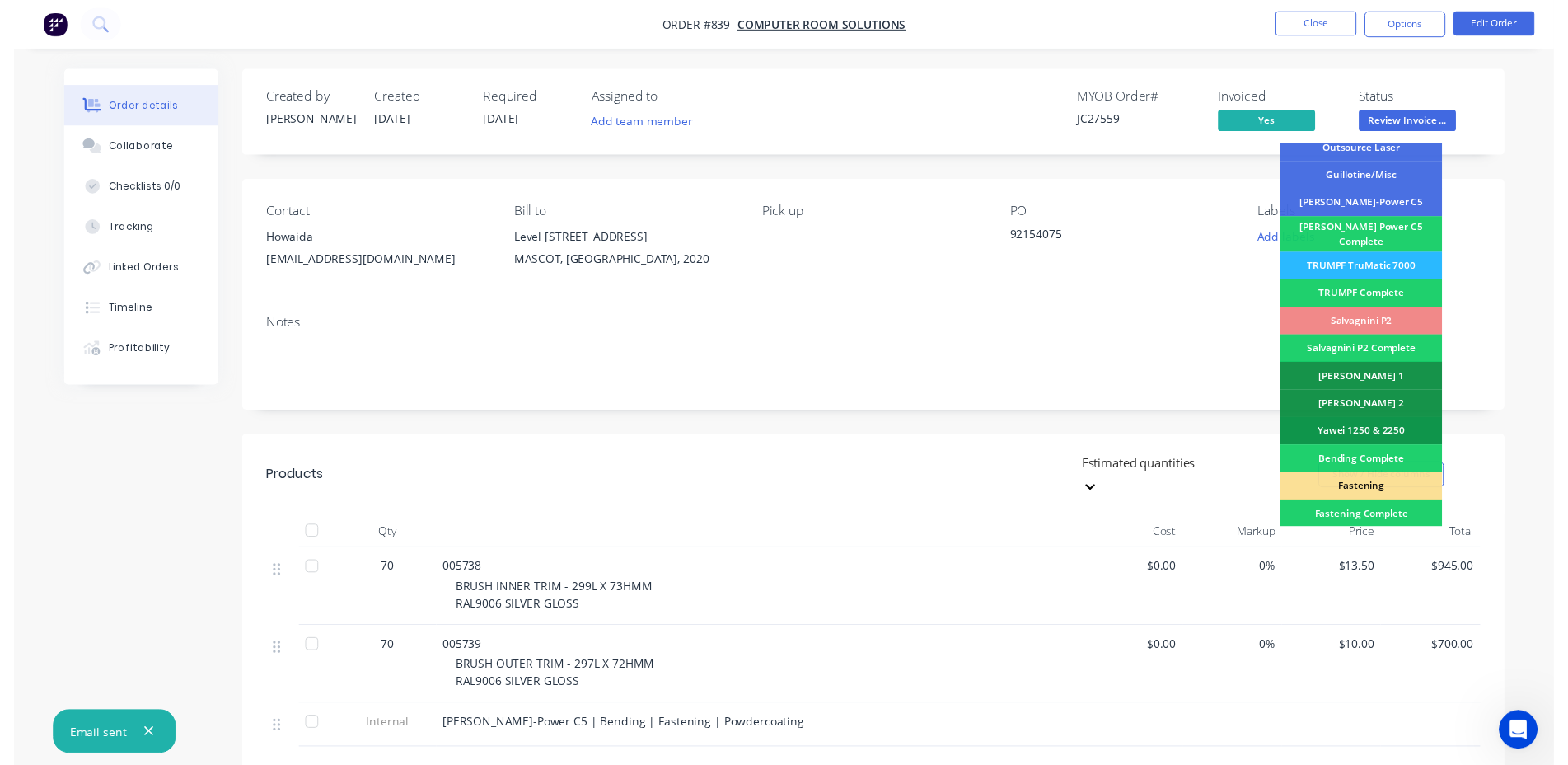
scroll to position [467, 0]
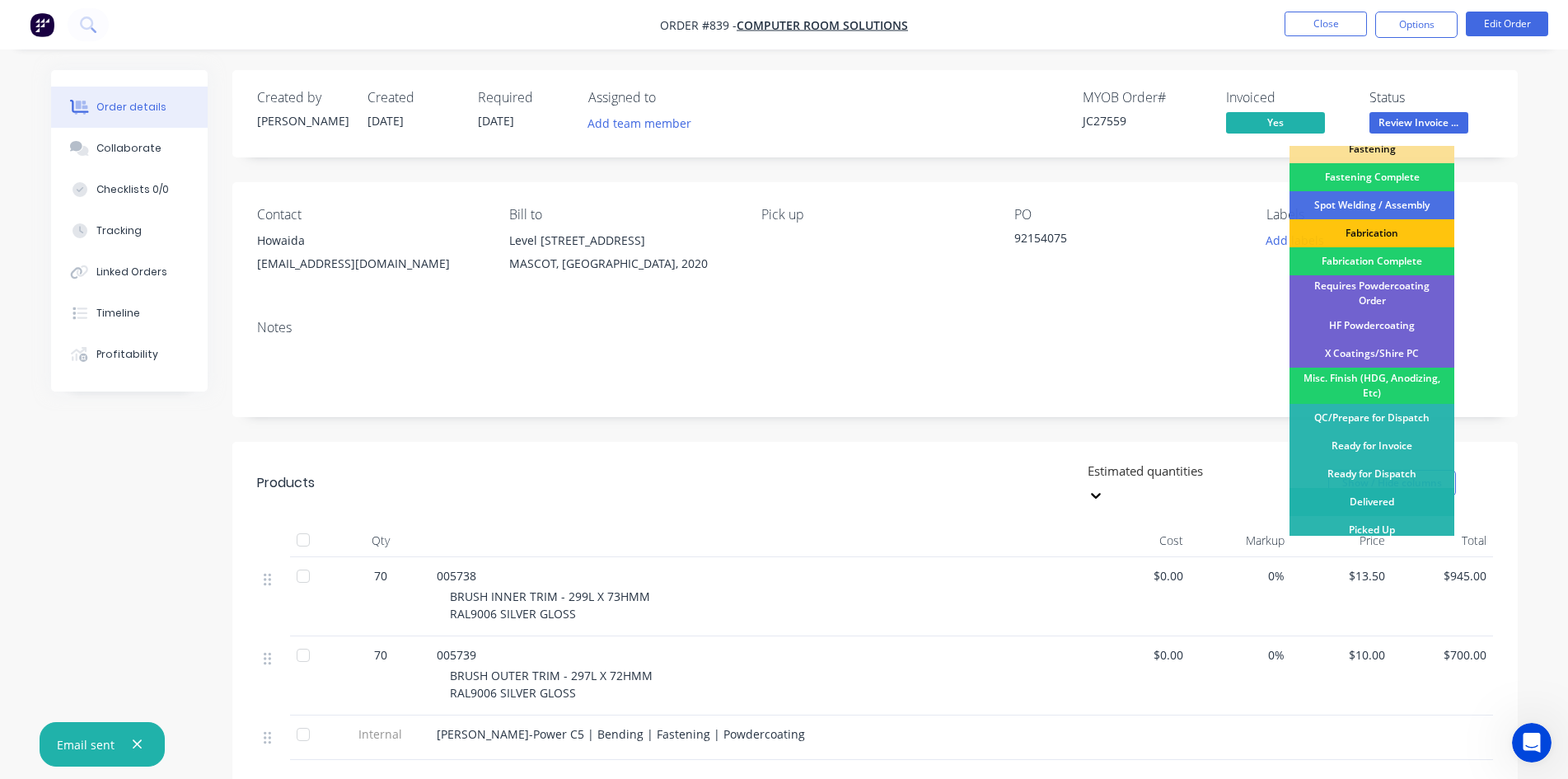
click at [1383, 488] on div "Delivered" at bounding box center [1372, 501] width 165 height 28
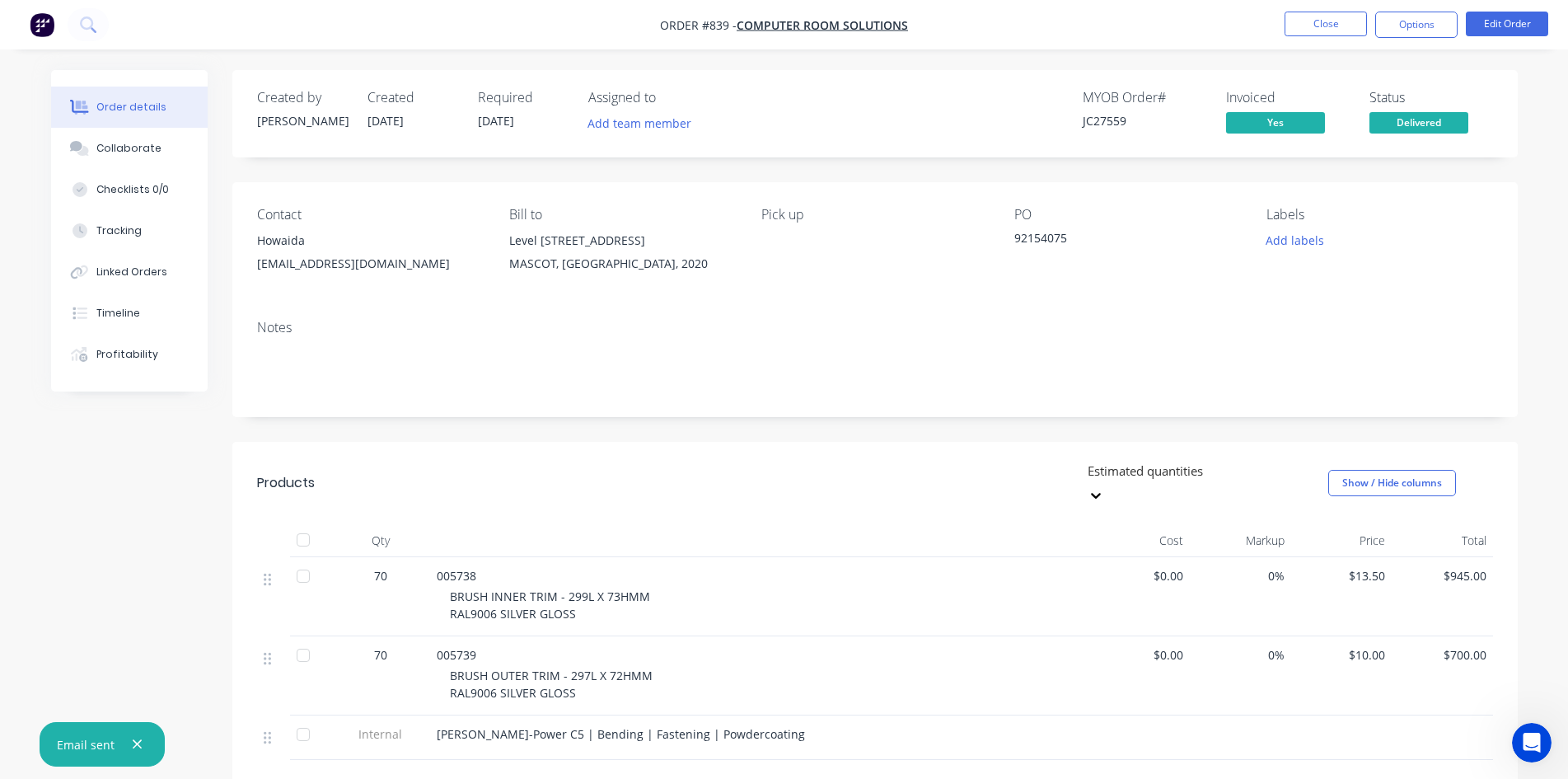
click at [1320, 36] on li "Close" at bounding box center [1326, 24] width 82 height 26
click at [1328, 24] on button "Close" at bounding box center [1326, 24] width 82 height 25
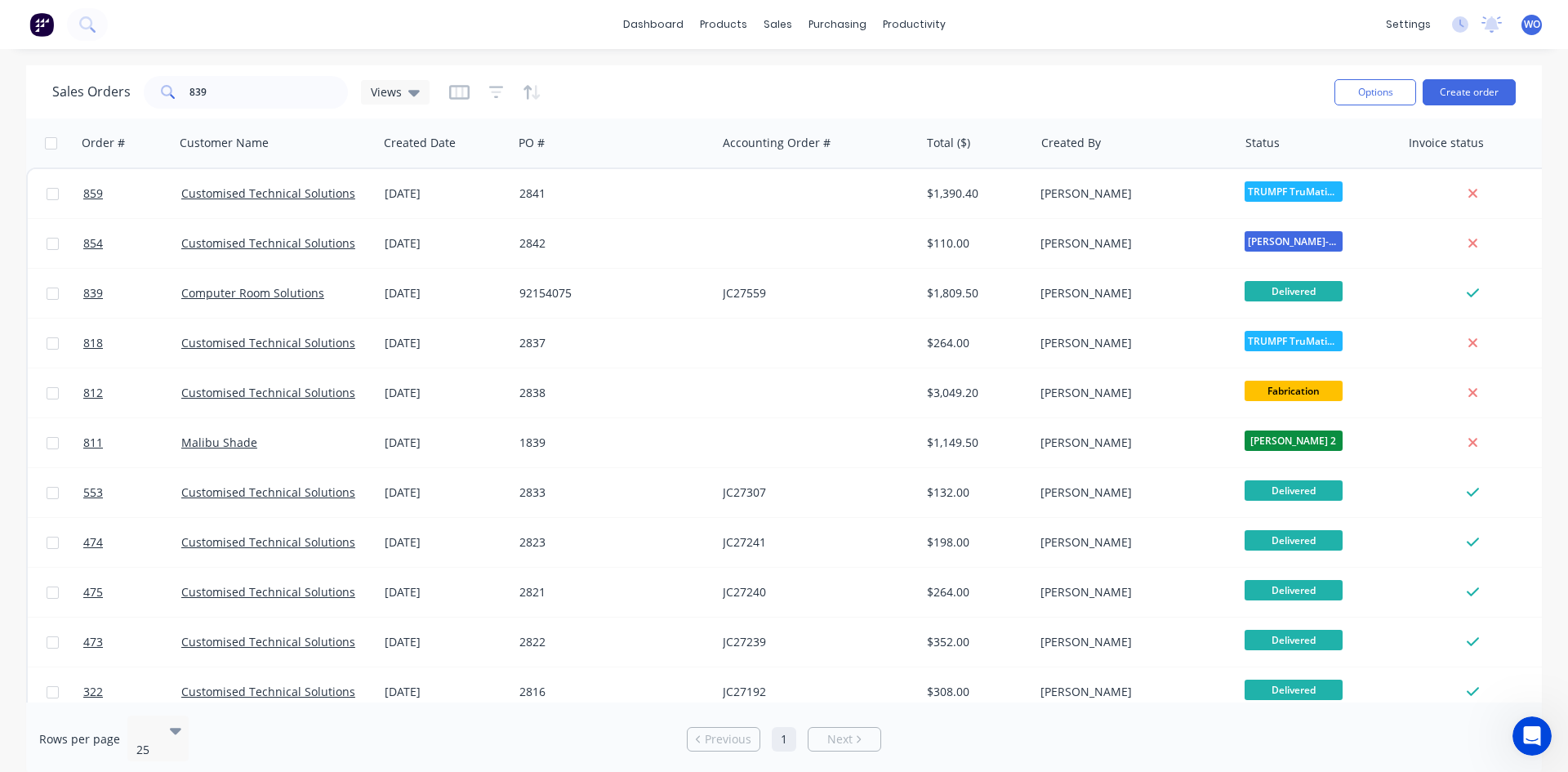
click at [45, 41] on div "dashboard products sales purchasing productivity dashboard products Product Cat…" at bounding box center [784, 24] width 1568 height 49
click at [40, 4] on div "dashboard products sales purchasing productivity dashboard products Product Cat…" at bounding box center [784, 24] width 1568 height 49
click at [34, 27] on img at bounding box center [42, 25] width 25 height 25
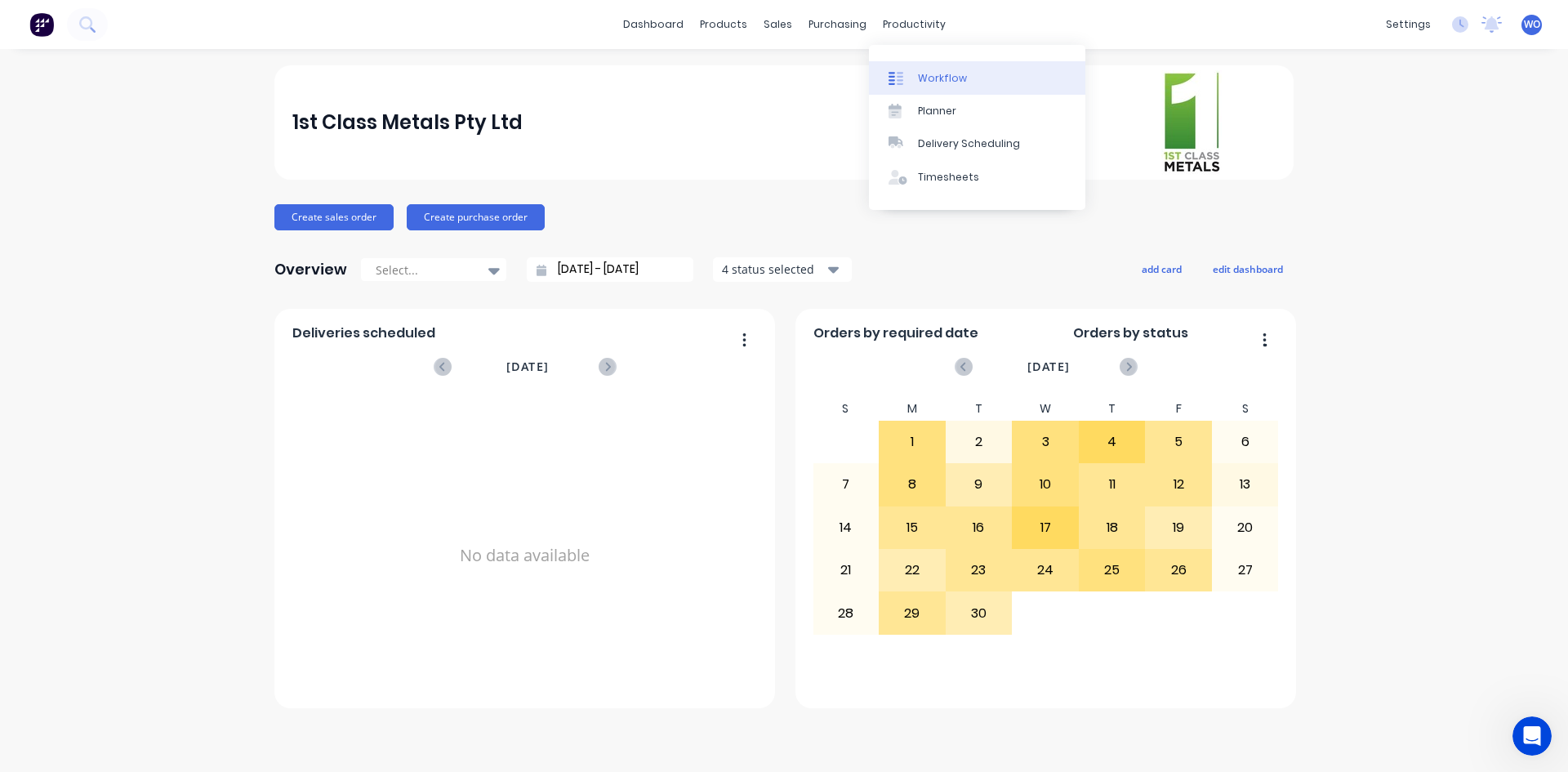
click at [941, 61] on link "Workflow" at bounding box center [977, 77] width 217 height 33
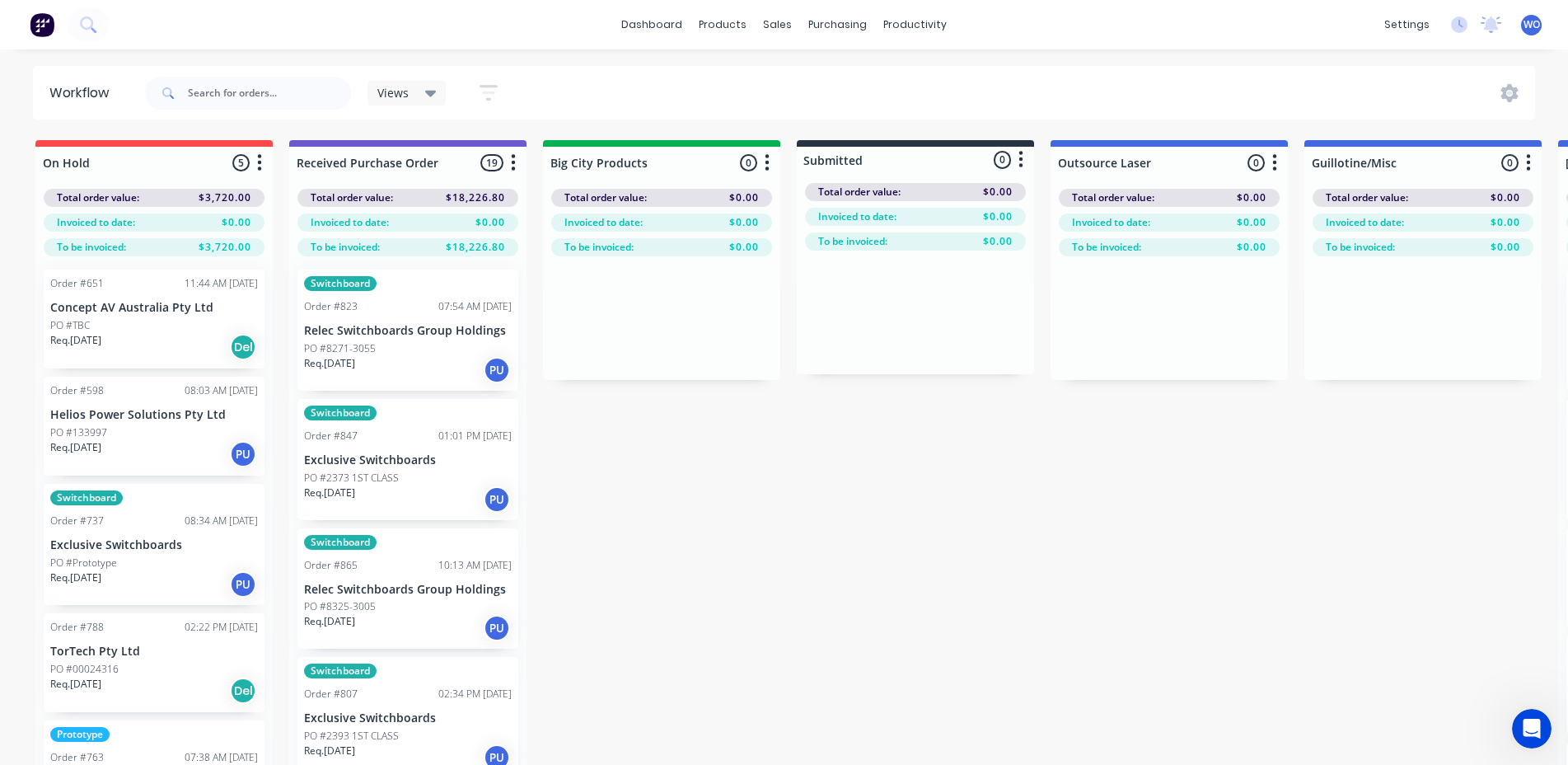
click at [47, 27] on img at bounding box center [42, 25] width 25 height 25
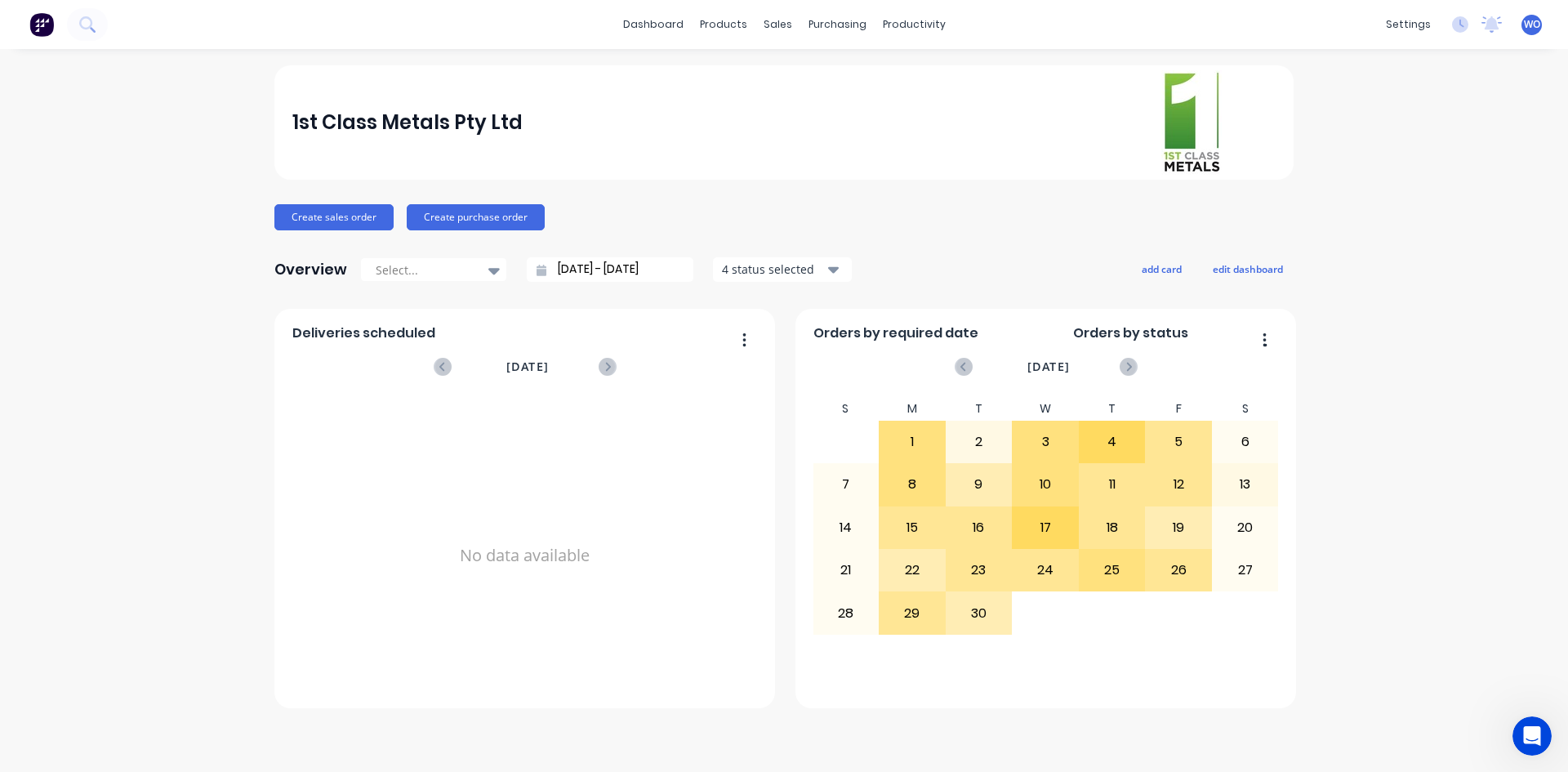
click at [48, 39] on button at bounding box center [42, 24] width 35 height 33
